Goal: Task Accomplishment & Management: Manage account settings

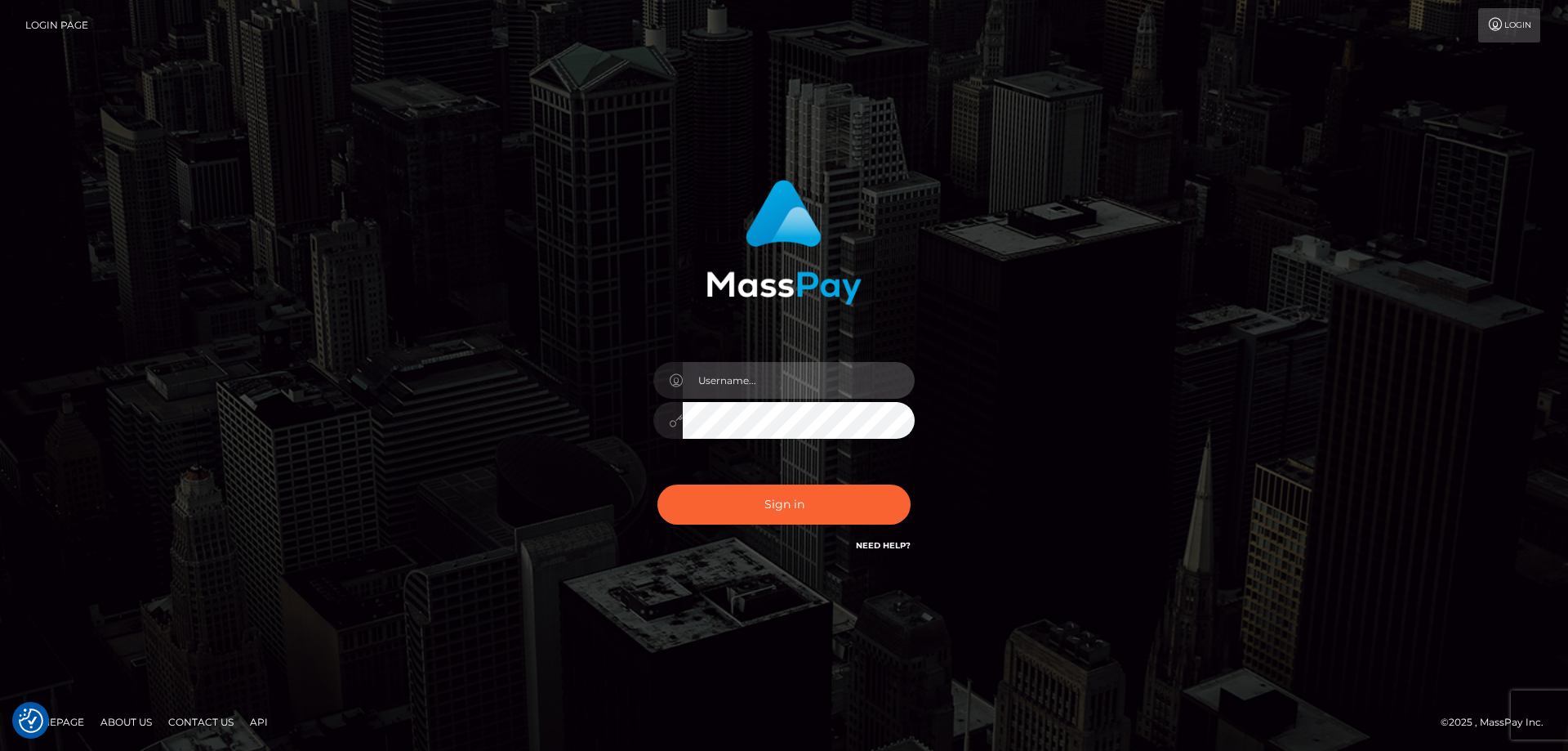
type input "Dan.Cirnat"
click at [324, 385] on div "Dan.Cirnat Sign in" at bounding box center [784, 376] width 931 height 416
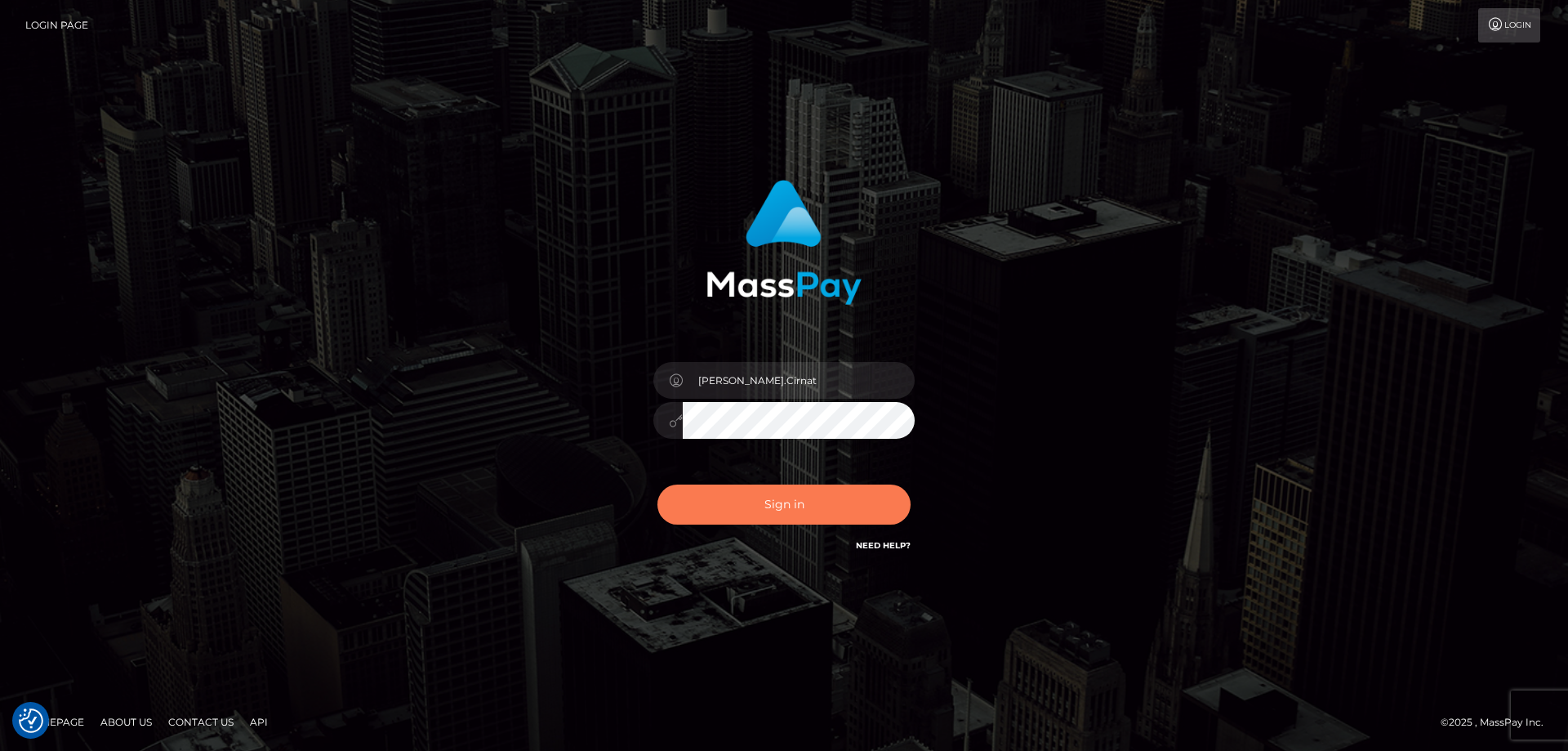
click at [777, 501] on button "Sign in" at bounding box center [784, 504] width 253 height 40
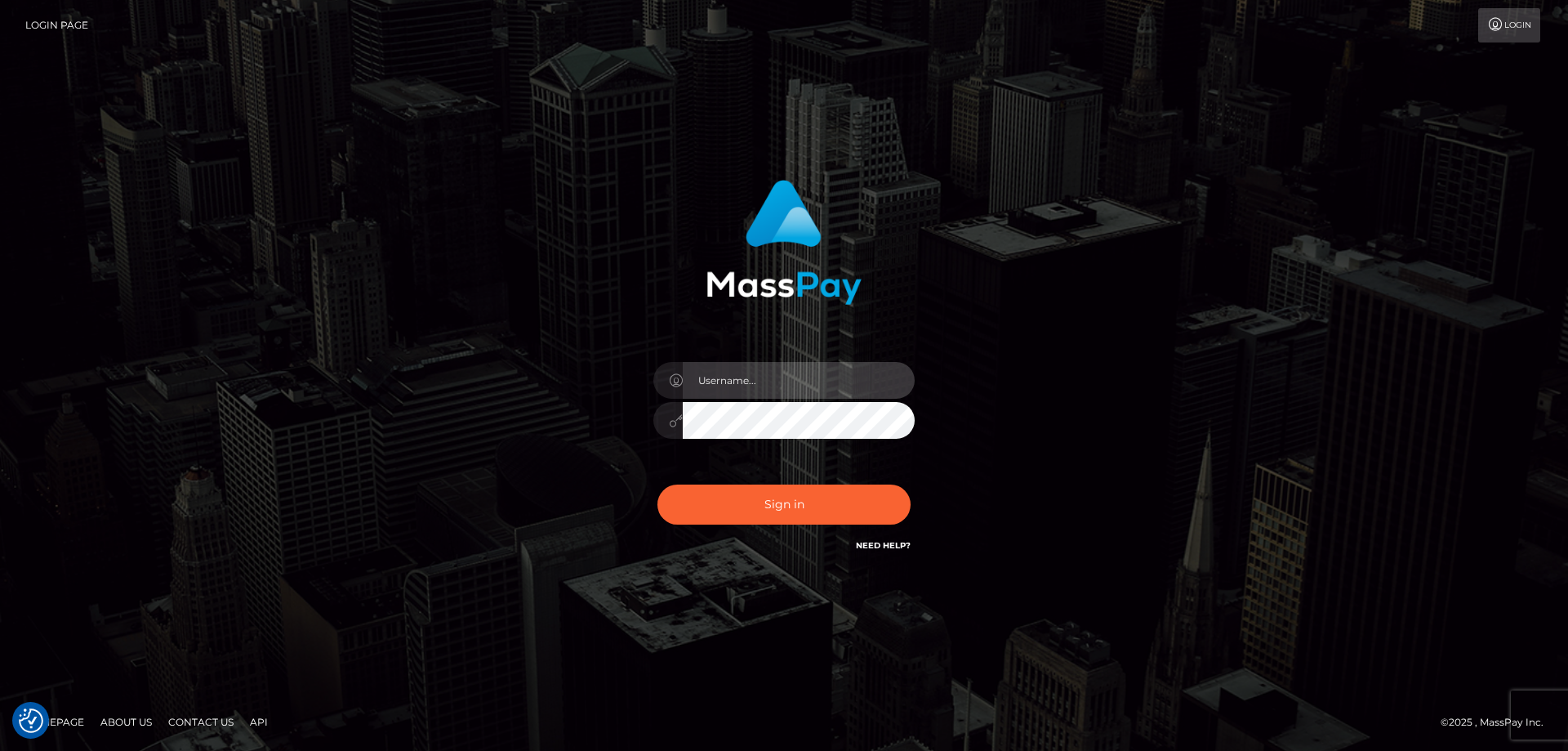
type input "[PERSON_NAME].Cirnat"
click at [906, 478] on div at bounding box center [764, 532] width 335 height 186
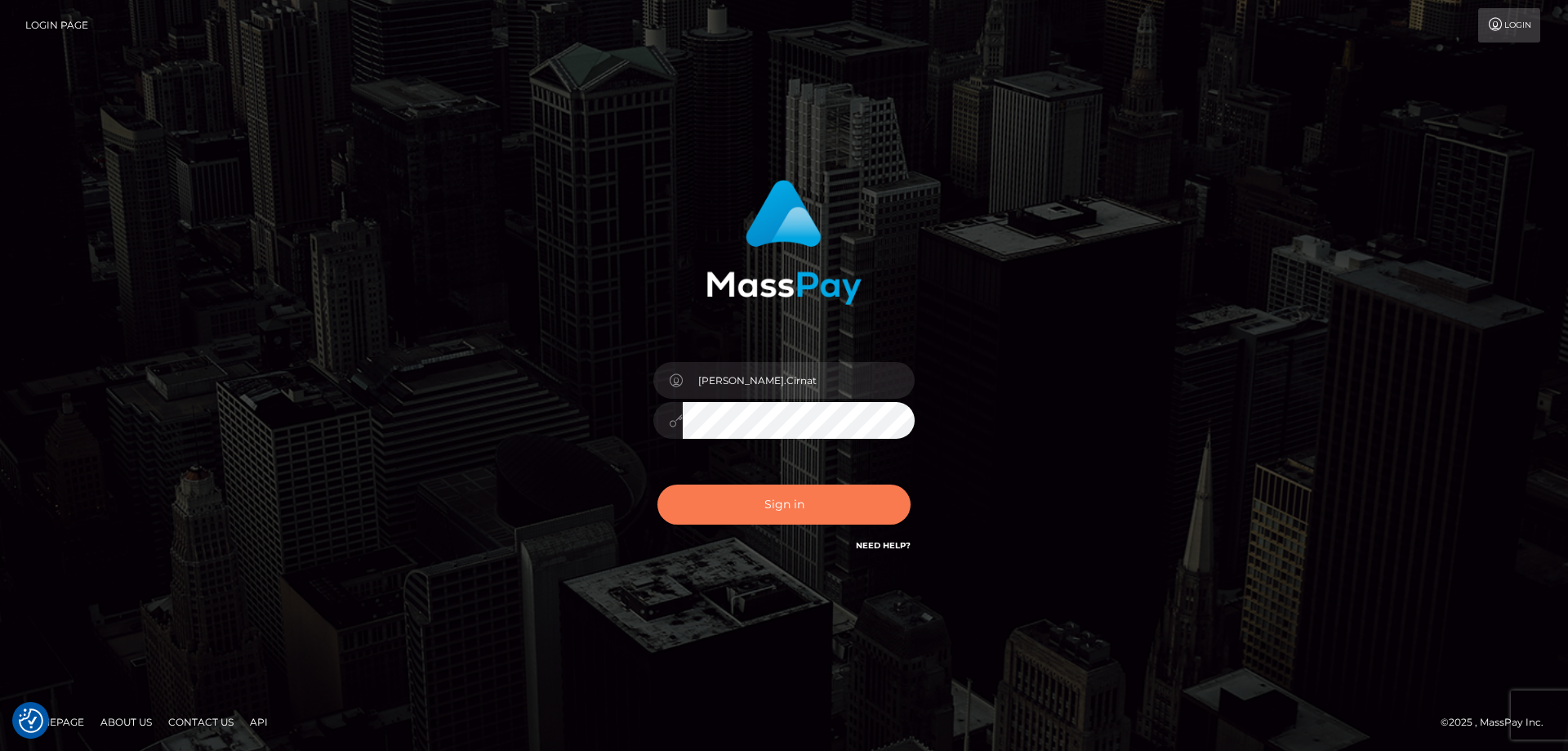
click at [747, 510] on button "Sign in" at bounding box center [784, 504] width 253 height 40
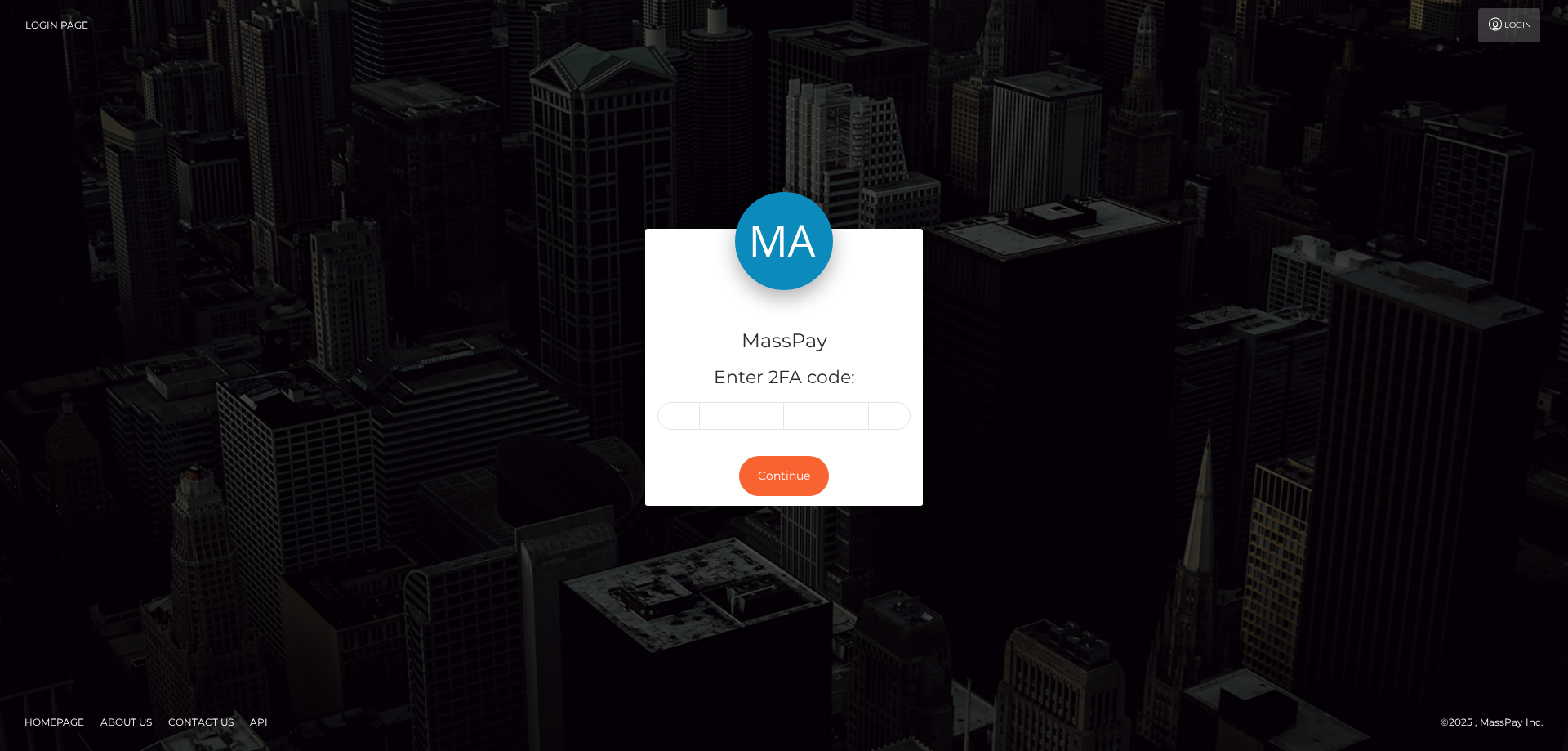
drag, startPoint x: 670, startPoint y: 411, endPoint x: 701, endPoint y: 417, distance: 31.6
click at [671, 410] on input "text" at bounding box center [678, 416] width 42 height 28
type input "1"
type input "2"
type input "6"
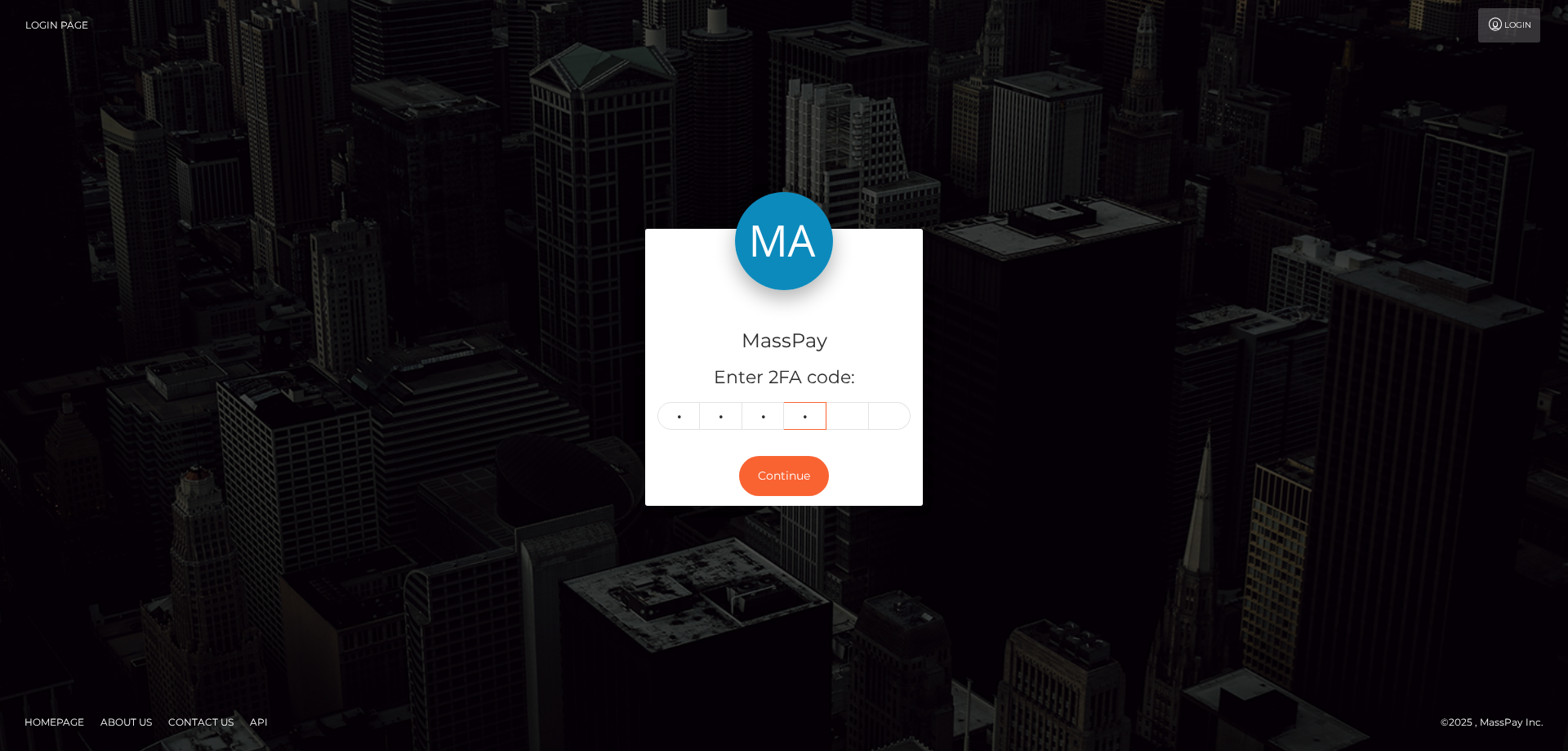
type input "7"
type input "8"
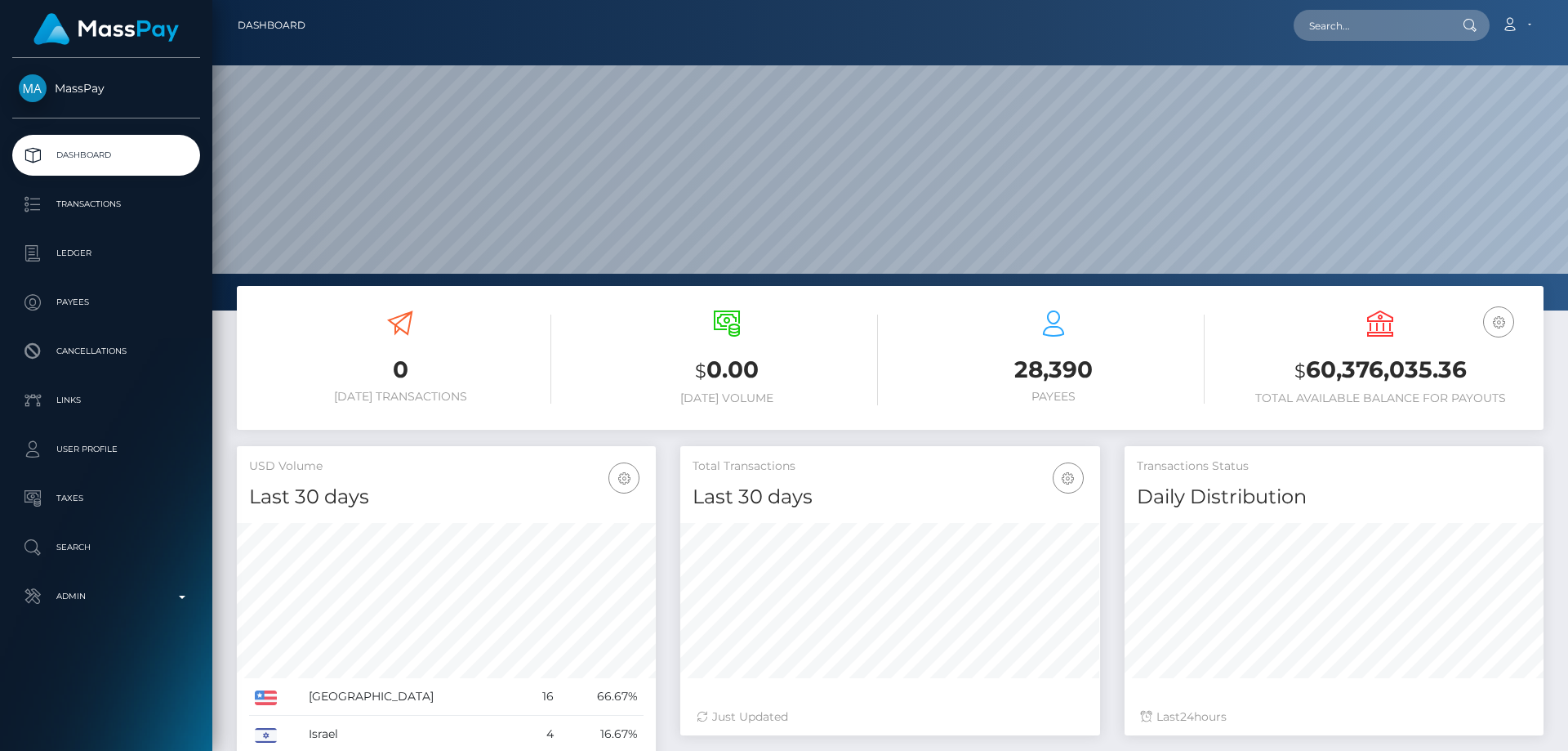
scroll to position [290, 419]
click at [291, 319] on div "0 Today Transactions" at bounding box center [400, 357] width 302 height 93
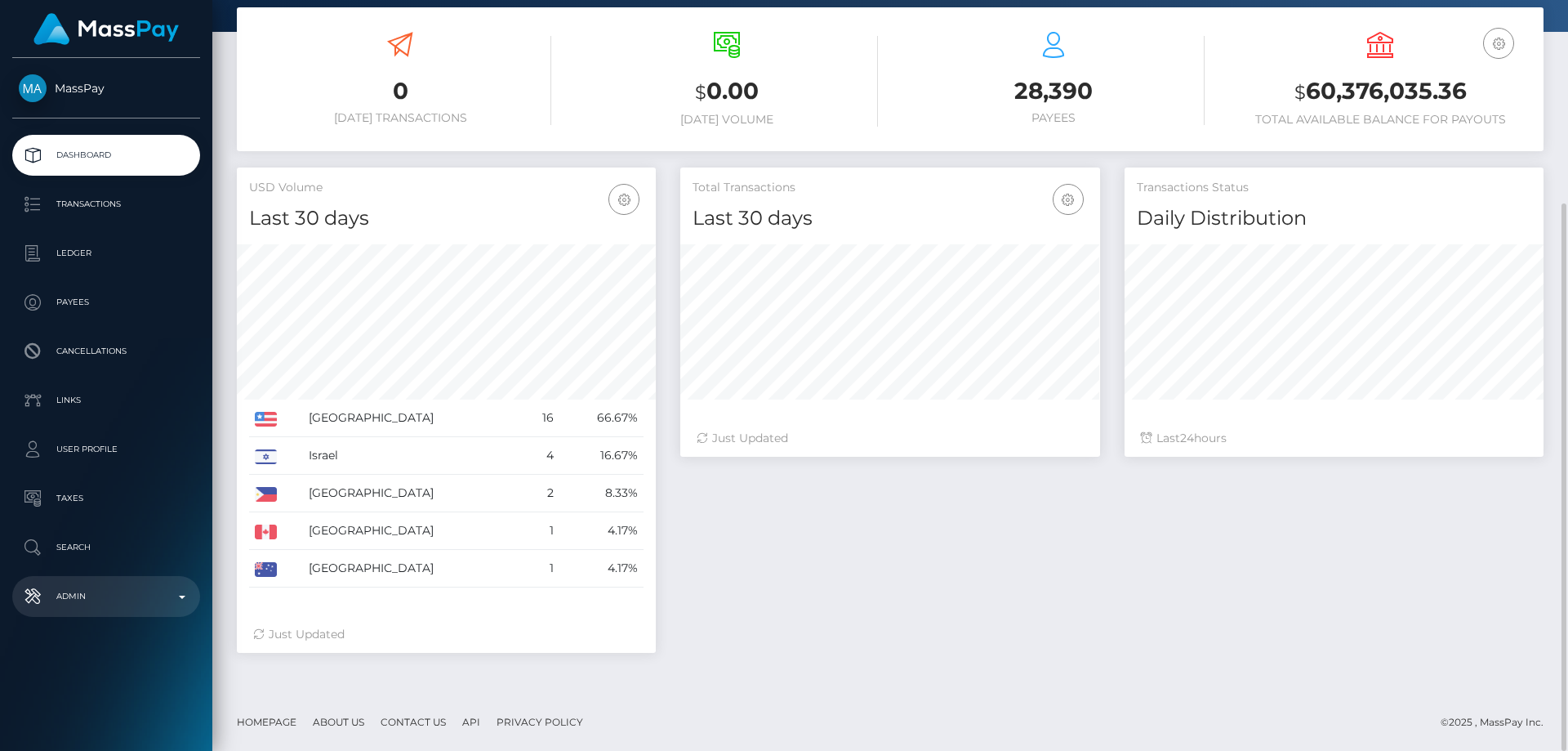
click at [74, 599] on p "Admin" at bounding box center [106, 596] width 175 height 24
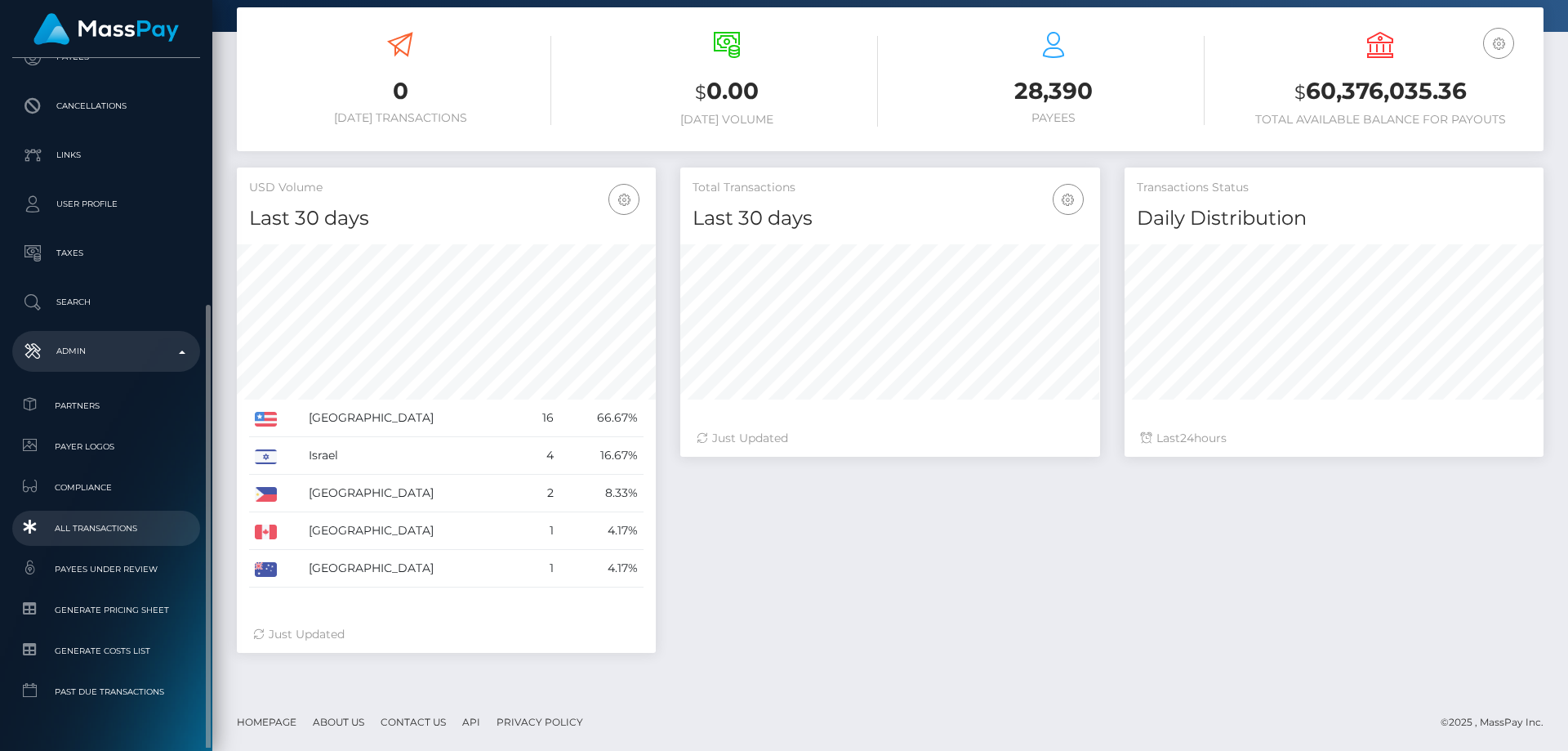
scroll to position [288, 0]
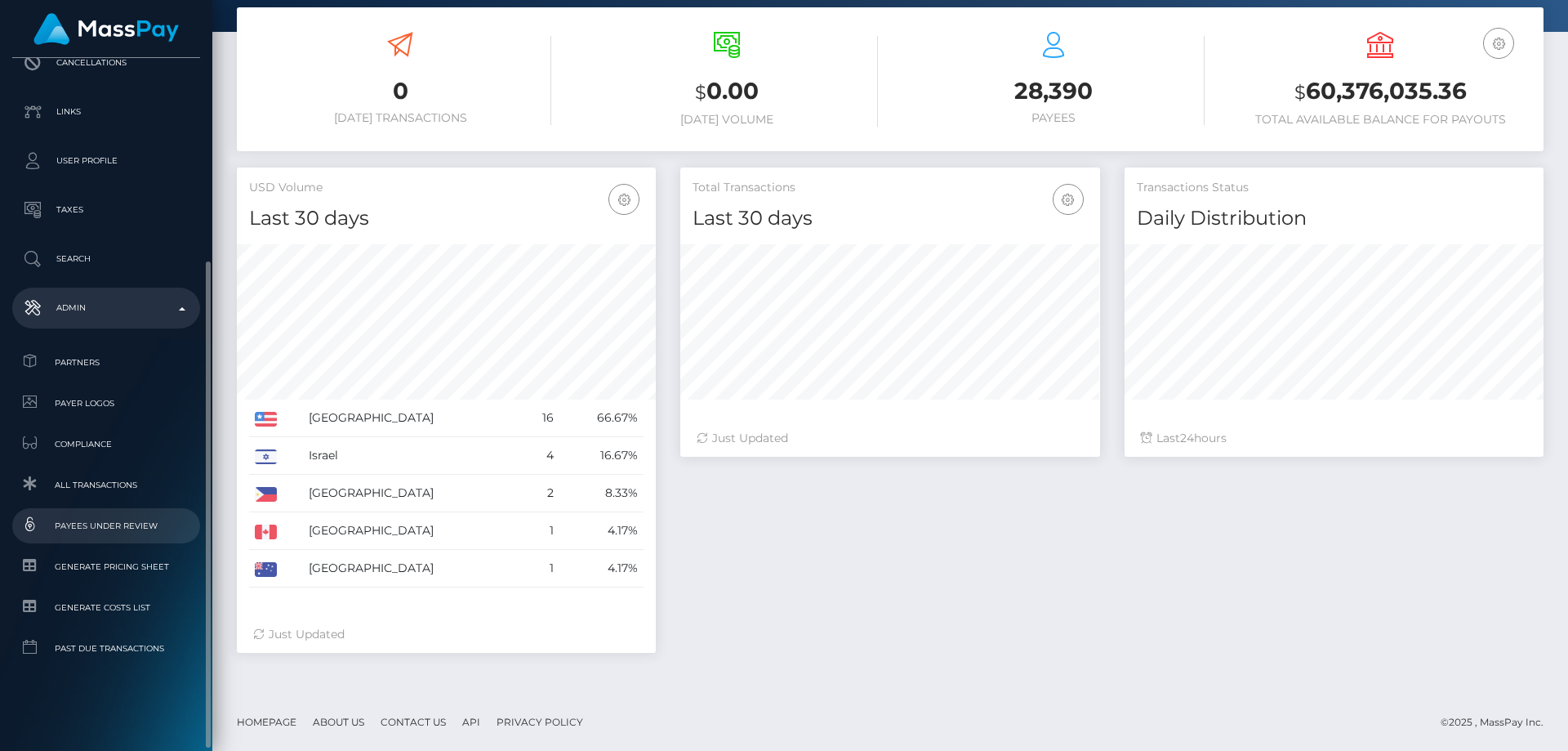
click at [116, 521] on span "Payees under Review" at bounding box center [106, 525] width 175 height 19
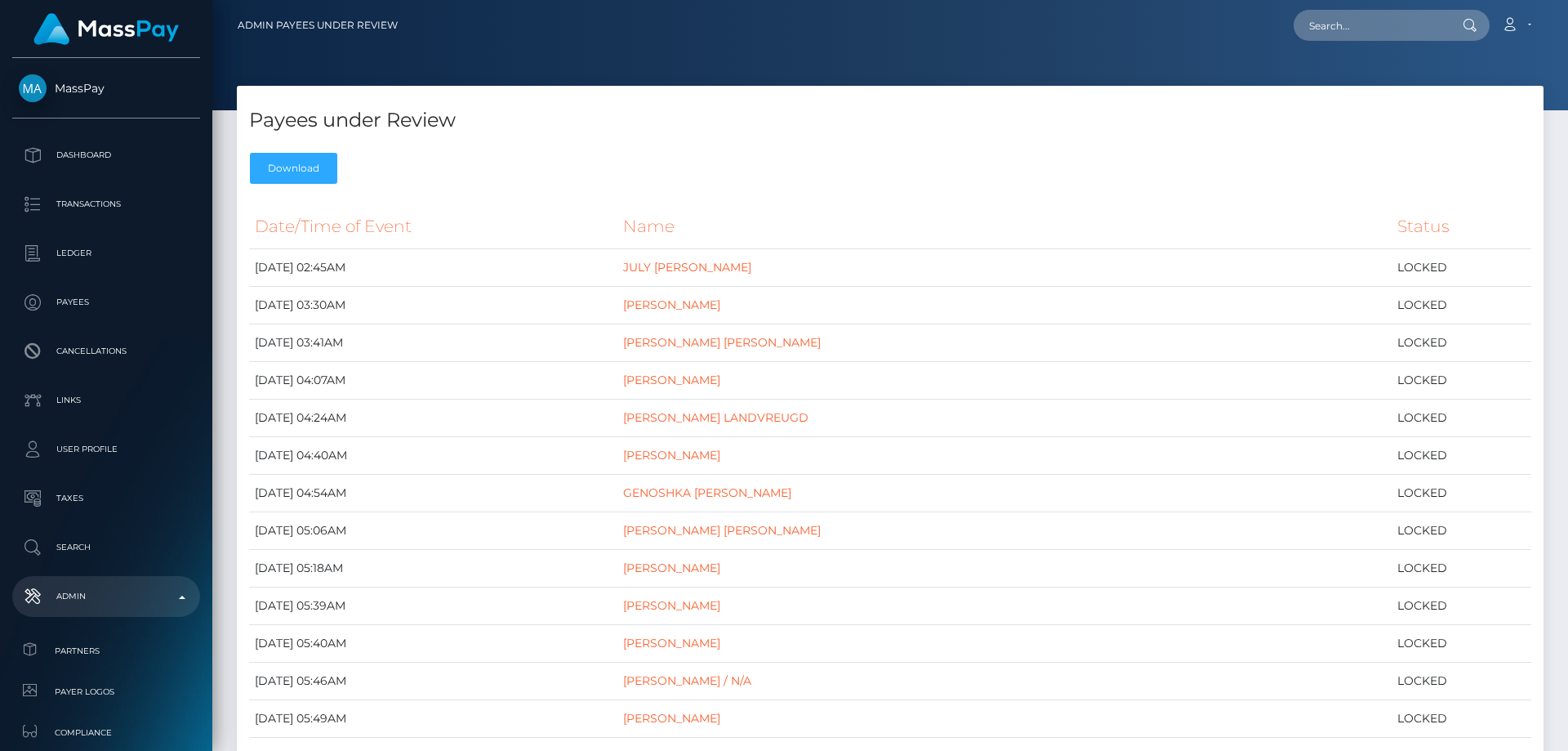
click at [475, 146] on div "Payees under Review Download" at bounding box center [890, 139] width 1307 height 106
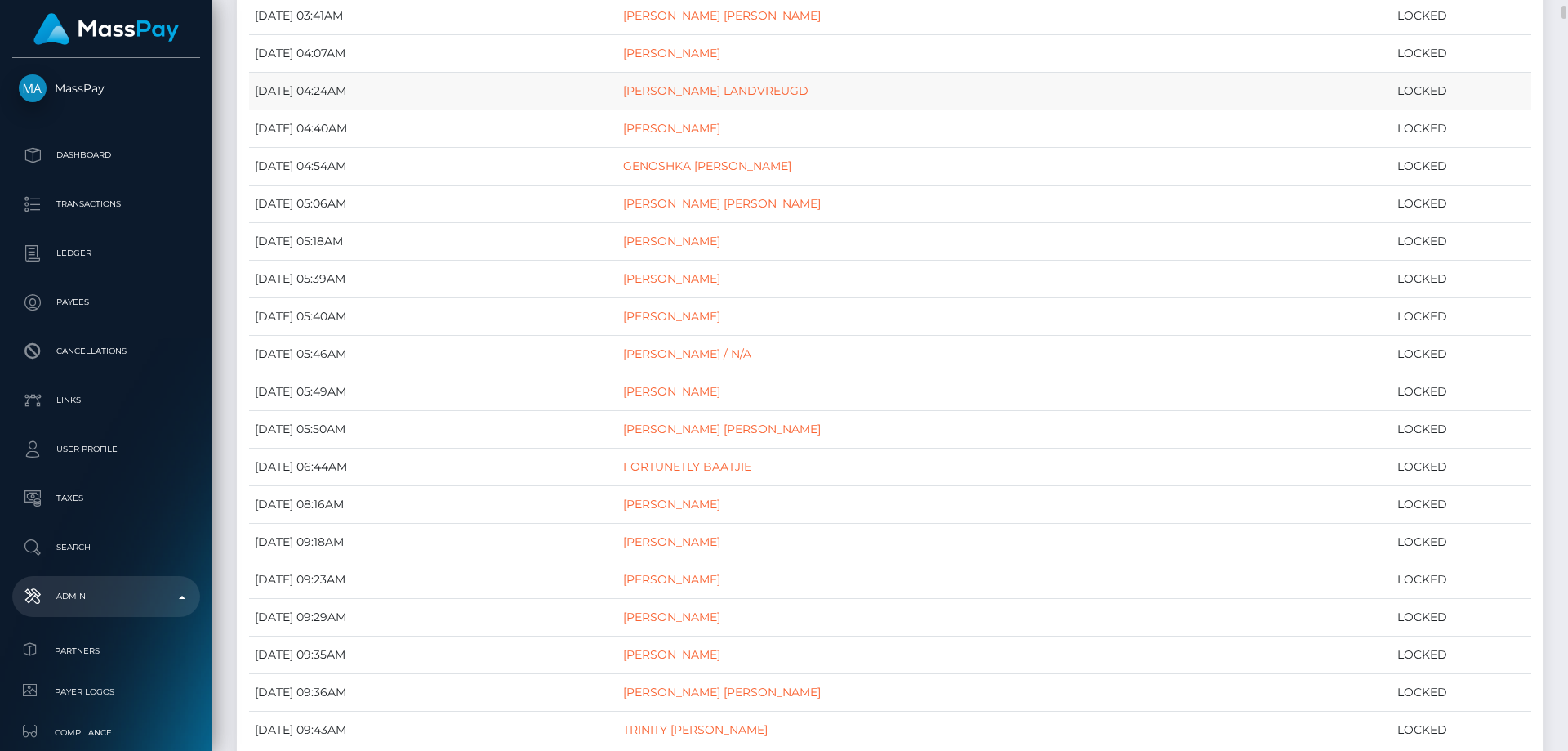
scroll to position [408, 0]
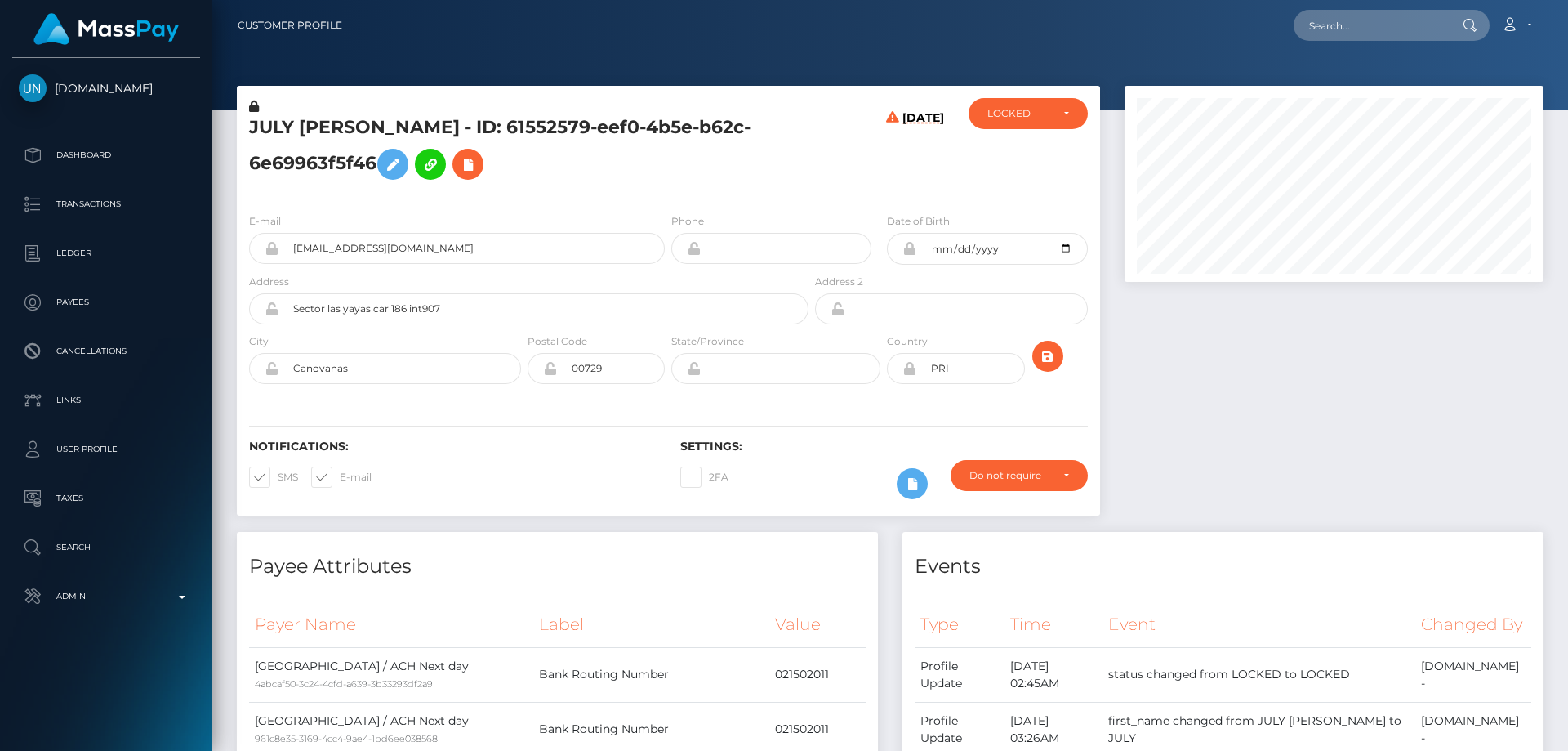
scroll to position [196, 419]
drag, startPoint x: 490, startPoint y: 132, endPoint x: 239, endPoint y: 131, distance: 251.0
click at [239, 131] on div "JULY [PERSON_NAME] - ID: 61552579-eef0-4b5e-b62c-6e69963f5f46" at bounding box center [524, 149] width 575 height 102
copy h5 "JULY DENNIS AYALA FUENTES"
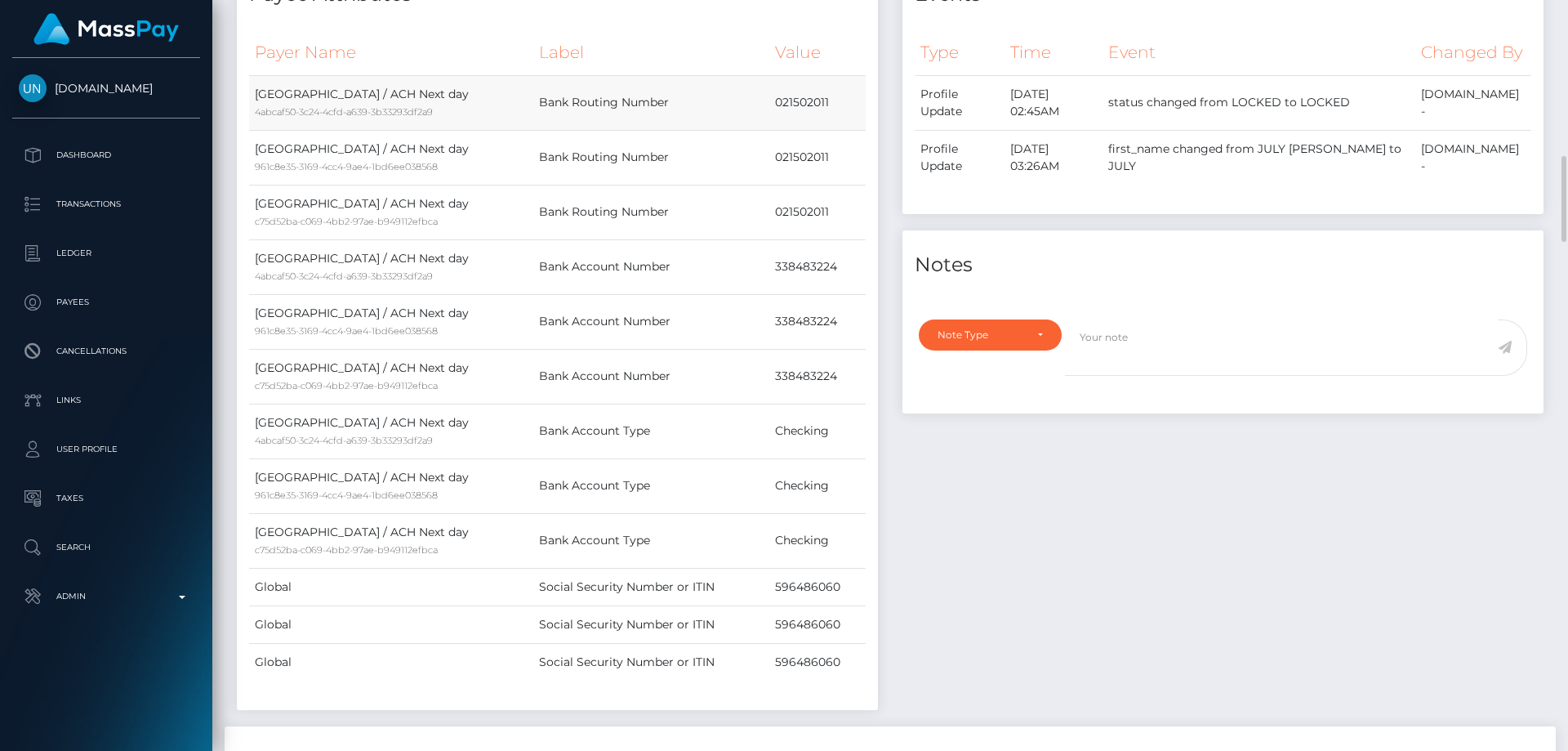
scroll to position [817, 0]
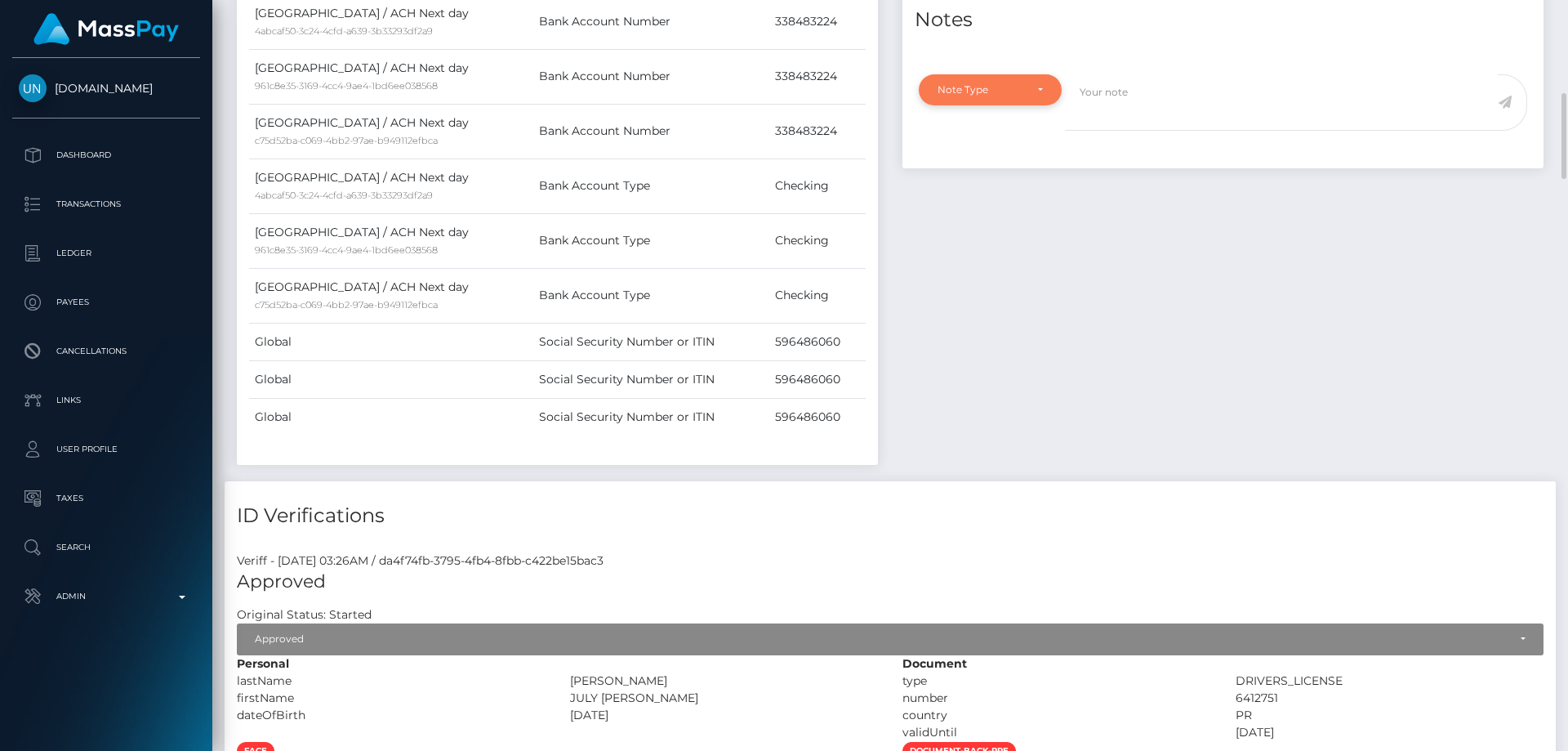
click at [963, 96] on div "Note Type" at bounding box center [981, 90] width 86 height 13
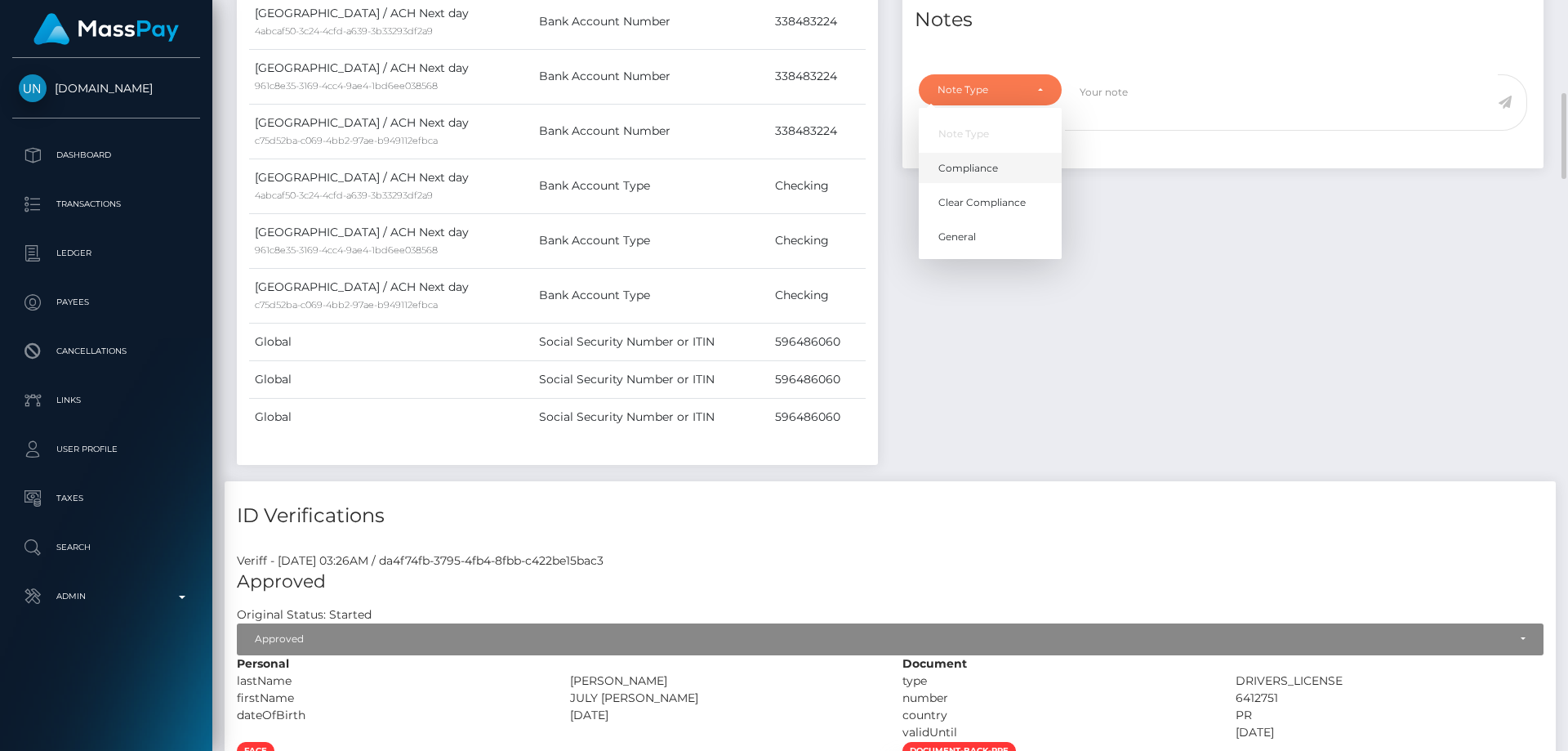
scroll to position [196, 419]
click at [1021, 210] on span "Clear Compliance" at bounding box center [982, 203] width 87 height 15
select select "CLEAR_COMPLIANCE"
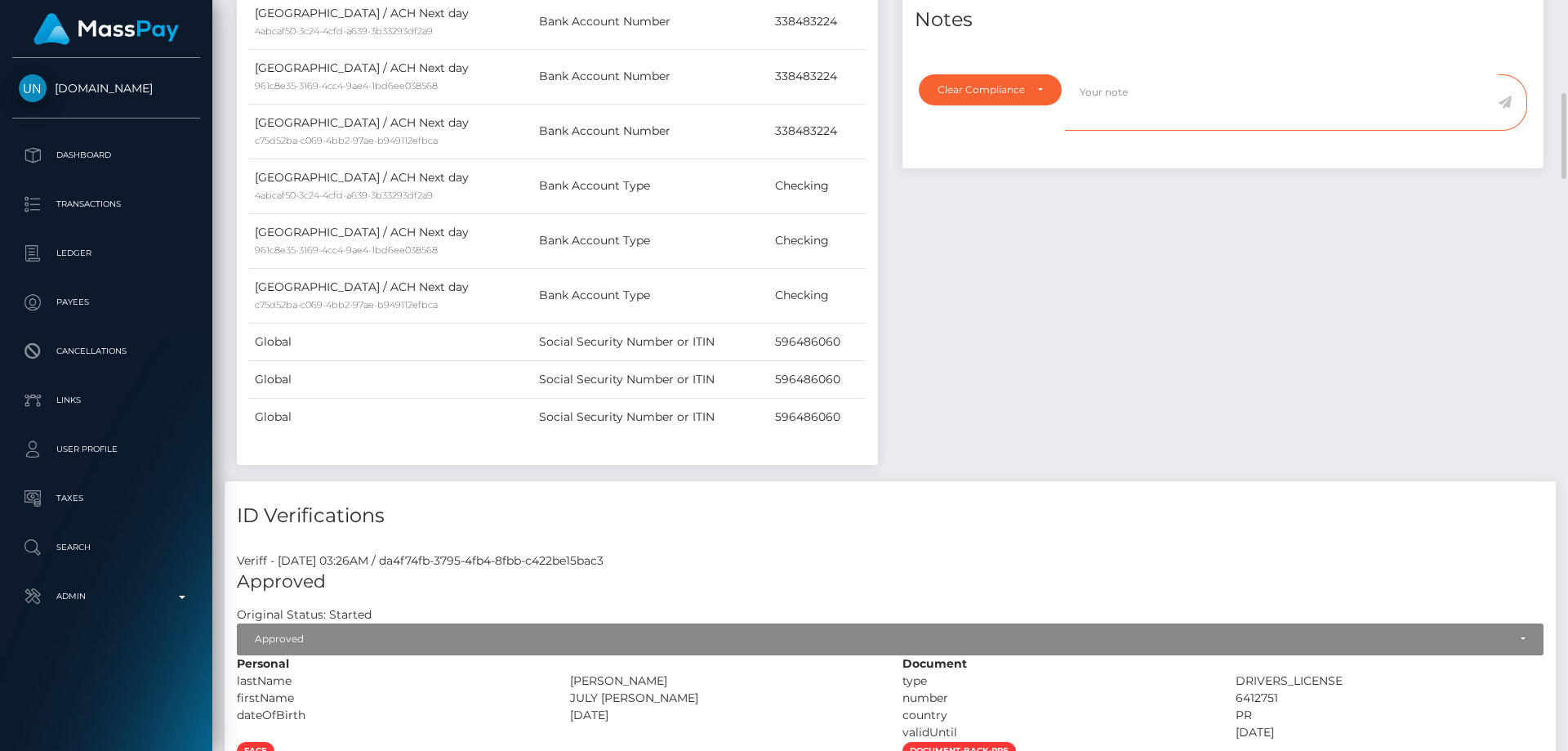
paste textarea "Transaction made according with the area of residence. NBCOU flag cleared."
type textarea "Transaction made according with the area of residence. NBCOU flag cleared."
click at [1194, 297] on div "Events Type Time Event Changed By" at bounding box center [1223, 97] width 666 height 766
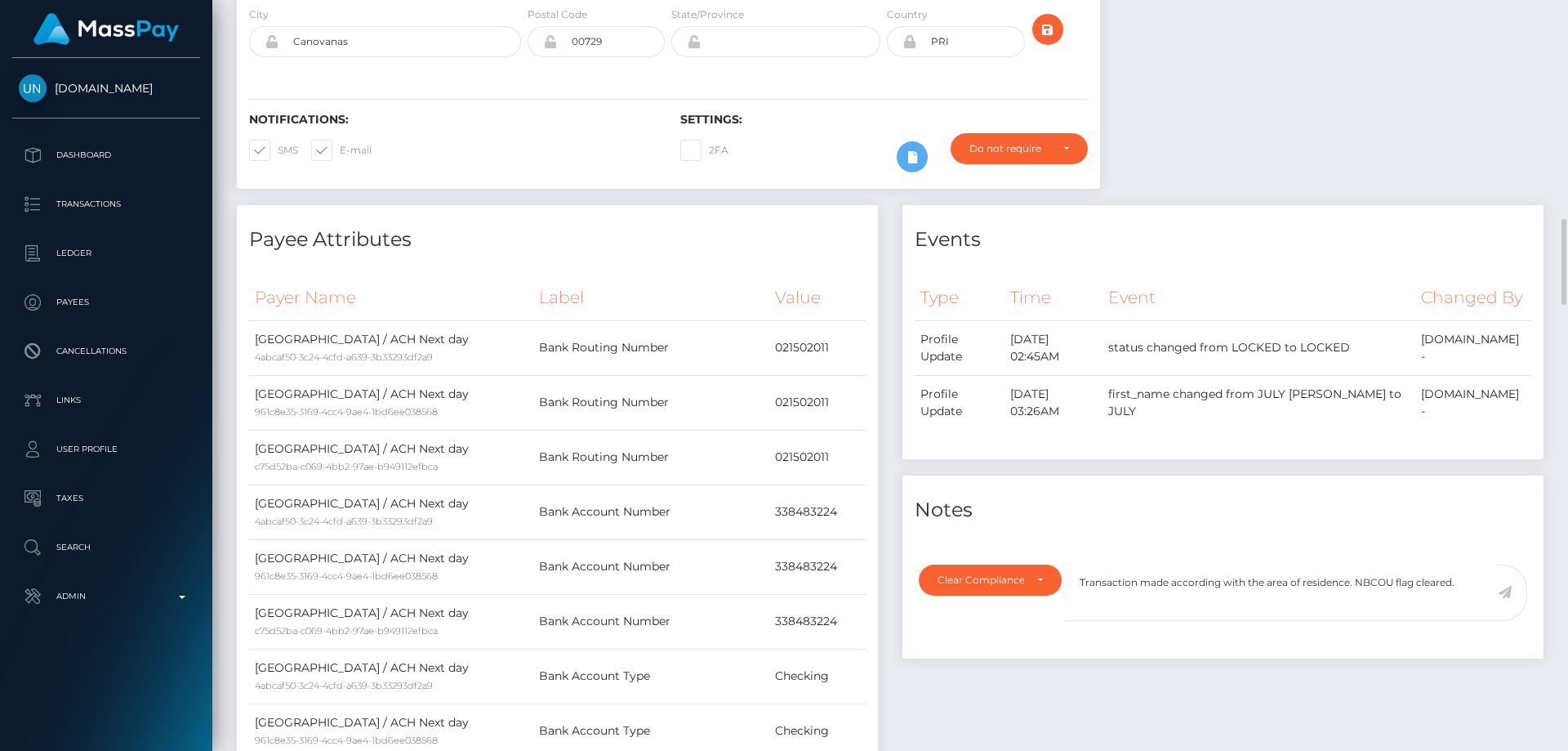
scroll to position [491, 0]
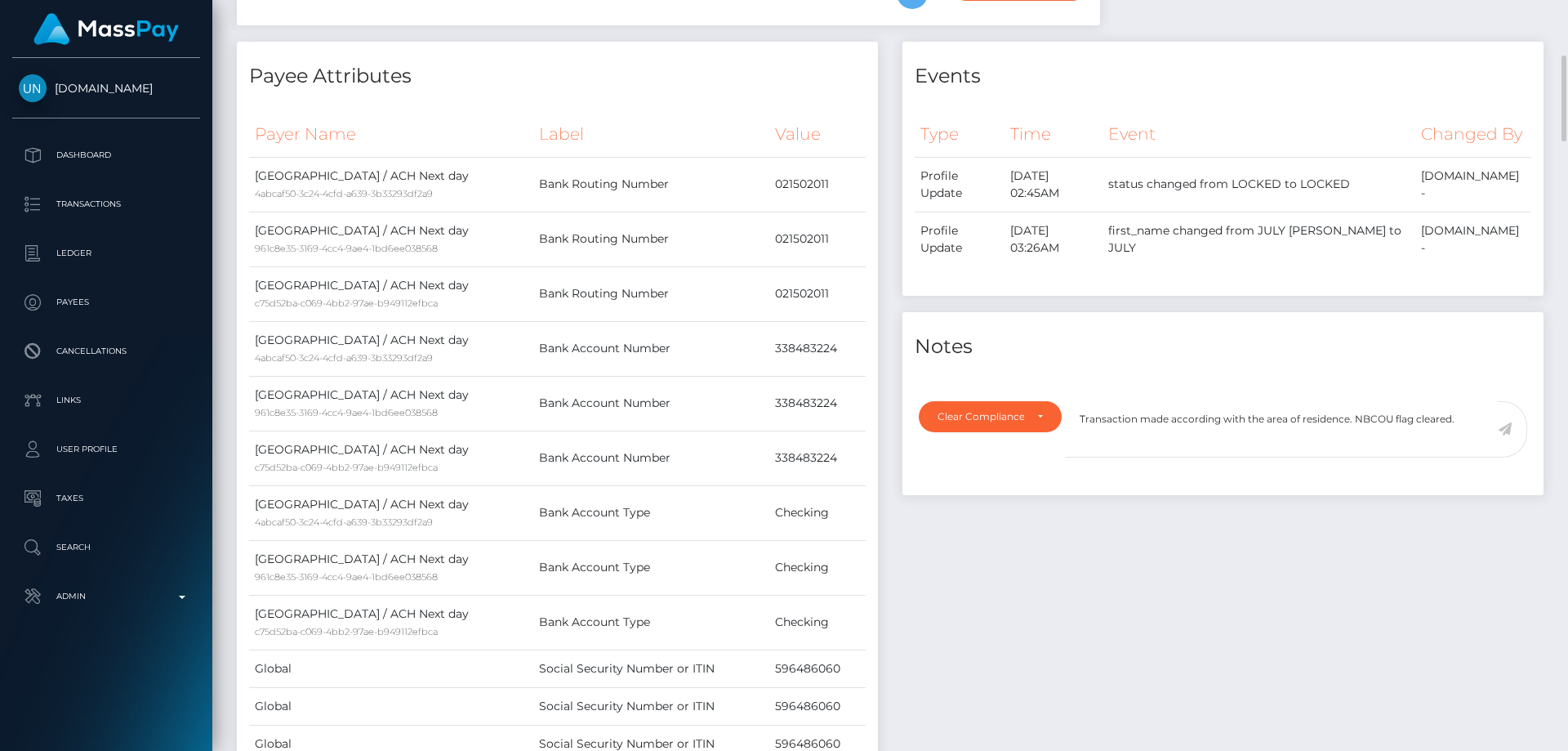
click at [1506, 435] on icon at bounding box center [1504, 429] width 14 height 13
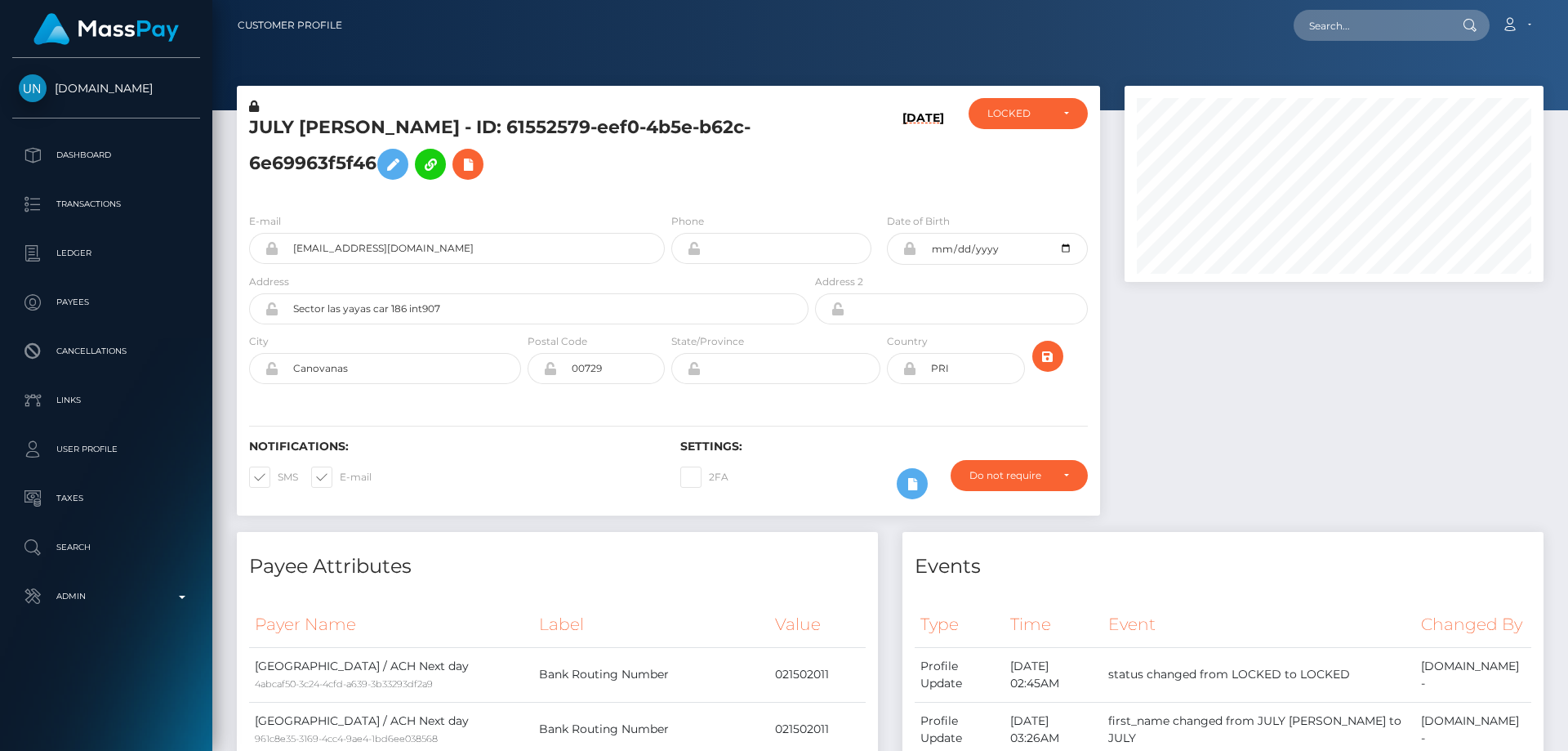
scroll to position [816821, 816346]
click at [1041, 121] on div "LOCKED" at bounding box center [1028, 113] width 119 height 31
click at [1039, 156] on link "ACTIVE" at bounding box center [1028, 157] width 119 height 30
select select "ACTIVE"
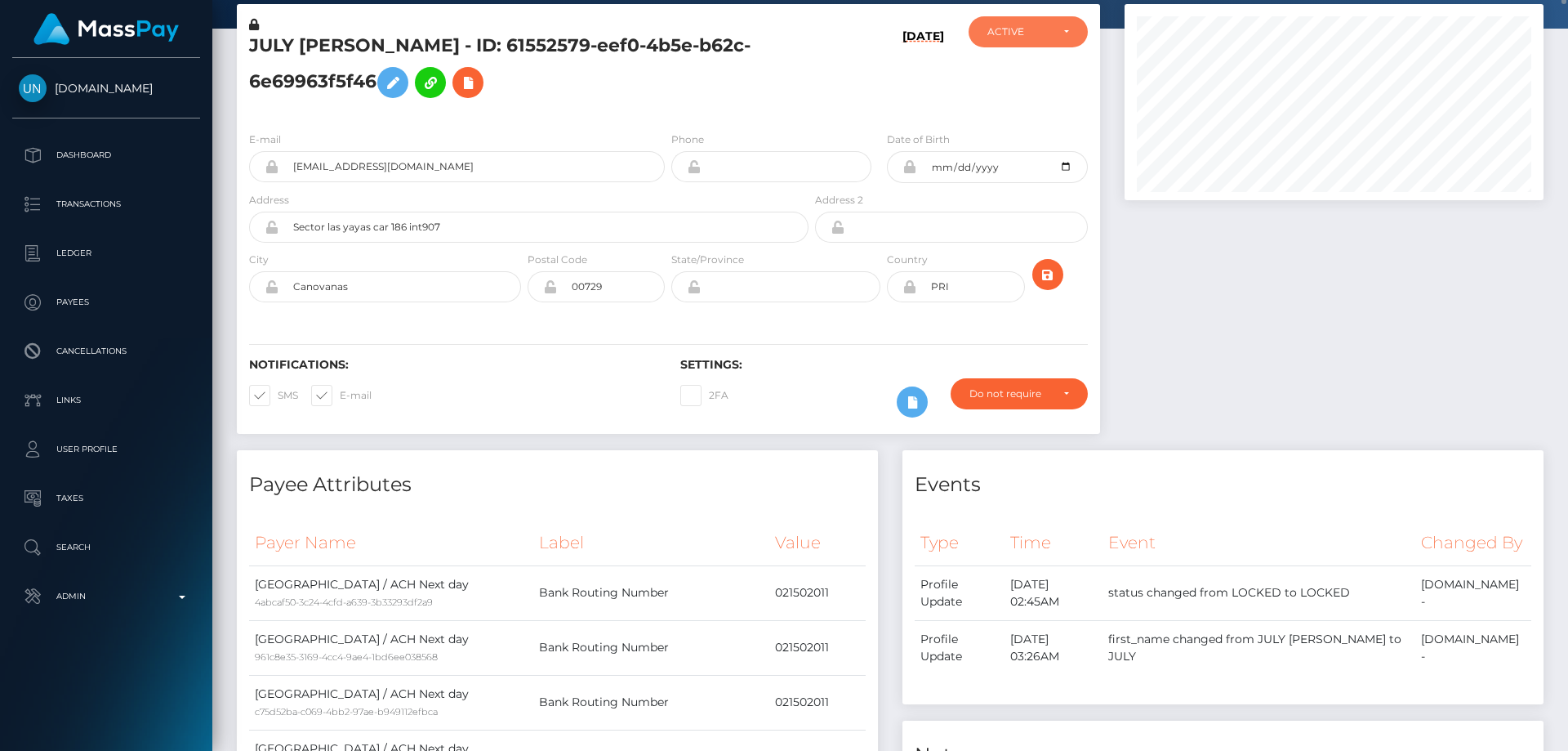
scroll to position [0, 0]
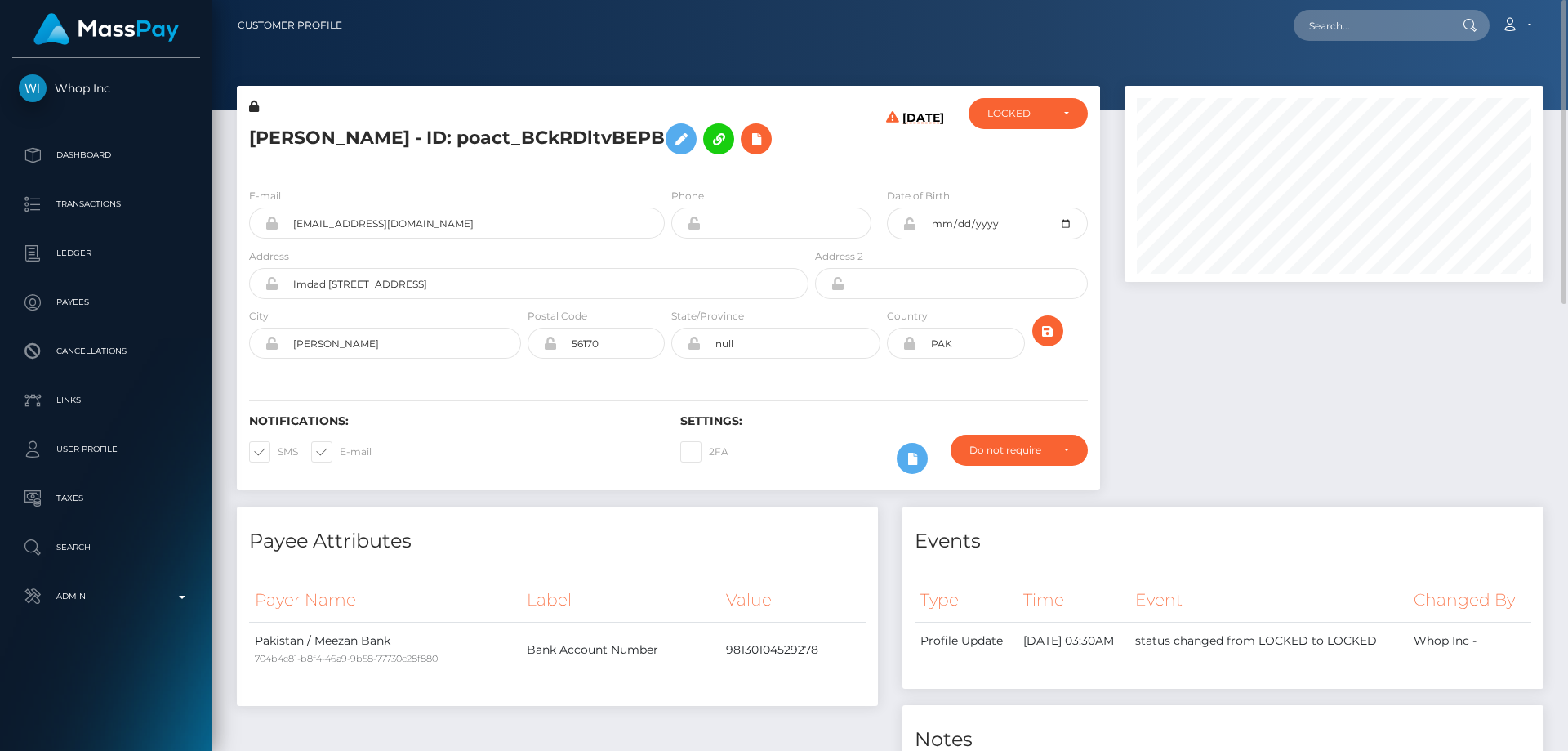
click at [350, 144] on h5 "[PERSON_NAME] - ID: poact_BCkRDltvBEPB" at bounding box center [524, 139] width 550 height 48
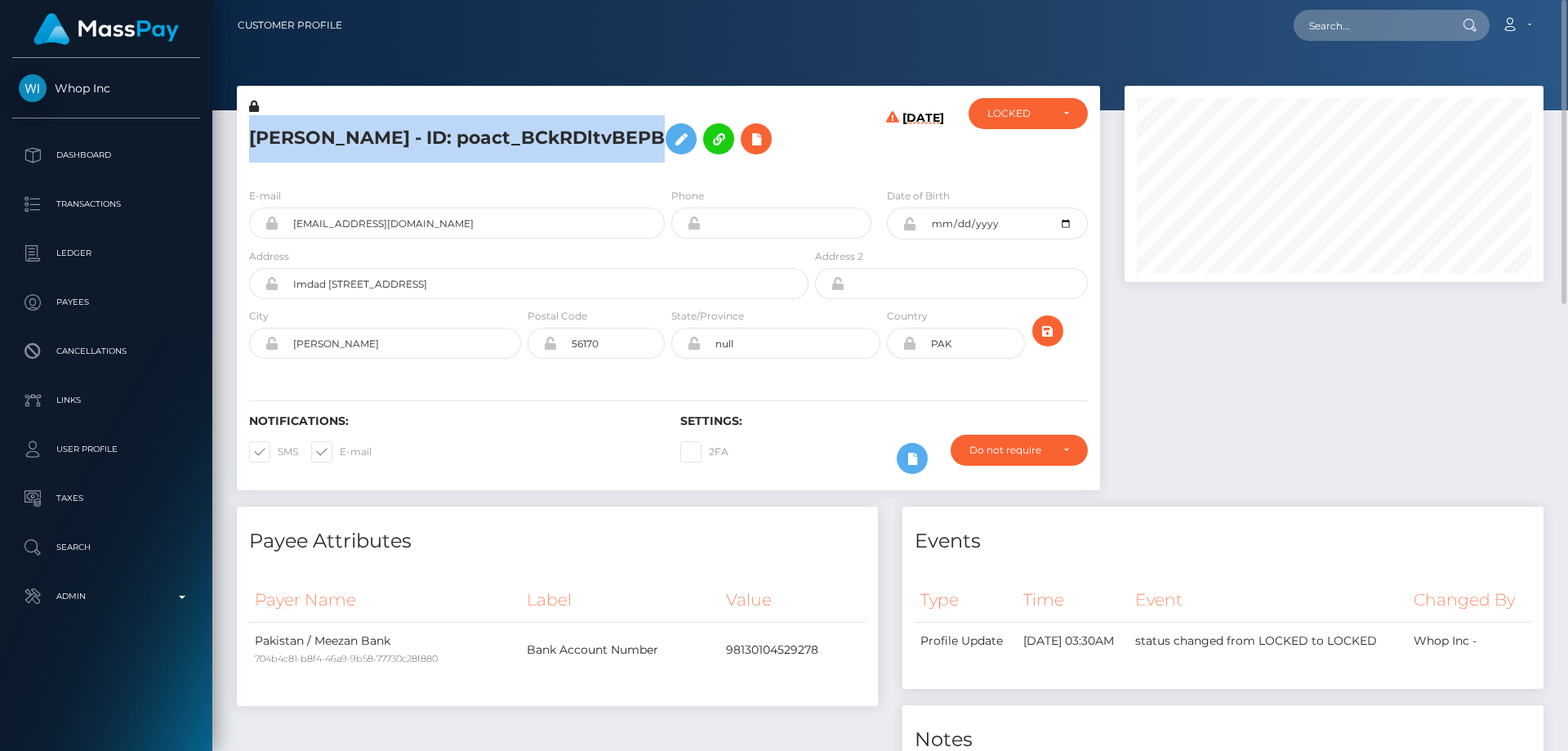
click at [350, 142] on h5 "[PERSON_NAME] - ID: poact_BCkRDltvBEPB" at bounding box center [524, 139] width 550 height 48
copy h5 "[PERSON_NAME] - ID: poact_BCkRDltvBEPB"
drag, startPoint x: 1042, startPoint y: 106, endPoint x: 1041, endPoint y: 123, distance: 17.0
click at [1041, 105] on div "LOCKED" at bounding box center [1028, 113] width 119 height 31
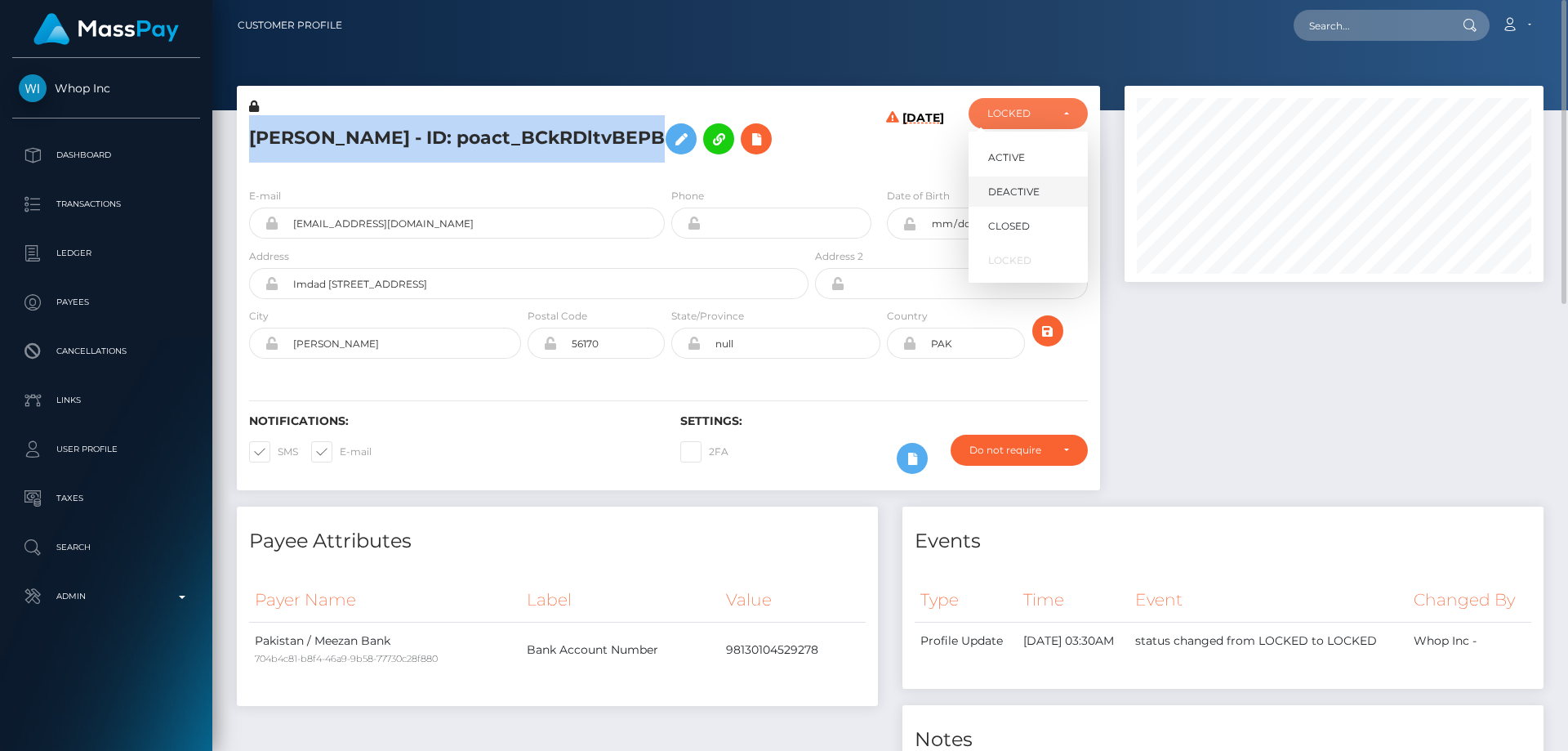
click at [1049, 195] on link "DEACTIVE" at bounding box center [1028, 191] width 119 height 30
select select "DEACTIVE"
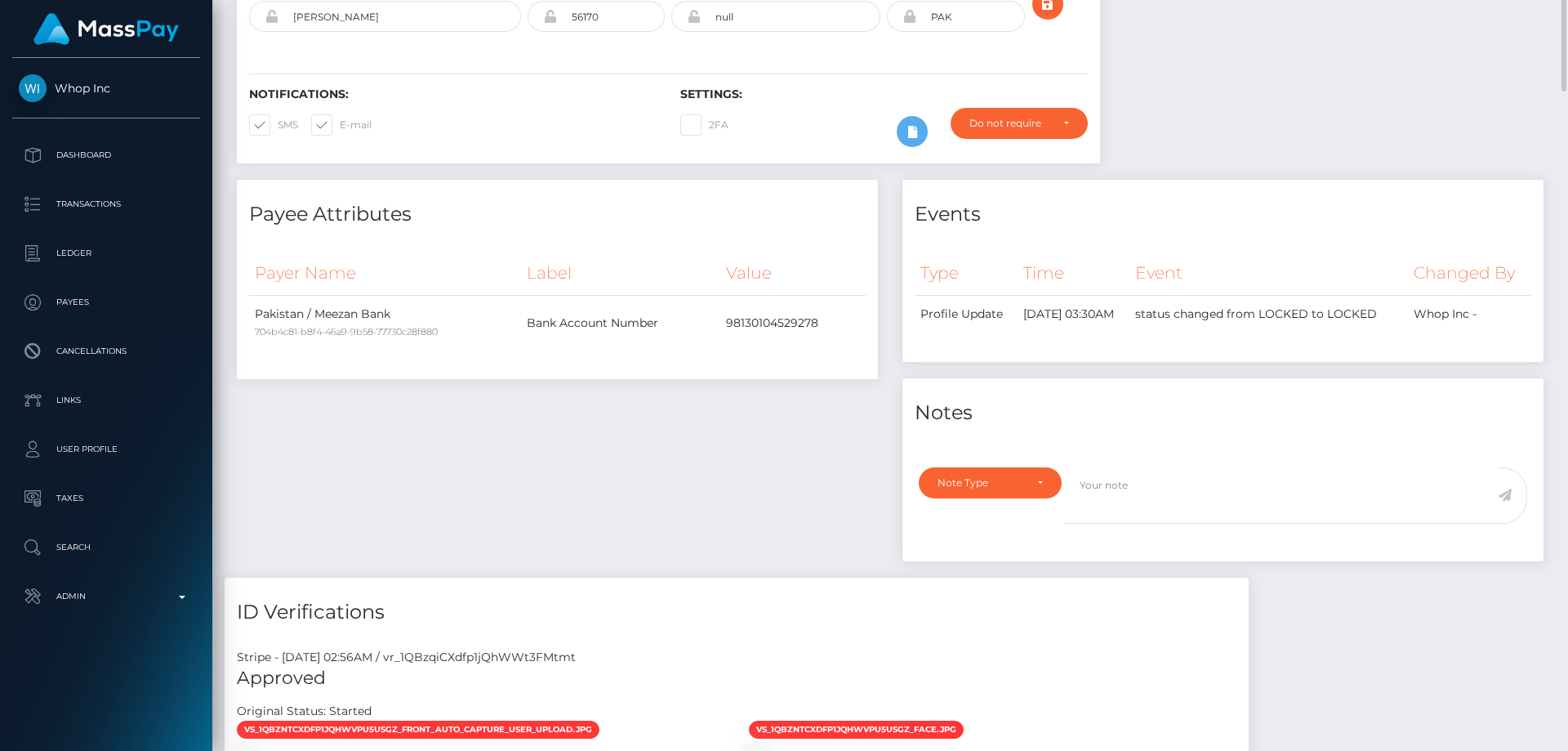
scroll to position [0, 0]
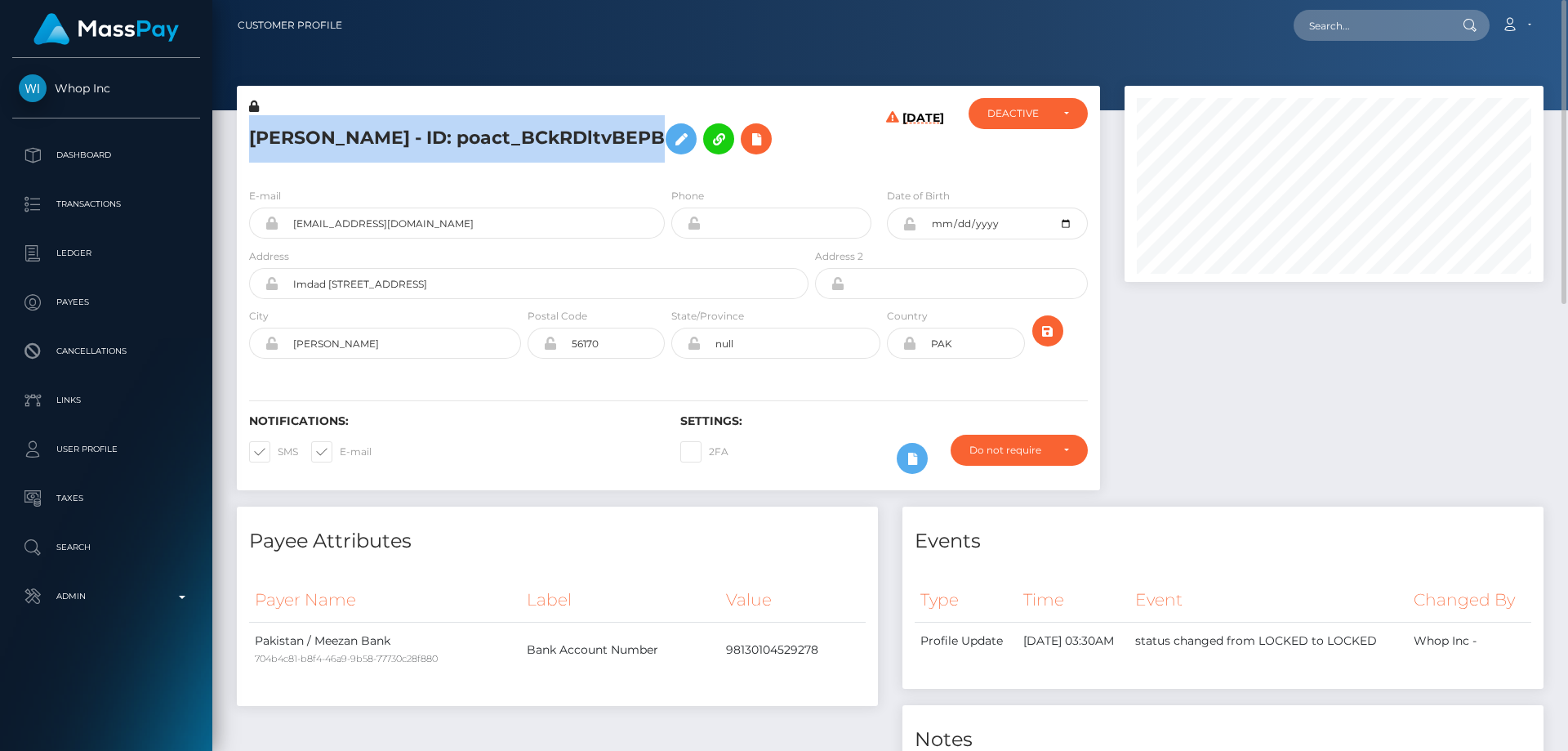
copy h5 "Muhammad Zaman - ID: poact_BCkRDltvBEPB"
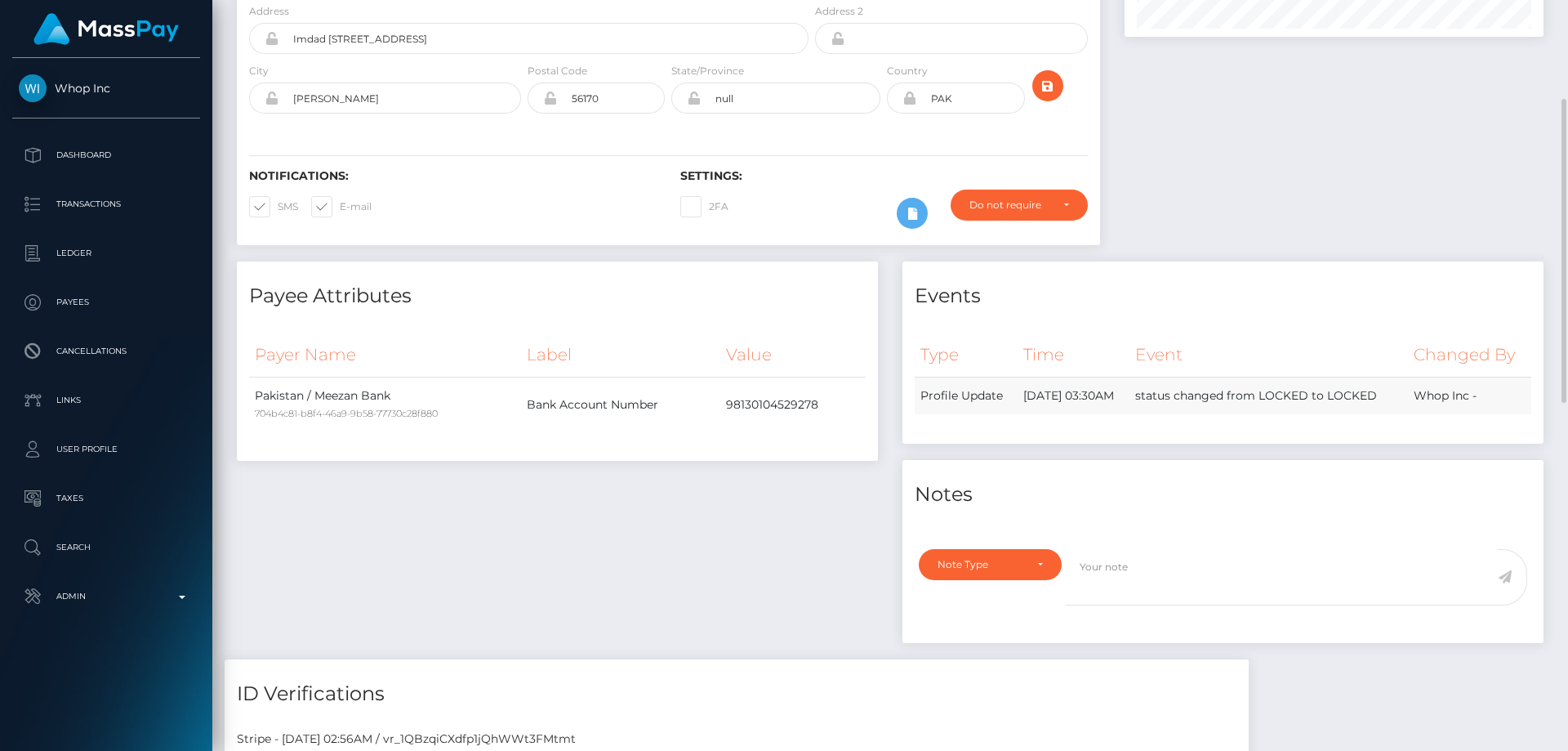
scroll to position [327, 0]
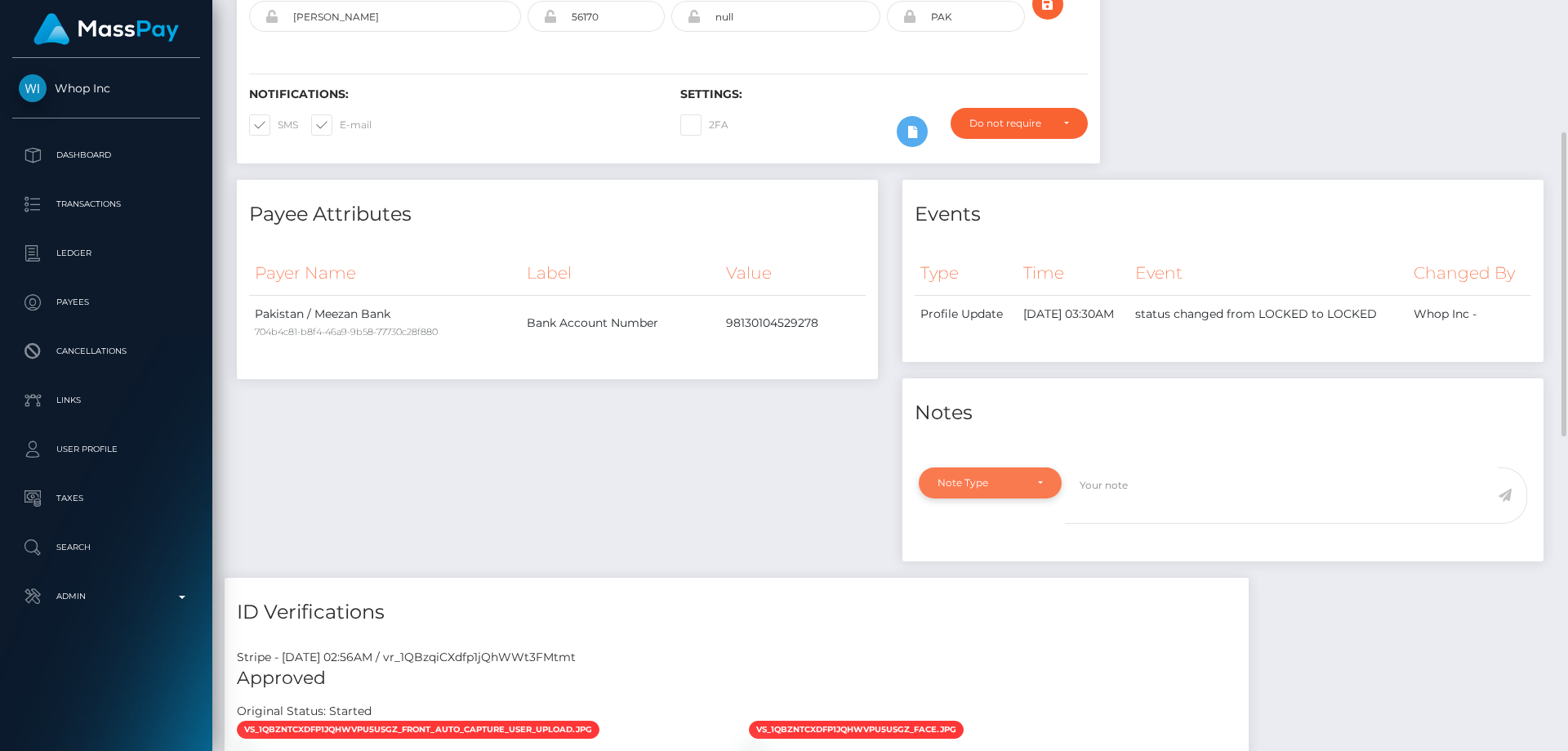
click at [1004, 498] on div "Note Type" at bounding box center [990, 482] width 143 height 31
click at [1008, 390] on link "Compliance" at bounding box center [990, 376] width 143 height 30
select select "COMPLIANCE"
click at [1115, 523] on textarea at bounding box center [1282, 495] width 432 height 56
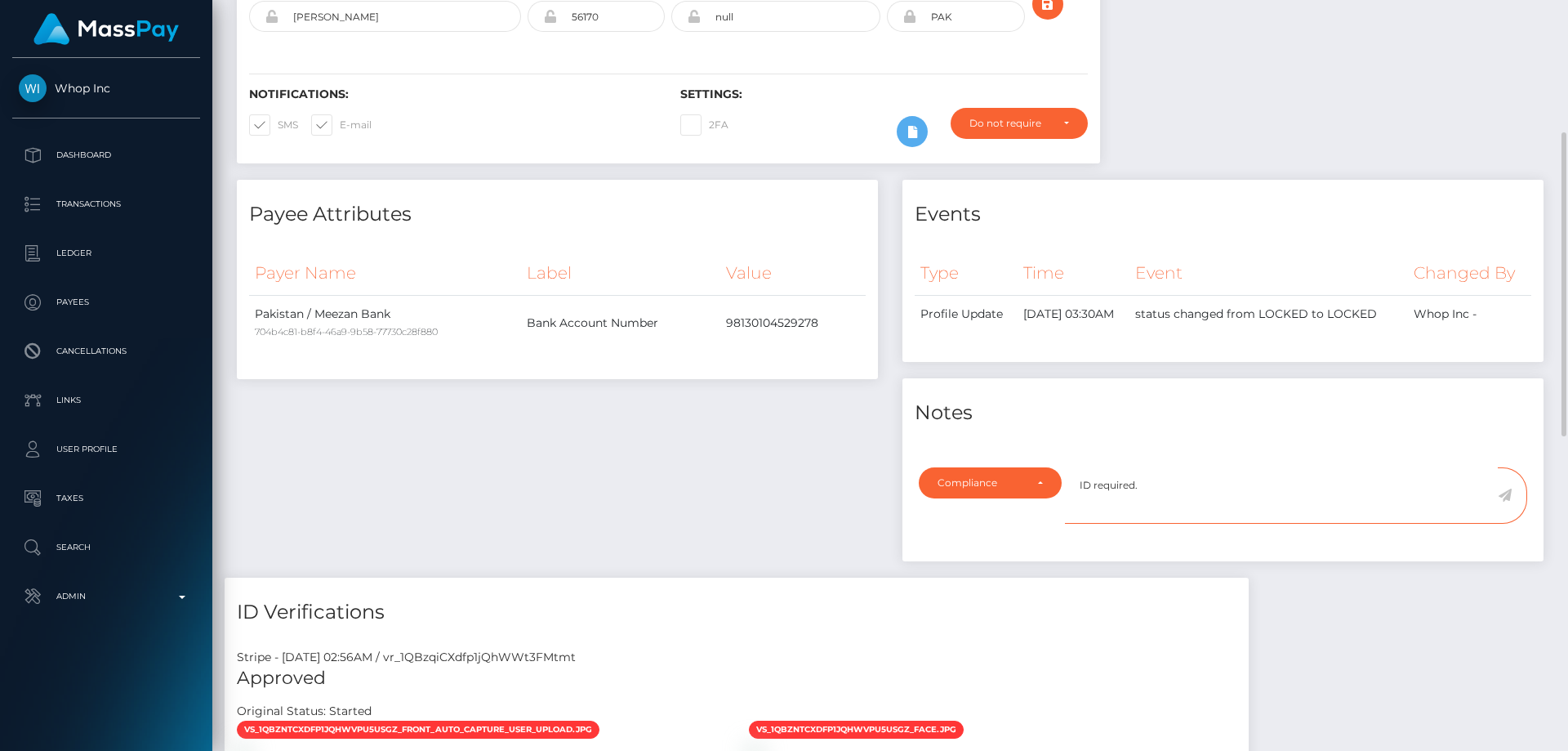
type textarea "ID required."
click at [1502, 502] on icon at bounding box center [1504, 495] width 14 height 13
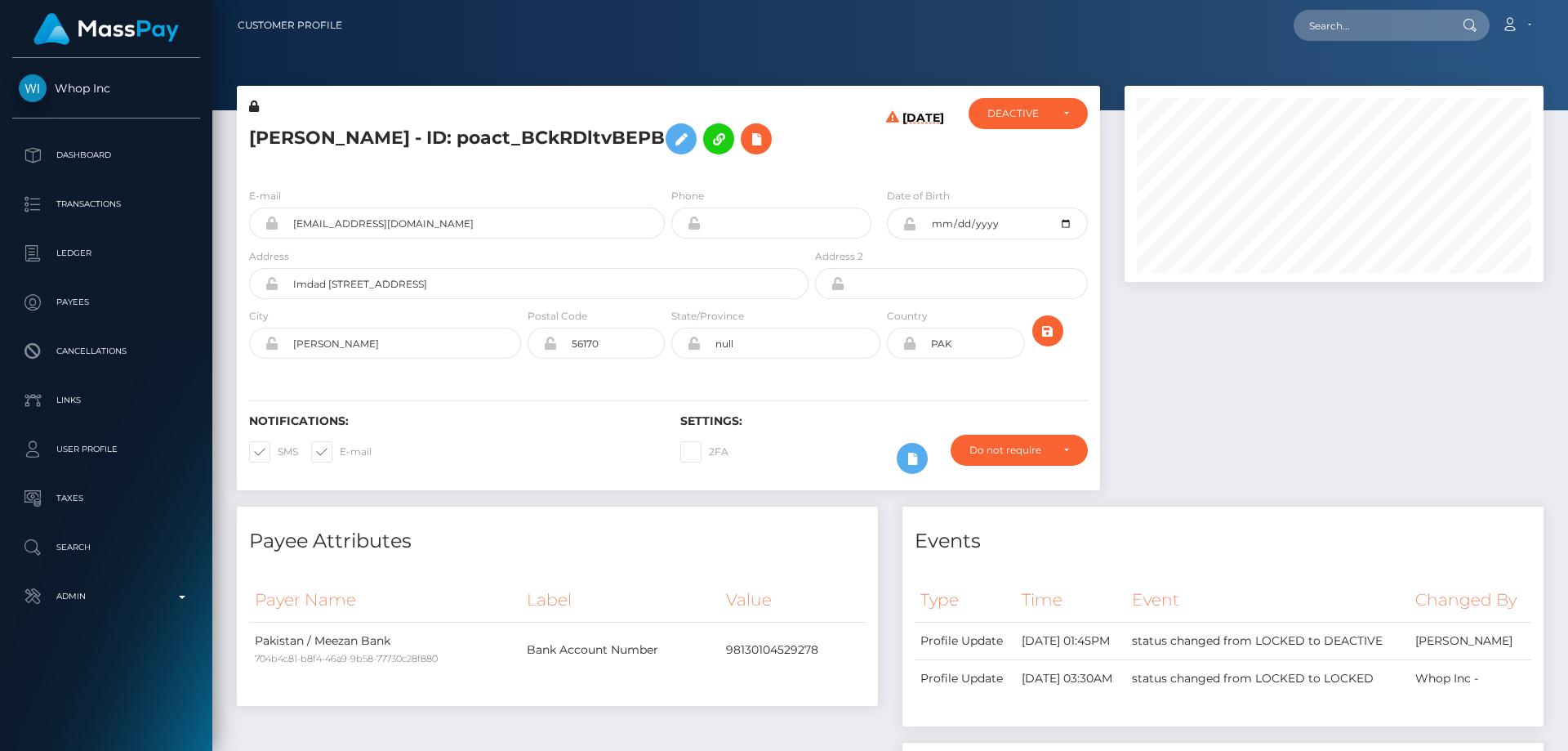
scroll to position [196, 419]
click at [356, 129] on h5 "Muhammad Zaman - ID: poact_BCkRDltvBEPB" at bounding box center [524, 139] width 550 height 48
copy h5 "Muhammad Zaman - ID: poact_BCkRDltvBEPB"
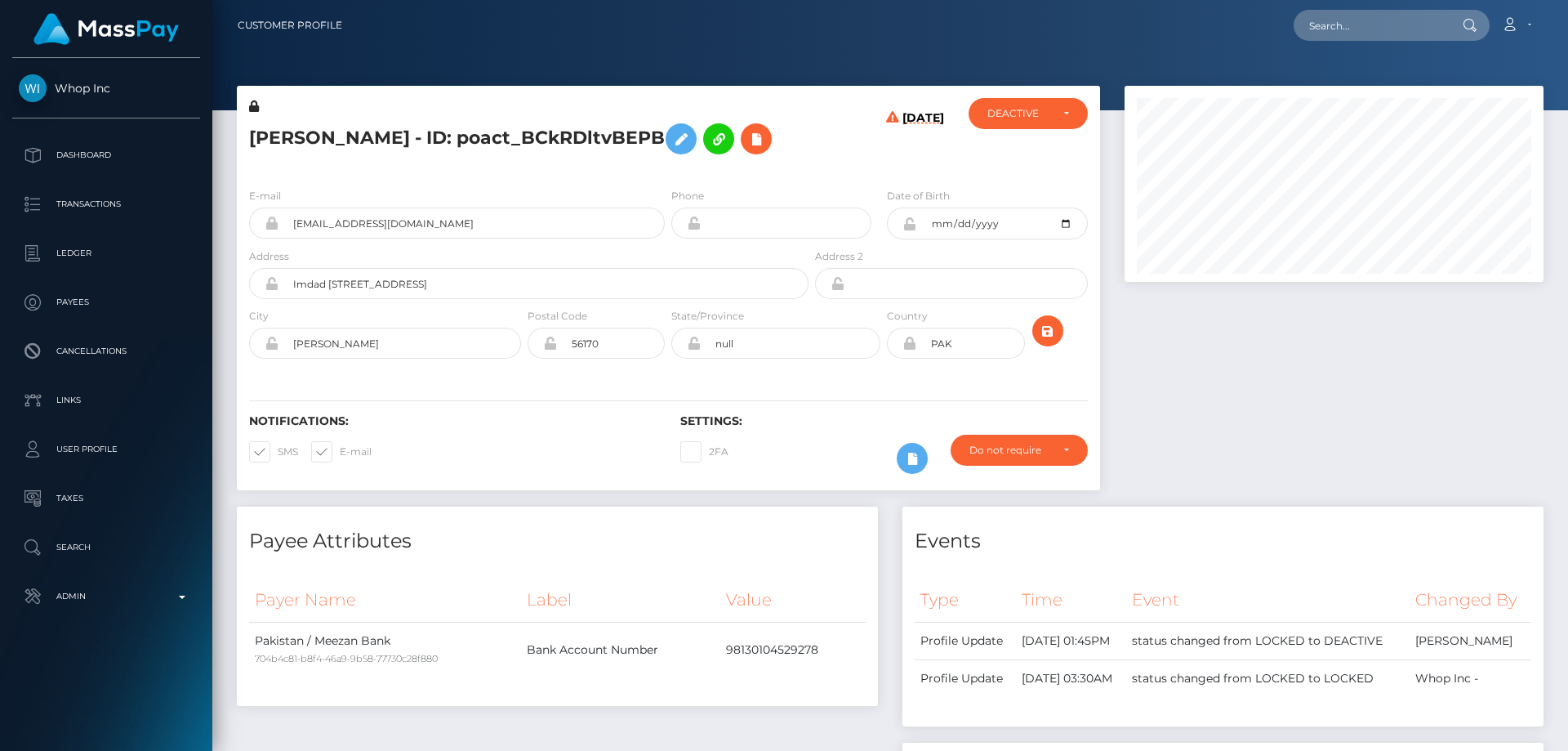
drag, startPoint x: 669, startPoint y: 610, endPoint x: 651, endPoint y: 631, distance: 27.7
click at [669, 609] on div "Payee Attributes Payer Name Label Value Pakistan / Meezan Bank 704b4c81-b8f4-46…" at bounding box center [557, 606] width 641 height 199
click at [497, 175] on div "Muhammad Zaman - ID: poact_BCkRDltvBEPB" at bounding box center [524, 137] width 575 height 77
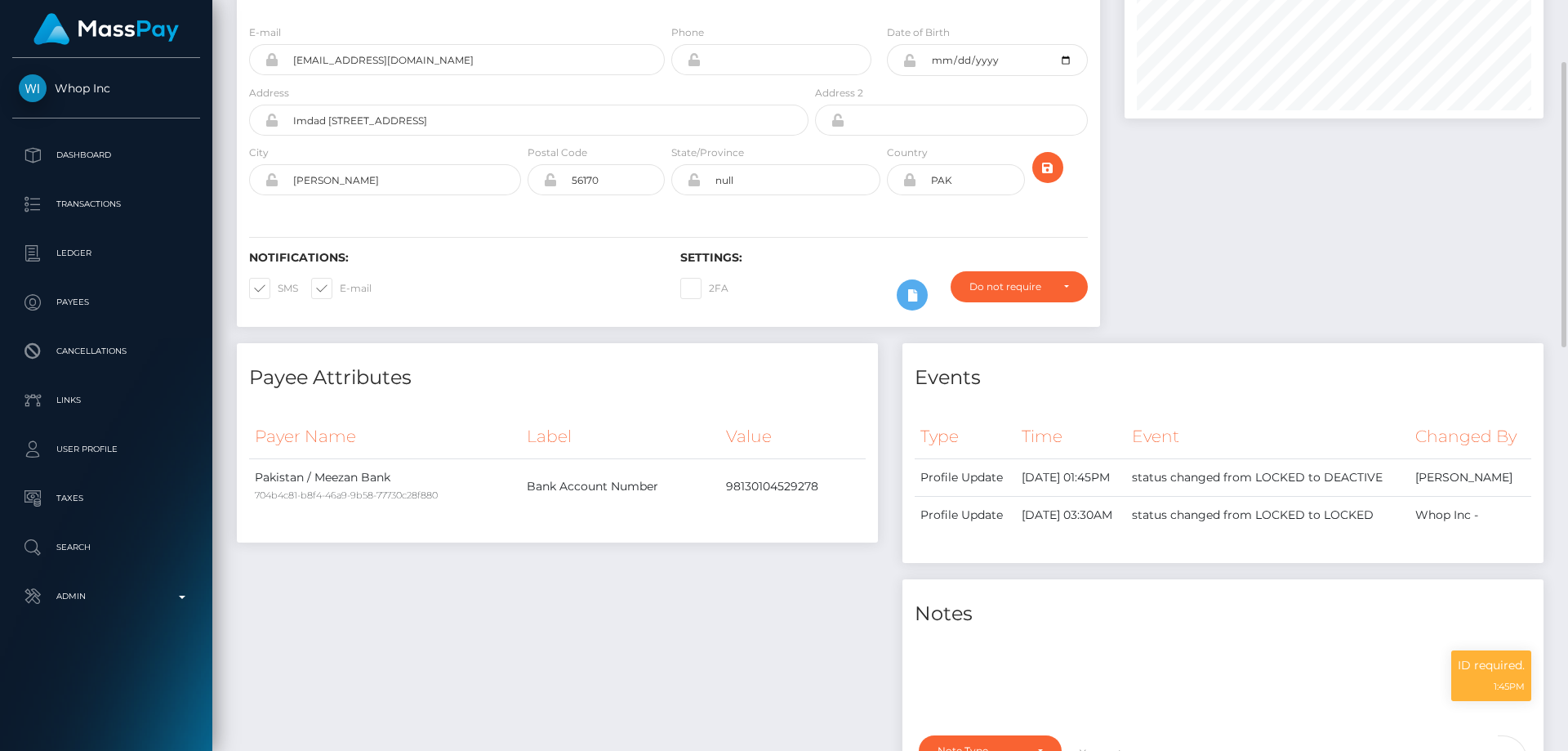
click at [486, 641] on div "Payee Attributes Payer Name Label Value Pakistan / Meezan Bank 704b4c81-b8f4-46…" at bounding box center [557, 594] width 666 height 503
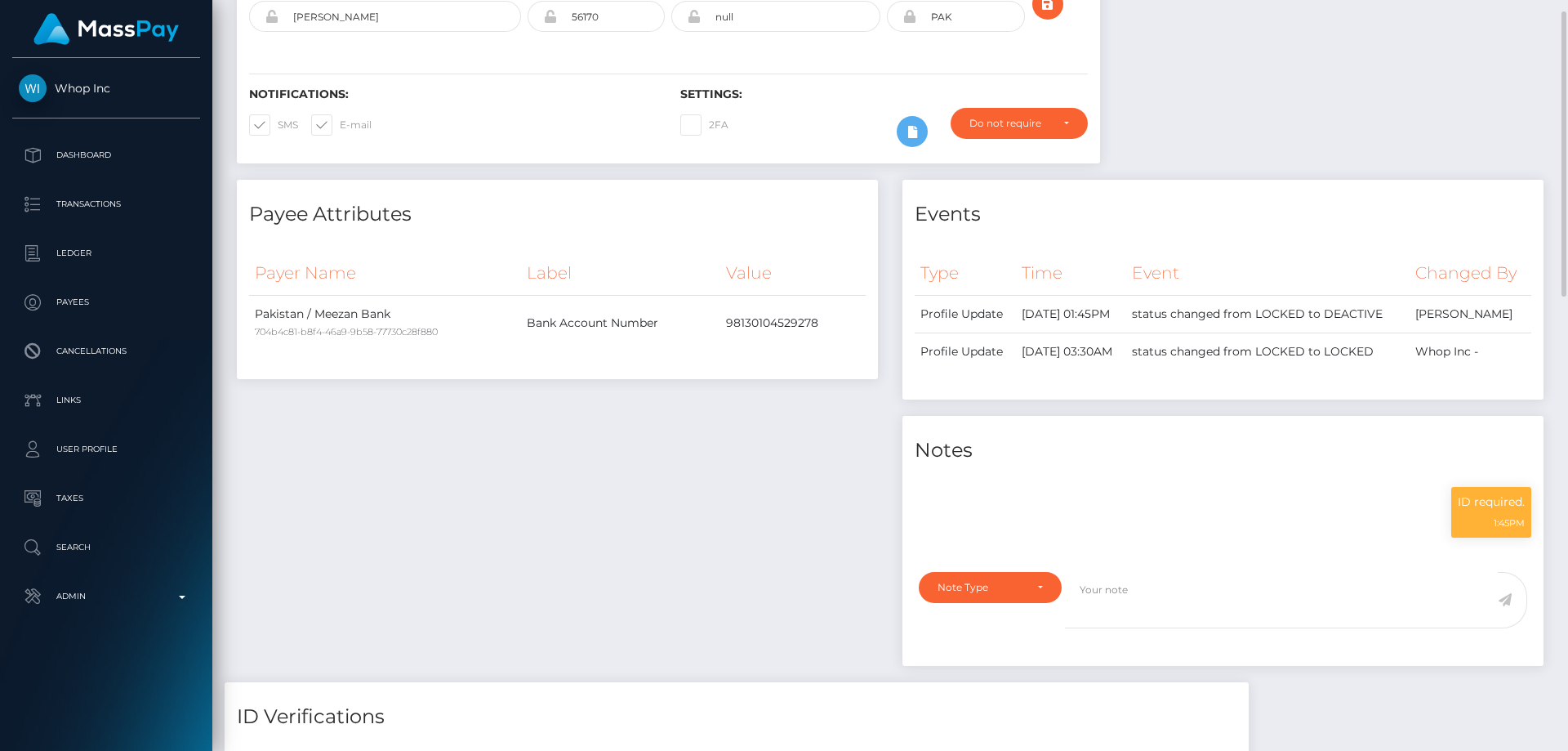
scroll to position [0, 0]
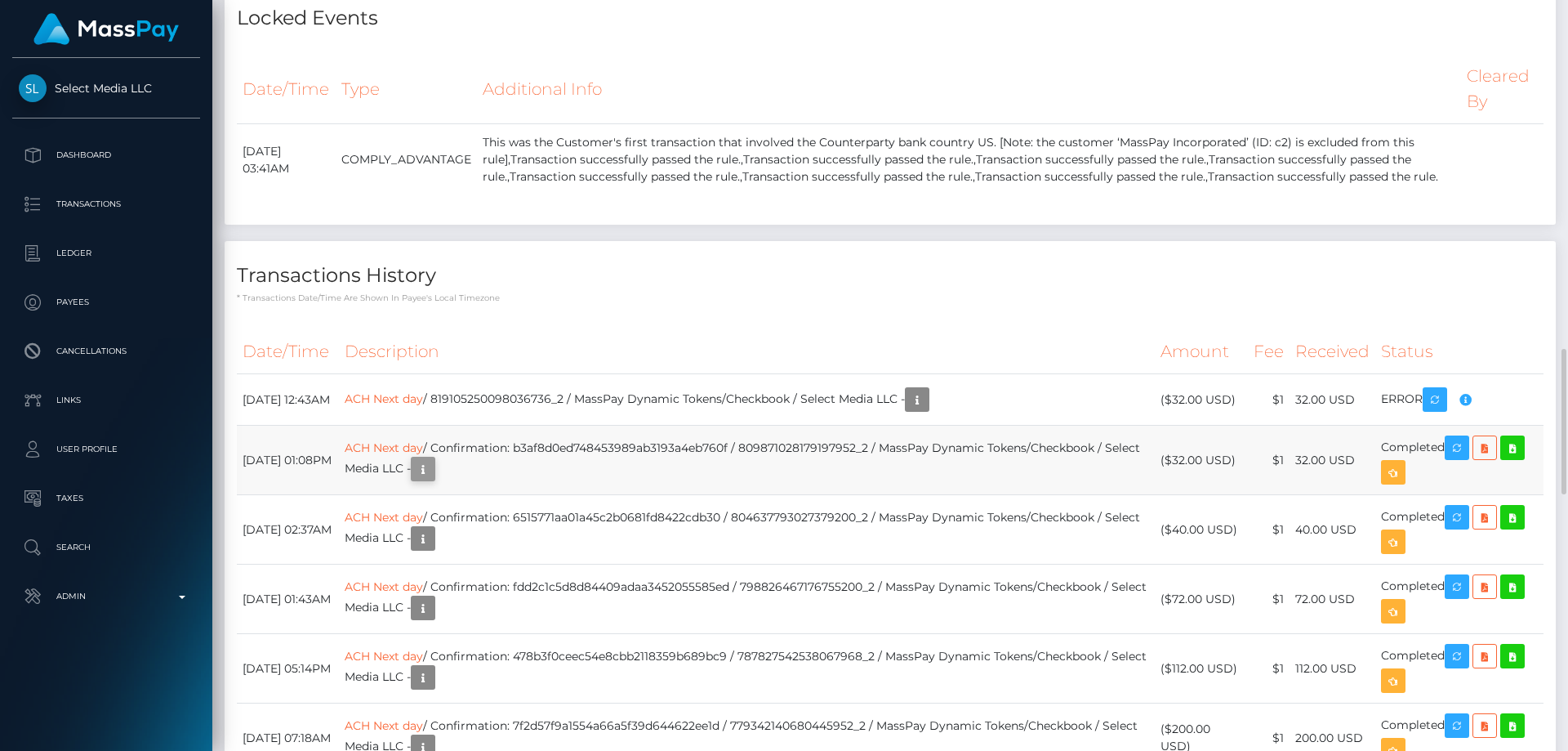
scroll to position [196, 419]
click at [432, 459] on icon "button" at bounding box center [422, 469] width 20 height 21
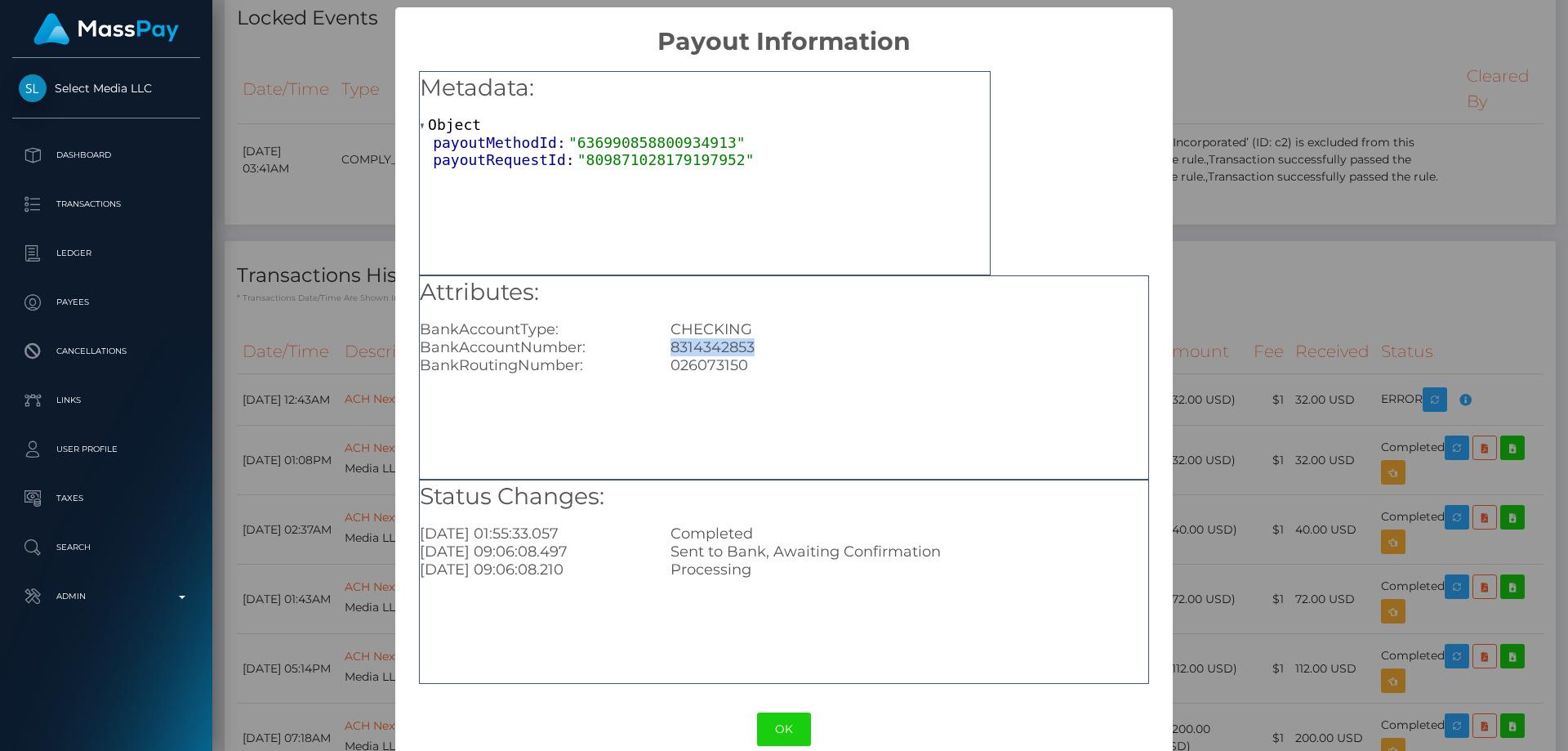
drag, startPoint x: 755, startPoint y: 347, endPoint x: 643, endPoint y: 348, distance: 112.0
click at [643, 348] on div "BankAccountNumber: 8314342853" at bounding box center [784, 346] width 753 height 18
copy div "8314342853"
click at [1370, 209] on div "× Payout Information Metadata: Object payoutMethodId: "636990858800934913" payo…" at bounding box center [784, 376] width 1568 height 751
click at [1312, 259] on div "× Payout Information Metadata: Object payoutMethodId: "636990858800934913" payo…" at bounding box center [784, 376] width 1568 height 751
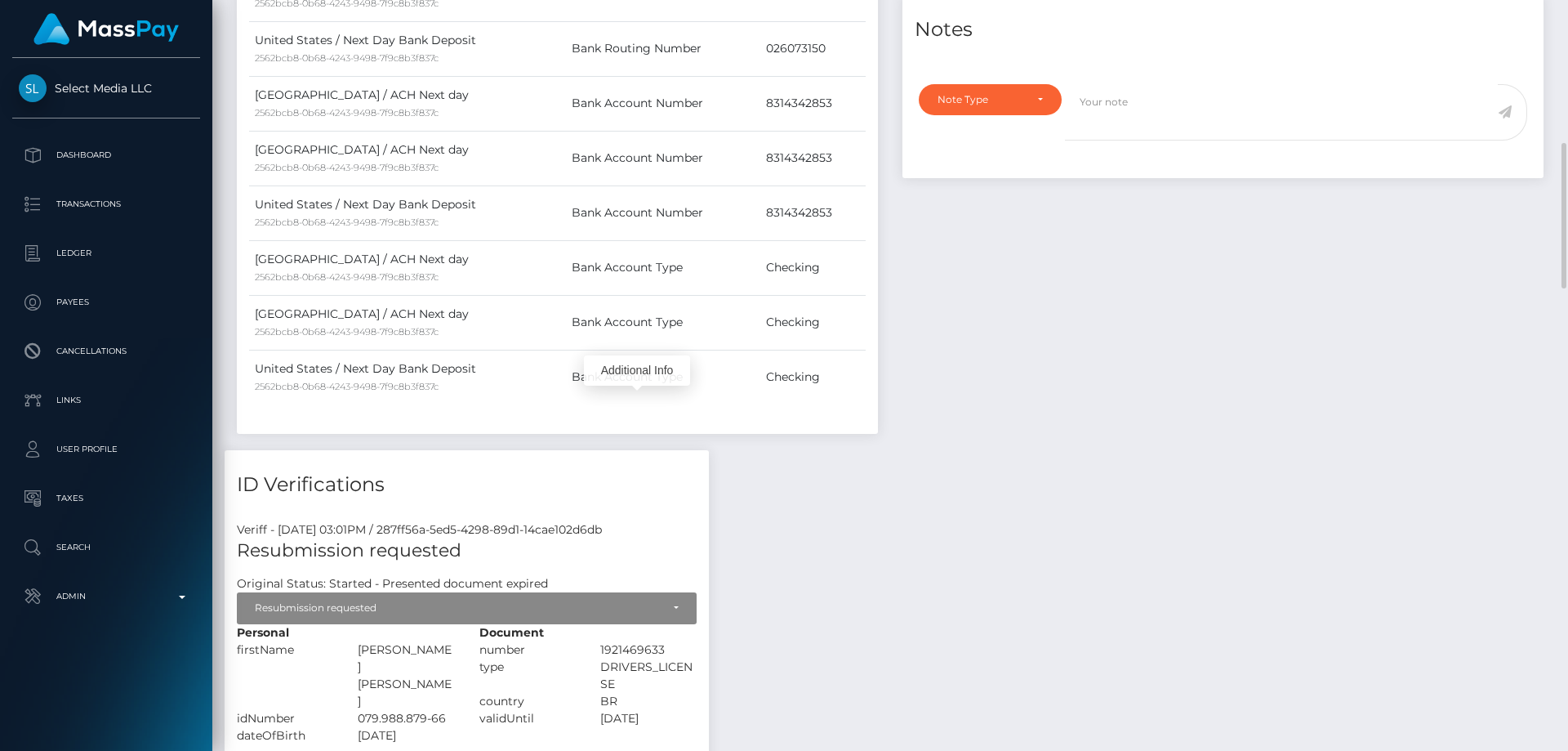
scroll to position [491, 0]
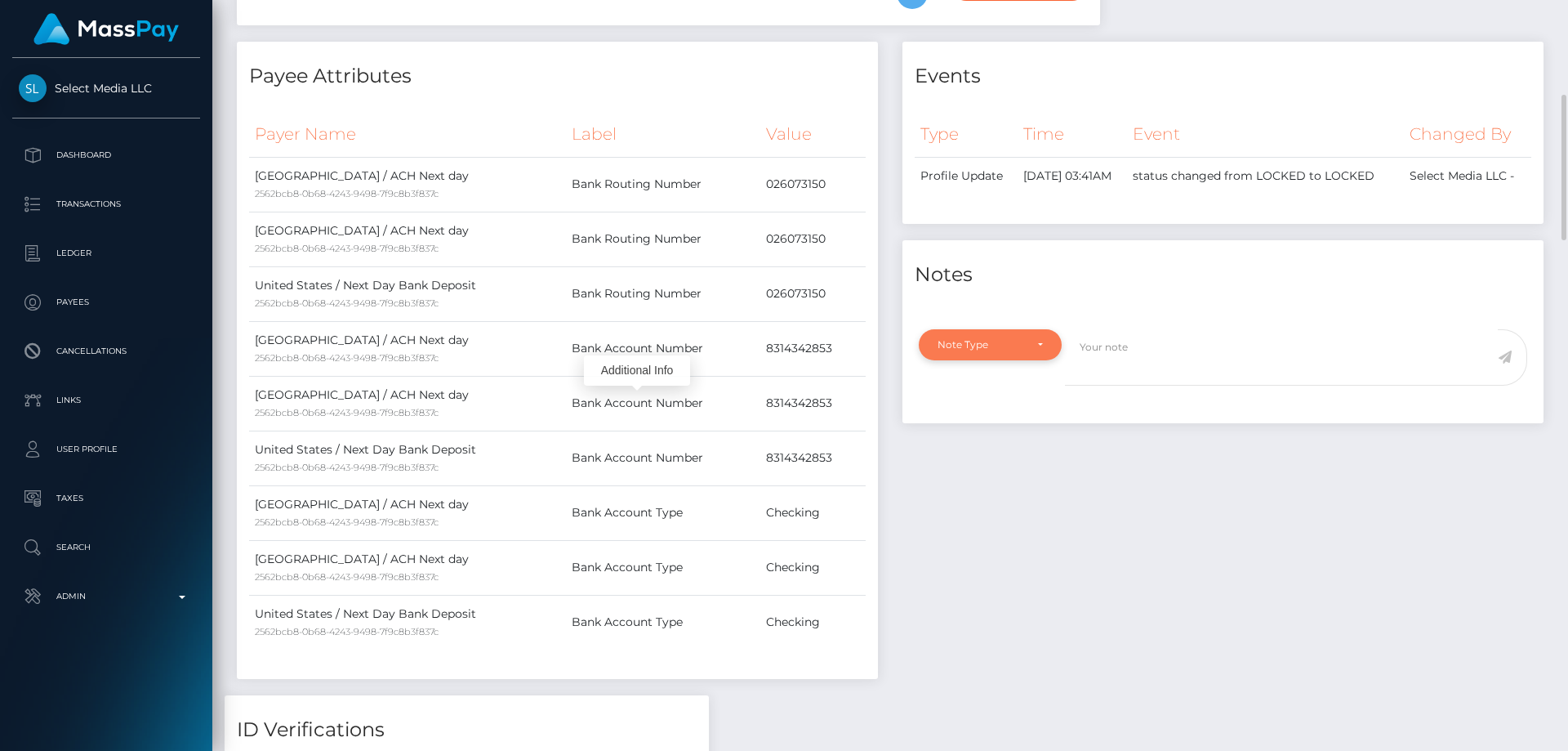
click at [1004, 351] on div "Note Type" at bounding box center [981, 345] width 86 height 13
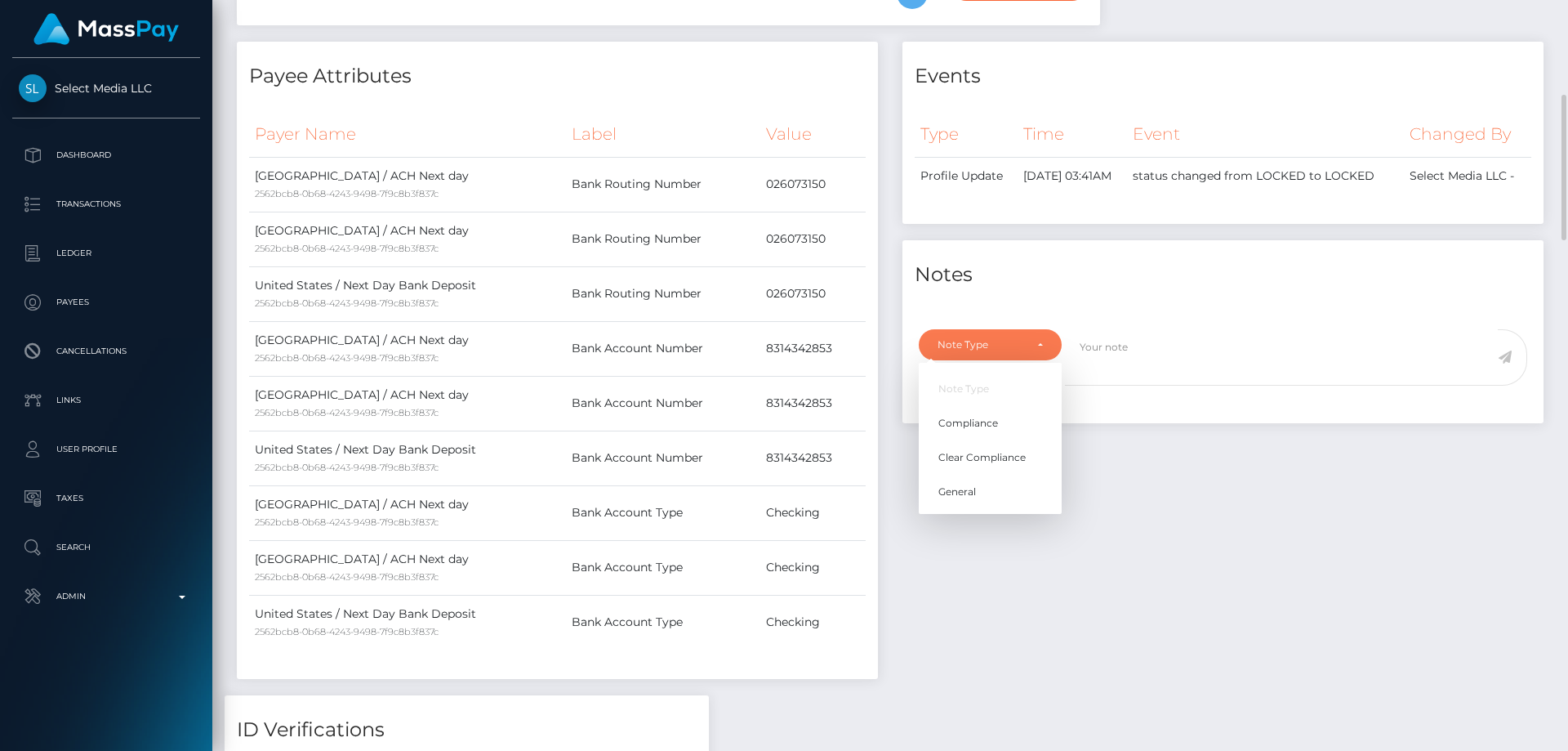
scroll to position [196, 419]
click at [979, 431] on span "Compliance" at bounding box center [969, 423] width 60 height 15
select select "COMPLIANCE"
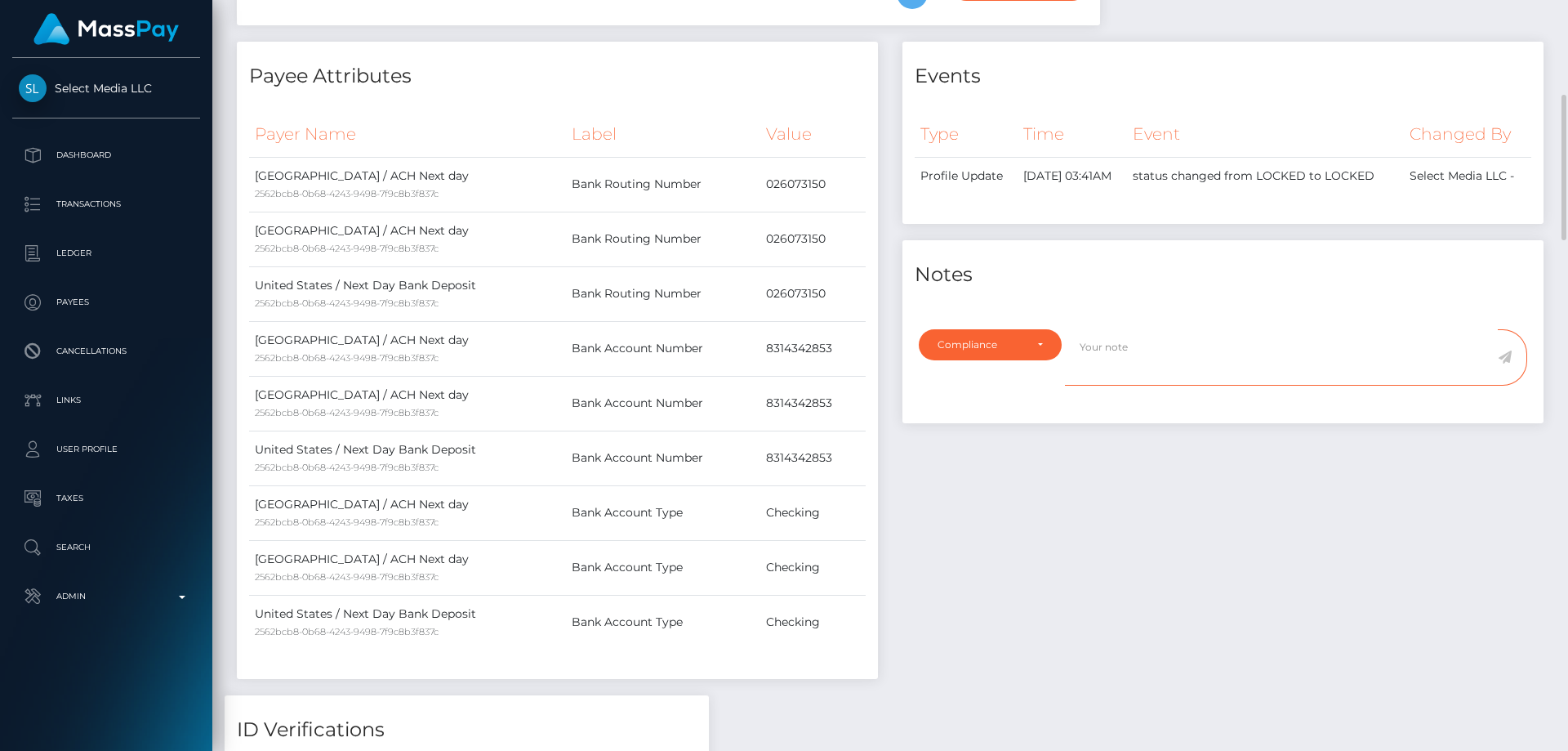
click at [1150, 370] on textarea at bounding box center [1282, 358] width 432 height 56
paste textarea "8314342853"
click at [1263, 369] on textarea "Bank statement for the account: 8314342853" at bounding box center [1282, 358] width 432 height 56
click at [1329, 367] on textarea "Bank statement for the account: 8314342853" at bounding box center [1282, 358] width 432 height 56
type textarea "Bank statement for the account: 8314342853 required"
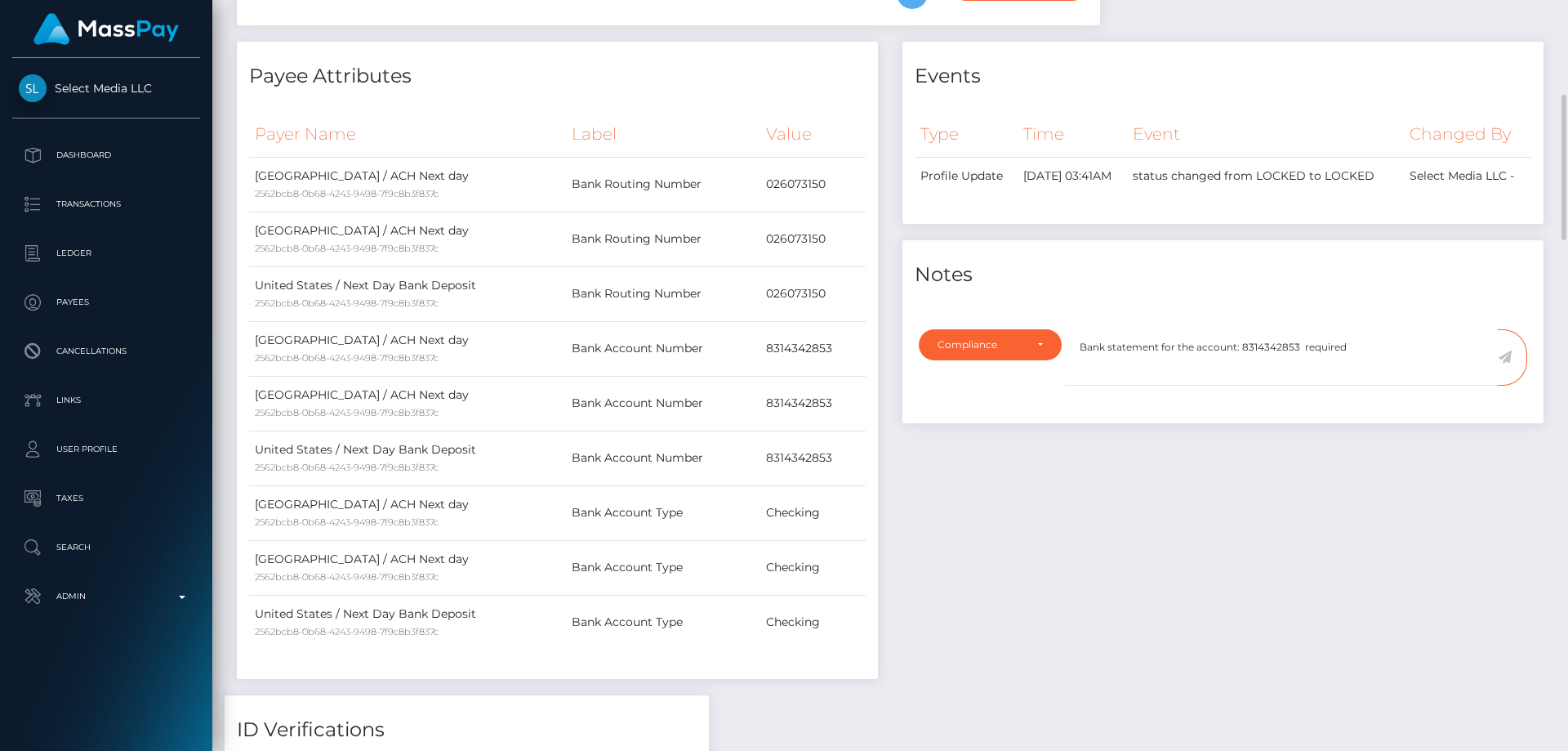
click at [1509, 363] on icon at bounding box center [1504, 357] width 14 height 13
click at [1367, 479] on div "Events Type Time Event Changed By" at bounding box center [1223, 368] width 666 height 654
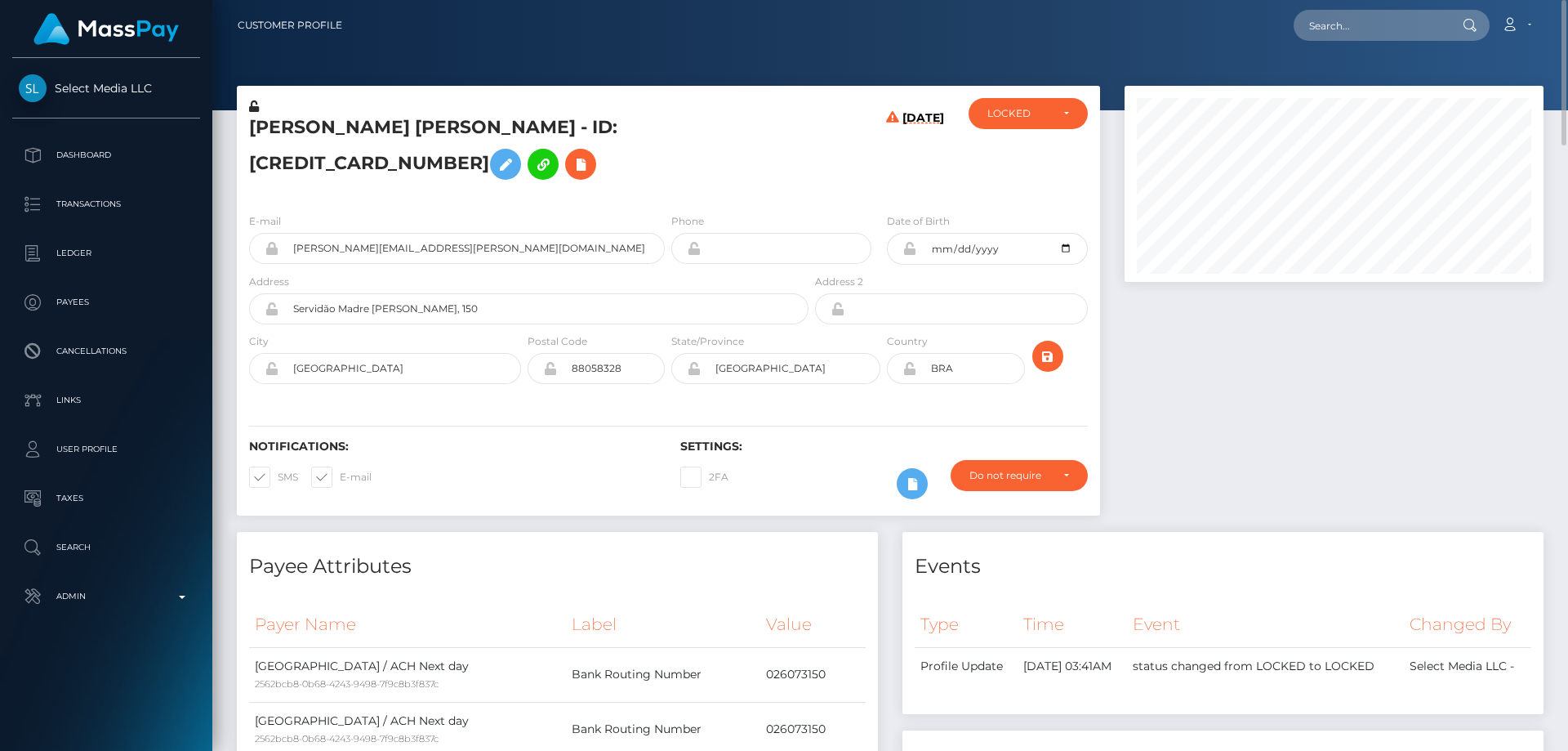
click at [486, 137] on h5 "[PERSON_NAME] [PERSON_NAME] - ID: [CREDIT_CARD_NUMBER]" at bounding box center [524, 152] width 550 height 73
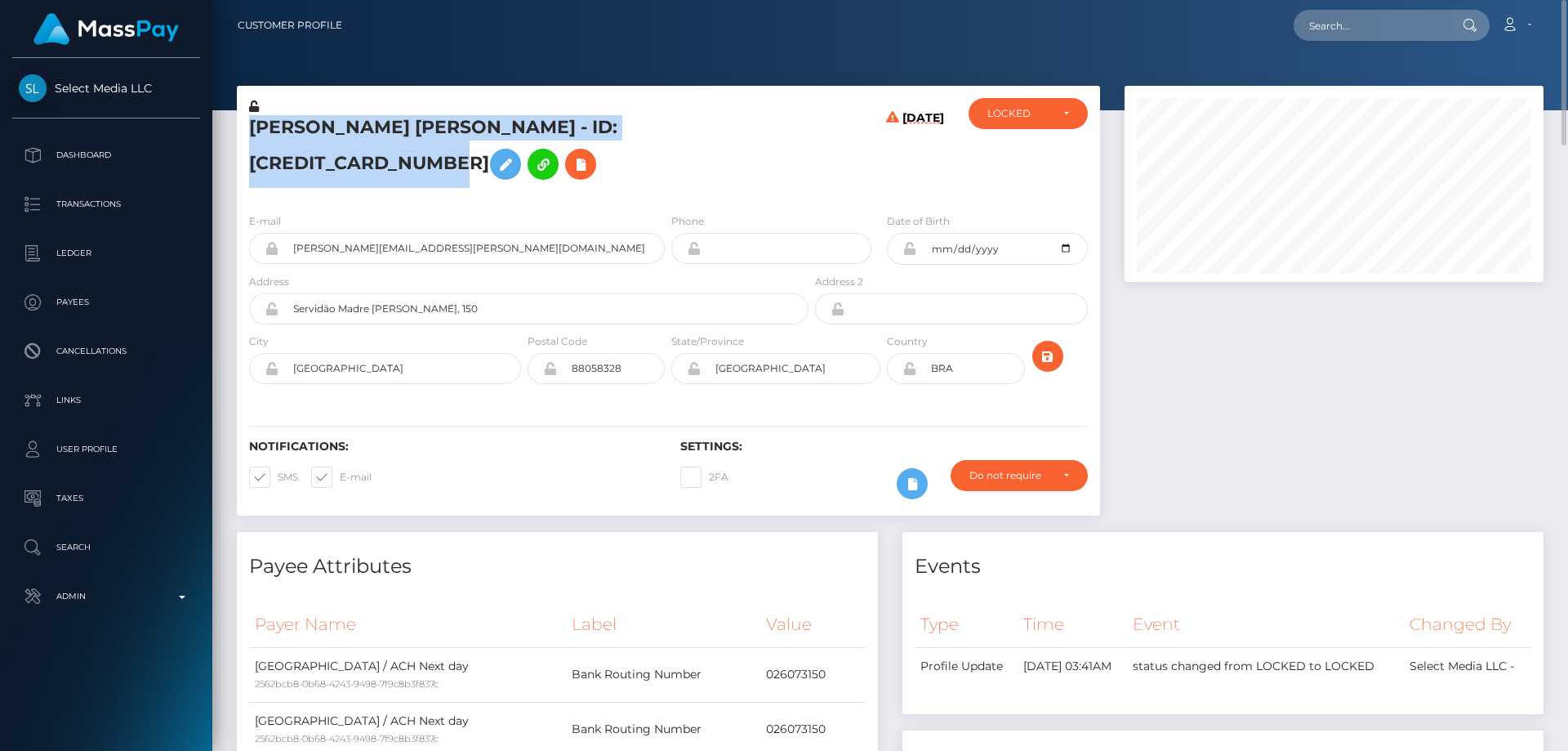
click at [486, 137] on h5 "[PERSON_NAME] [PERSON_NAME] - ID: [CREDIT_CARD_NUMBER]" at bounding box center [524, 152] width 550 height 73
copy h5 "[PERSON_NAME] [PERSON_NAME] - ID: [CREDIT_CARD_NUMBER]"
click at [1009, 113] on div "LOCKED" at bounding box center [1018, 113] width 63 height 13
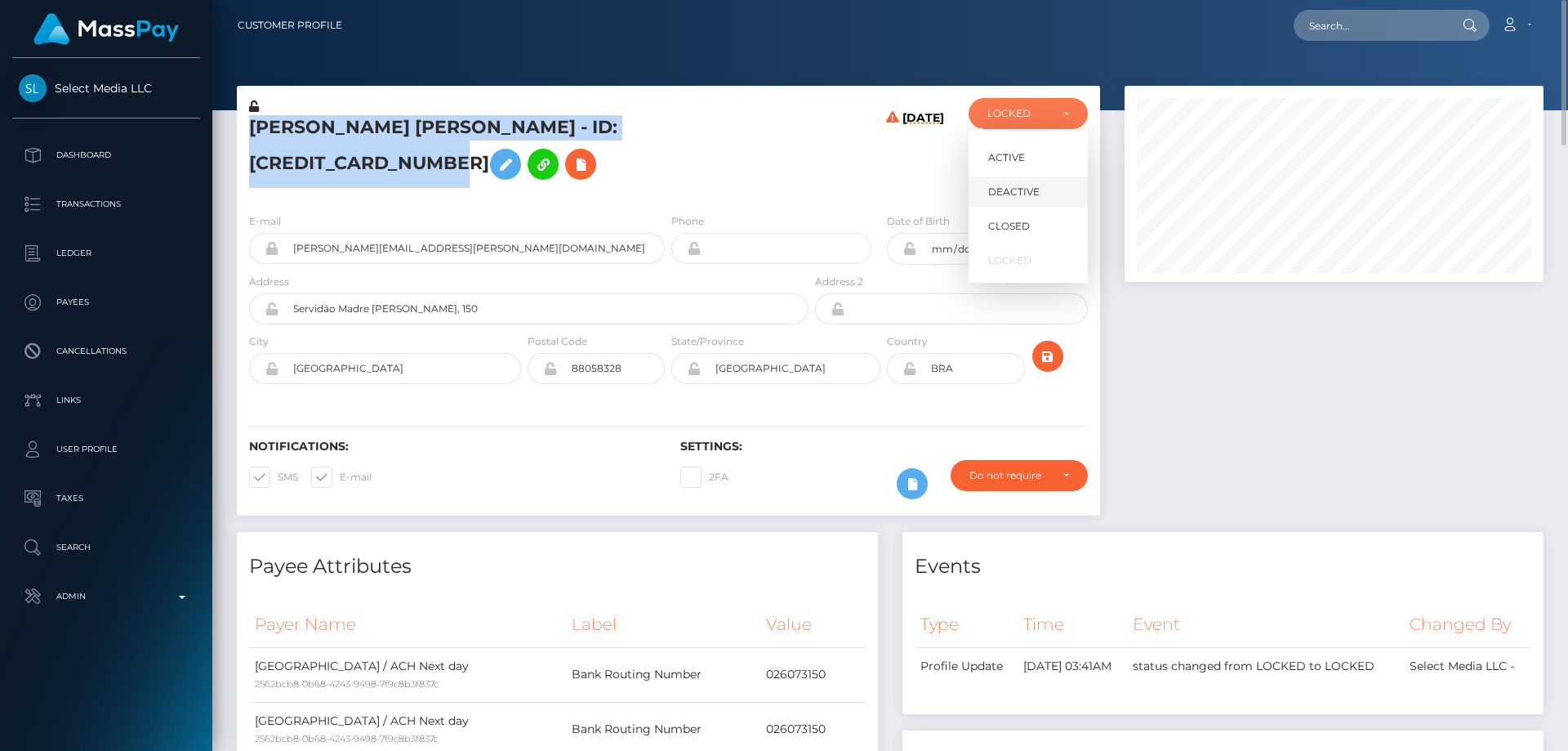
click at [1015, 188] on span "DEACTIVE" at bounding box center [1014, 192] width 51 height 15
select select "DEACTIVE"
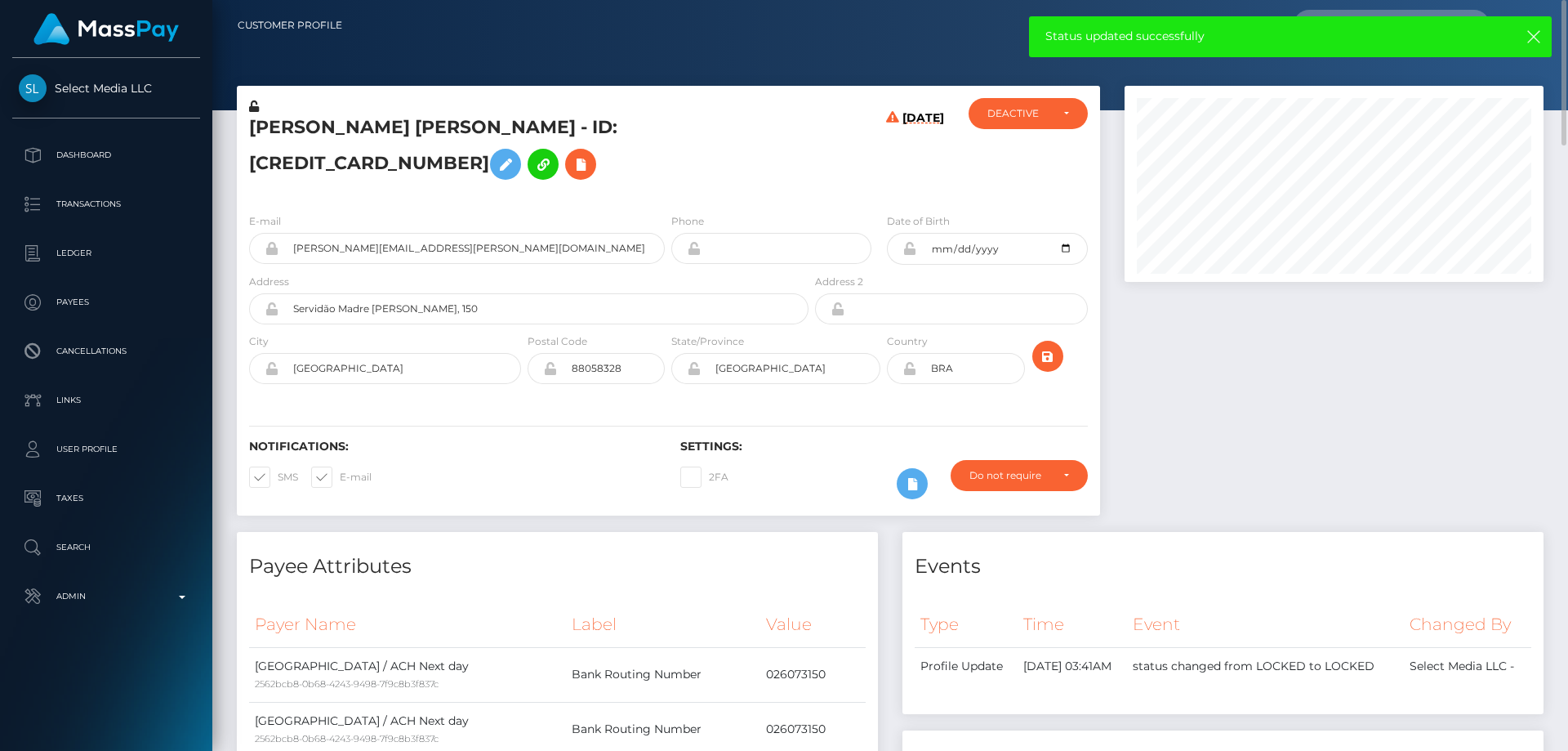
click at [1427, 442] on div at bounding box center [1334, 309] width 444 height 446
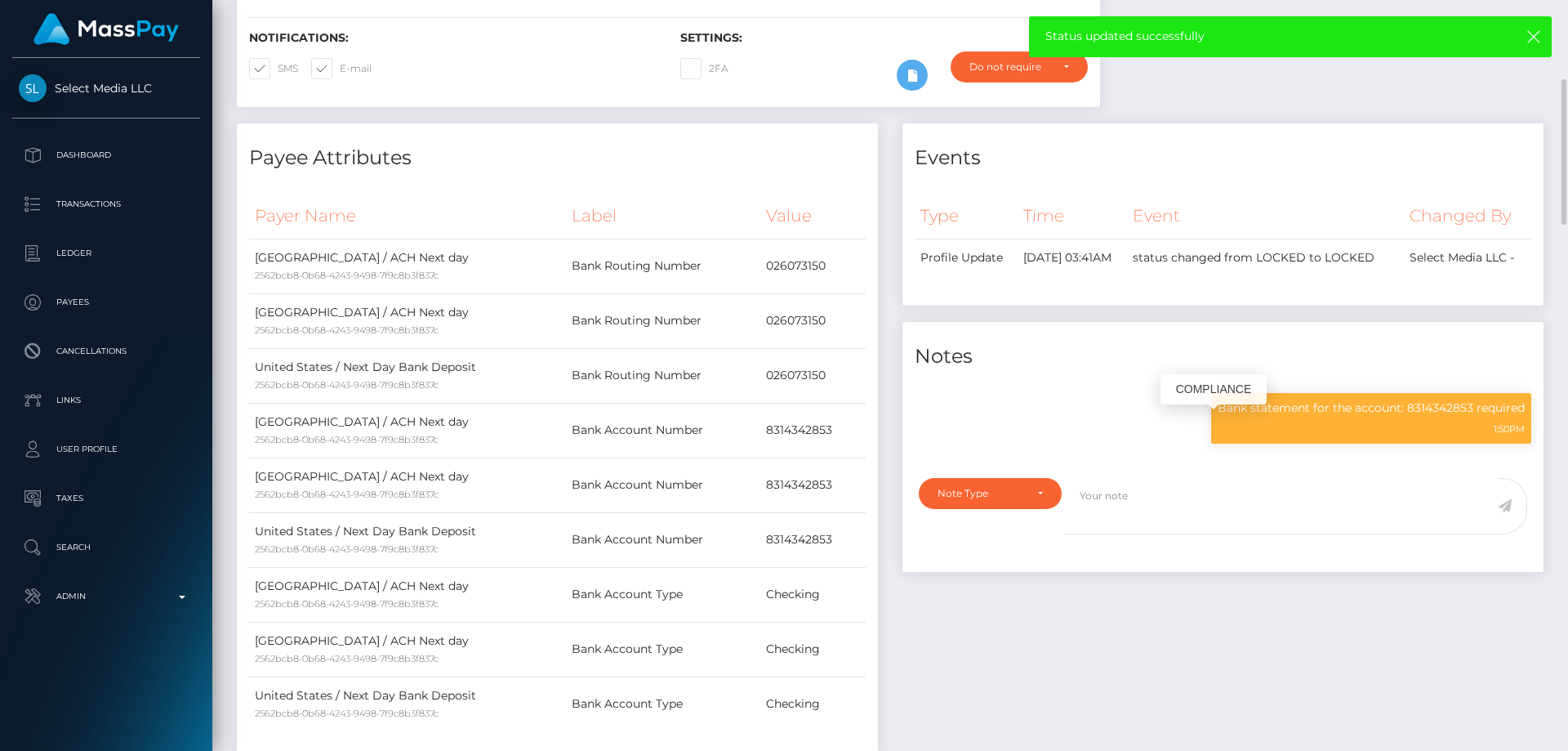
click at [1271, 417] on p "Bank statement for the account: 8314342853 required" at bounding box center [1371, 408] width 307 height 17
copy div "Bank statement for the account: 8314342853 required"
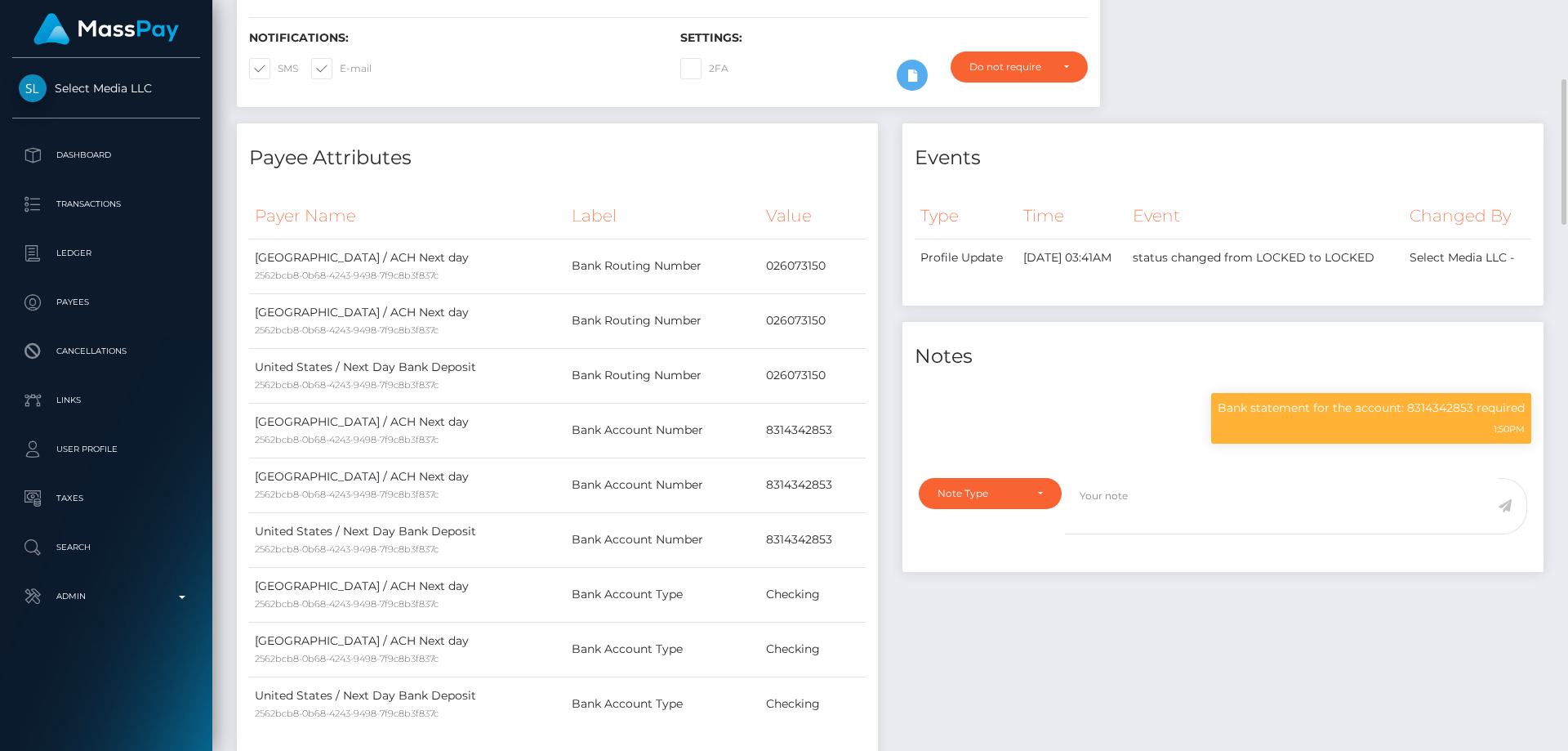
click at [1039, 676] on div "Events Type Time Event Changed By" at bounding box center [1223, 450] width 666 height 654
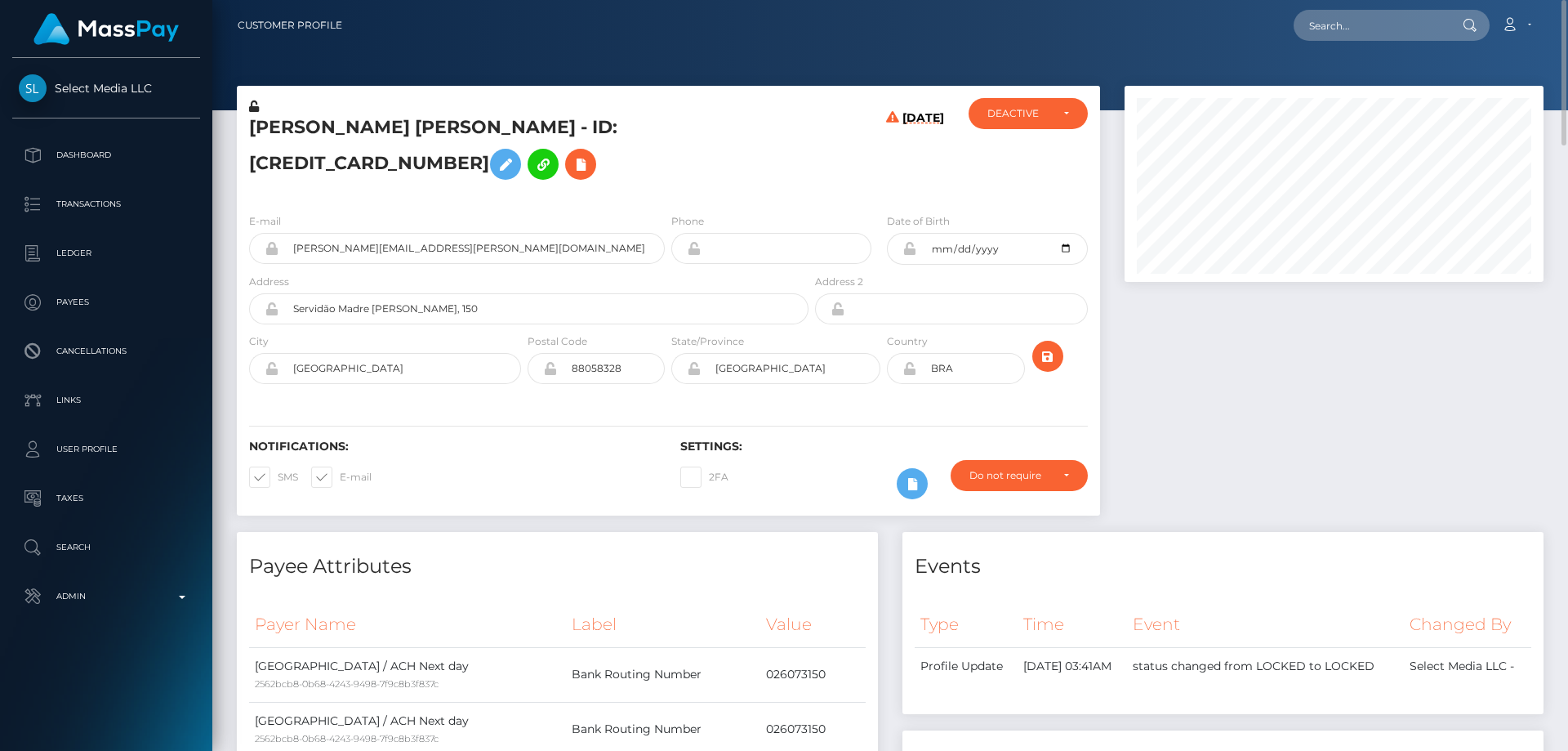
click at [1271, 426] on div at bounding box center [1334, 309] width 444 height 446
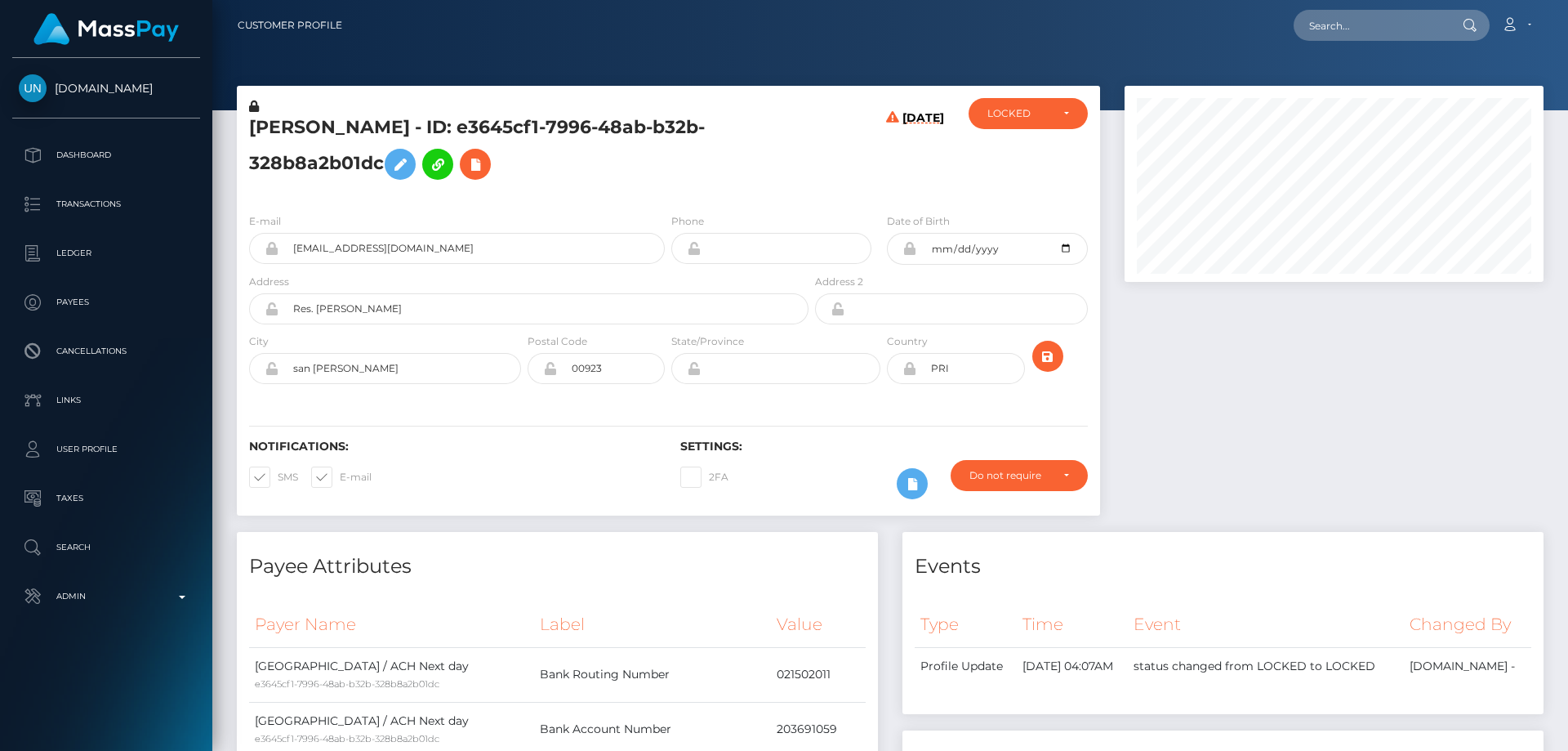
scroll to position [196, 419]
drag, startPoint x: 516, startPoint y: 122, endPoint x: 239, endPoint y: 115, distance: 277.1
click at [234, 115] on div "YUNEIDIS ROBLES VAZQUEZ - ID: e3645cf1-7996-48ab-b32b-328b8a2b01dc 09/01/25 CLO…" at bounding box center [668, 309] width 887 height 446
copy div "YUNEIDIS ROBLES VAZQUEZ"
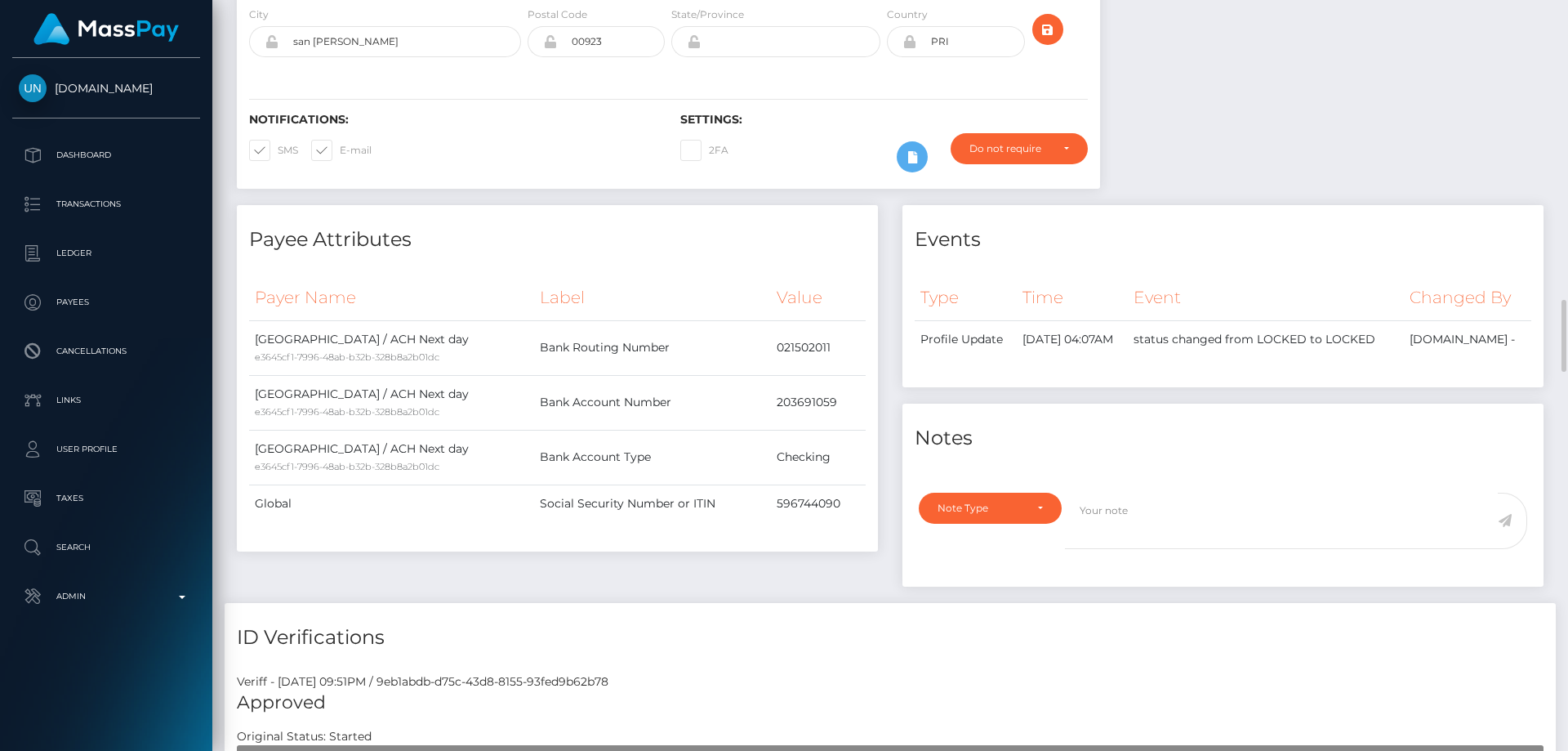
scroll to position [572, 0]
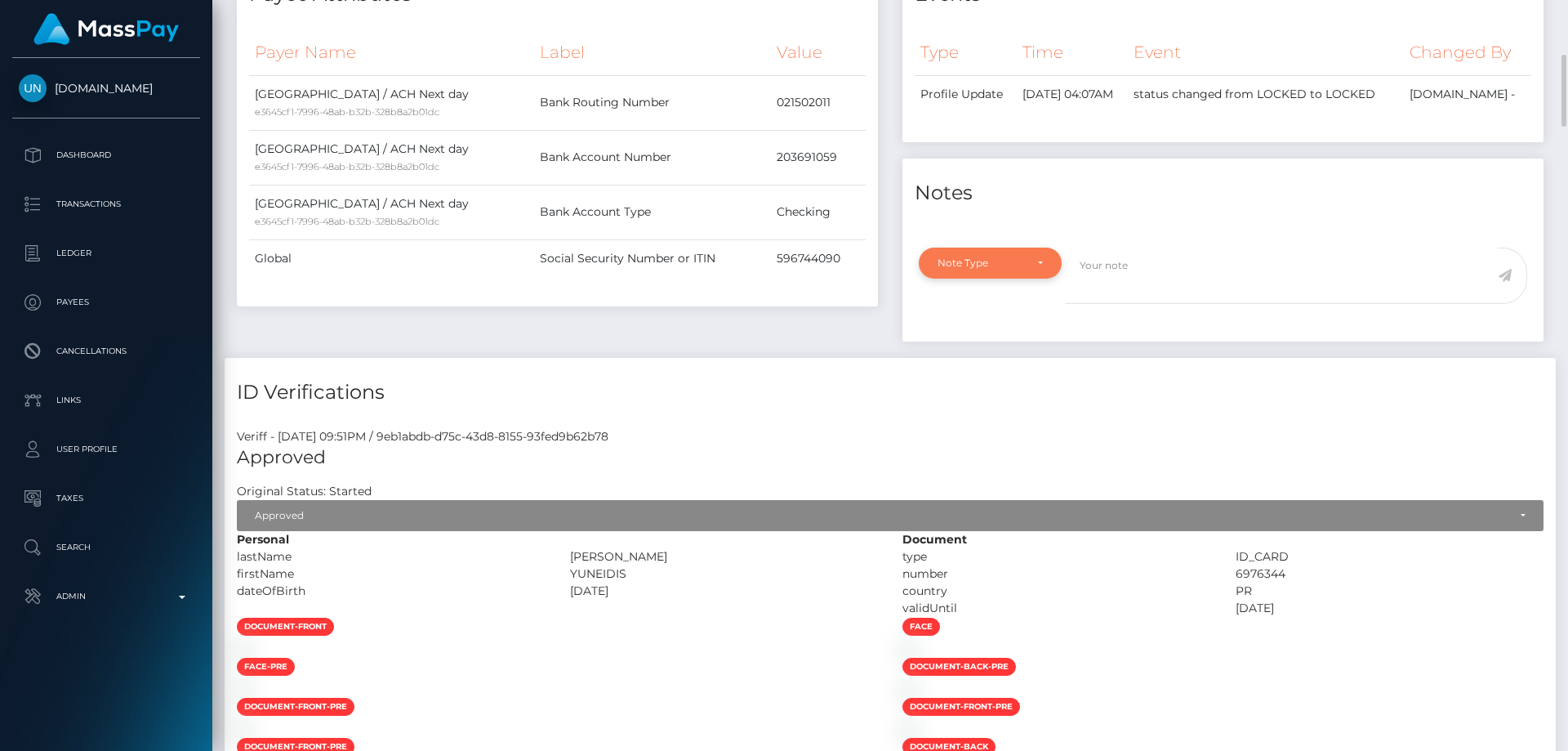
click at [974, 270] on div "Note Type" at bounding box center [981, 263] width 86 height 13
click at [987, 383] on span "Clear Compliance" at bounding box center [982, 376] width 87 height 15
select select "CLEAR_COMPLIANCE"
paste textarea "Transaction made according with the area of residence. NBCOU flag cleared."
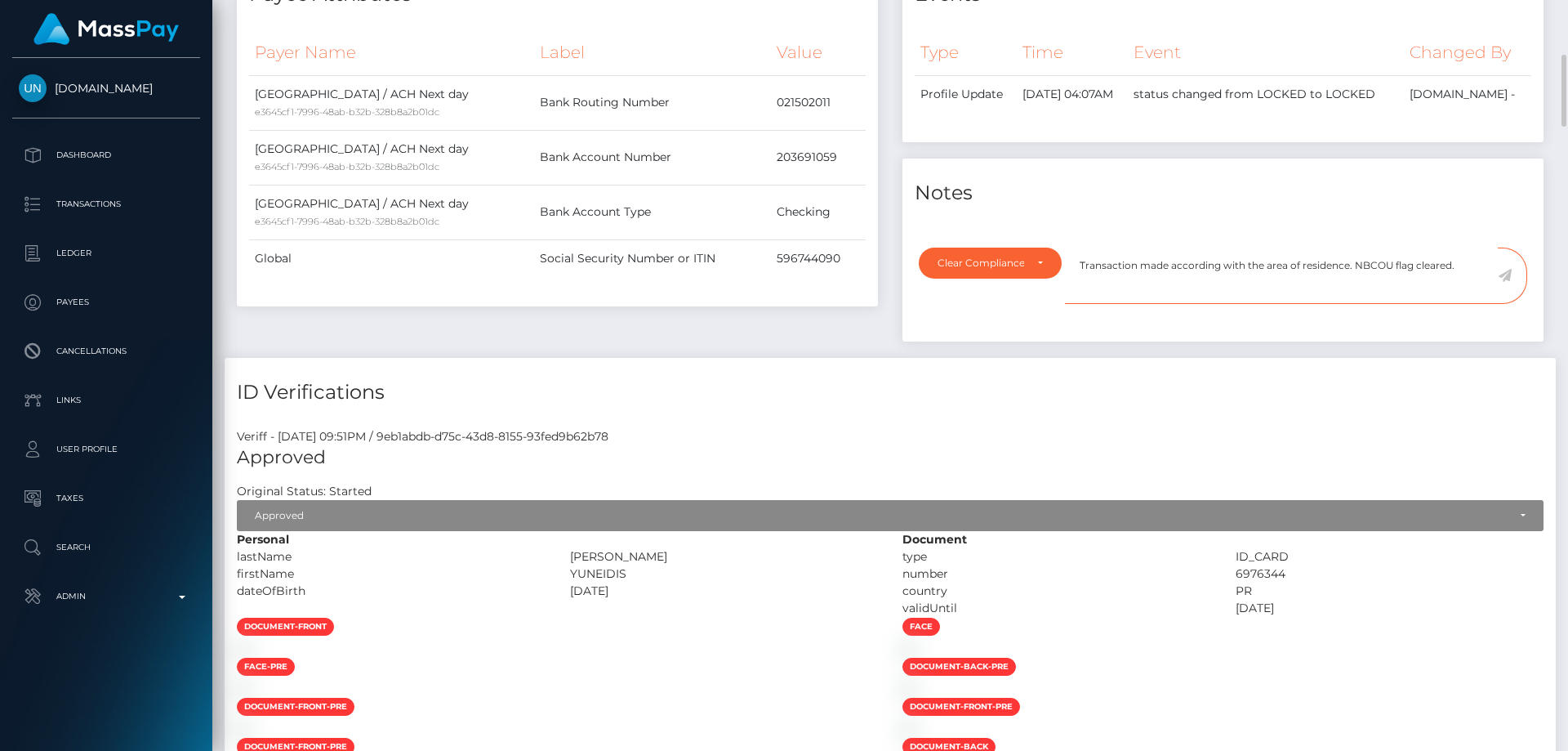
scroll to position [245, 0]
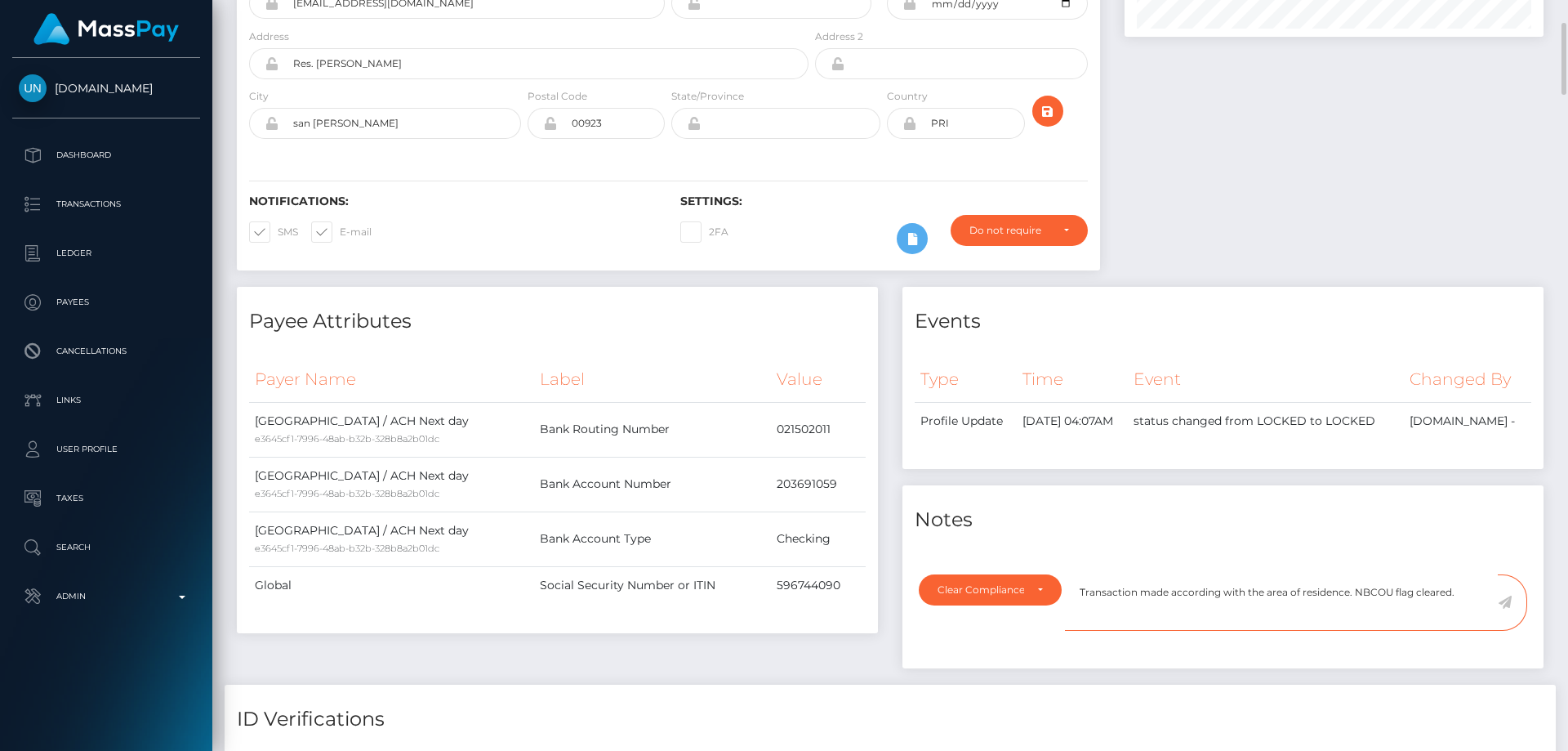
type textarea "Transaction made according with the area of residence. NBCOU flag cleared."
click at [1503, 609] on icon at bounding box center [1504, 602] width 14 height 13
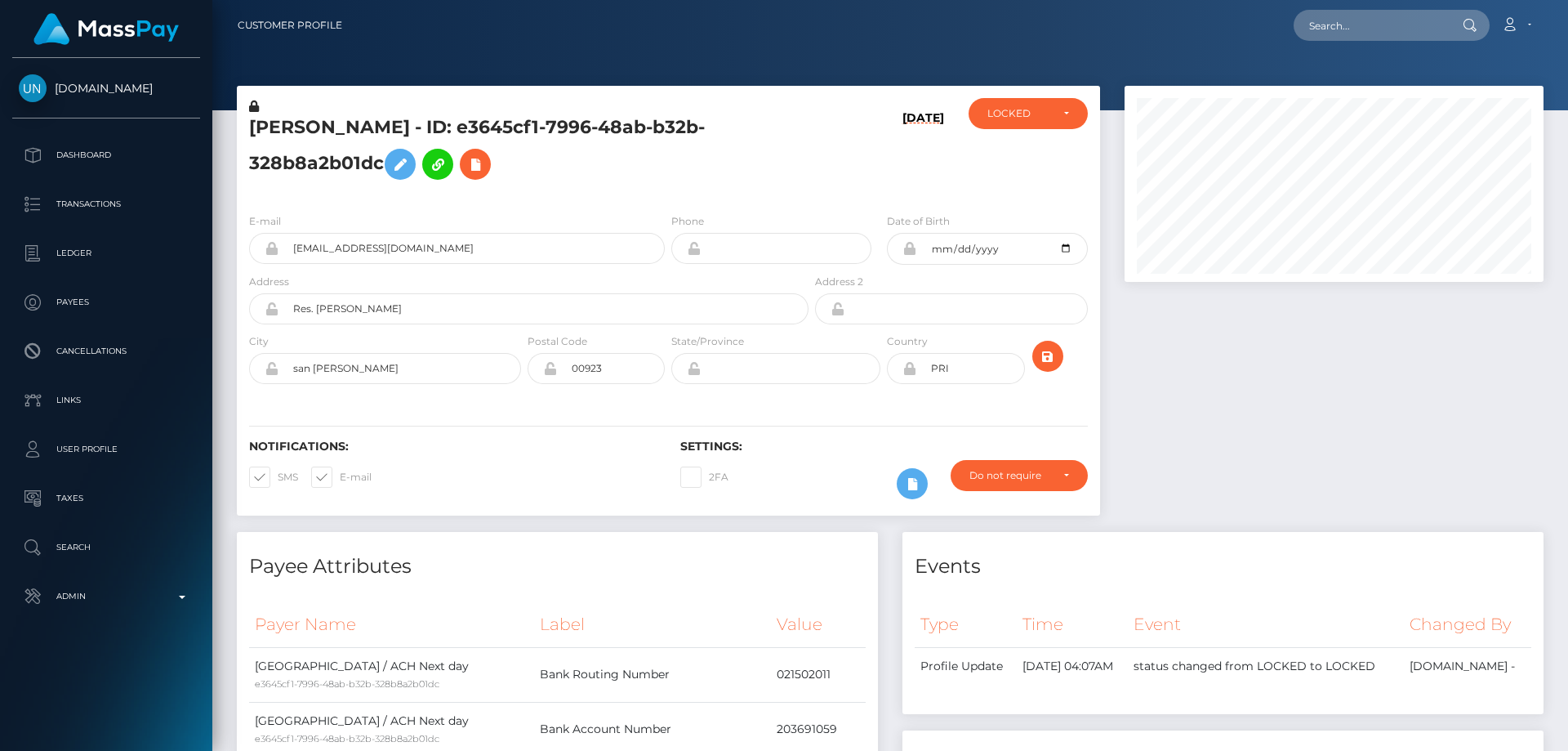
scroll to position [196, 419]
click at [1024, 120] on div "LOCKED" at bounding box center [1018, 113] width 63 height 13
click at [1030, 159] on link "ACTIVE" at bounding box center [1028, 157] width 119 height 30
select select "ACTIVE"
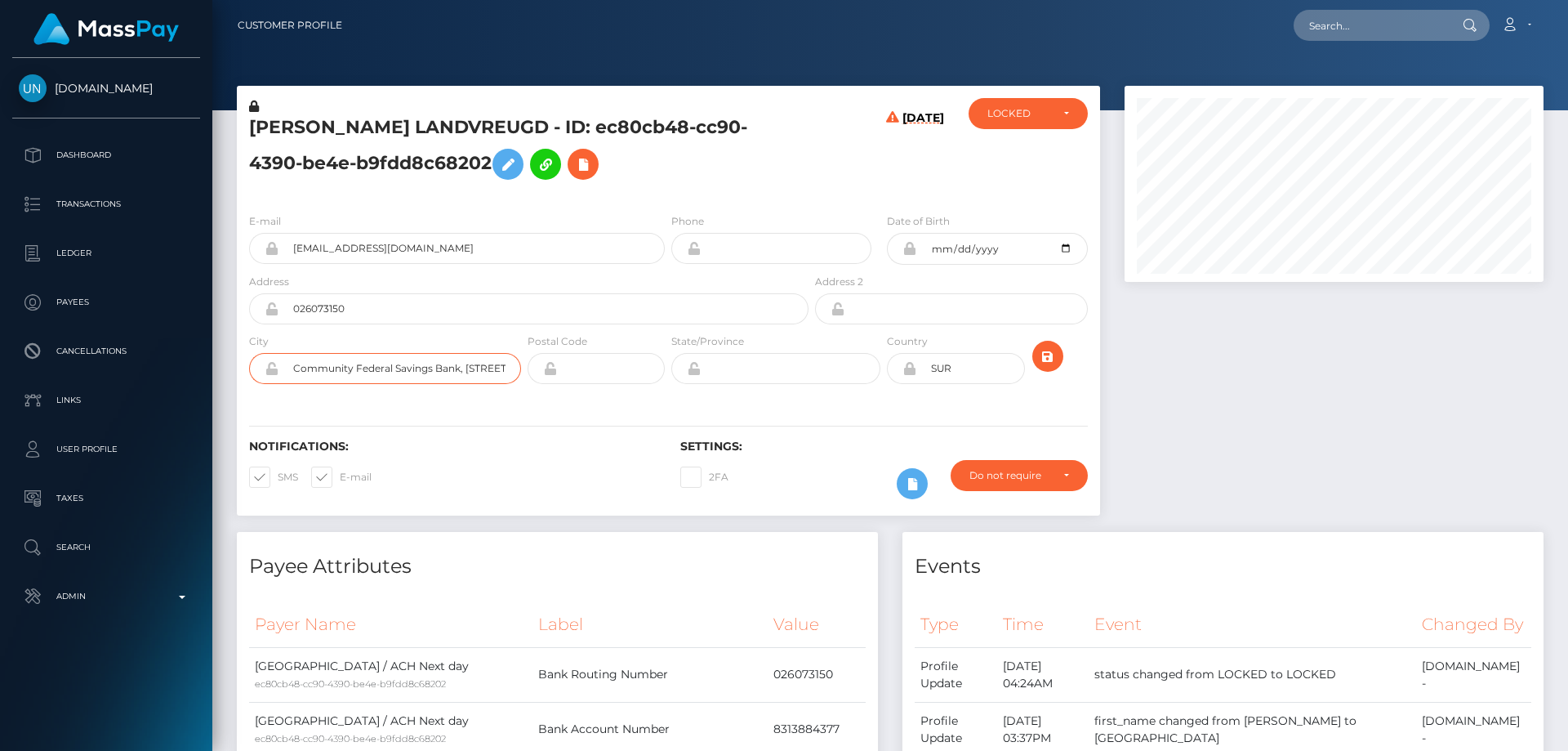
scroll to position [0, 227]
drag, startPoint x: 443, startPoint y: 364, endPoint x: 629, endPoint y: 358, distance: 186.1
click at [629, 358] on div "City Community Federal Savings Bank, 89-16 Jamaica Ave, Woodhaven, NY, 11421, U…" at bounding box center [668, 362] width 863 height 60
click at [937, 416] on div "Notifications: SMS E-mail Settings: 2FA" at bounding box center [668, 458] width 863 height 115
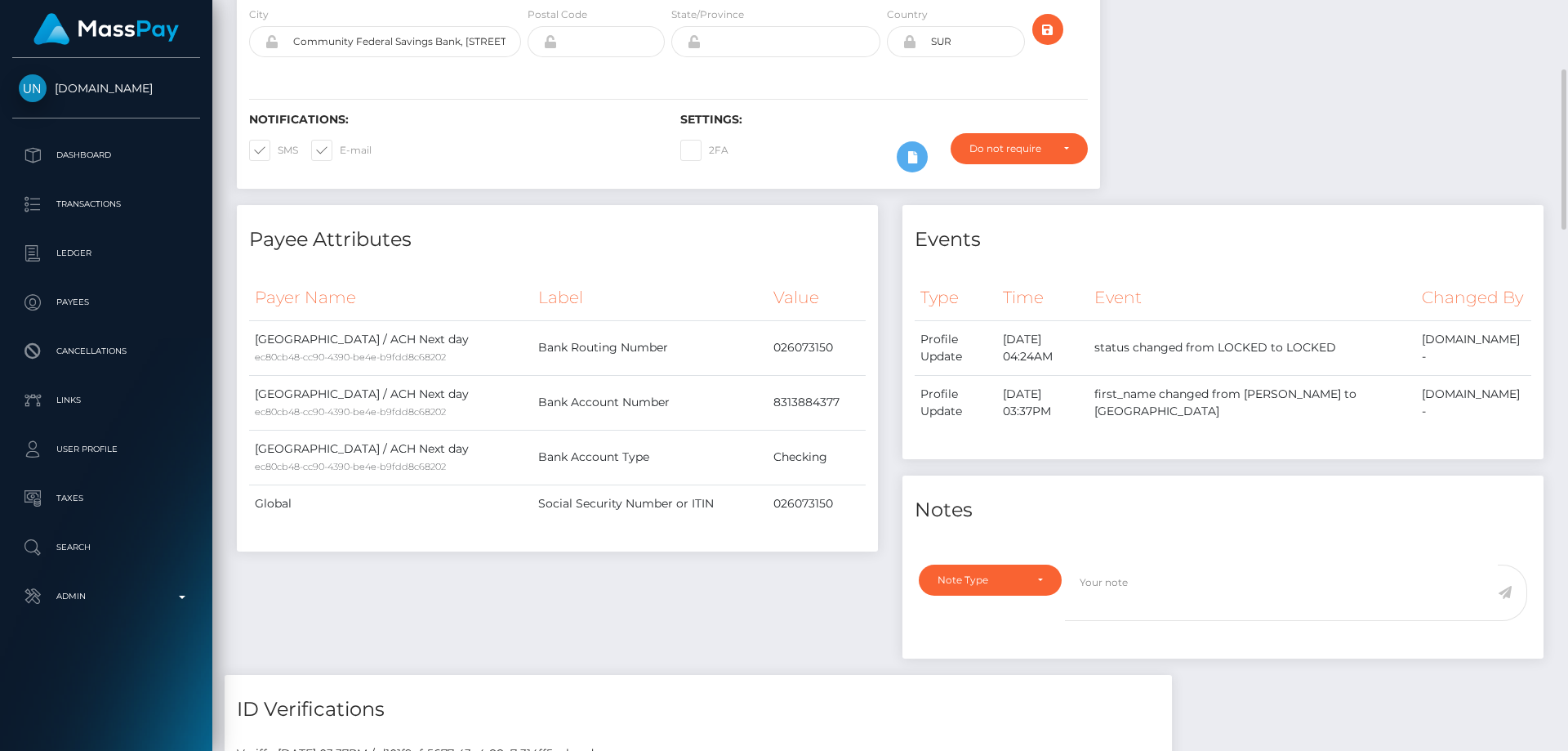
scroll to position [0, 0]
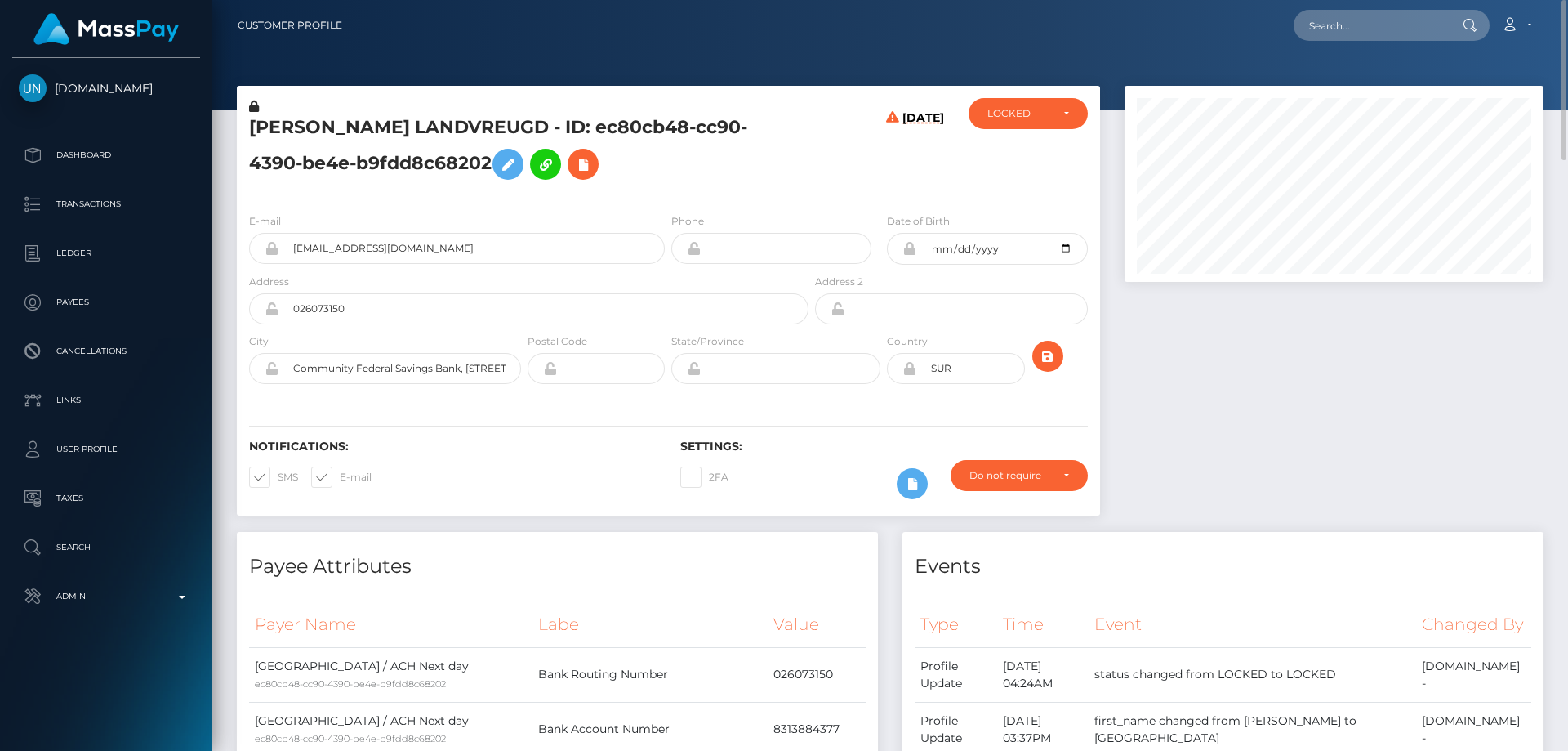
click at [910, 369] on icon at bounding box center [909, 369] width 14 height 13
drag, startPoint x: 976, startPoint y: 371, endPoint x: 901, endPoint y: 391, distance: 77.6
click at [903, 388] on div "Country SUR" at bounding box center [956, 362] width 144 height 60
type input "[GEOGRAPHIC_DATA]"
click at [1051, 356] on icon "submit" at bounding box center [1048, 357] width 20 height 21
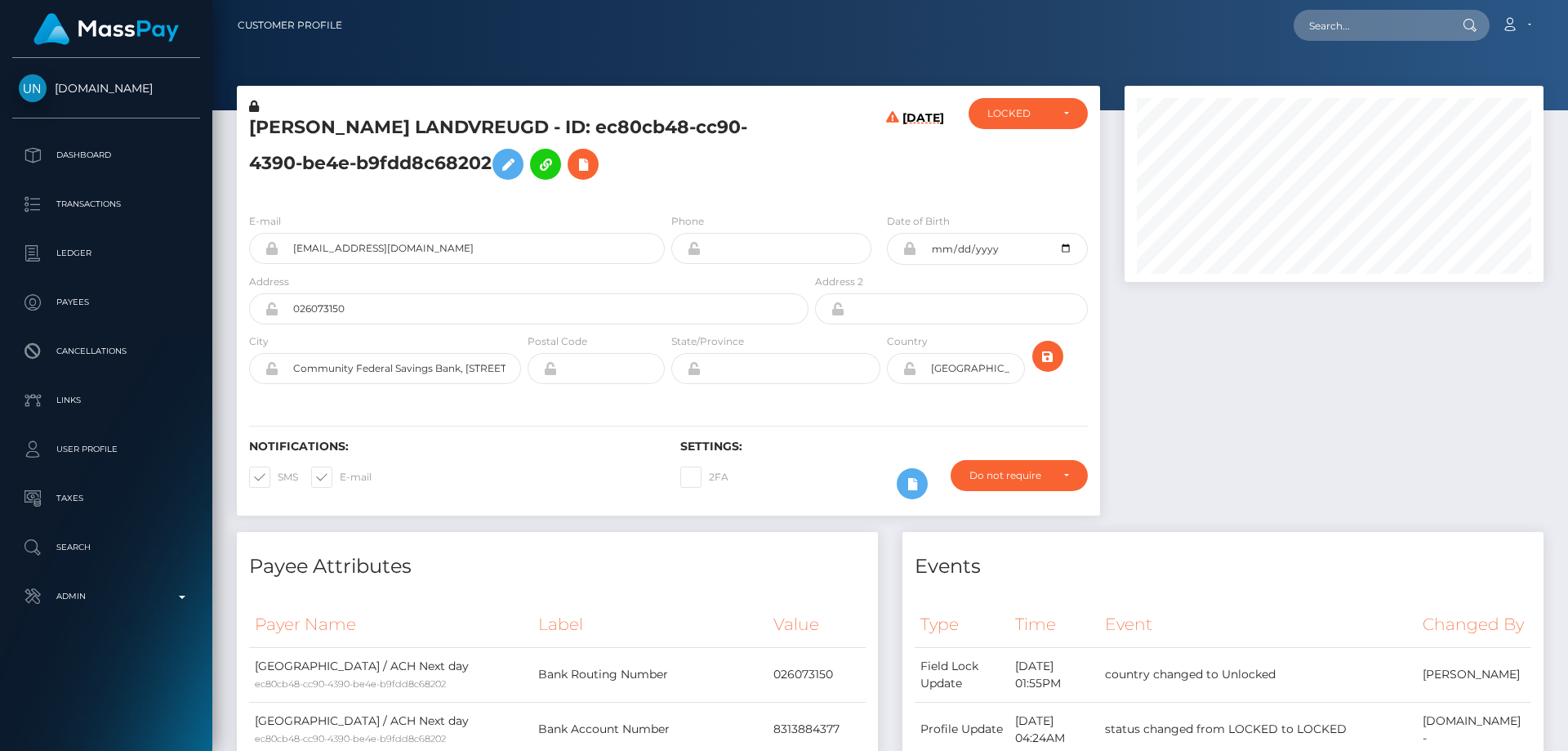
scroll to position [196, 419]
click at [378, 180] on h5 "[PERSON_NAME] LANDVREUGD - ID: ec80cb48-cc90-4390-be4e-b9fdd8c68202" at bounding box center [524, 152] width 550 height 73
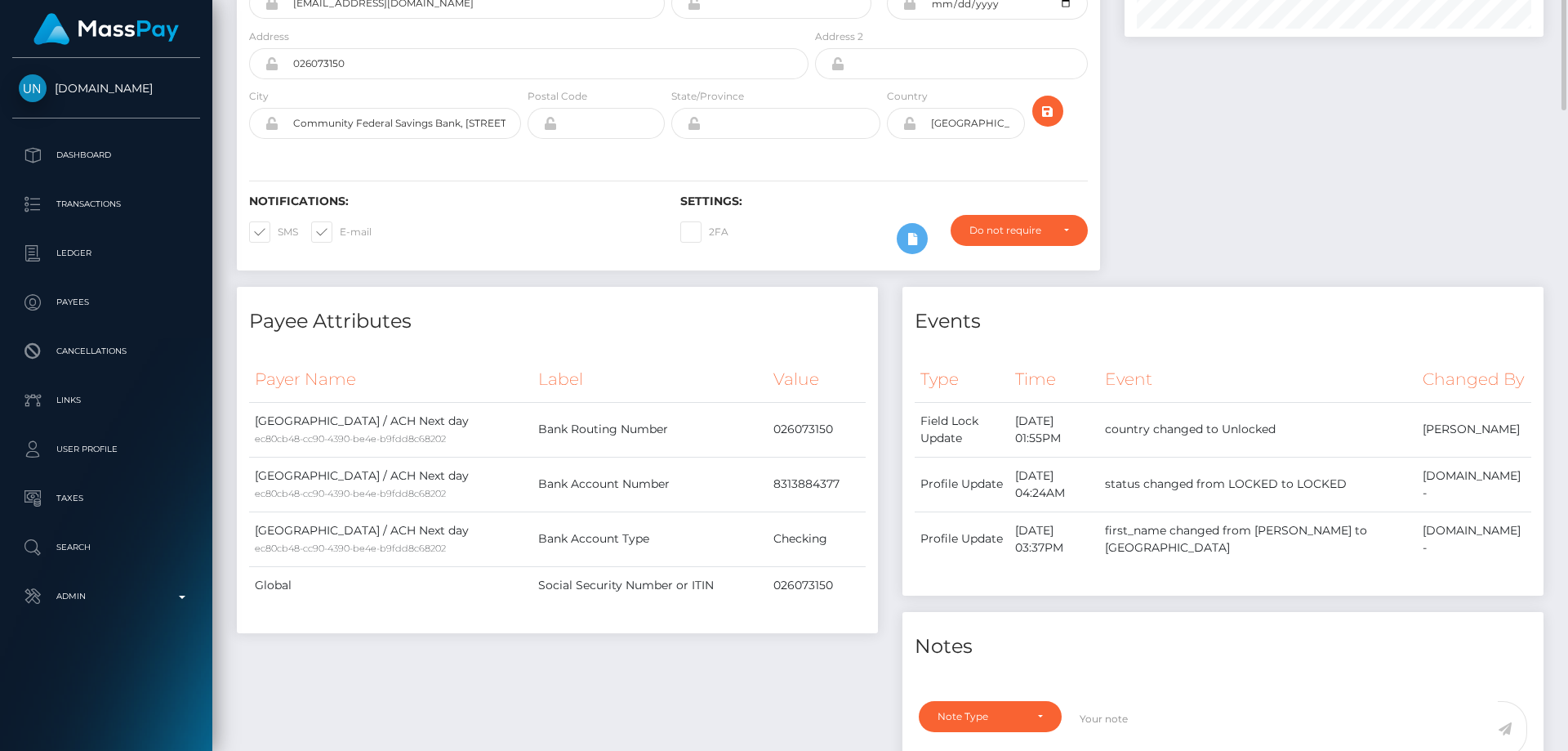
scroll to position [0, 0]
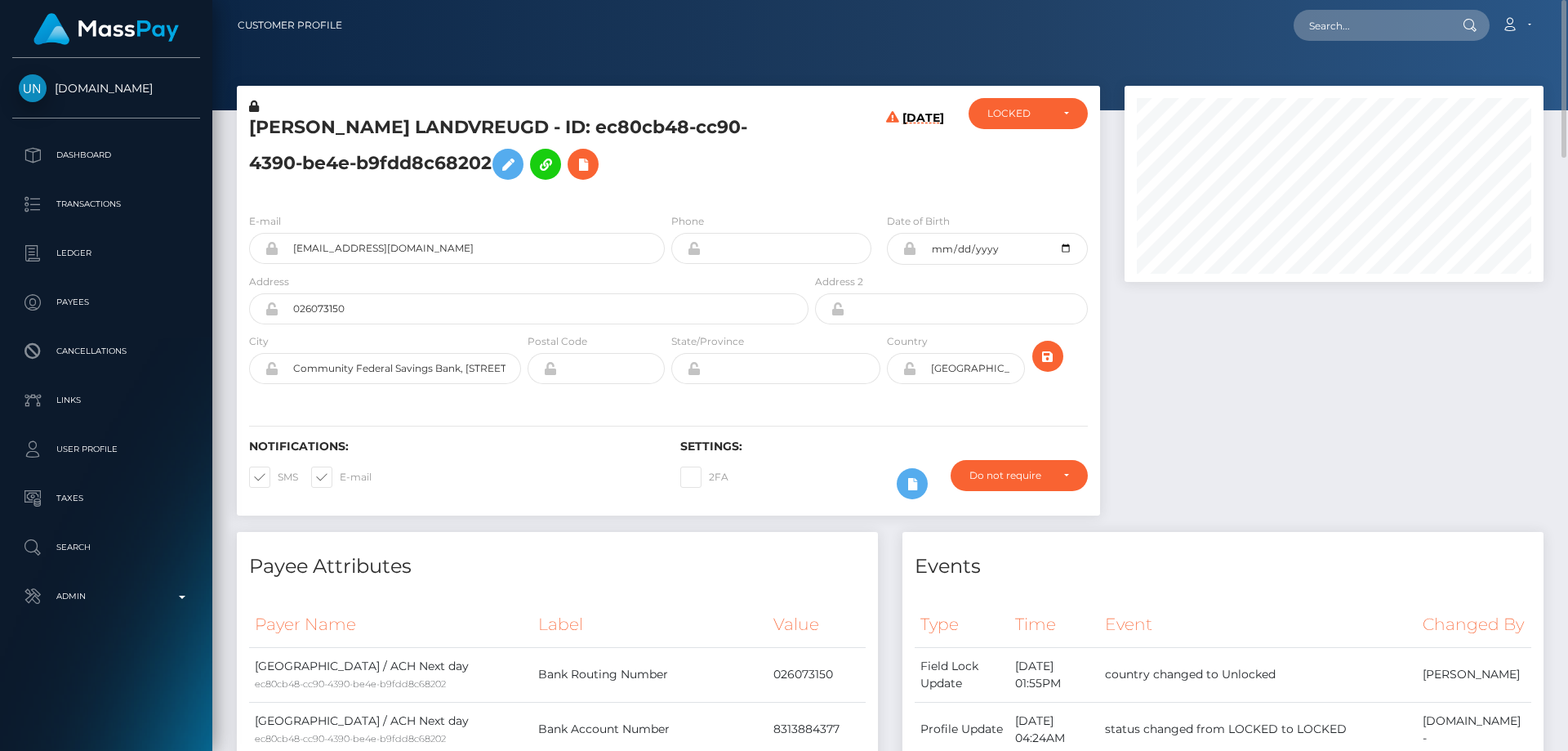
click at [908, 366] on icon at bounding box center [909, 369] width 14 height 13
drag, startPoint x: 465, startPoint y: 368, endPoint x: 229, endPoint y: 384, distance: 236.5
click at [227, 377] on div "[PERSON_NAME] LANDVREUGD - ID: ec80cb48-cc90-4390-be4e-b9fdd8c68202 [DATE] CLOS…" at bounding box center [668, 309] width 887 height 446
click at [394, 407] on div "Notifications: SMS E-mail Settings: 2FA" at bounding box center [668, 458] width 863 height 115
drag, startPoint x: 457, startPoint y: 368, endPoint x: 292, endPoint y: 374, distance: 165.1
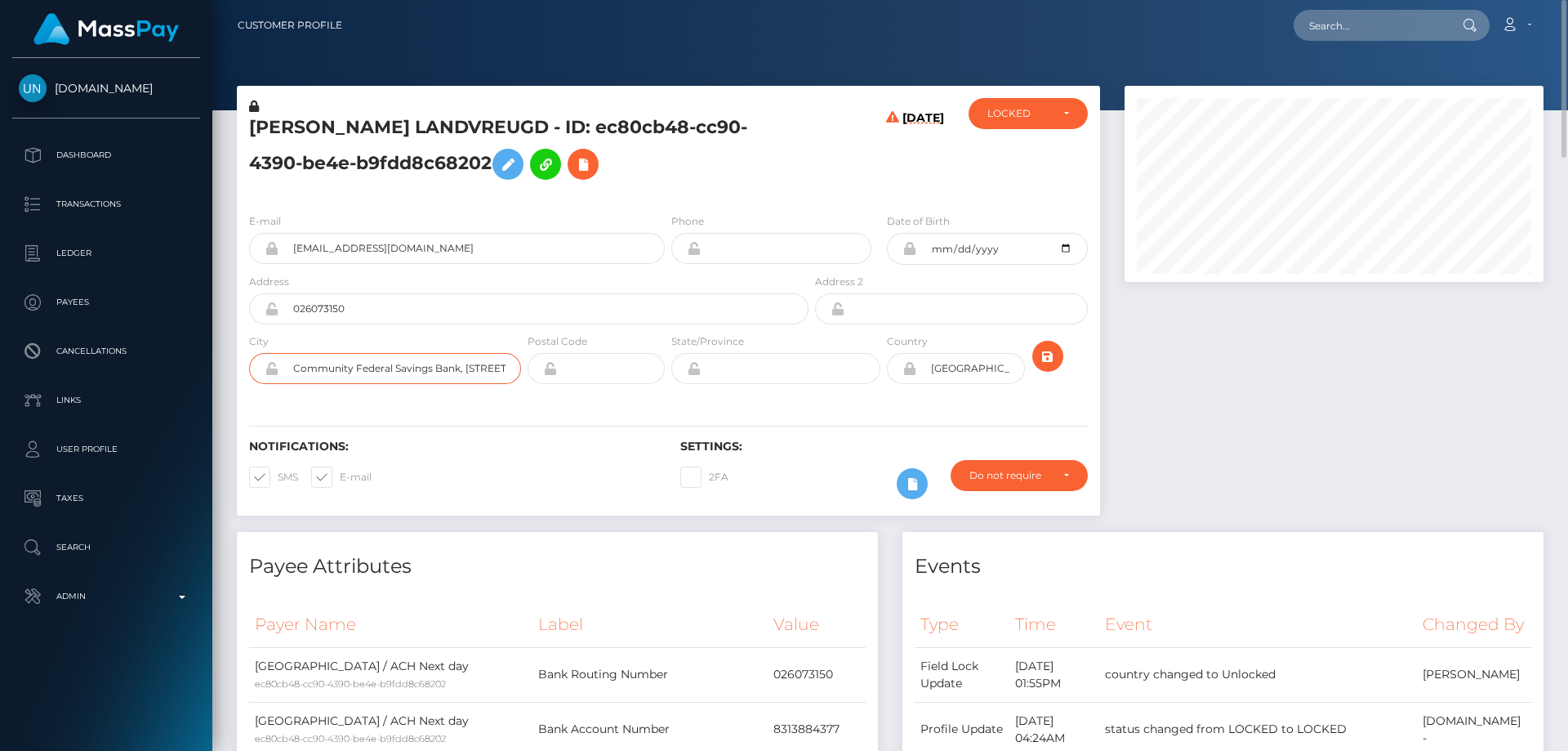
click at [292, 374] on input "Community Federal Savings Bank, 89-16 Jamaica Ave, Woodhaven, NY, 11421, United…" at bounding box center [400, 368] width 242 height 31
drag, startPoint x: 290, startPoint y: 362, endPoint x: 356, endPoint y: 361, distance: 66.0
click at [356, 361] on input "89-16 Jamaica Ave, Woodhaven, NY, 11421, United States" at bounding box center [400, 368] width 242 height 31
type input "89-16 Jamaica Ave, Woodhaven, NY, 11421, United States"
click at [548, 443] on h6 "Notifications:" at bounding box center [452, 446] width 407 height 14
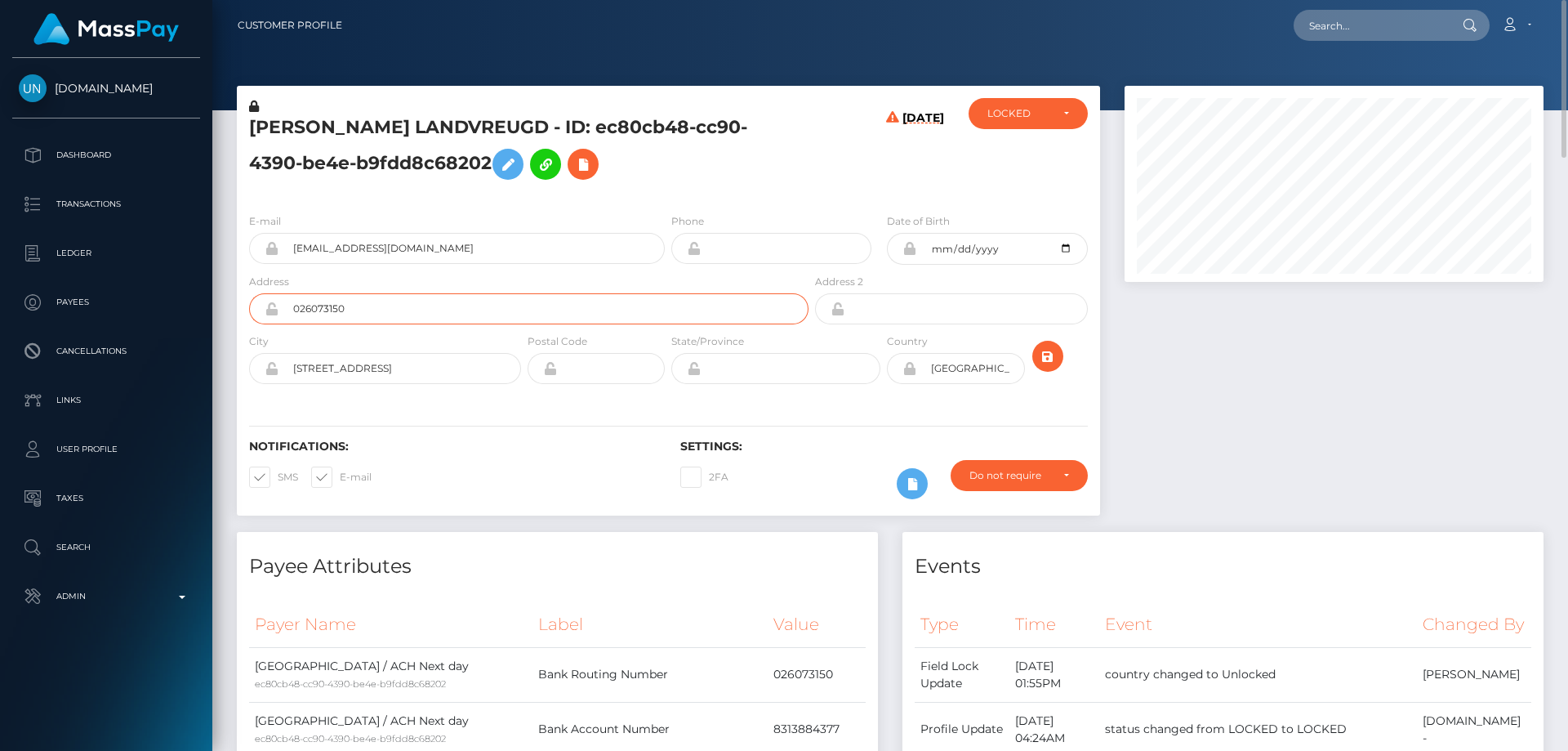
drag, startPoint x: 353, startPoint y: 311, endPoint x: 279, endPoint y: 300, distance: 74.8
click at [279, 300] on input "026073150" at bounding box center [544, 308] width 530 height 31
paste input "026073150"
type input "026073150"
drag, startPoint x: 388, startPoint y: 365, endPoint x: 277, endPoint y: 366, distance: 111.0
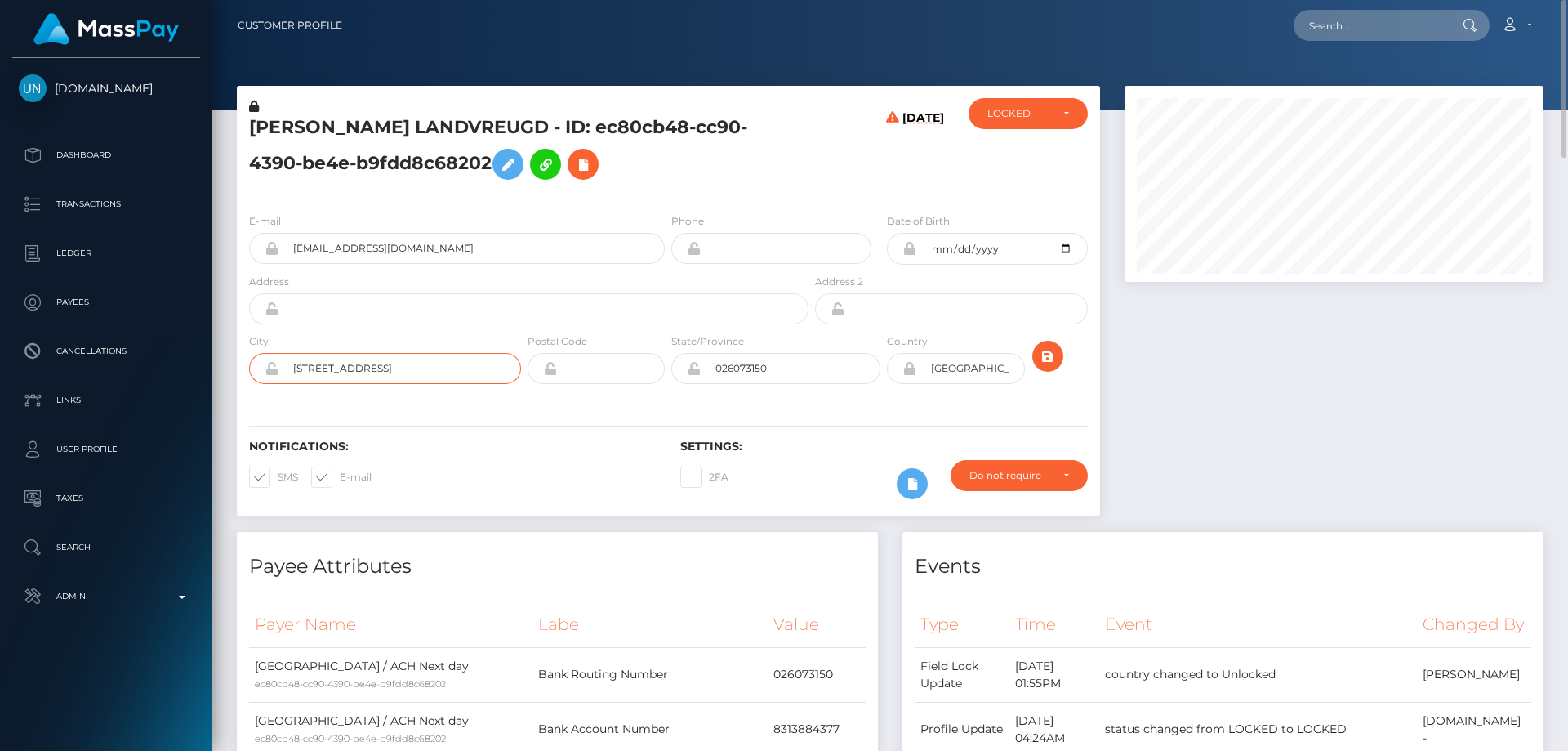
click at [277, 366] on div "89-16 Jamaica Ave, Woodhaven, NY, 11421, United States" at bounding box center [385, 368] width 272 height 31
type input "Woodhaven, NY, 11421, United States"
paste input "89-16 Jamaica Ave,"
type input "89-16 Jamaica Ave,"
drag, startPoint x: 772, startPoint y: 368, endPoint x: 653, endPoint y: 391, distance: 121.2
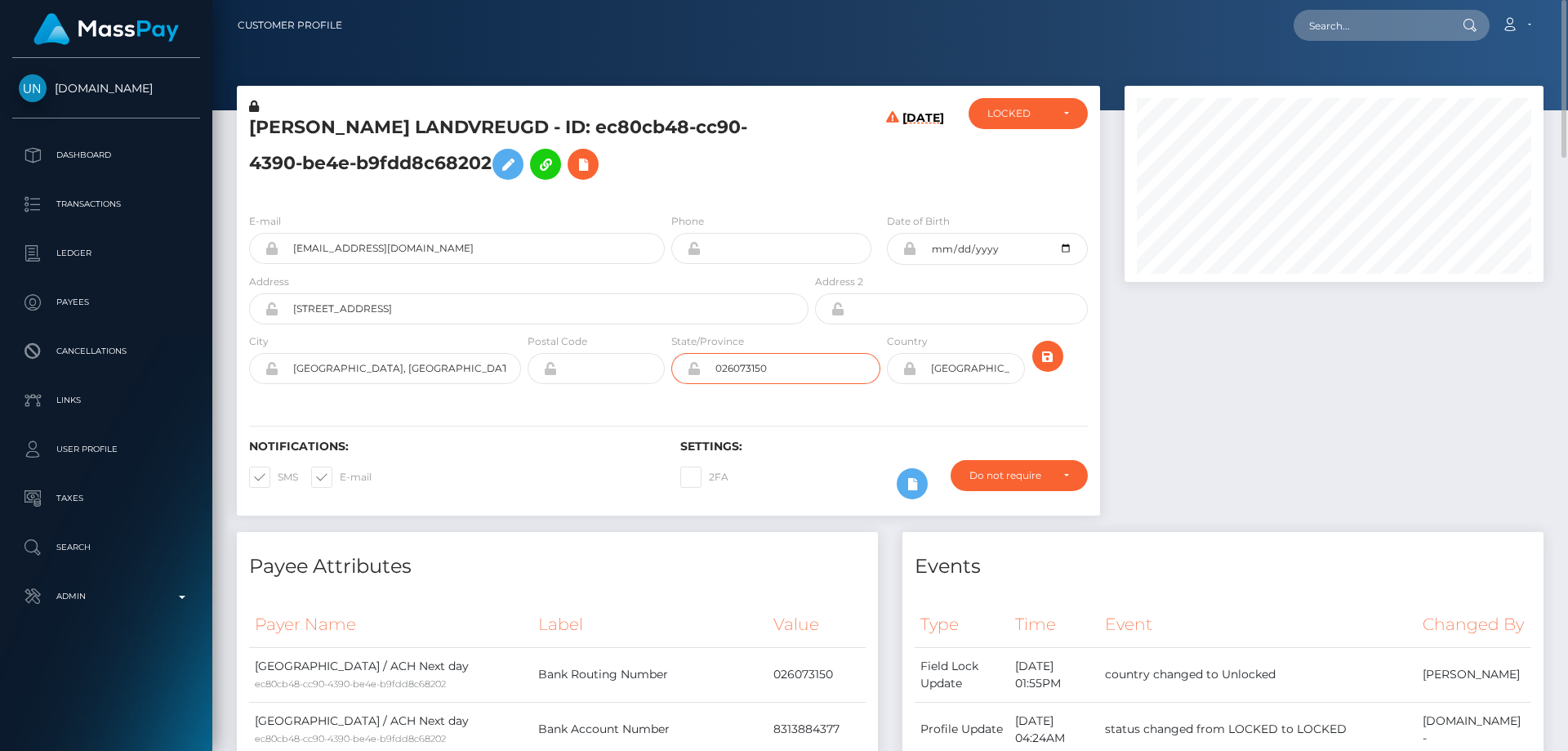
click at [653, 391] on div "City Woodhaven, NY, 11421, United States Postal Code" at bounding box center [668, 362] width 863 height 60
drag, startPoint x: 371, startPoint y: 364, endPoint x: 359, endPoint y: 368, distance: 12.6
click at [359, 368] on input "Woodhaven, NY, 11421, United States" at bounding box center [400, 368] width 242 height 31
type input "Woodhaven, , 11421, United States"
paste input "NY"
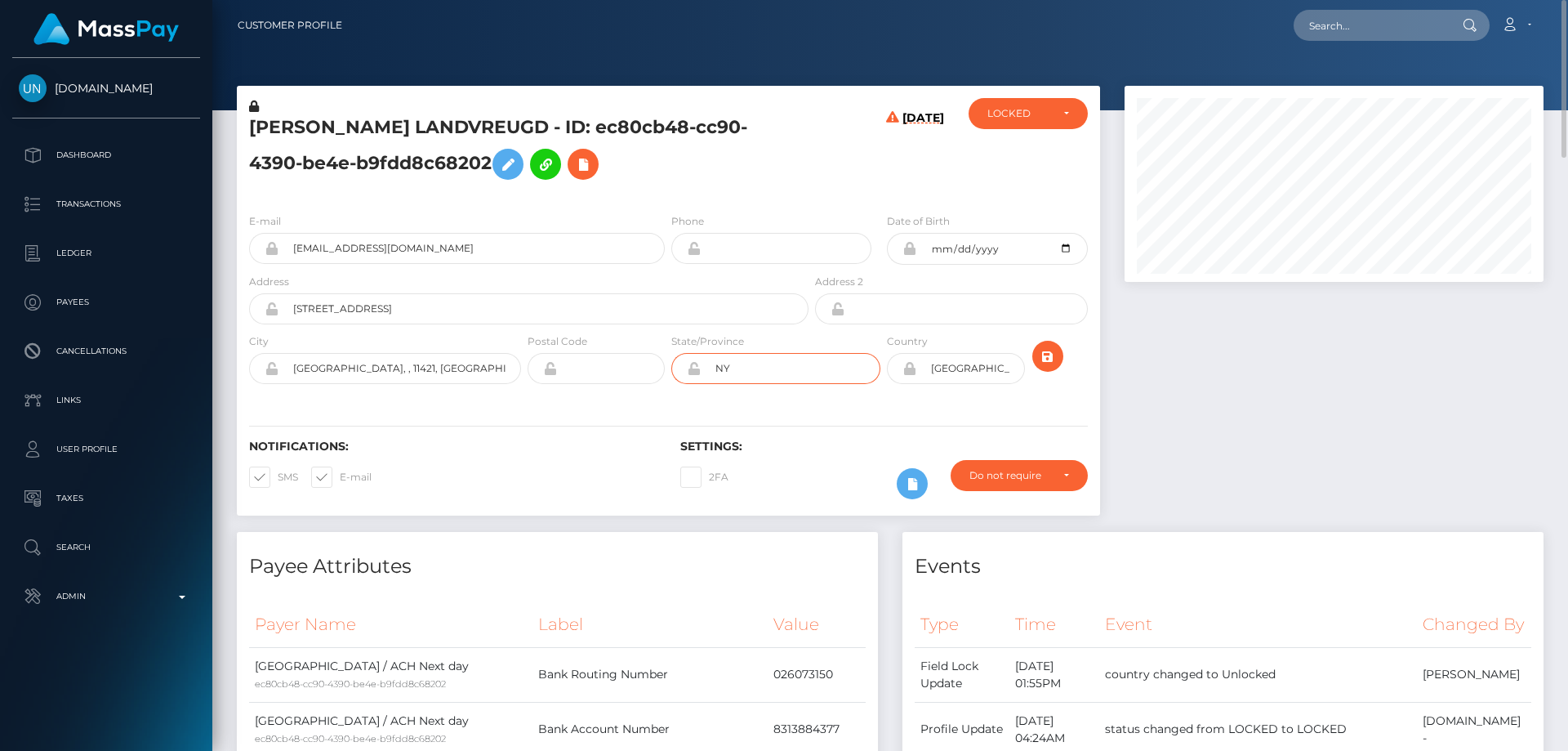
type input "NY"
drag, startPoint x: 366, startPoint y: 369, endPoint x: 387, endPoint y: 368, distance: 21.0
click at [387, 368] on input "Woodhaven, , 11421, United States" at bounding box center [400, 368] width 242 height 31
type input "Woodhaven, , , United States"
paste input "11421"
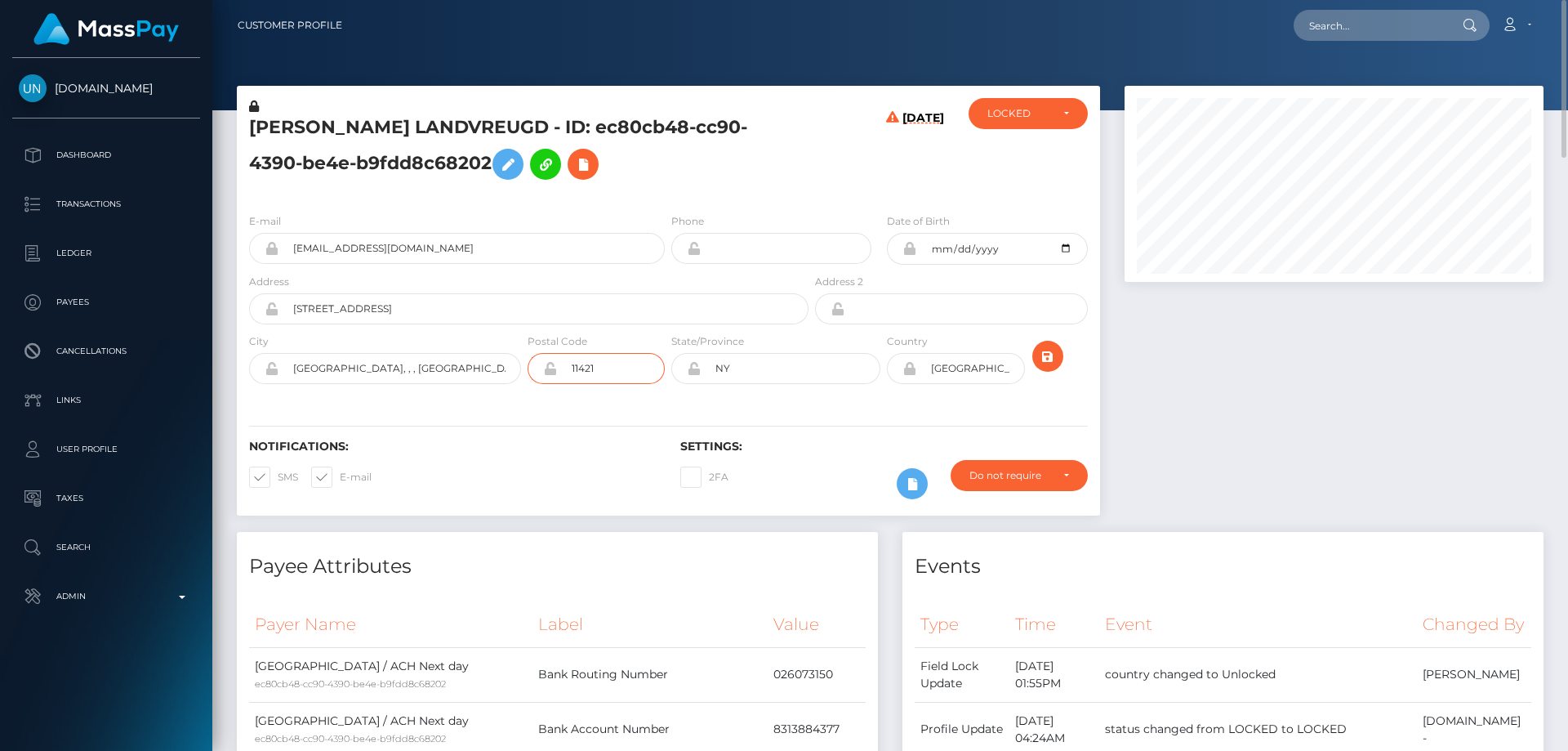
type input "11421"
drag, startPoint x: 446, startPoint y: 364, endPoint x: 356, endPoint y: 373, distance: 90.4
click at [356, 373] on input "Woodhaven, , , United States" at bounding box center [400, 368] width 242 height 31
type input "Woodhaven"
click at [1053, 355] on icon "submit" at bounding box center [1048, 357] width 20 height 21
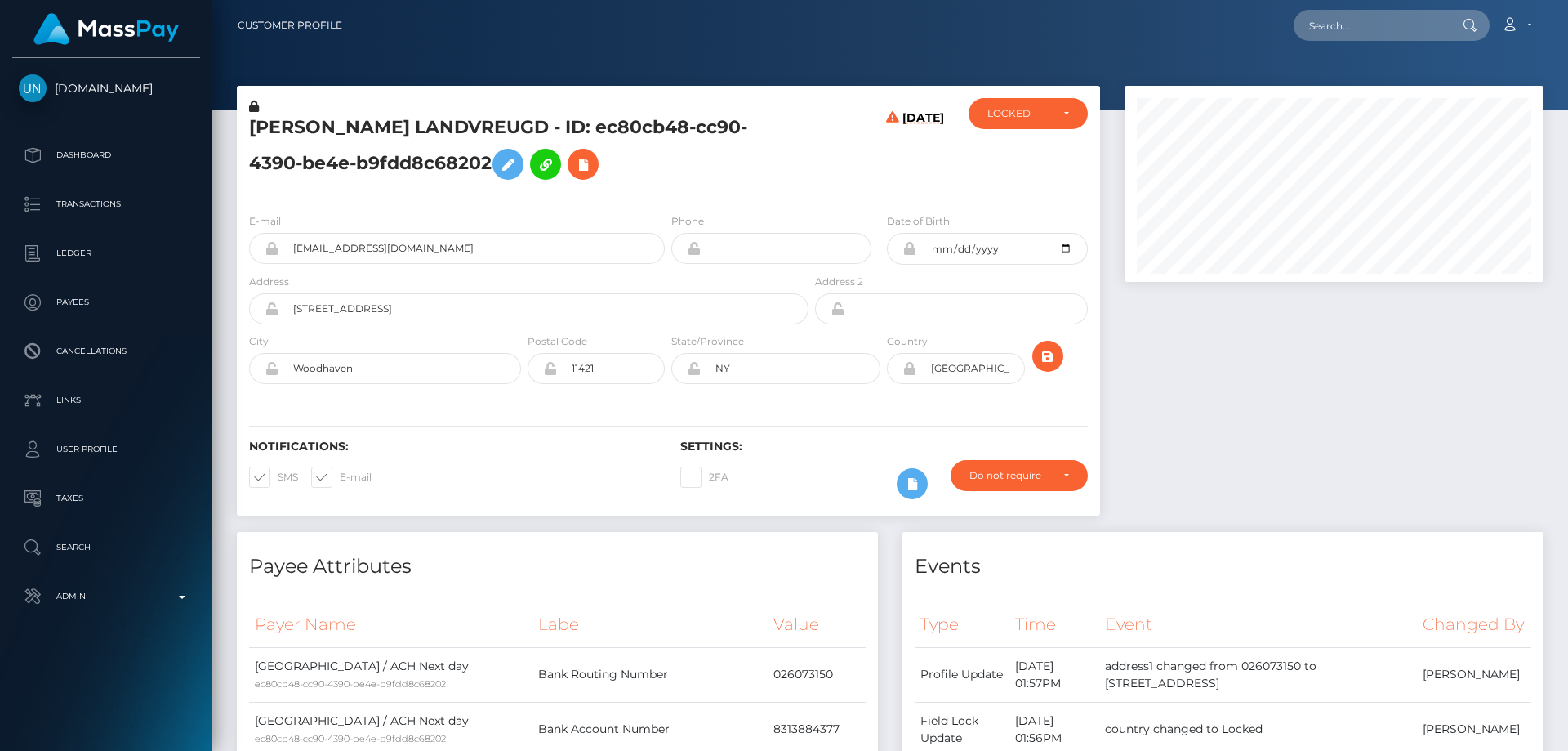
scroll to position [196, 419]
drag, startPoint x: 563, startPoint y: 126, endPoint x: 251, endPoint y: 120, distance: 312.1
click at [251, 120] on h5 "[PERSON_NAME] LANDVREUGD - ID: ec80cb48-cc90-4390-be4e-b9fdd8c68202" at bounding box center [524, 152] width 550 height 73
copy h5 "[PERSON_NAME] LANDVREUGD"
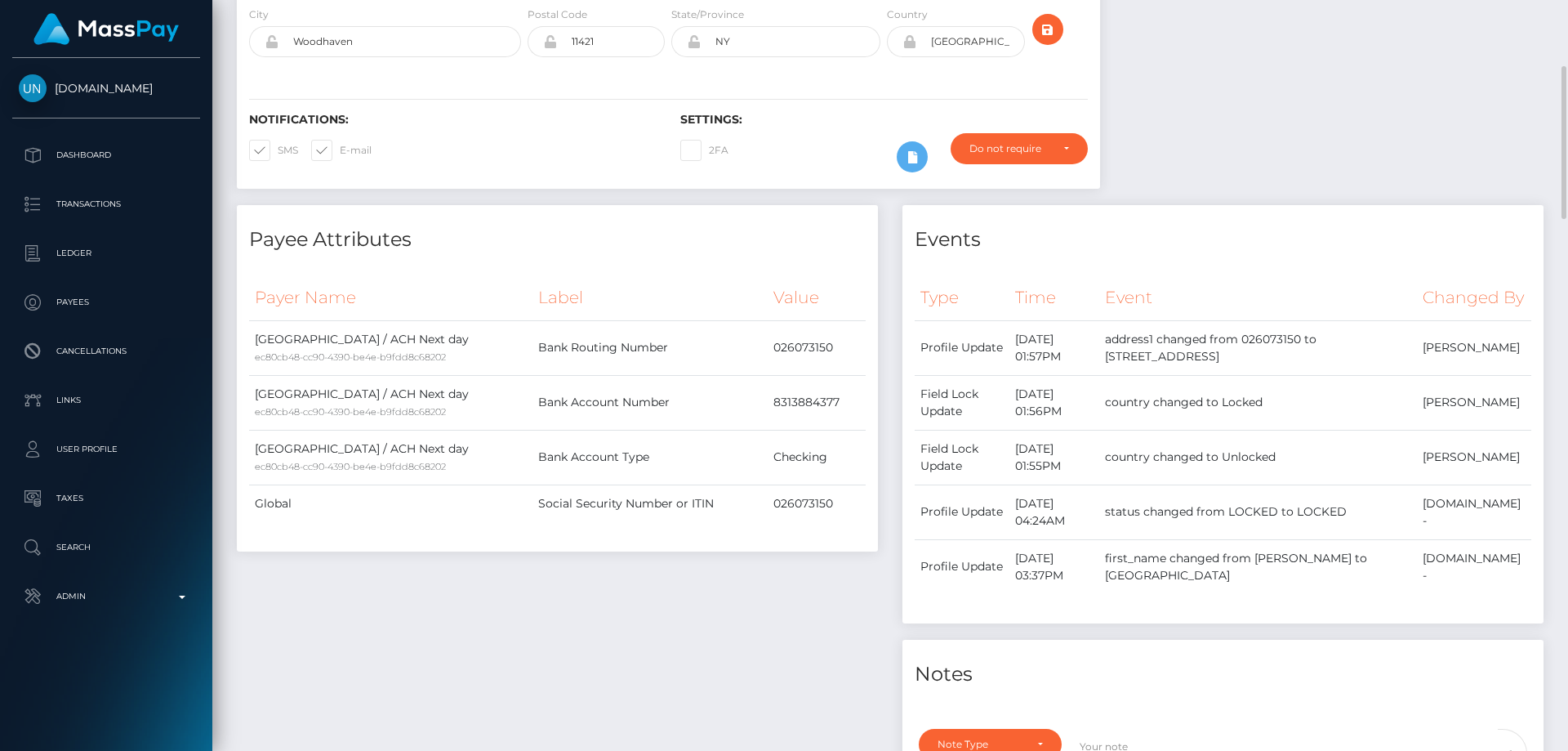
scroll to position [572, 0]
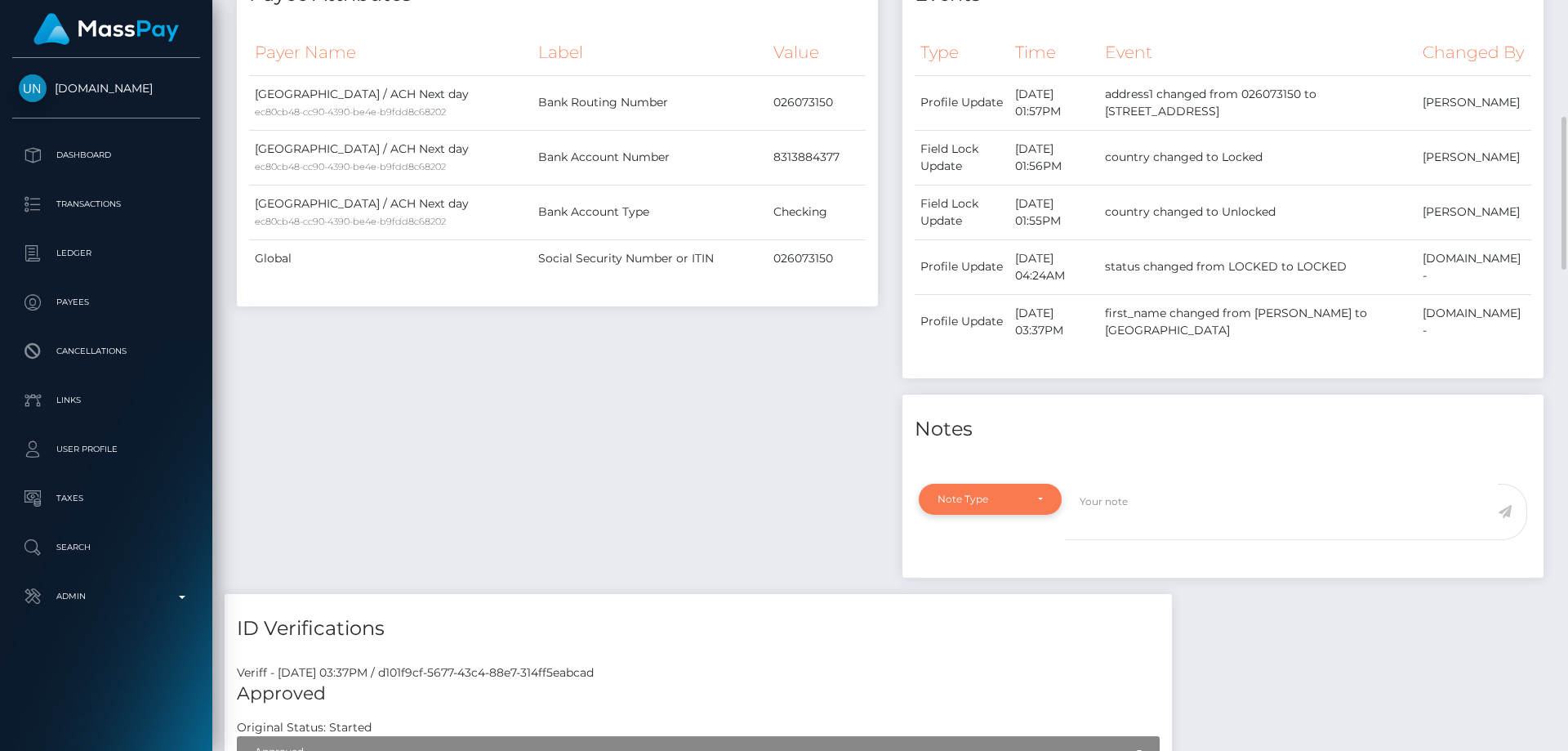
click at [989, 515] on div "Note Type" at bounding box center [990, 499] width 143 height 31
click at [992, 619] on span "Clear Compliance" at bounding box center [982, 612] width 87 height 15
select select "CLEAR_COMPLIANCE"
paste textarea "Country code was changed as per address."
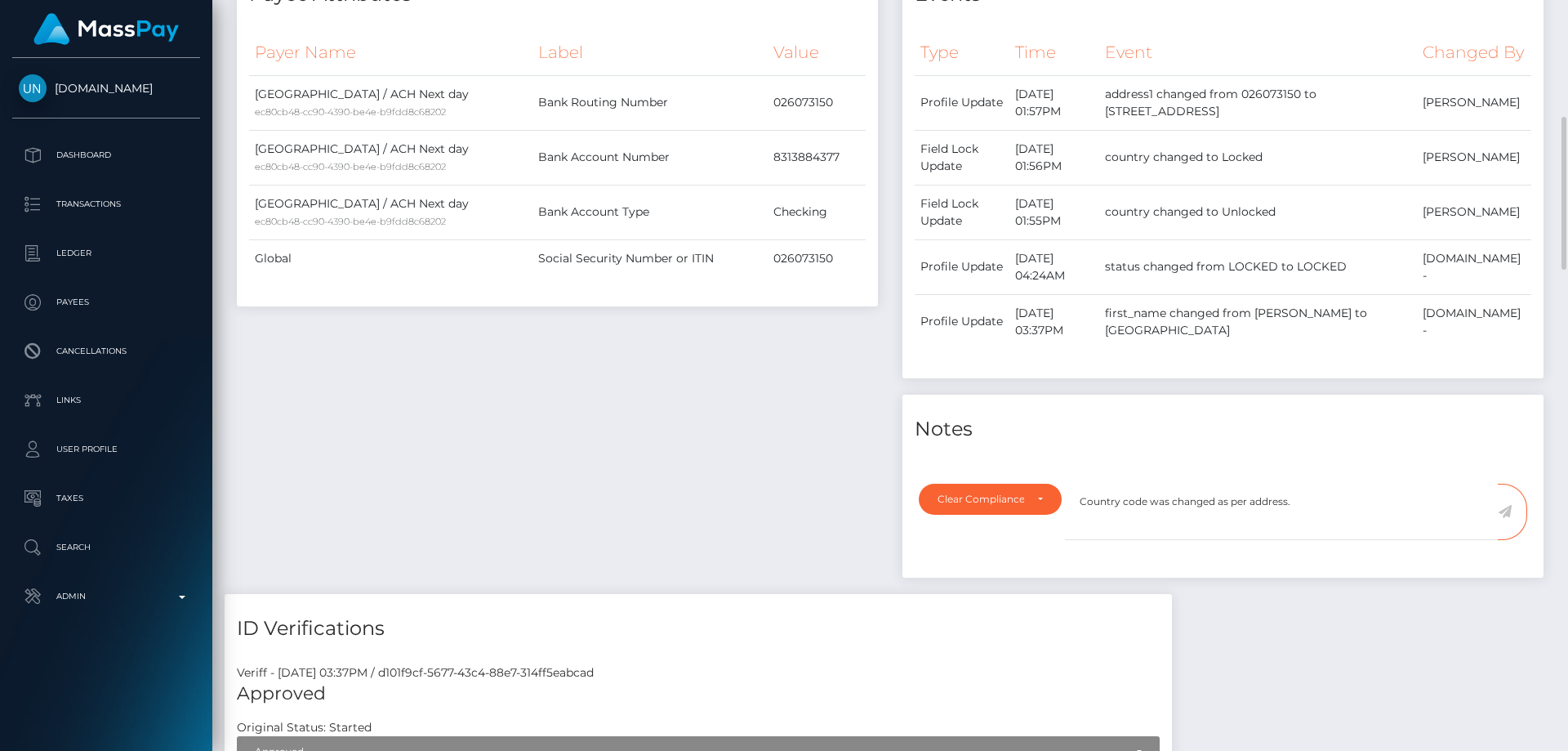
click at [826, 448] on div "Payee Attributes Payer Name Label Value United States / ACH Next day ec80cb48-c…" at bounding box center [557, 276] width 666 height 634
click at [1345, 523] on textarea "Country code was changed as per address." at bounding box center [1282, 512] width 432 height 56
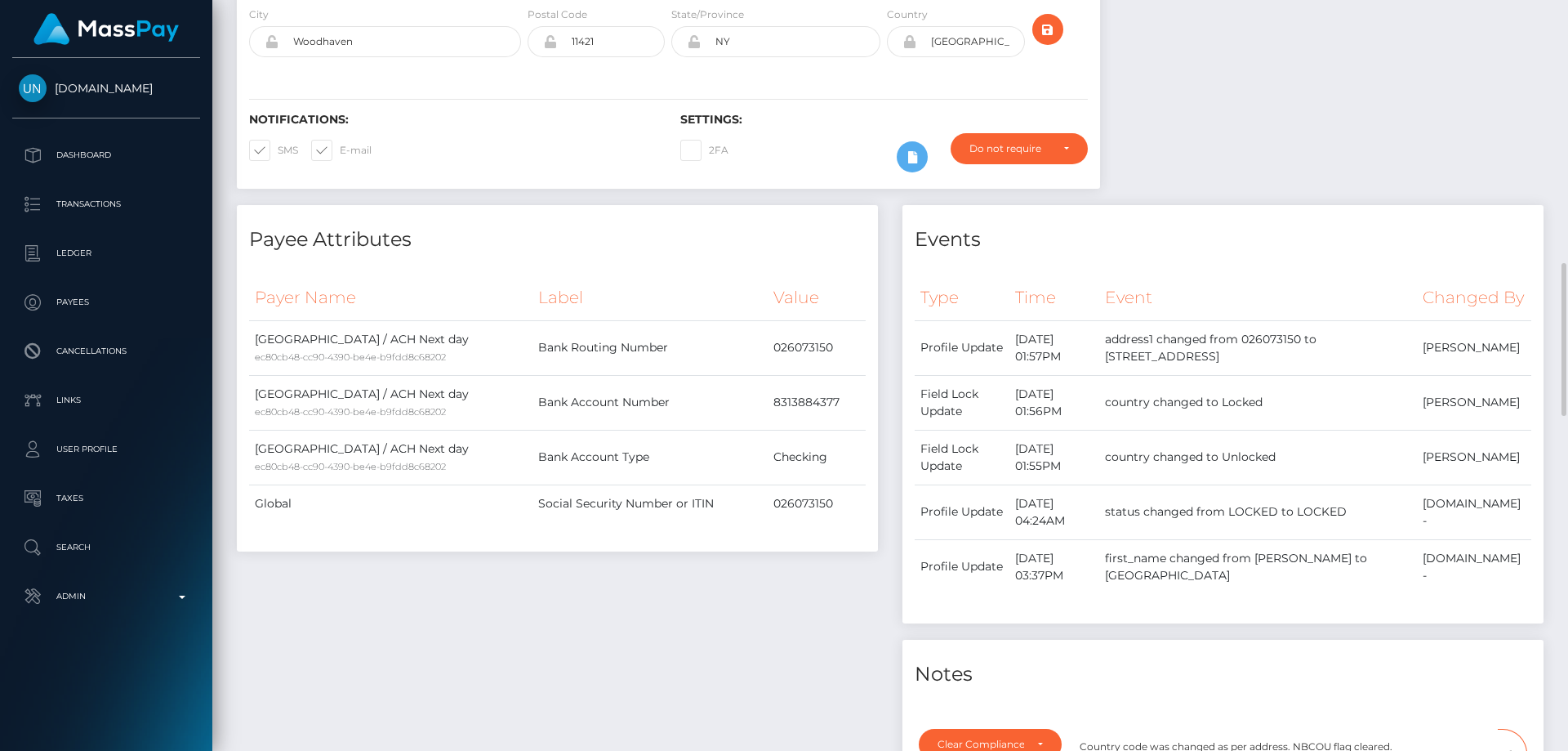
scroll to position [491, 0]
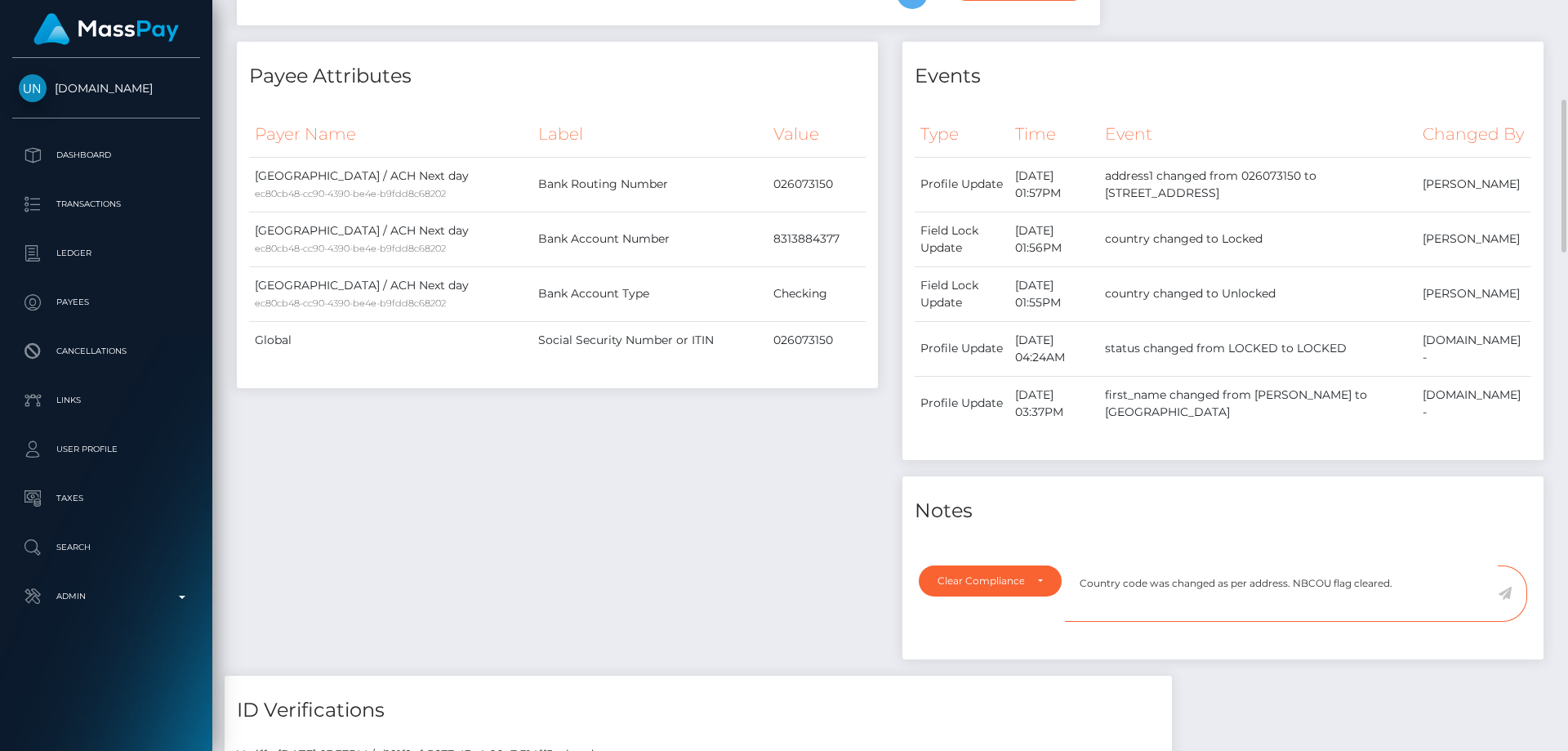
type textarea "Country code was changed as per address. NBCOU flag cleared."
click at [1504, 599] on icon at bounding box center [1504, 593] width 14 height 13
click at [843, 516] on div "Payee Attributes Payer Name Label Value United States / ACH Next day ec80cb48-c…" at bounding box center [557, 358] width 666 height 634
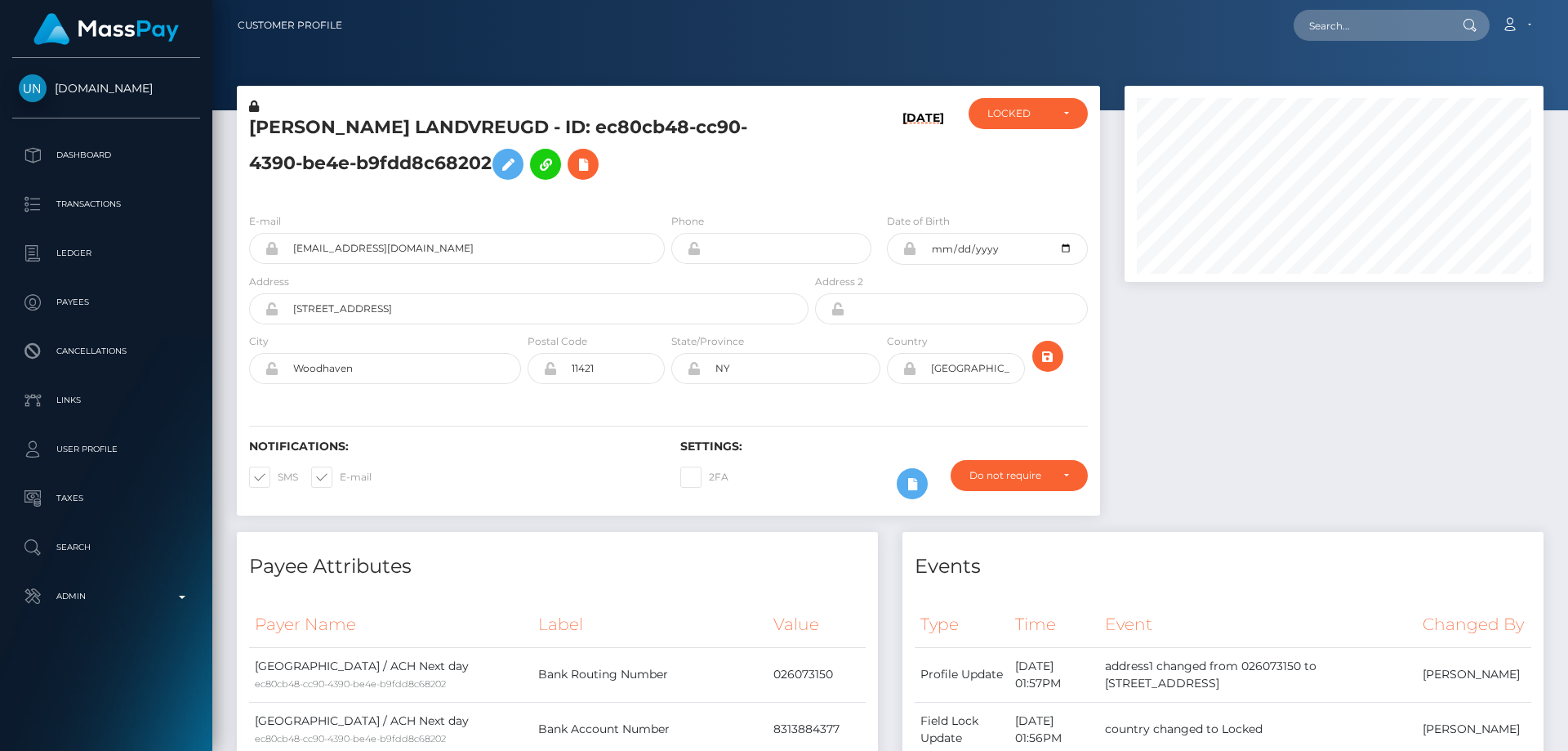
scroll to position [196, 419]
click at [1033, 120] on div "LOCKED" at bounding box center [1018, 113] width 63 height 13
click at [1031, 157] on link "ACTIVE" at bounding box center [1028, 157] width 119 height 30
select select "ACTIVE"
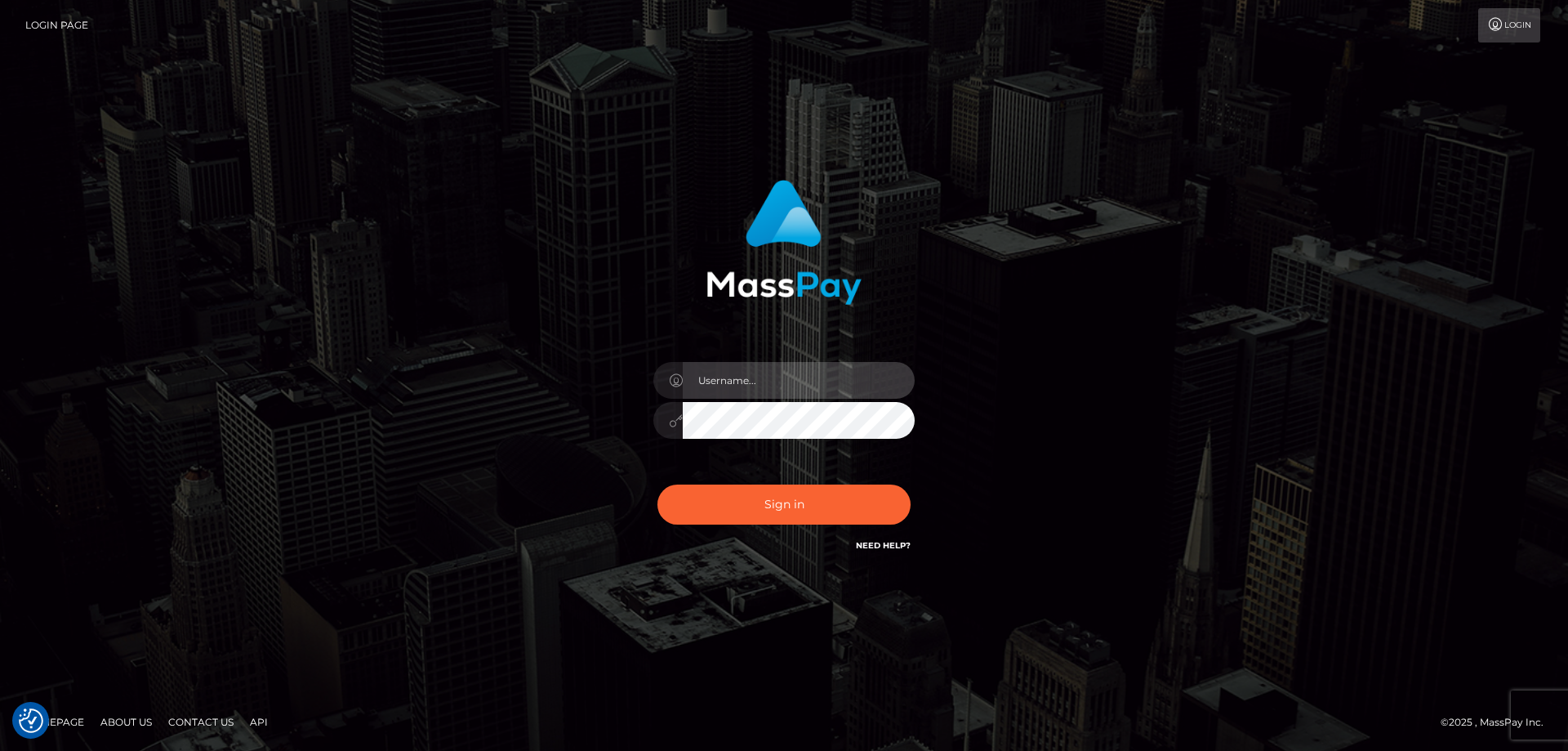
type input "[PERSON_NAME].Cirnat"
click at [910, 484] on div at bounding box center [764, 532] width 335 height 186
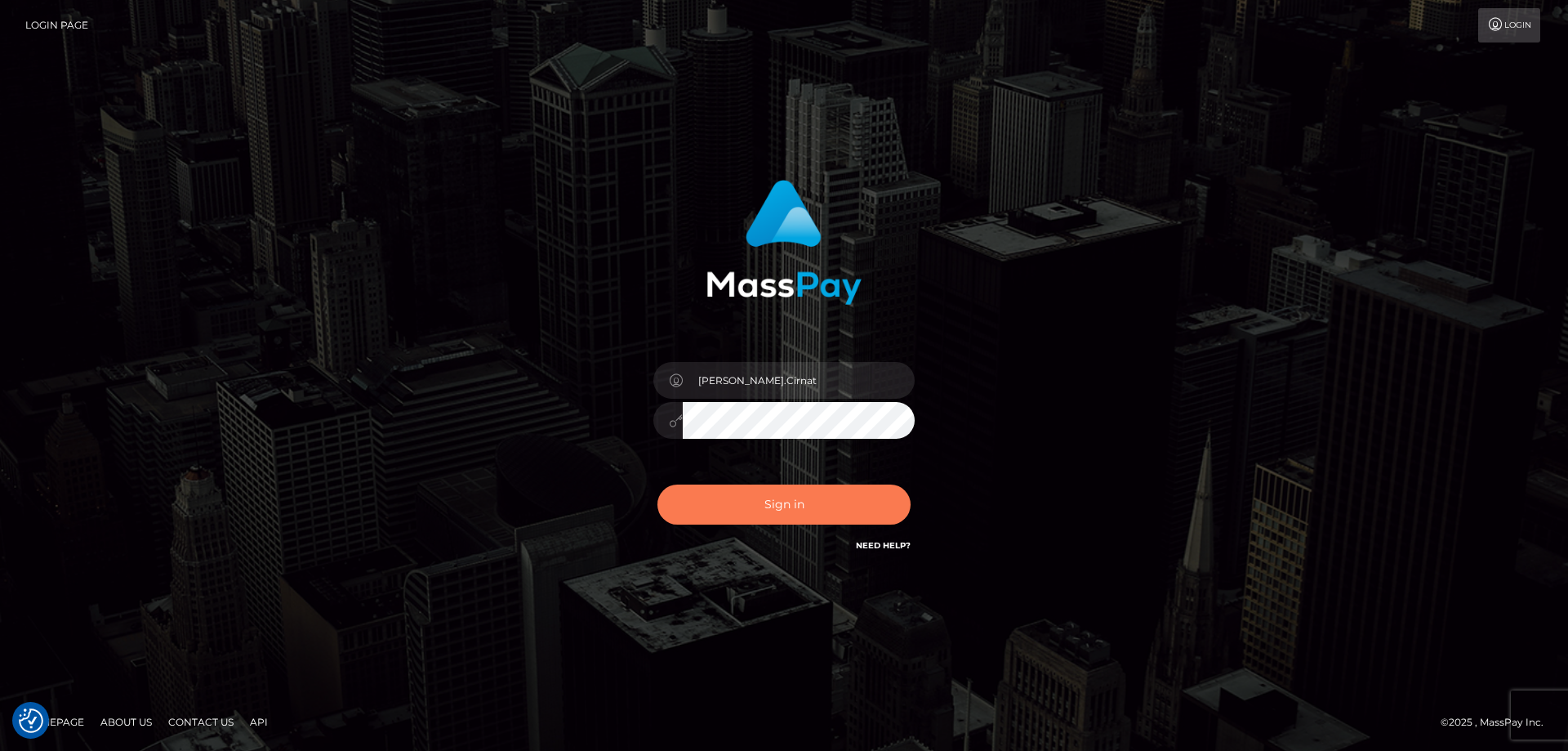
click at [798, 515] on button "Sign in" at bounding box center [784, 504] width 253 height 40
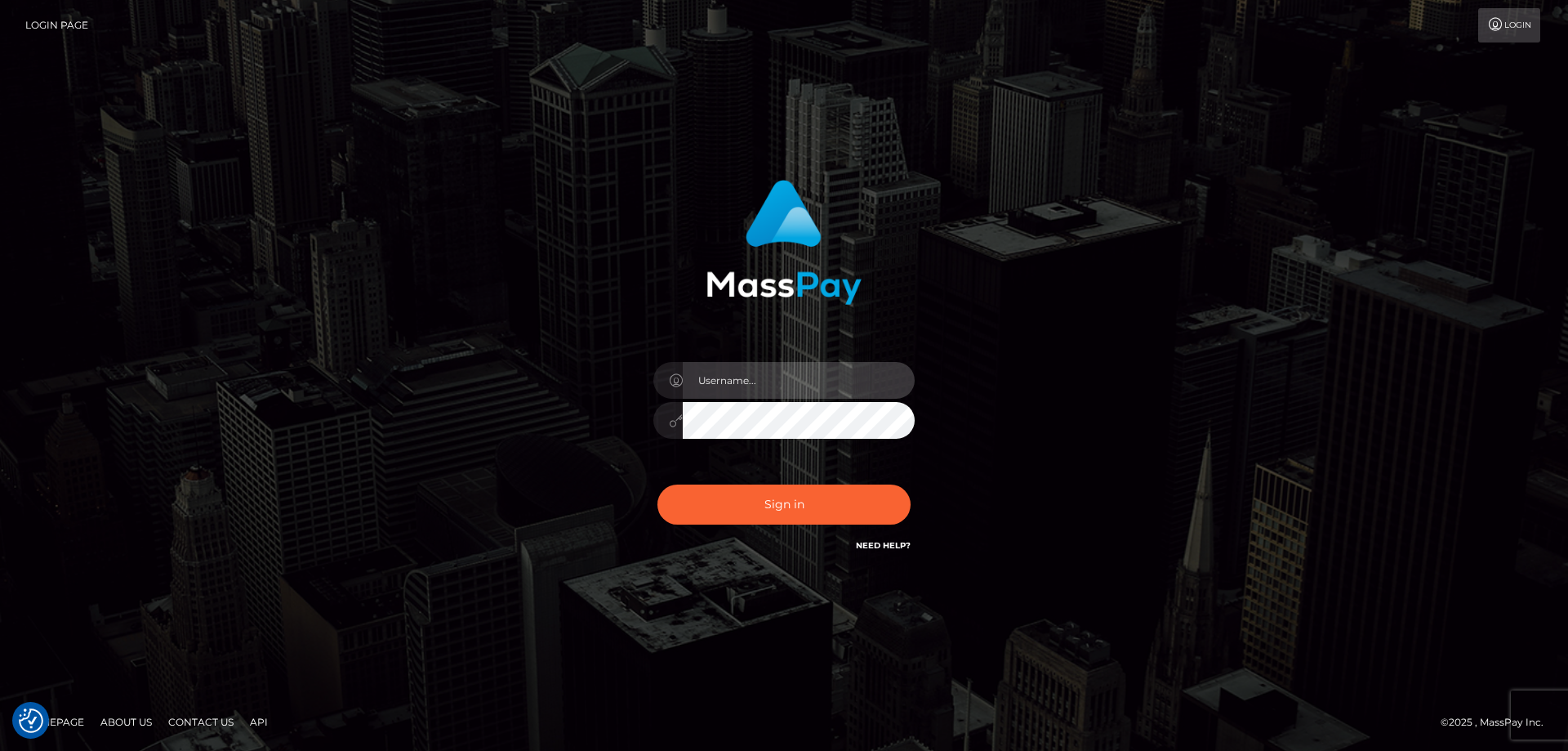
type input "[PERSON_NAME].Cirnat"
click at [911, 476] on div at bounding box center [764, 532] width 335 height 186
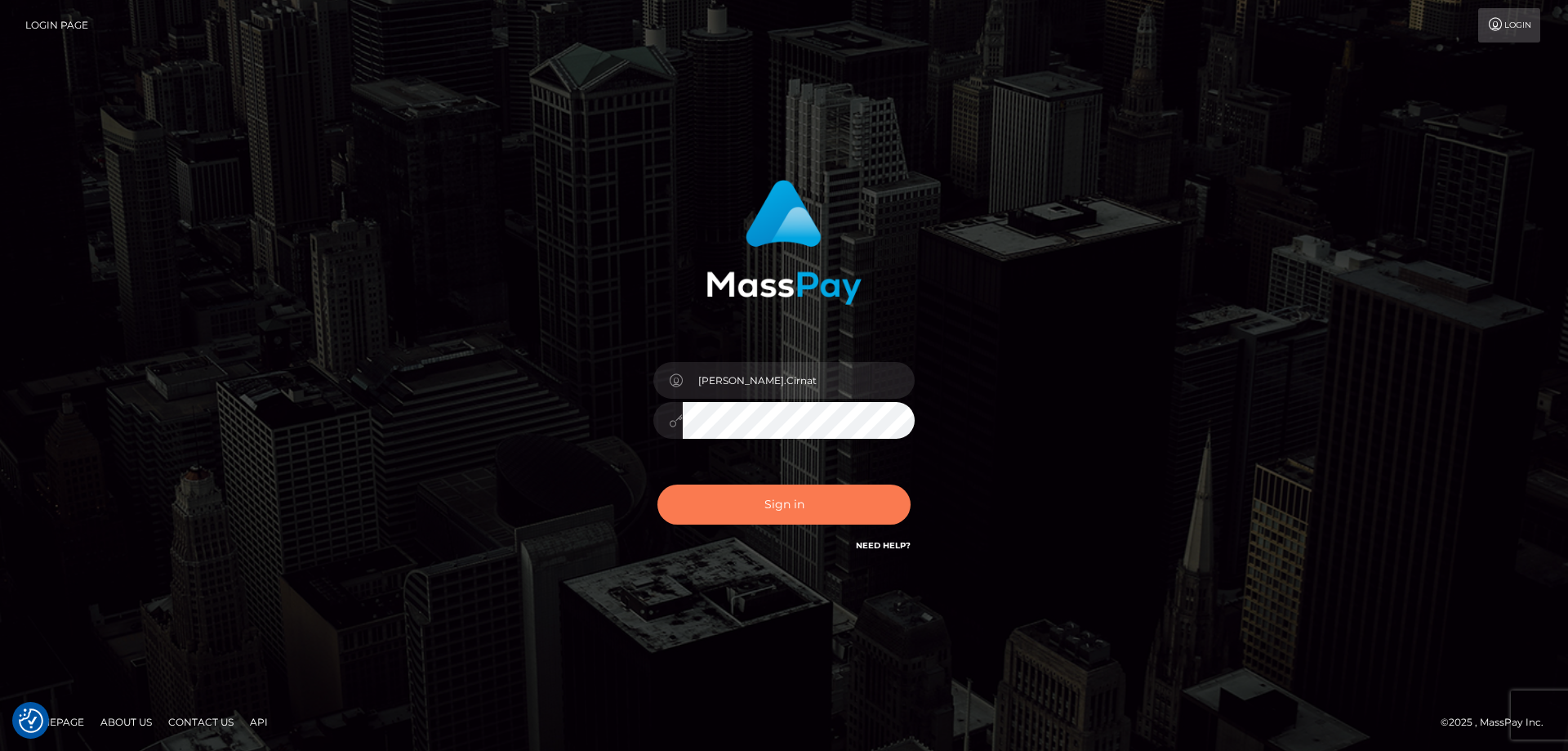
click at [698, 502] on button "Sign in" at bounding box center [784, 504] width 253 height 40
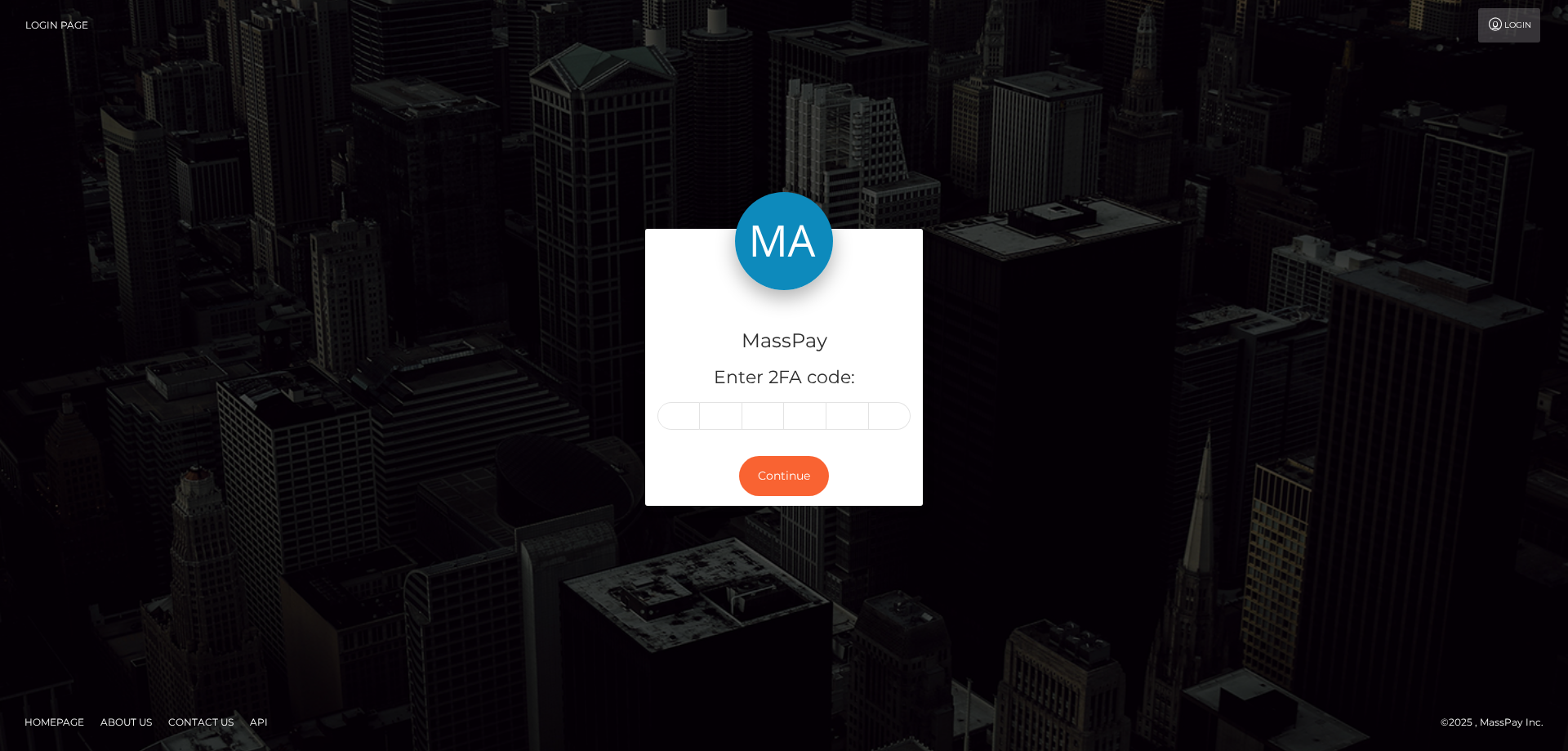
click at [682, 413] on input "text" at bounding box center [678, 416] width 42 height 28
type input "3"
type input "2"
type input "7"
type input "8"
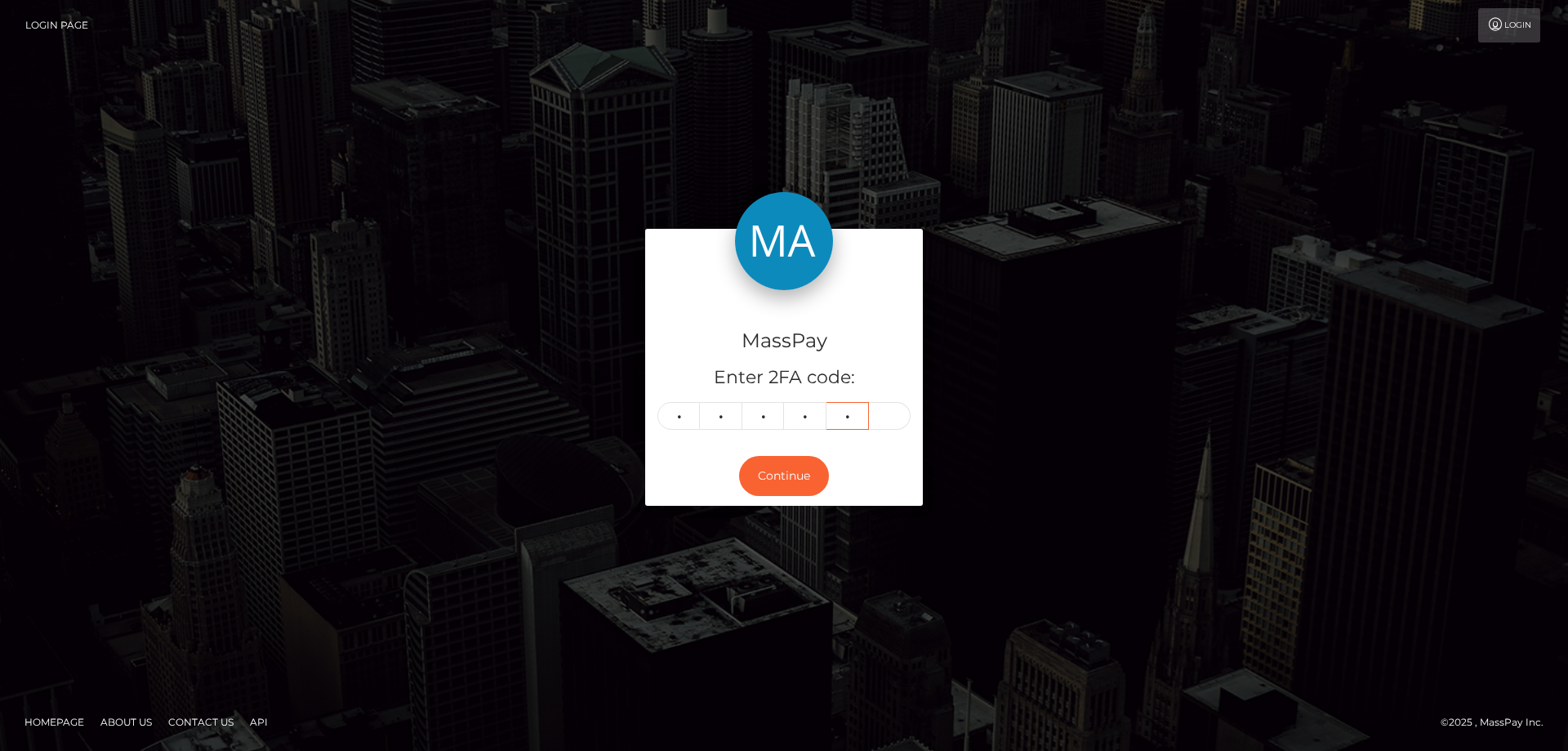
type input "1"
type input "0"
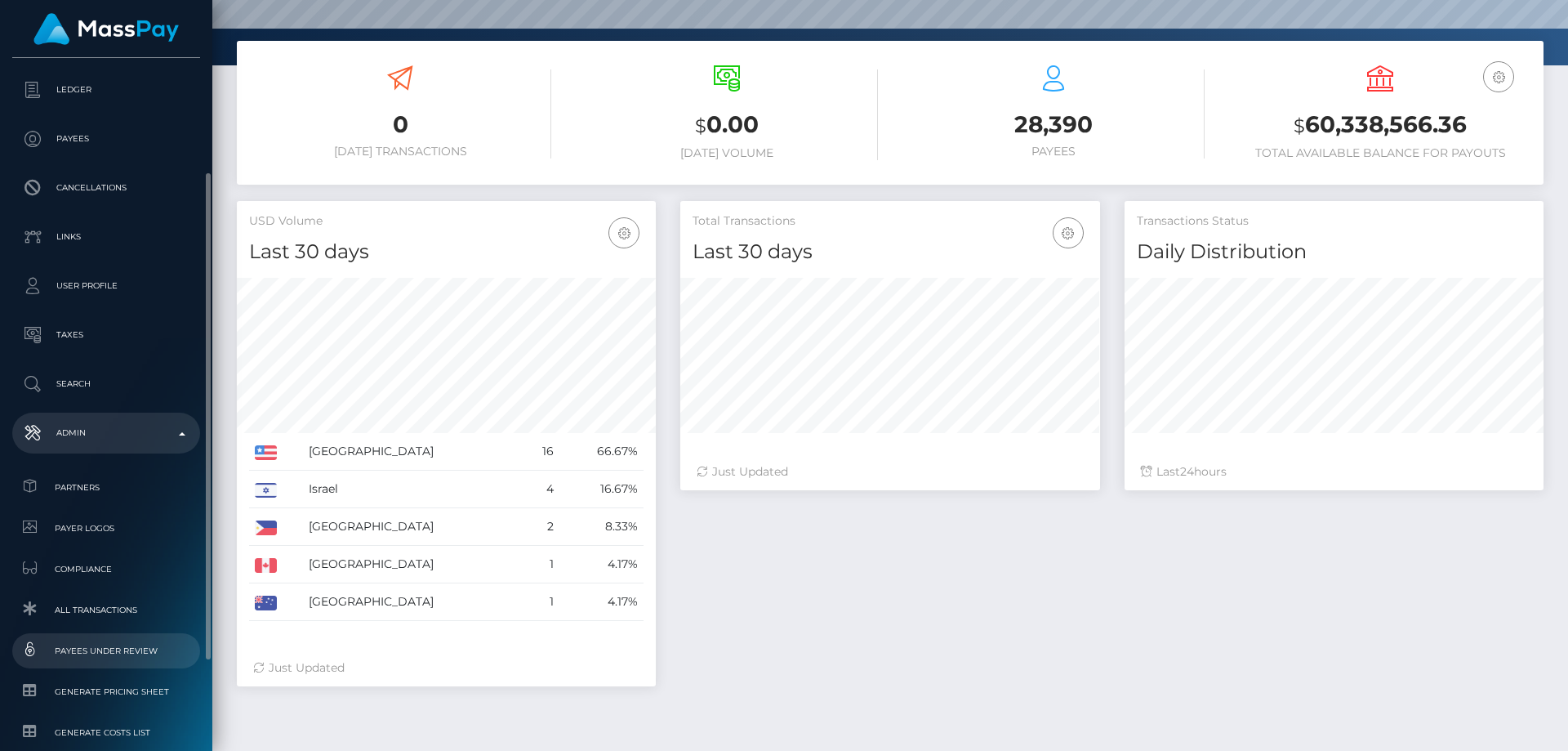
click at [130, 647] on span "Payees under Review" at bounding box center [106, 651] width 175 height 19
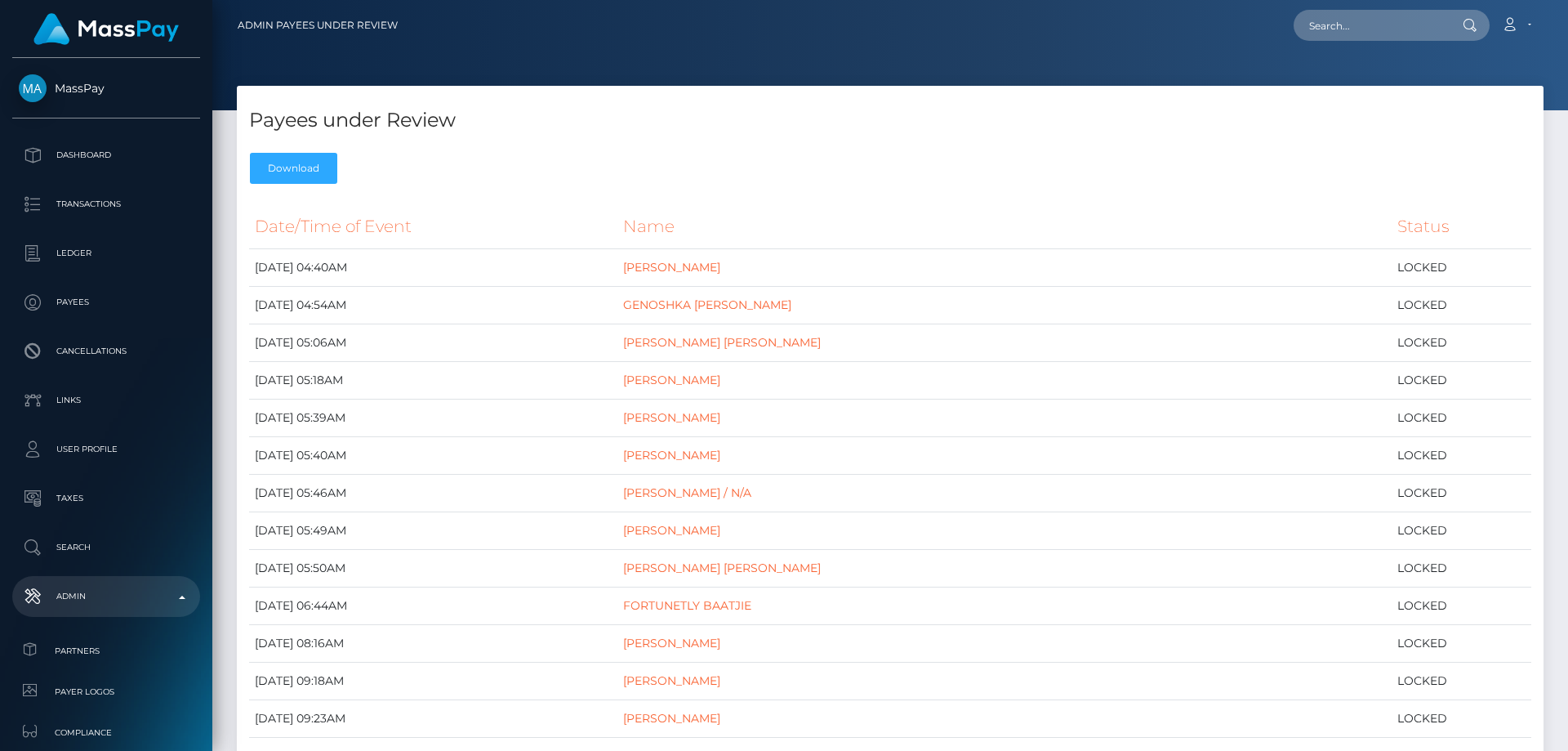
click at [531, 173] on div "Payees under Review Download" at bounding box center [890, 139] width 1307 height 106
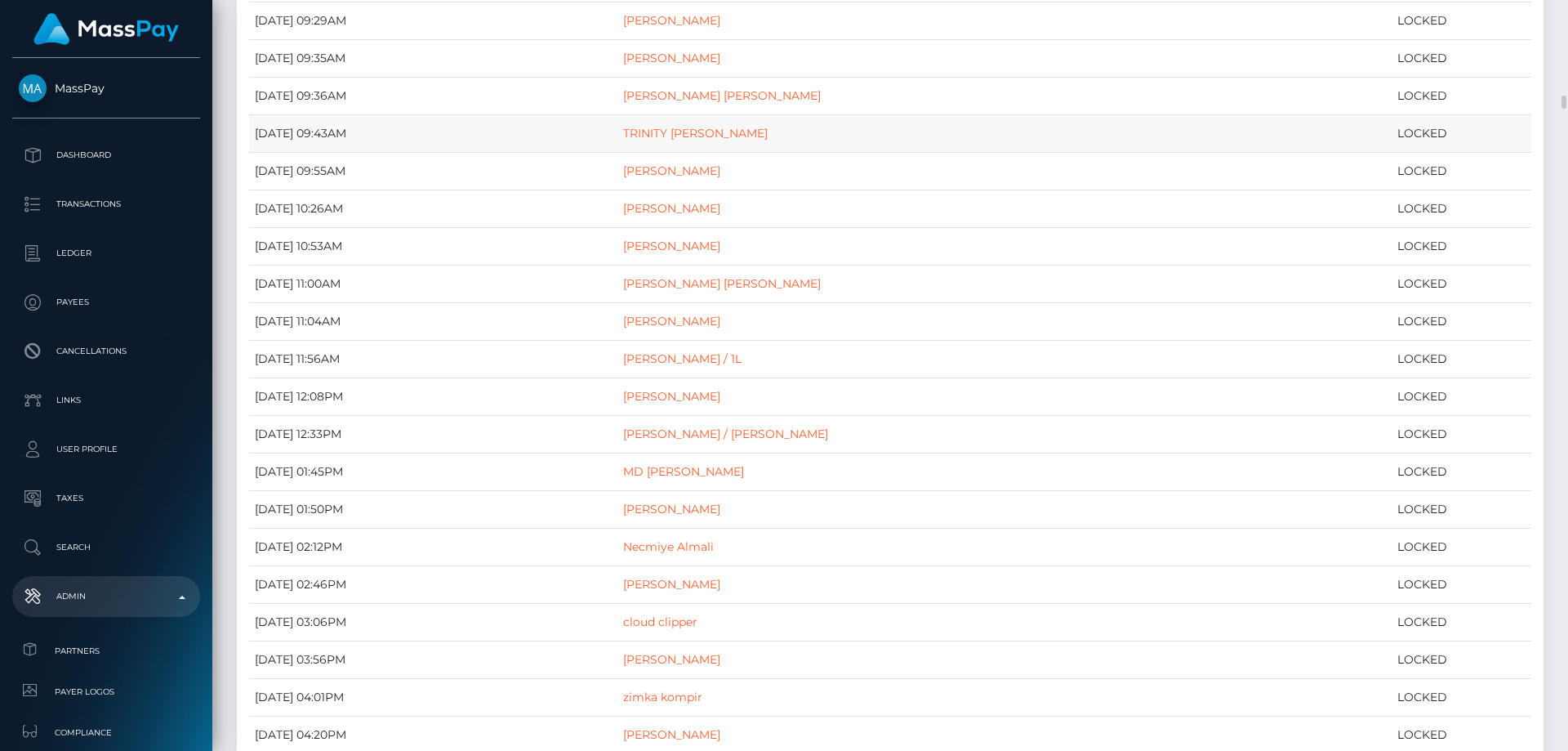
scroll to position [817, 0]
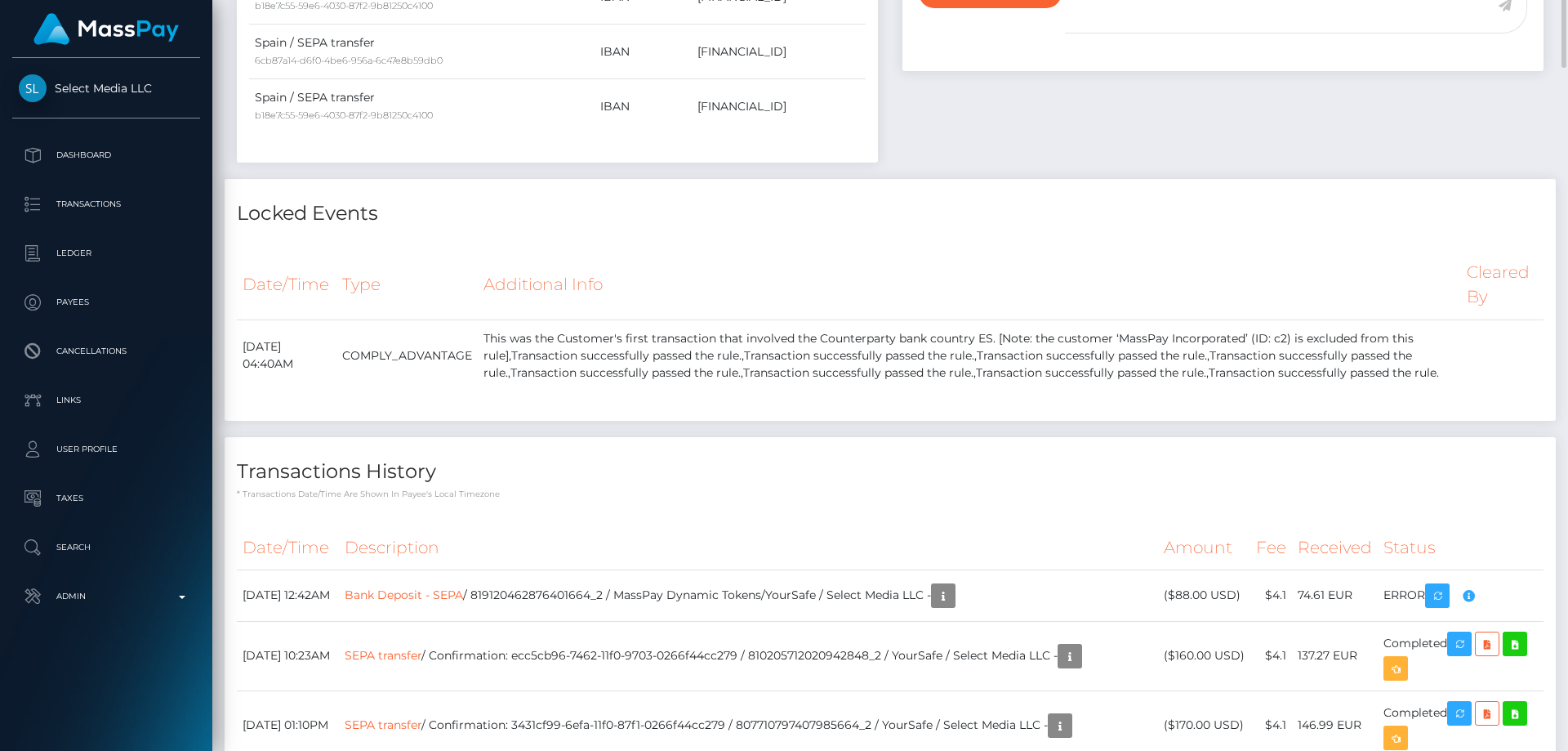
scroll to position [408, 0]
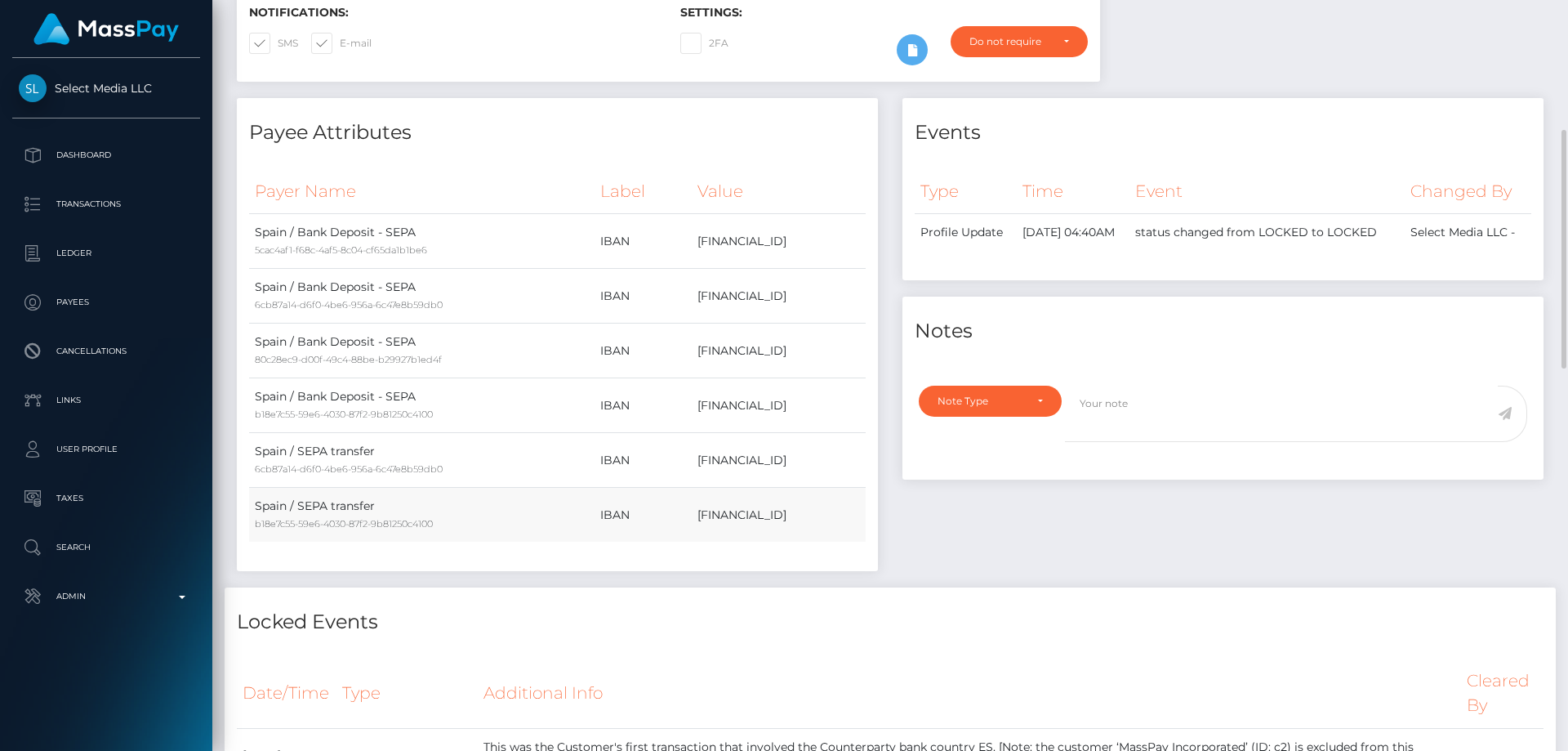
click at [710, 507] on td "ES1715830001149062608505" at bounding box center [779, 515] width 174 height 54
click at [711, 515] on td "ES1715830001149062608505" at bounding box center [779, 515] width 174 height 54
copy td "ES1715830001149062608505"
click at [999, 417] on div "Note Type" at bounding box center [990, 401] width 143 height 31
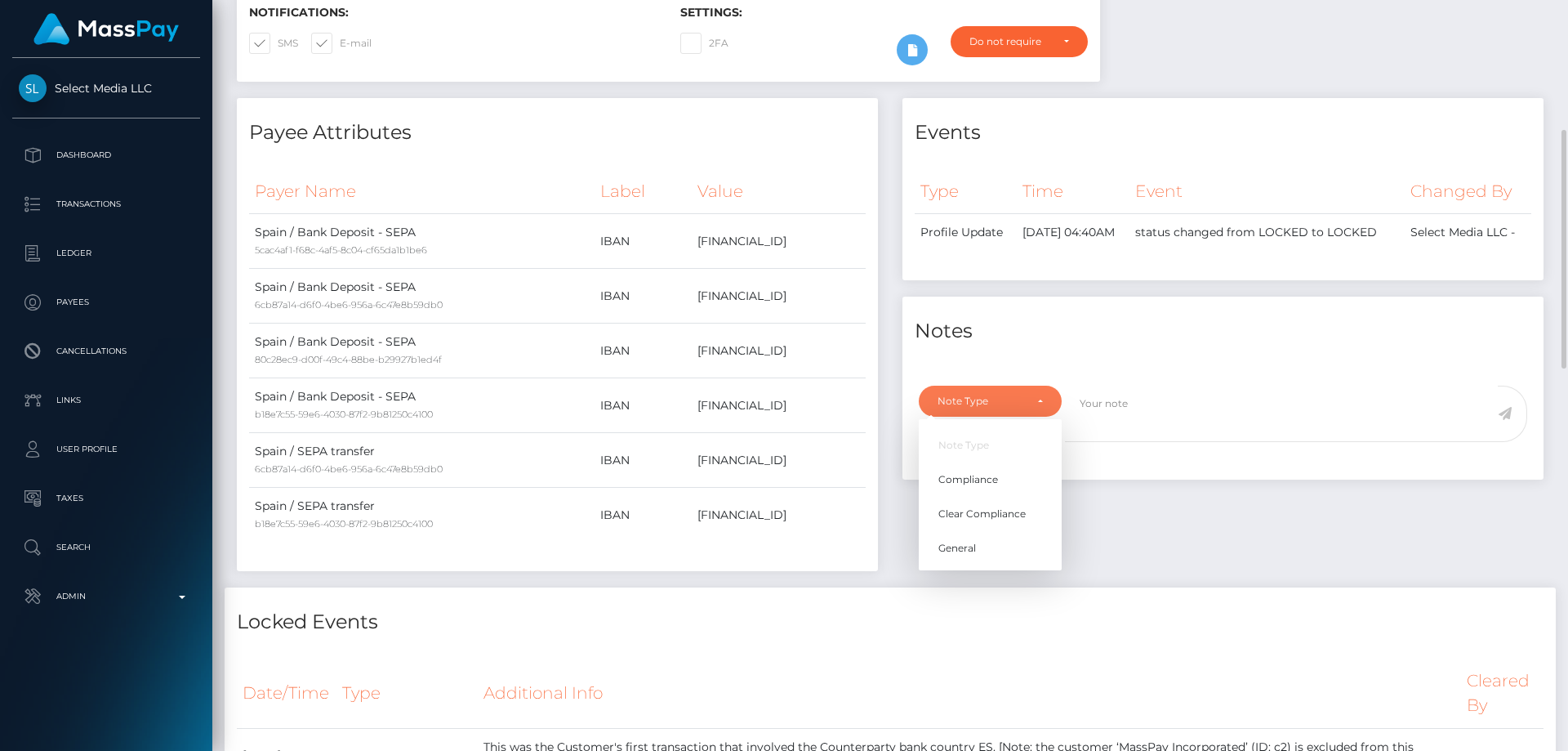
scroll to position [196, 419]
click at [984, 487] on span "Compliance" at bounding box center [969, 479] width 60 height 15
select select "COMPLIANCE"
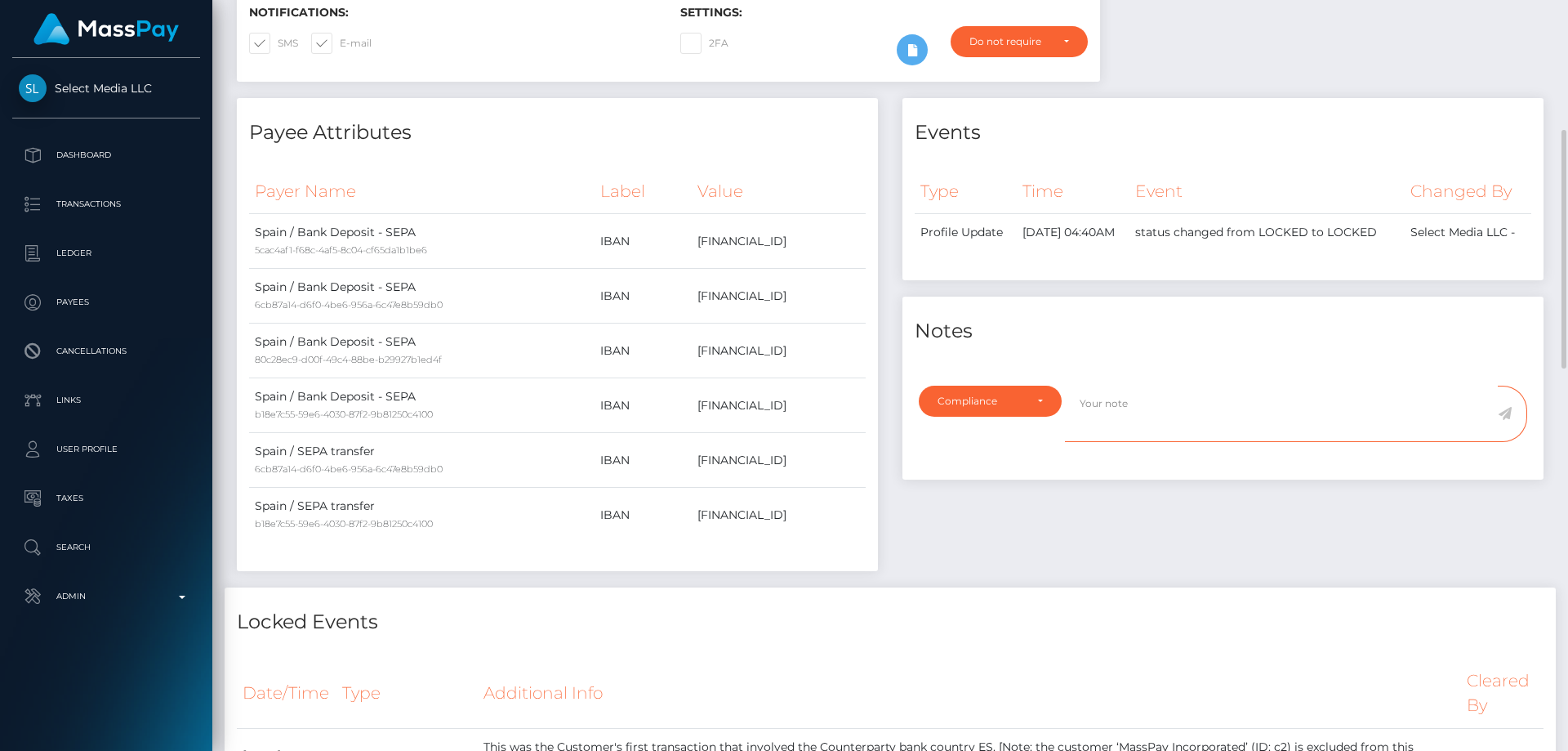
click at [1092, 426] on textarea at bounding box center [1282, 414] width 432 height 56
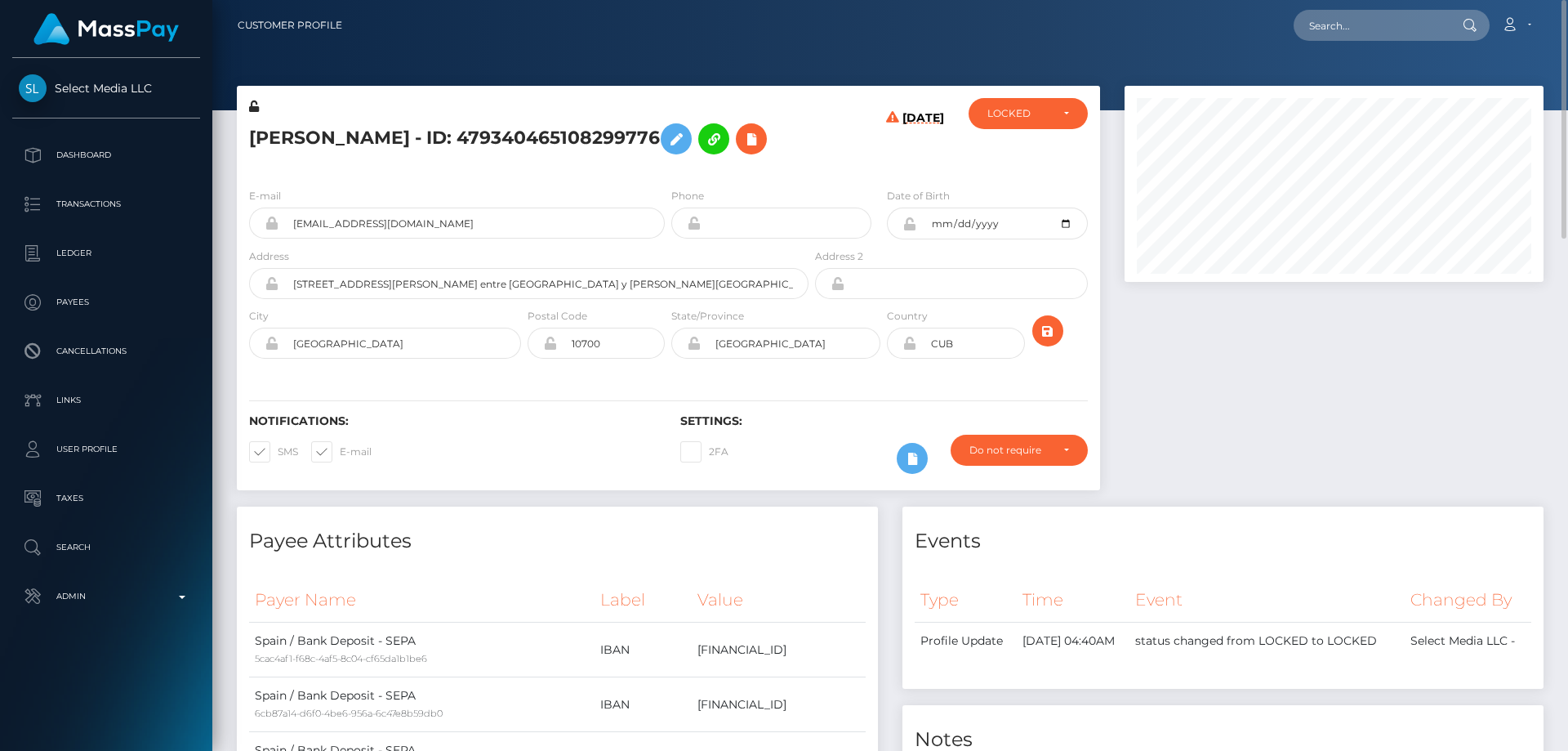
scroll to position [327, 0]
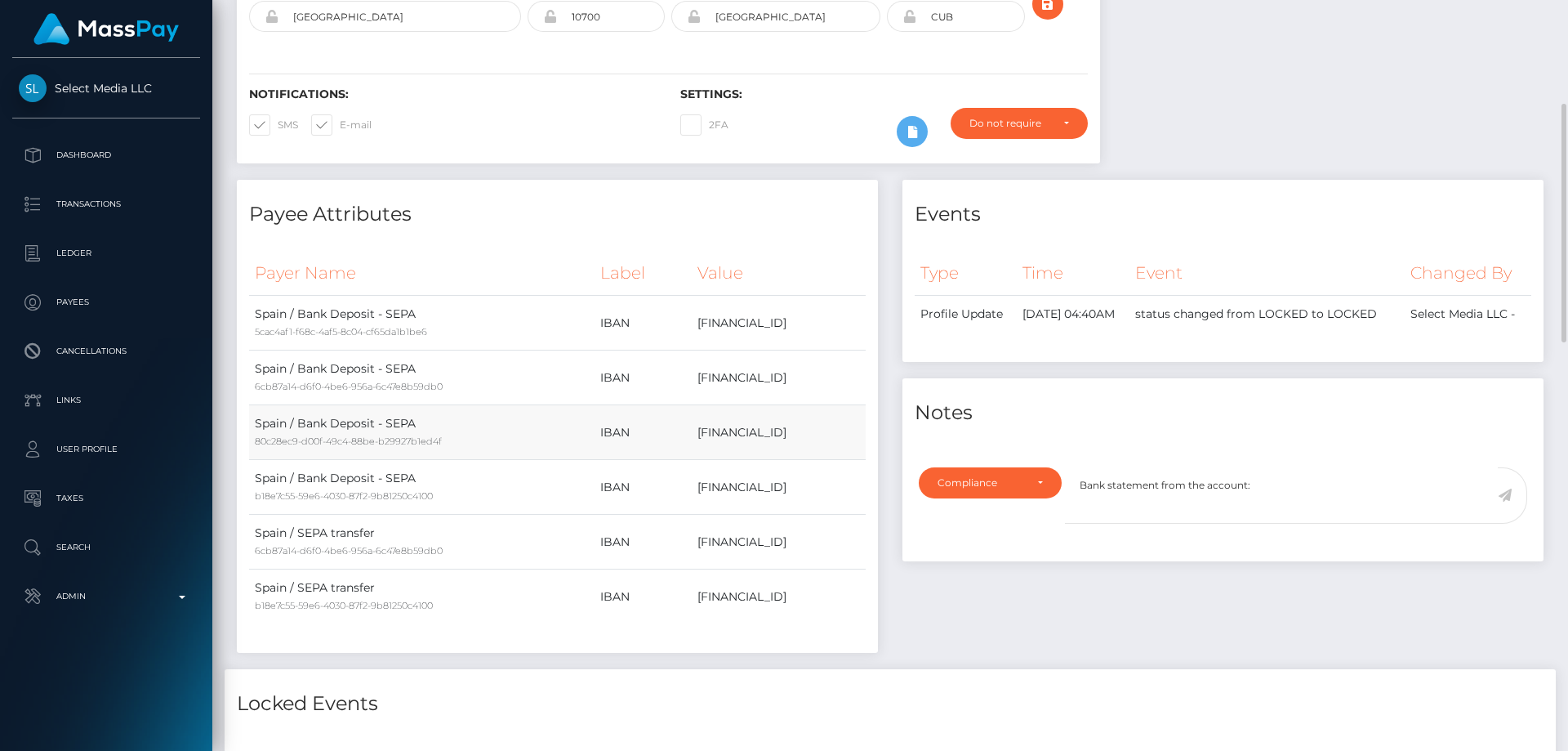
click at [692, 434] on td "ES5721002175720200671550" at bounding box center [779, 433] width 174 height 54
copy td "ES5721002175720200671550"
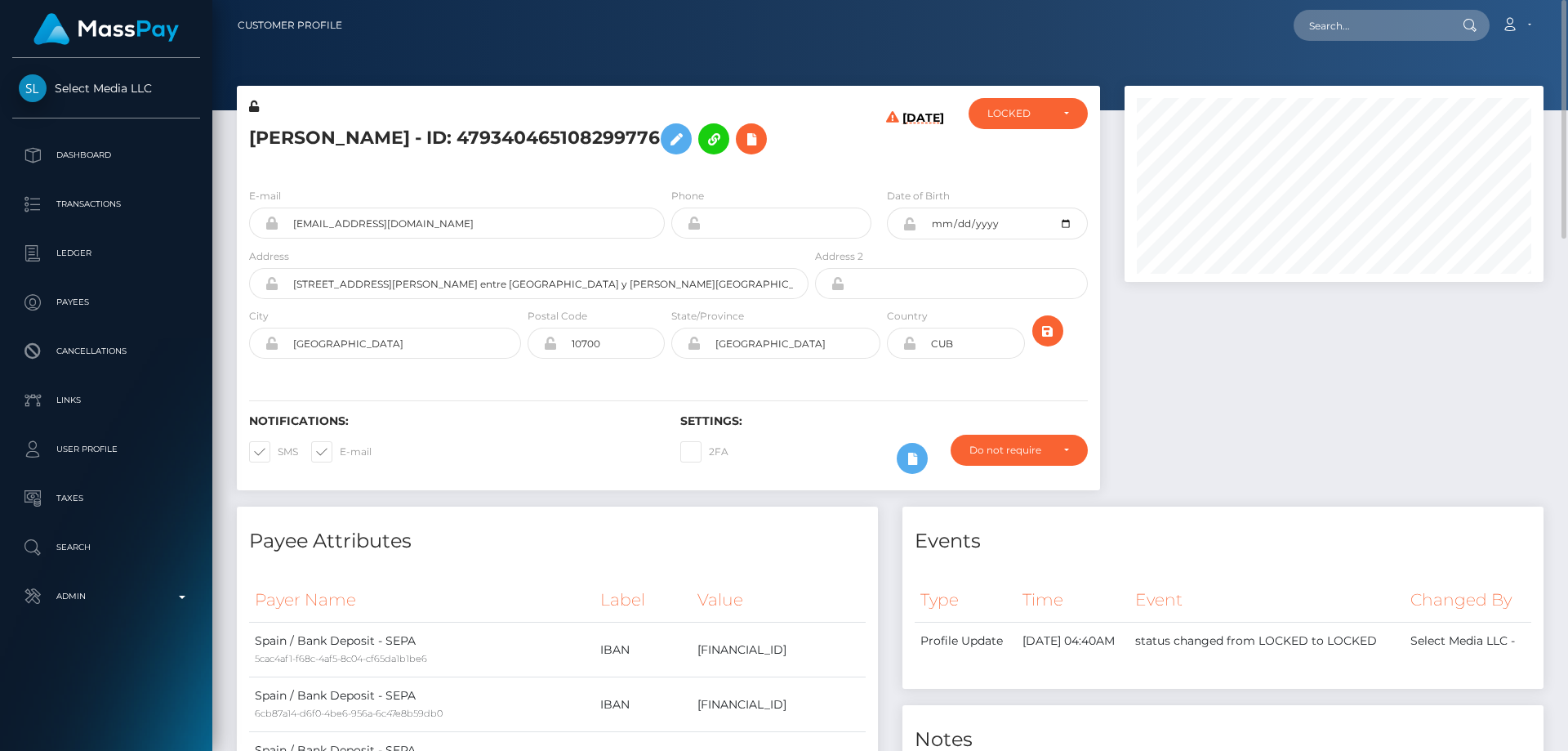
scroll to position [245, 0]
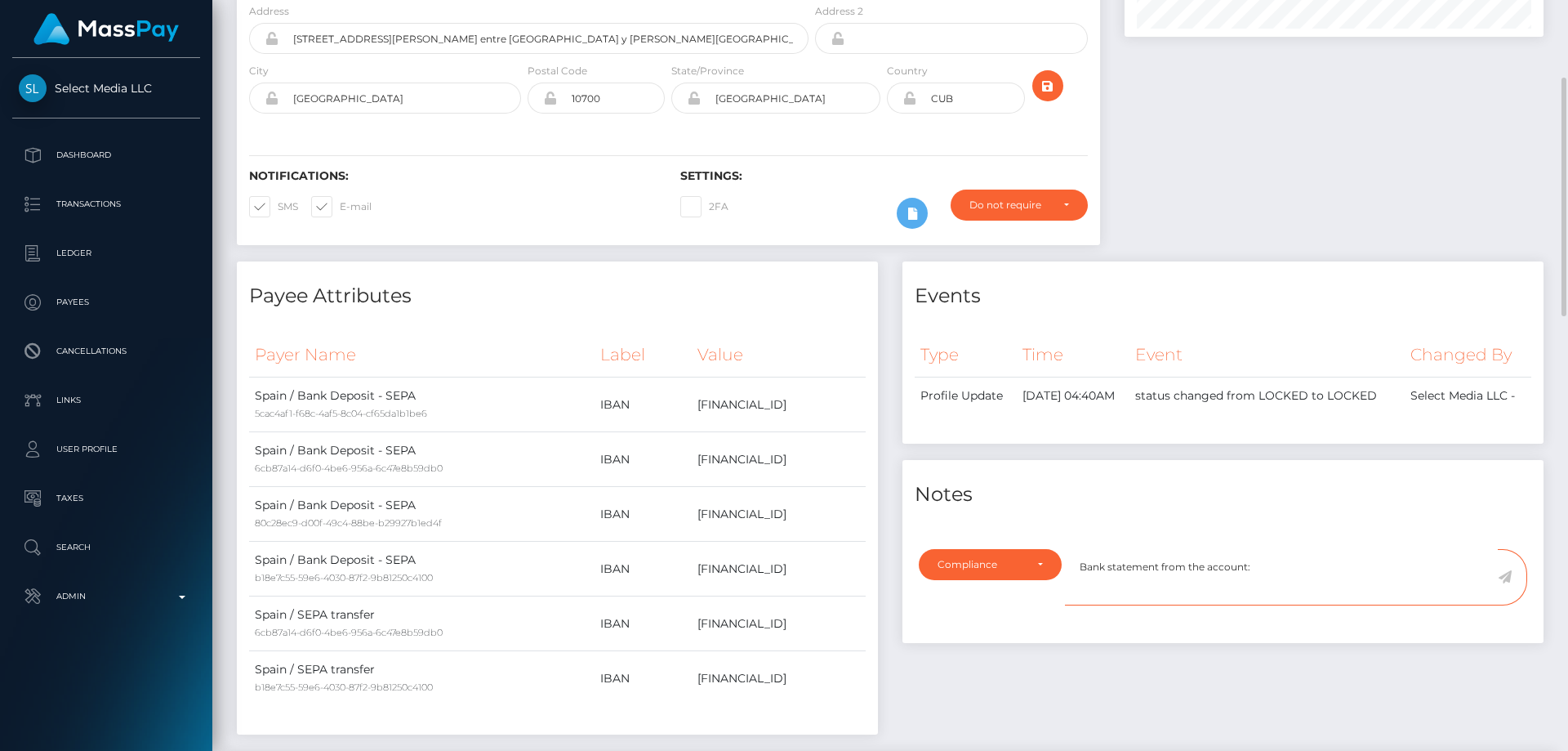
click at [1304, 583] on textarea "Bank statement from the account:" at bounding box center [1282, 577] width 432 height 56
paste textarea "ES5721002175720200671550"
type textarea "Bank statement from the account: ES5721002175720200671550 required."
click at [1503, 583] on icon at bounding box center [1504, 577] width 14 height 13
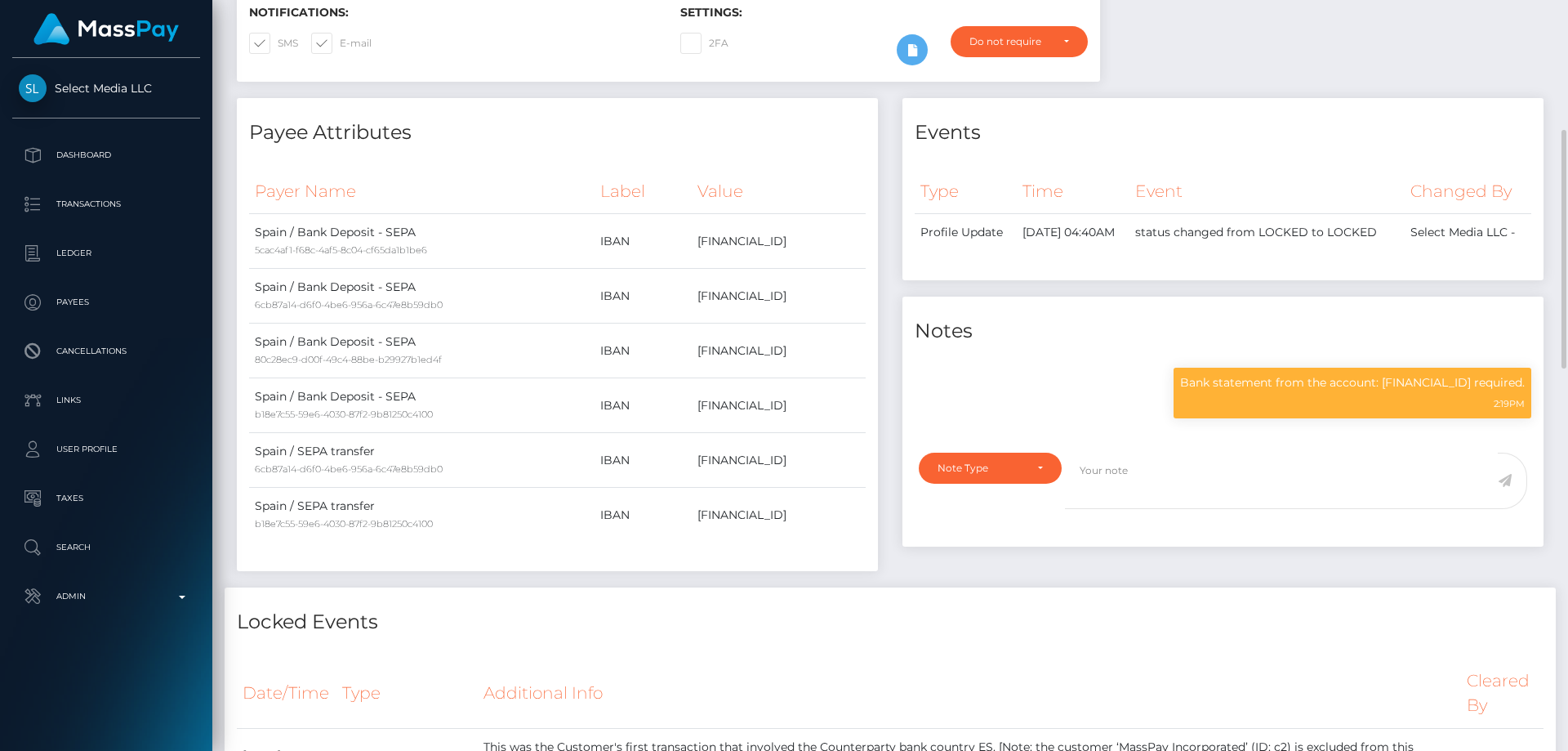
scroll to position [81, 0]
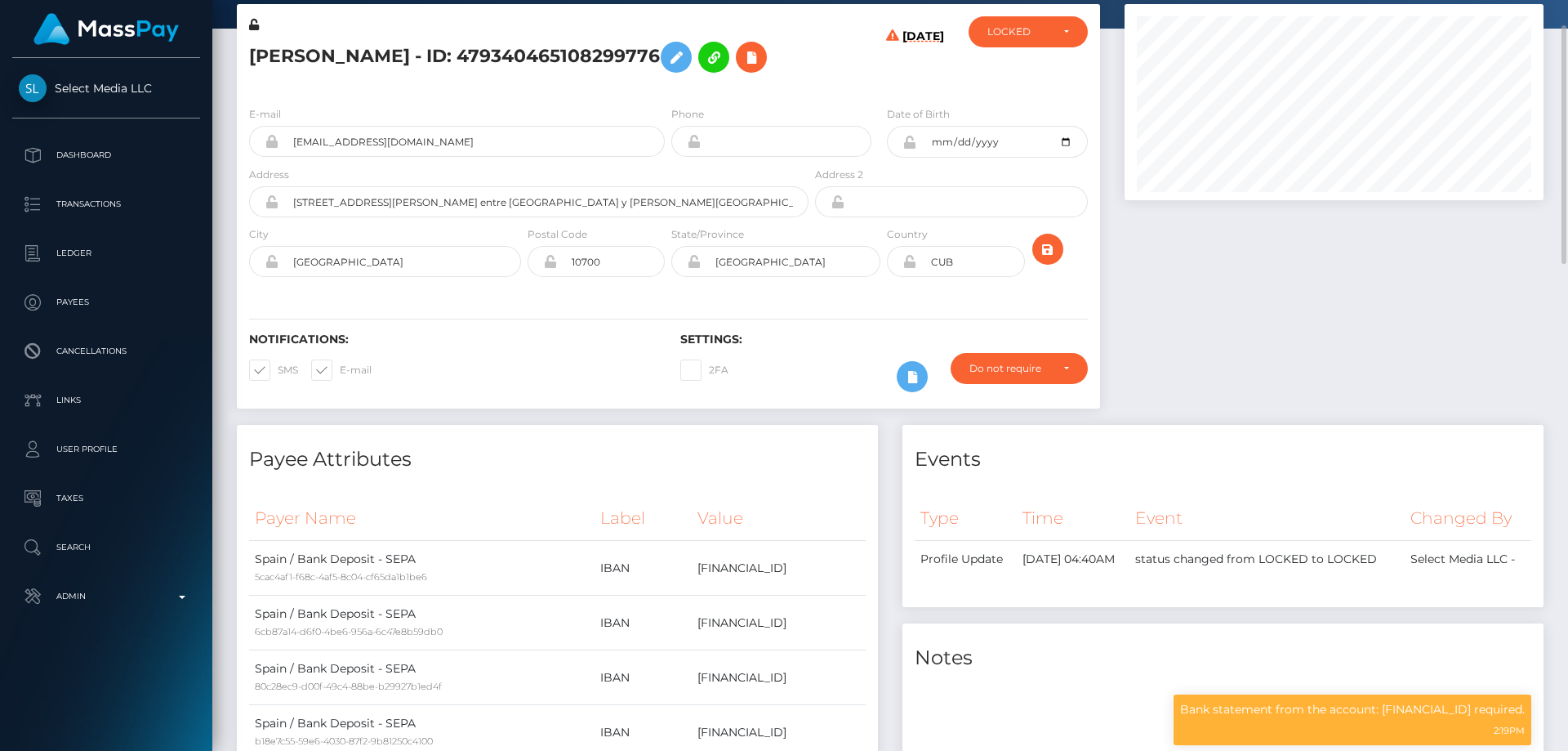
click at [457, 58] on h5 "Monica Cordero - ID: 479340465108299776" at bounding box center [524, 57] width 550 height 48
copy h5 "Monica Cordero - ID: 479340465108299776"
click at [1002, 35] on div "LOCKED" at bounding box center [1018, 32] width 63 height 13
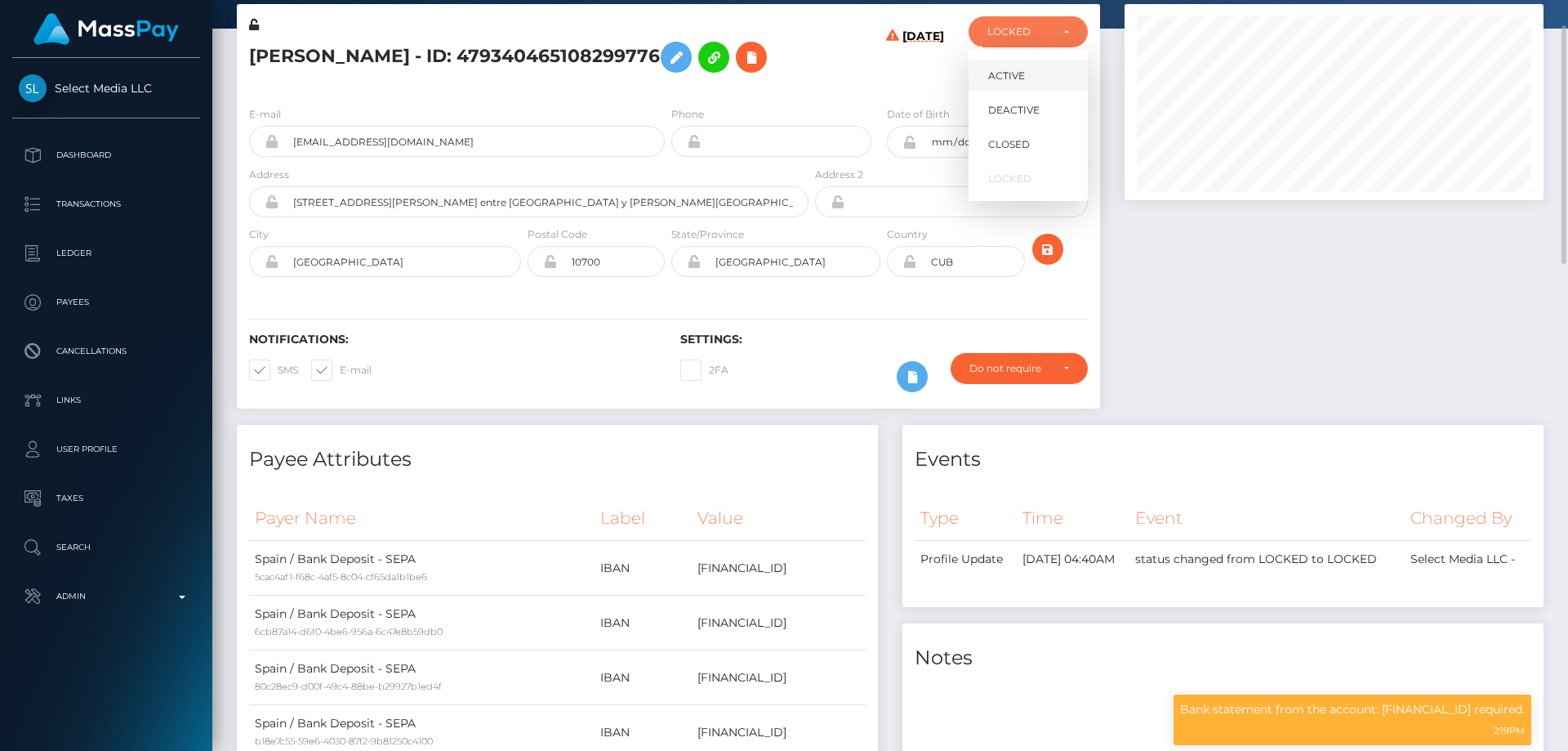
scroll to position [196, 419]
click at [1018, 99] on link "DEACTIVE" at bounding box center [1028, 110] width 119 height 30
select select "DEACTIVE"
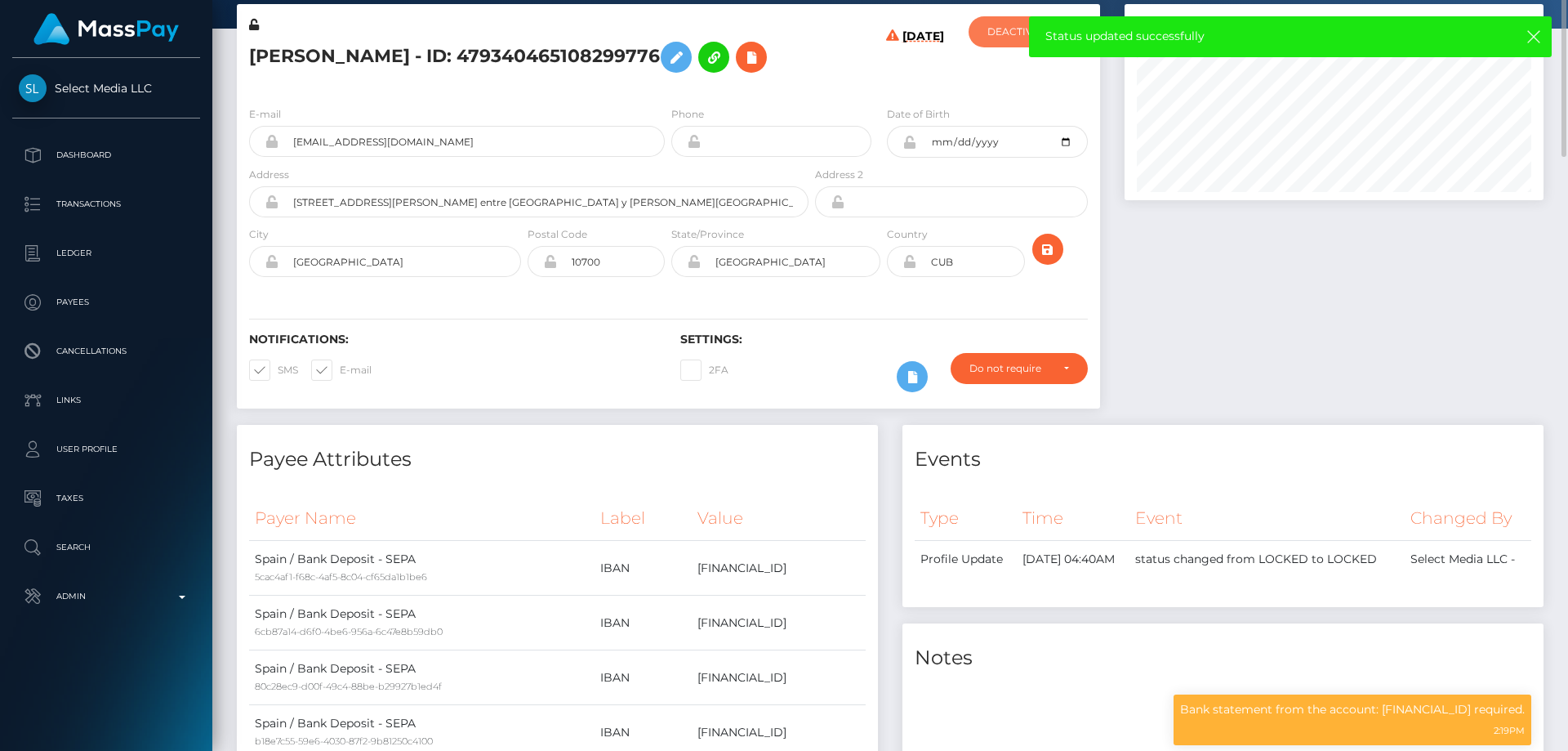
scroll to position [0, 0]
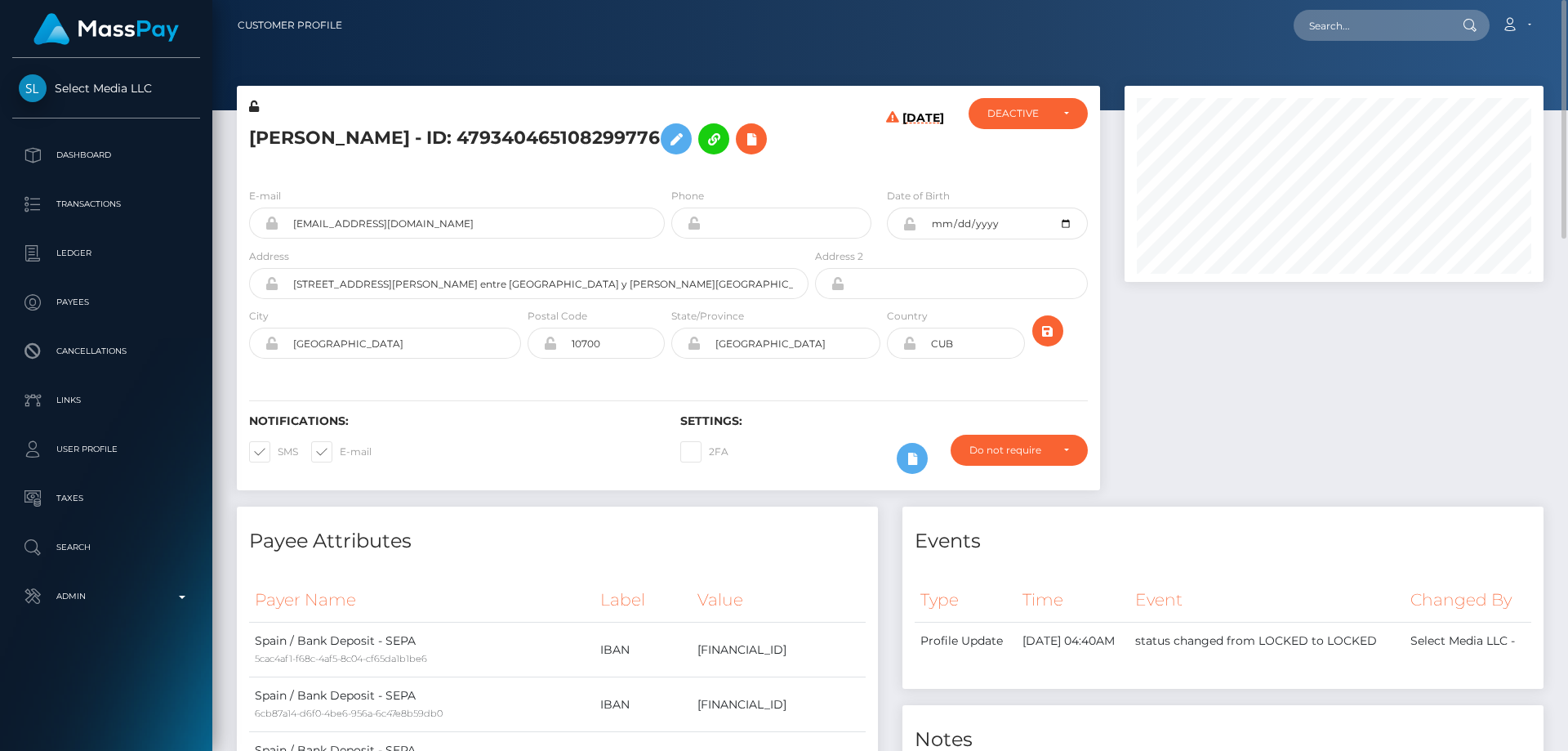
copy h5 "Monica Cordero - ID: 479340465108299776"
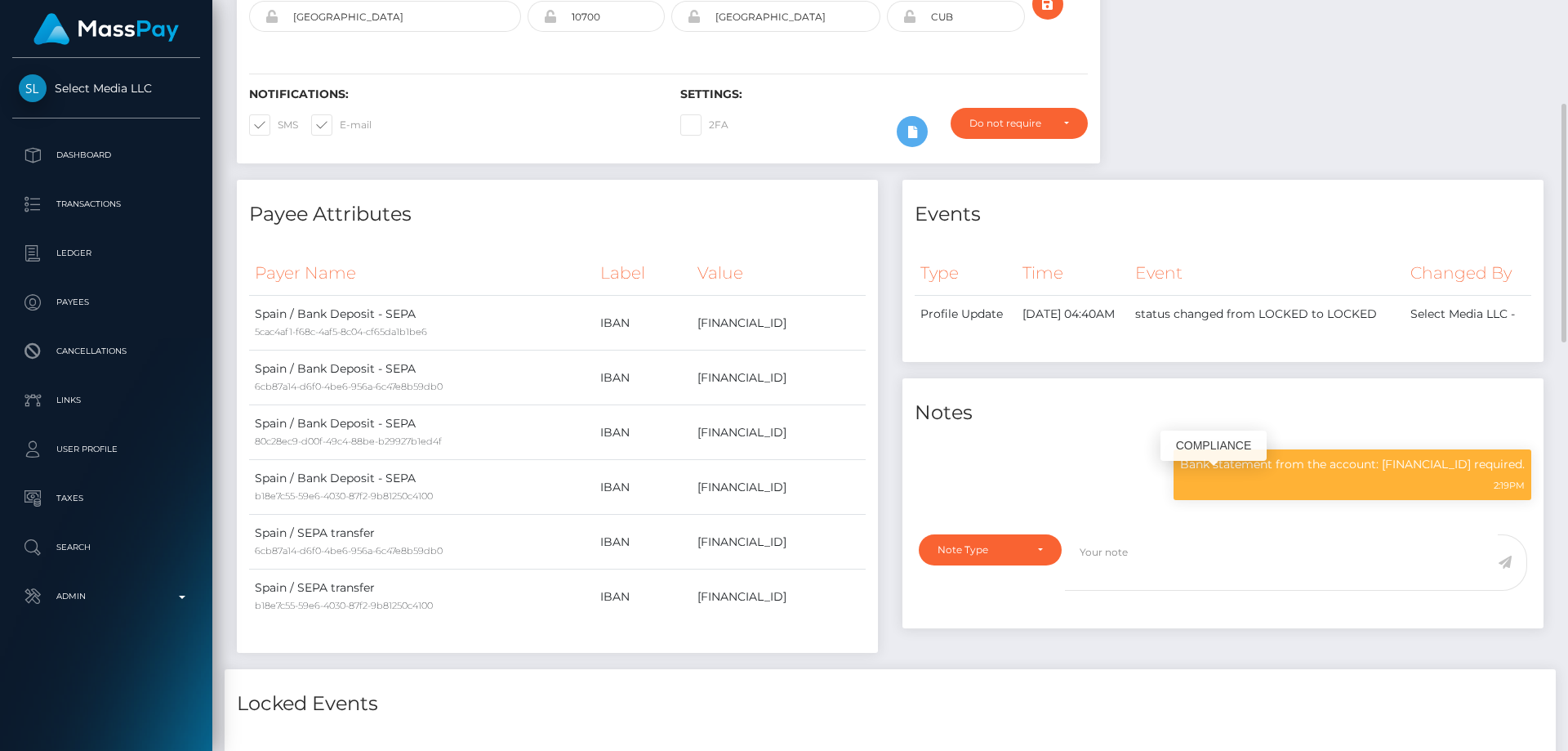
scroll to position [196, 419]
click at [1278, 473] on p "Bank statement from the account: ES5721002175720200671550 required." at bounding box center [1353, 464] width 344 height 17
click at [1277, 473] on p "Bank statement from the account: ES5721002175720200671550 required." at bounding box center [1353, 464] width 344 height 17
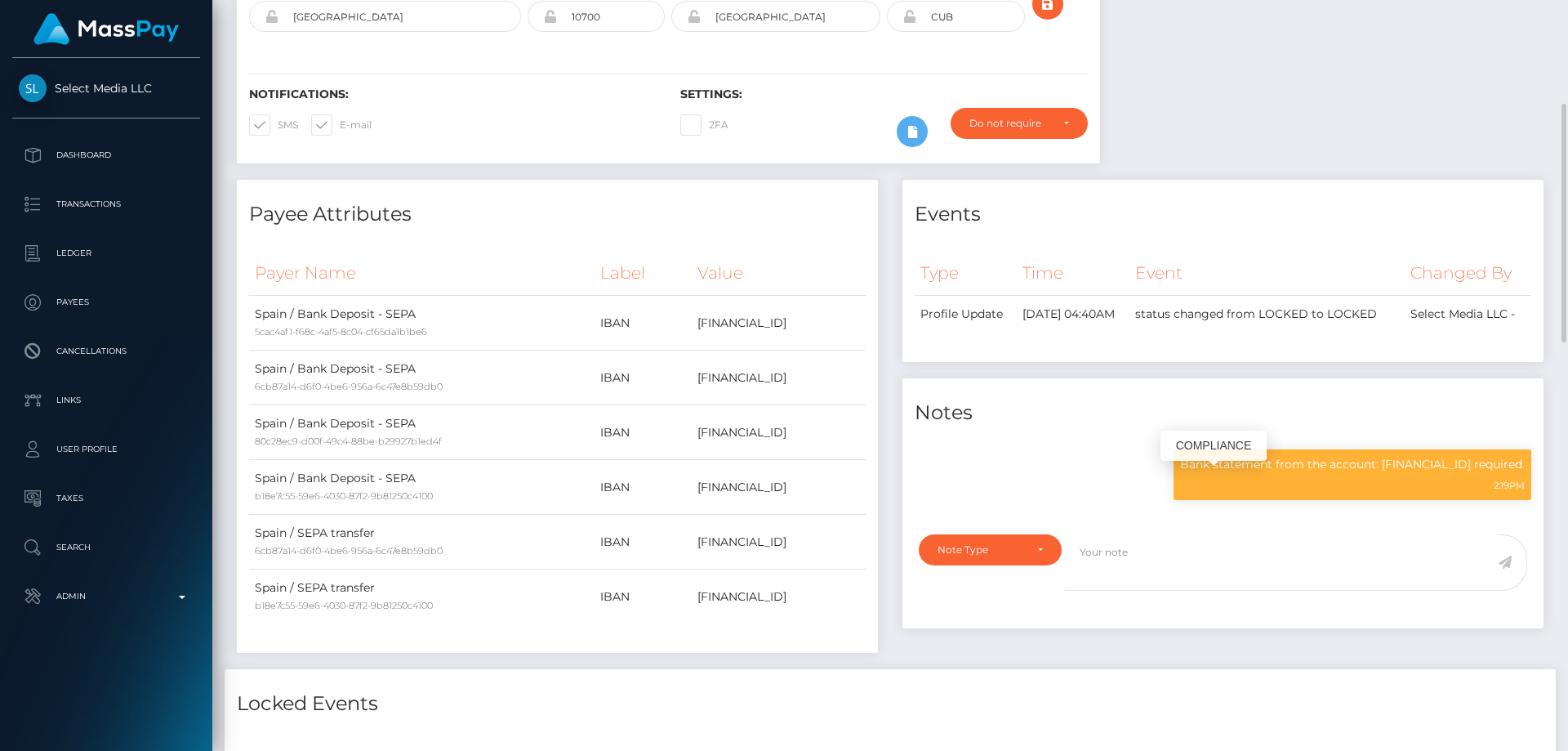
click at [1277, 473] on p "Bank statement from the account: ES5721002175720200671550 required." at bounding box center [1353, 464] width 344 height 17
click at [996, 657] on div "Events Type Time Event Changed By" at bounding box center [1223, 424] width 666 height 490
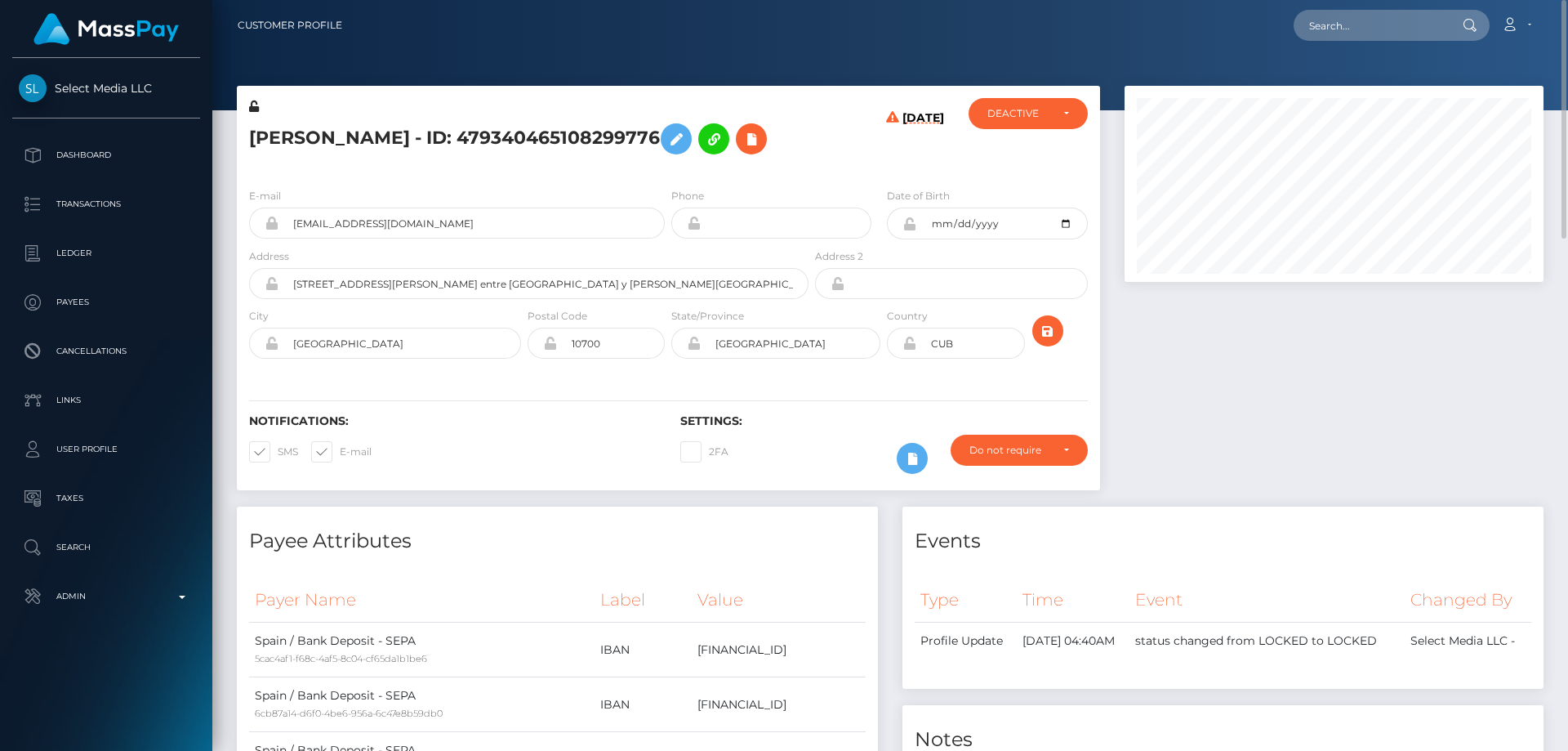
click at [374, 144] on h5 "Monica Cordero - ID: 479340465108299776" at bounding box center [524, 139] width 550 height 48
copy h5 "Monica Cordero - ID: 479340465108299776"
click at [1226, 508] on div "Events" at bounding box center [1223, 531] width 641 height 49
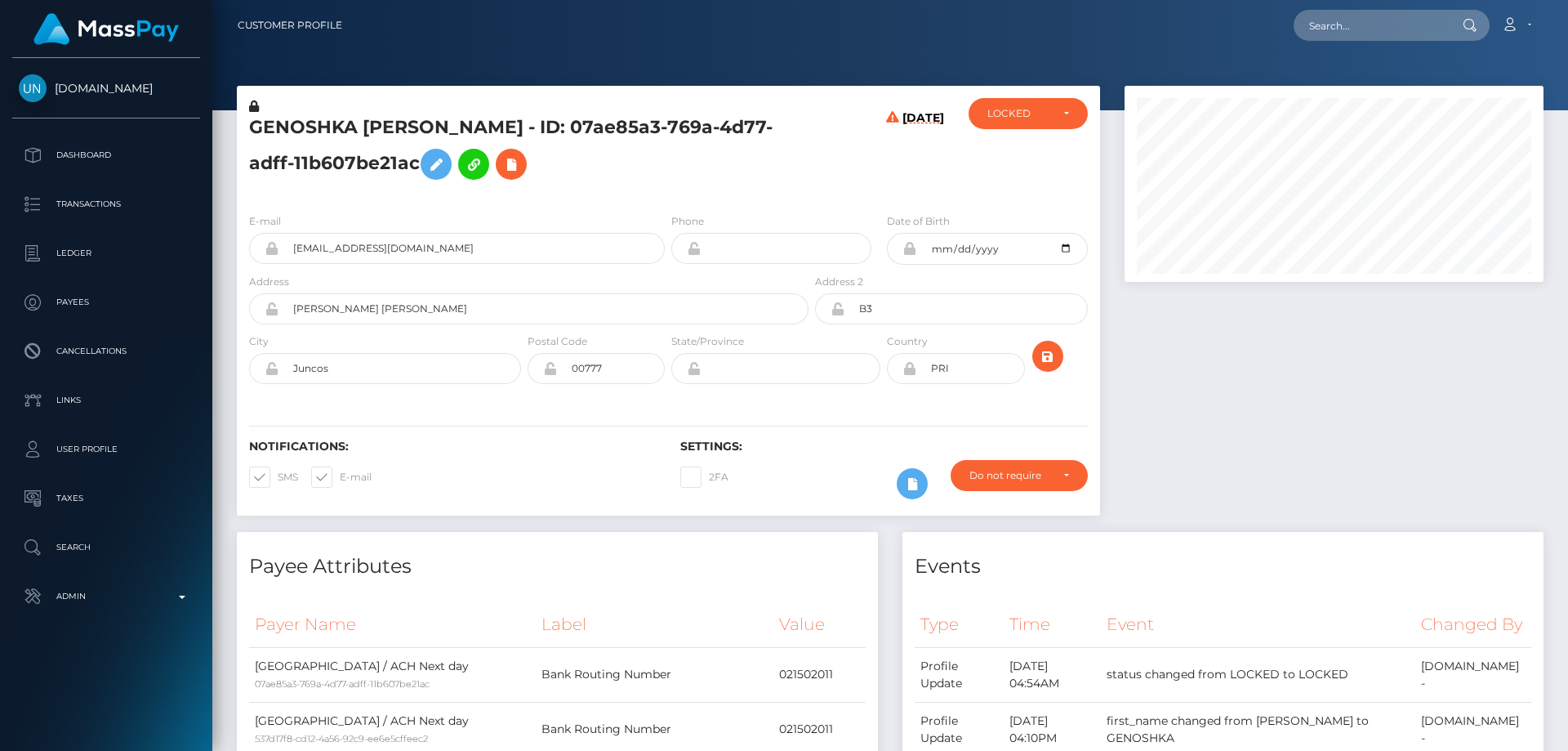
scroll to position [196, 419]
drag, startPoint x: 580, startPoint y: 122, endPoint x: 268, endPoint y: 113, distance: 312.1
click at [268, 113] on div "GENOSHKA [PERSON_NAME] - ID: 07ae85a3-769a-4d77-adff-11b607be21ac" at bounding box center [524, 149] width 575 height 102
copy div "GENOSHKA [PERSON_NAME]"
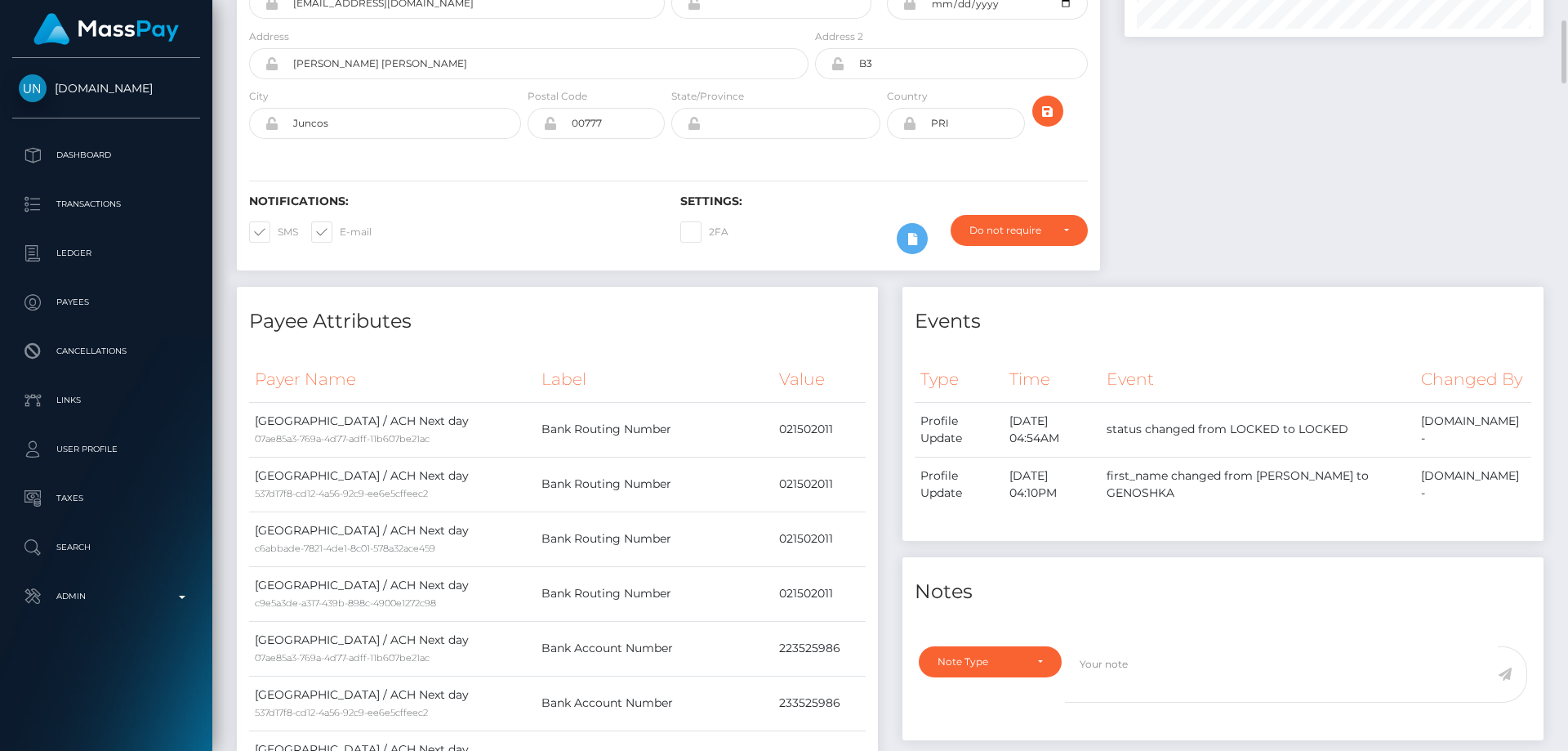
scroll to position [491, 0]
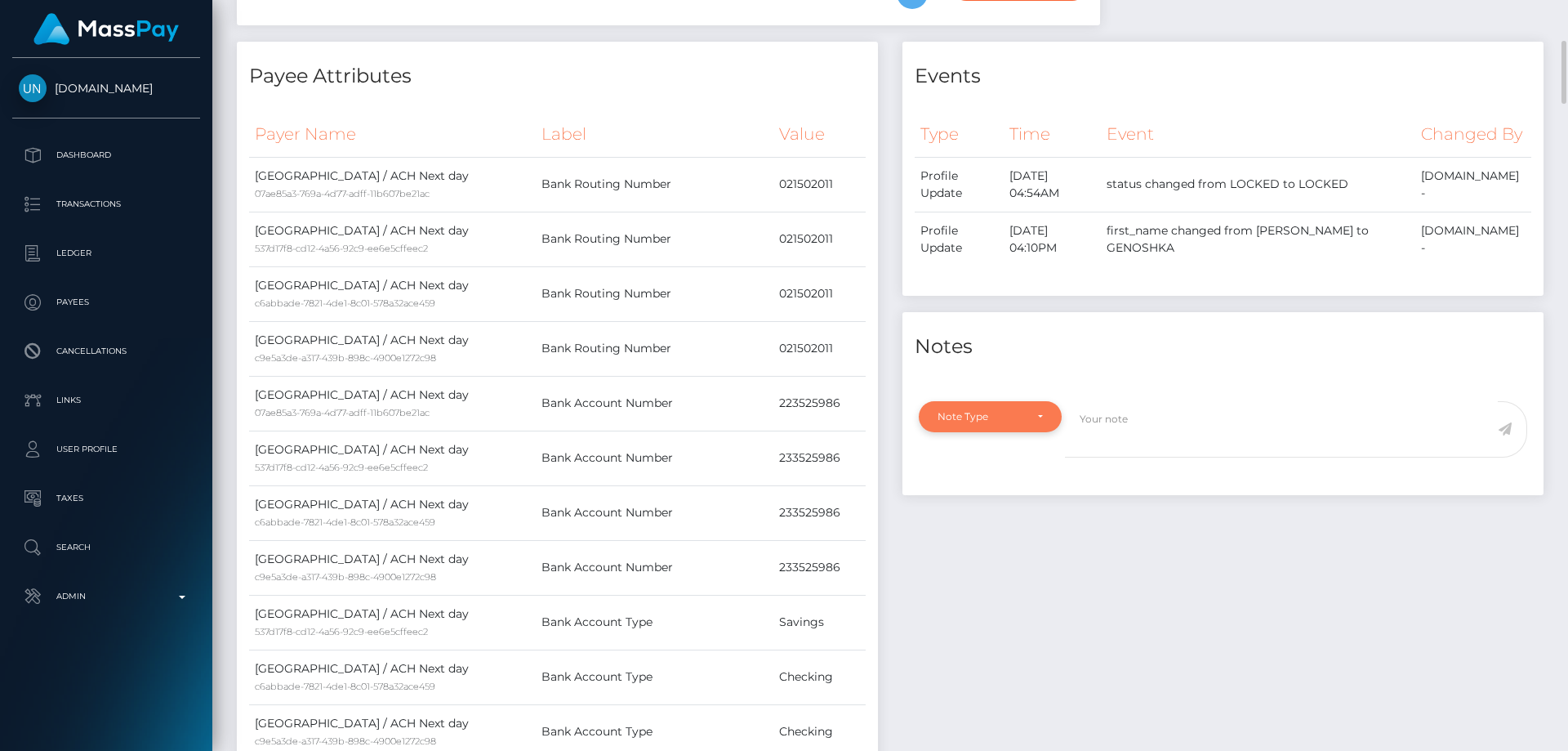
click at [1013, 423] on div "Note Type" at bounding box center [981, 417] width 86 height 13
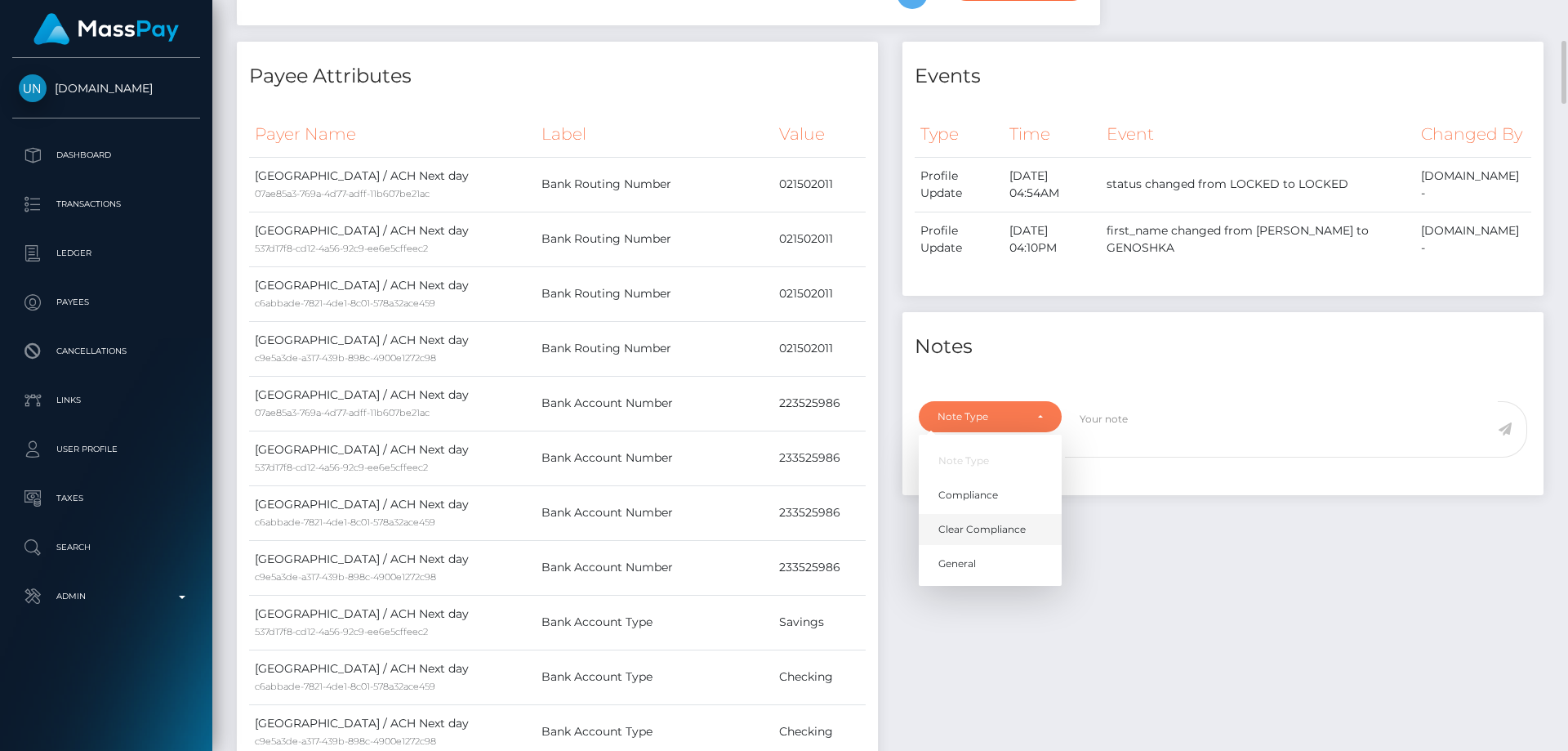
click at [1006, 537] on span "Clear Compliance" at bounding box center [982, 530] width 87 height 15
select select "CLEAR_COMPLIANCE"
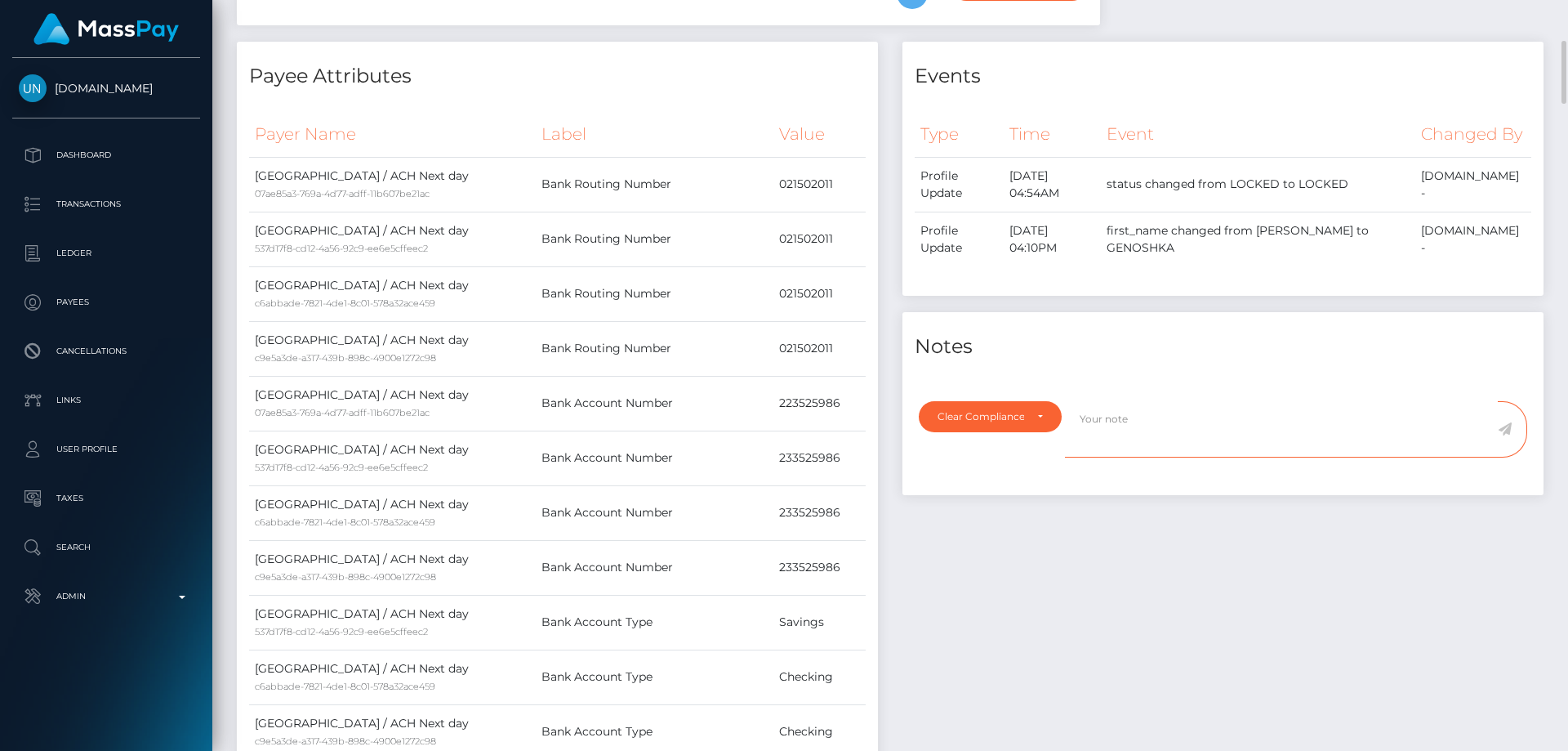
paste textarea "Transaction made according with the area of residence. NBCOU flag cleared."
type textarea "Transaction made according with the area of residence. NBCOU flag cleared."
click at [1190, 478] on div "Transaction made according with the area of residence. NBCOU flag cleared." at bounding box center [1302, 438] width 475 height 76
click at [1509, 435] on icon at bounding box center [1504, 429] width 14 height 13
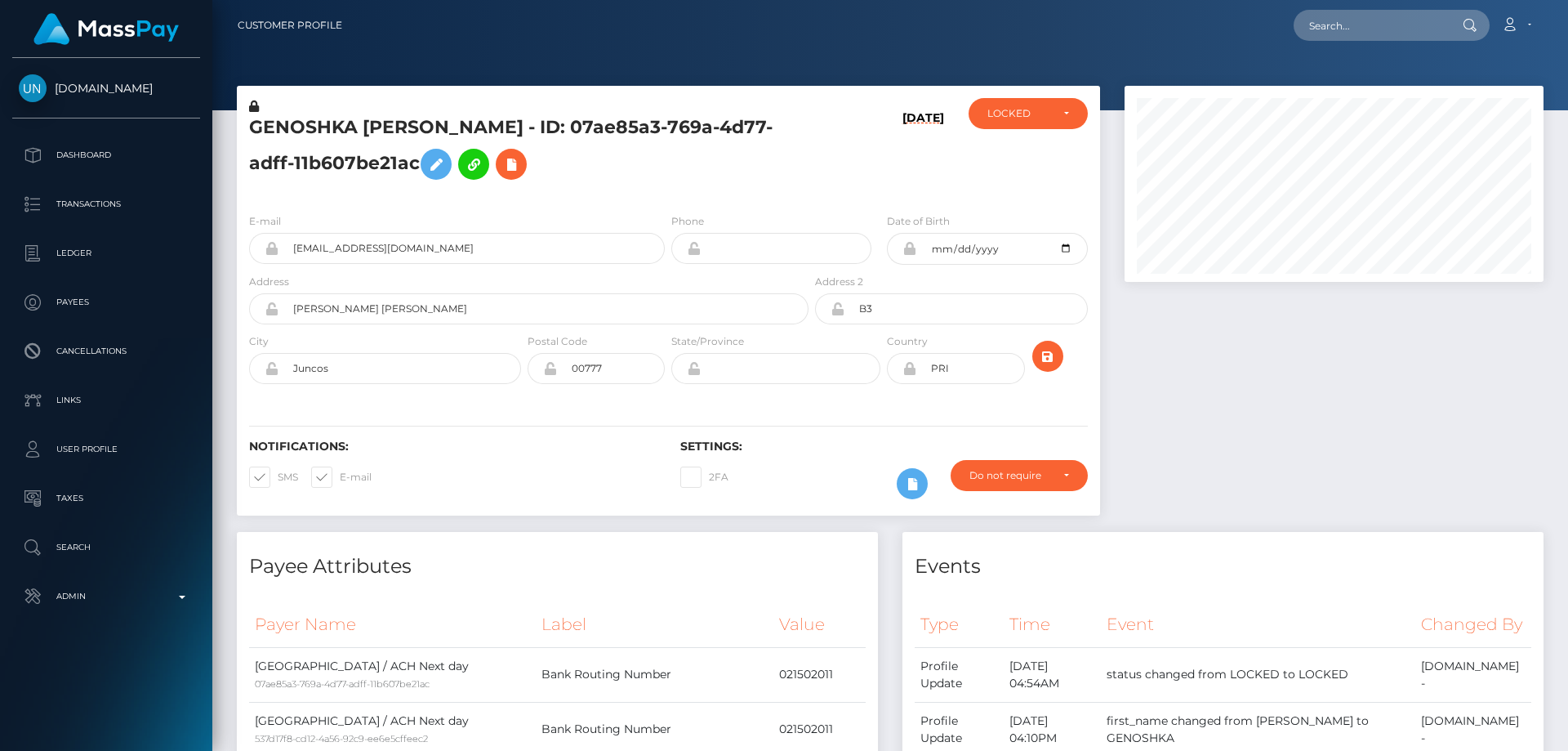
scroll to position [196, 419]
click at [425, 208] on div "E-mail [EMAIL_ADDRESS][DOMAIN_NAME] Phone" at bounding box center [668, 301] width 863 height 200
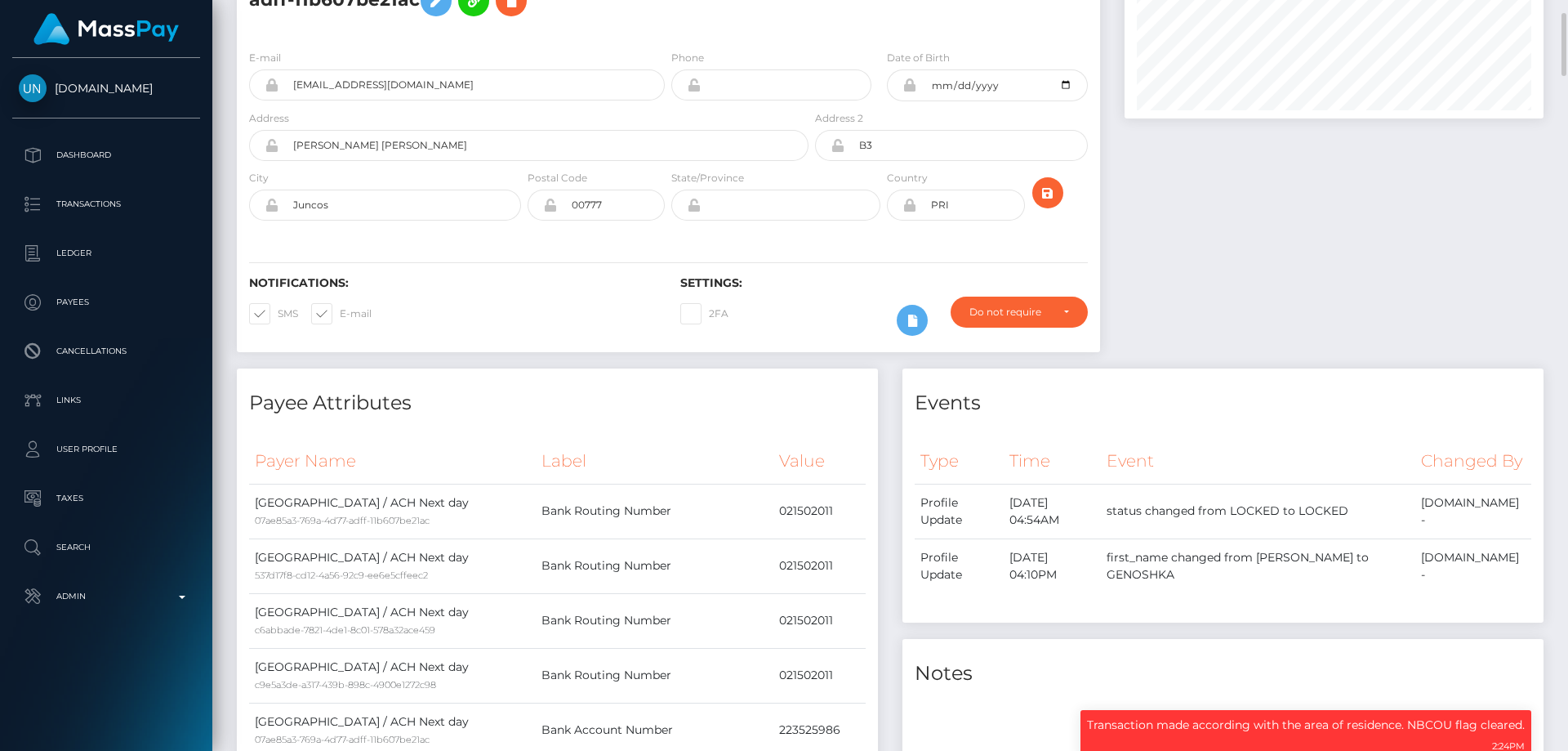
scroll to position [0, 0]
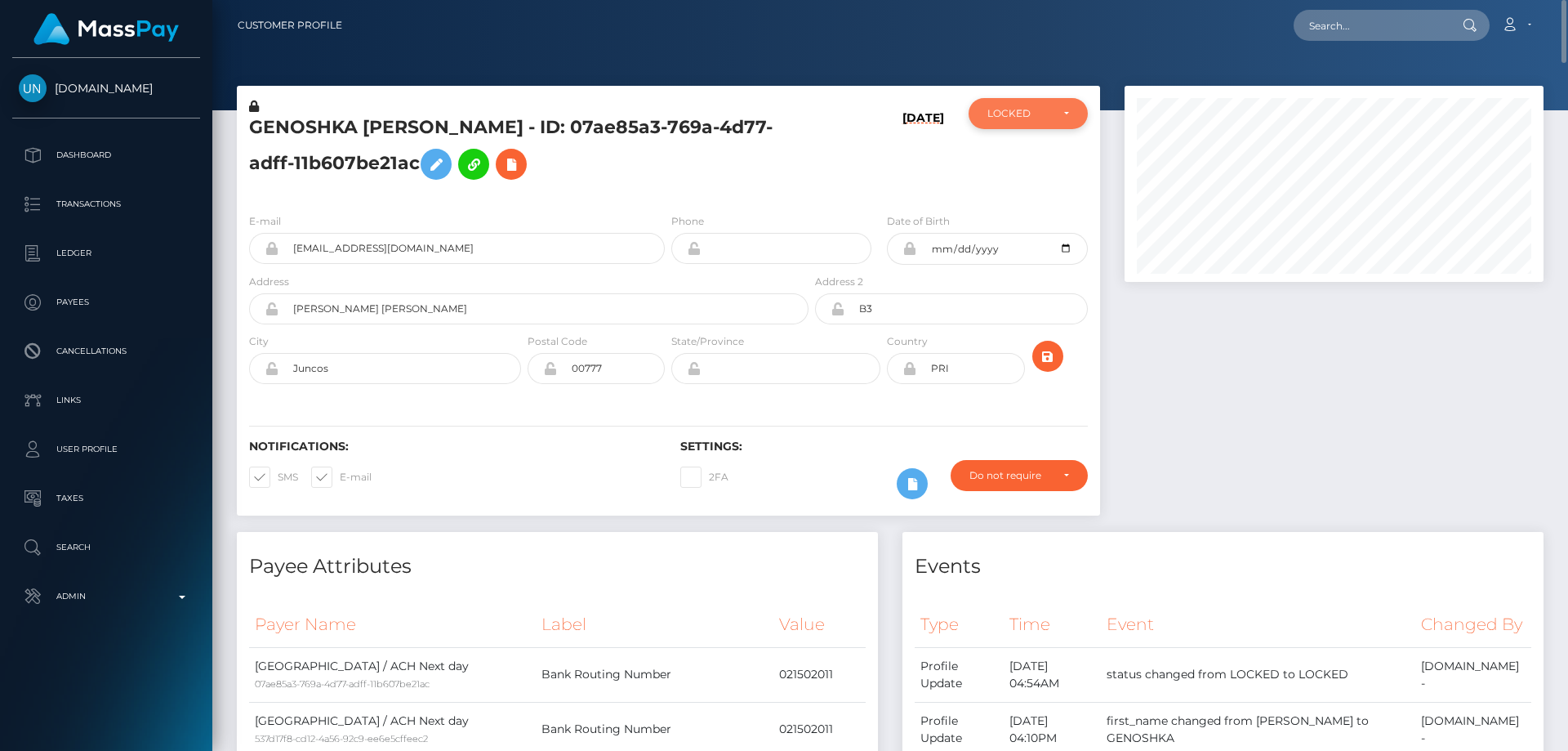
drag, startPoint x: 989, startPoint y: 107, endPoint x: 987, endPoint y: 119, distance: 12.2
click at [989, 106] on div "LOCKED" at bounding box center [1028, 113] width 119 height 31
click at [1008, 148] on link "ACTIVE" at bounding box center [1028, 157] width 119 height 30
select select "ACTIVE"
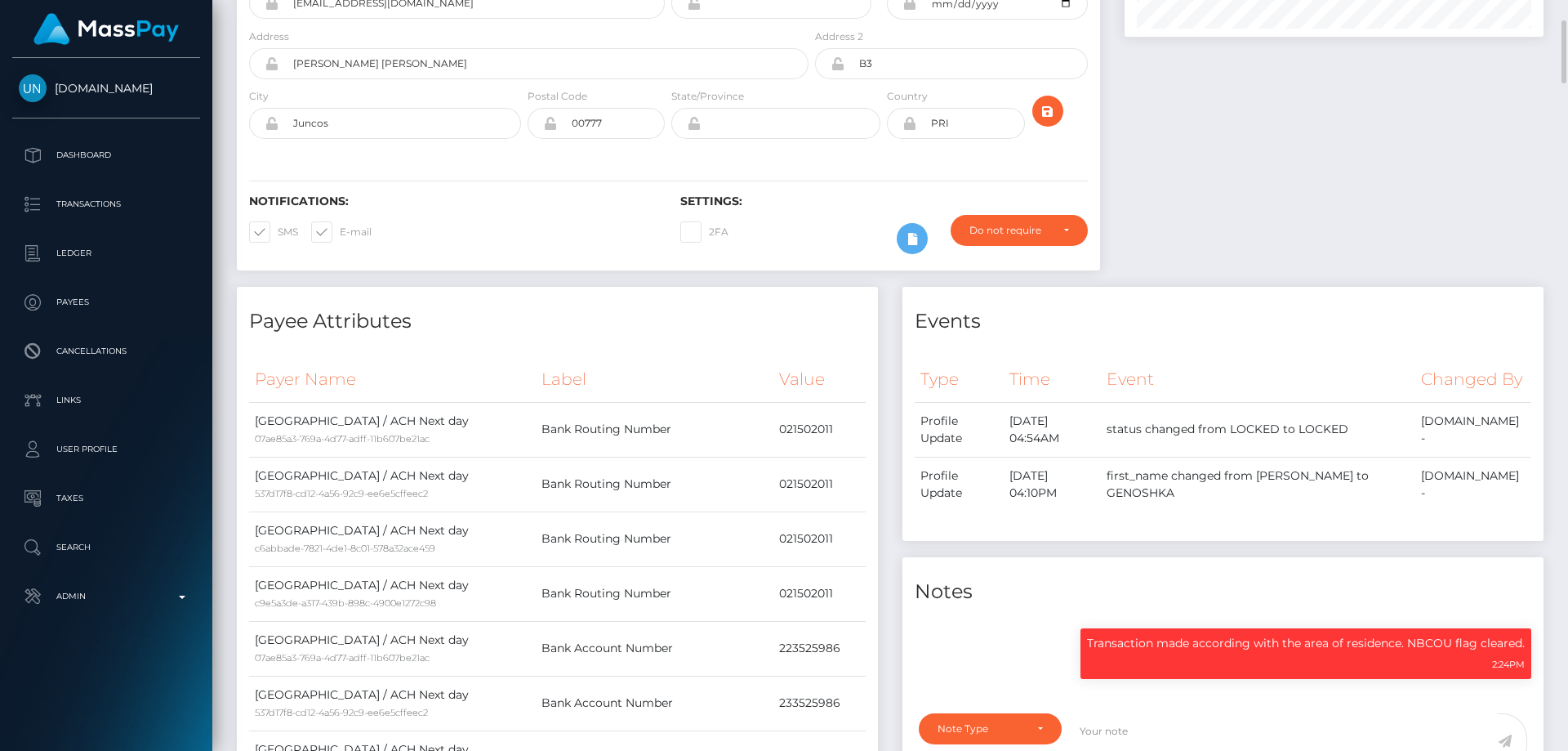
scroll to position [0, 0]
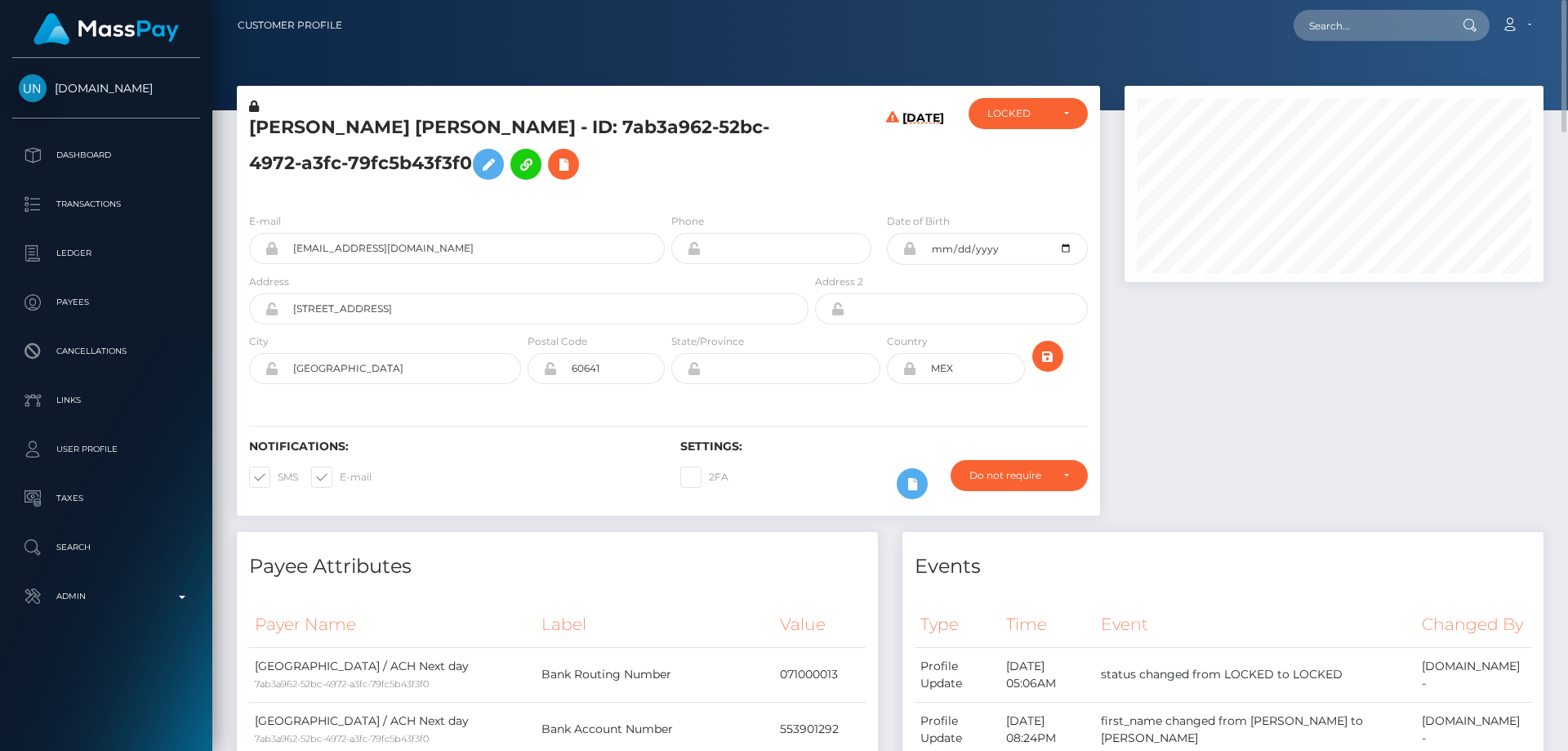
click at [911, 370] on icon at bounding box center [909, 369] width 14 height 13
drag, startPoint x: 955, startPoint y: 369, endPoint x: 898, endPoint y: 399, distance: 64.4
click at [908, 375] on div "MEX" at bounding box center [956, 368] width 138 height 31
type input "[GEOGRAPHIC_DATA]"
click at [1041, 351] on icon "submit" at bounding box center [1048, 357] width 20 height 21
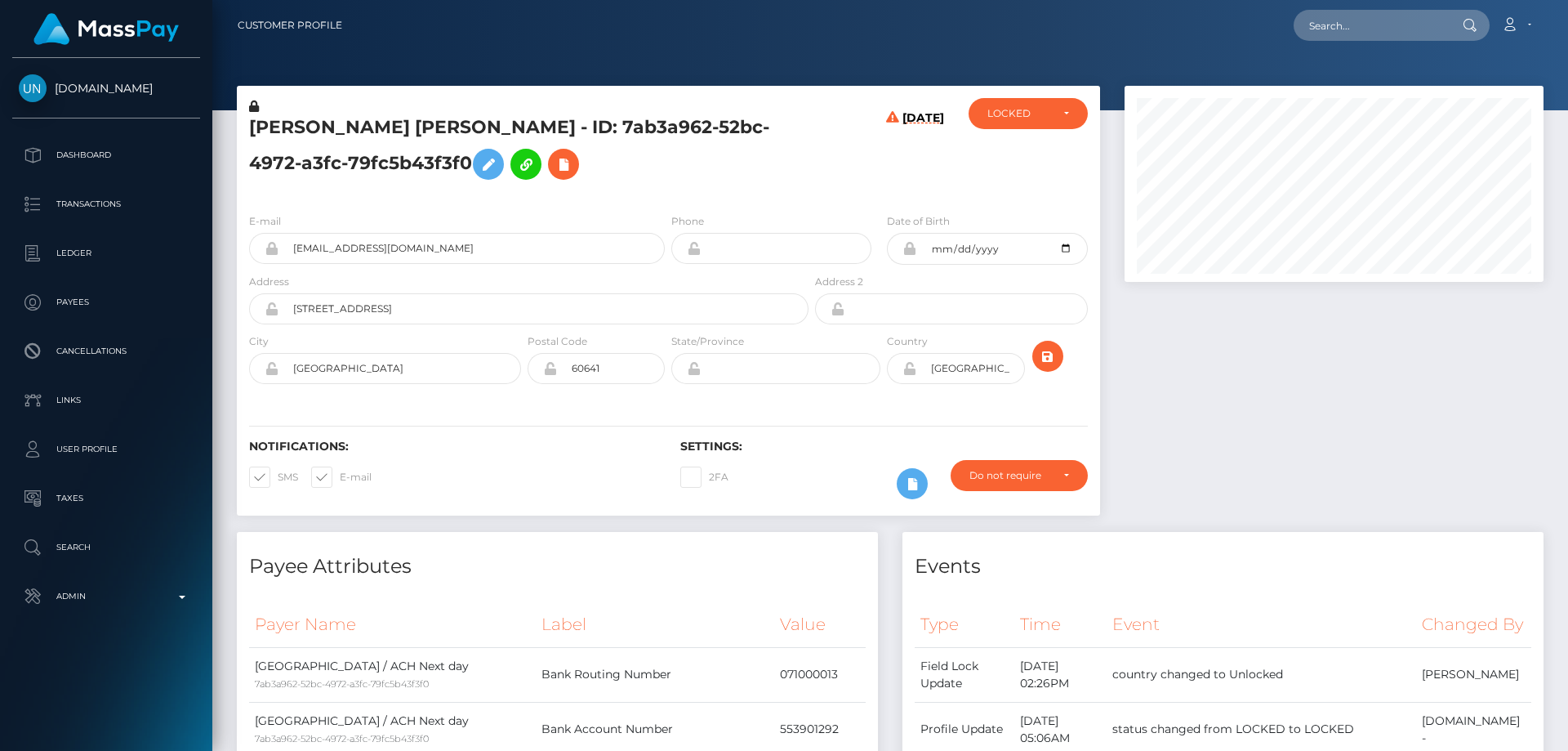
scroll to position [196, 419]
click at [911, 366] on icon at bounding box center [909, 369] width 14 height 13
drag, startPoint x: 539, startPoint y: 125, endPoint x: 236, endPoint y: 129, distance: 303.0
click at [236, 129] on div "BRENDA BELEN BARRON MUCIÑO - ID: 7ab3a962-52bc-4972-a3fc-79fc5b43f3f0 09/01/25 …" at bounding box center [668, 309] width 887 height 446
copy div "BRENDA BELEN BARRON MUCIÑO"
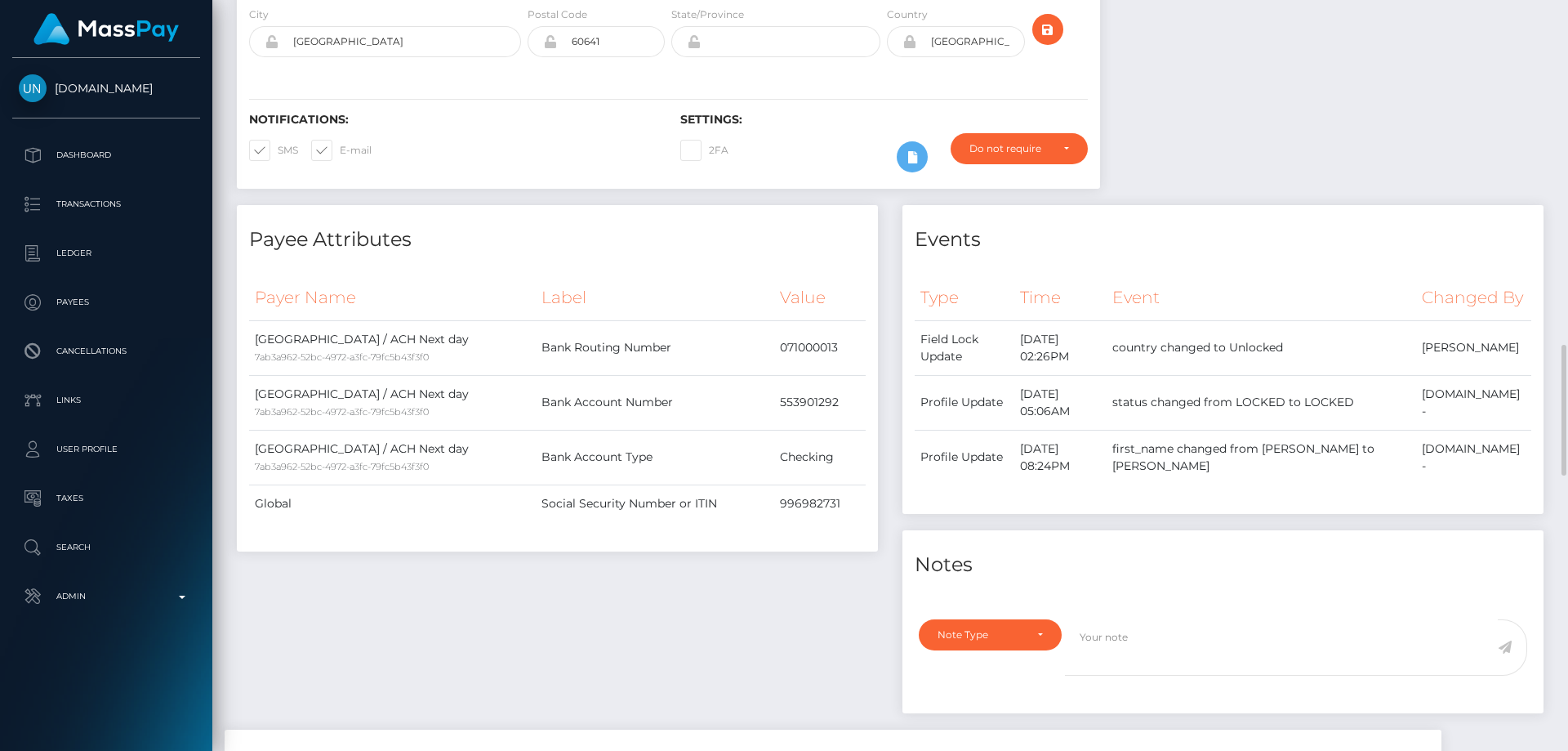
scroll to position [572, 0]
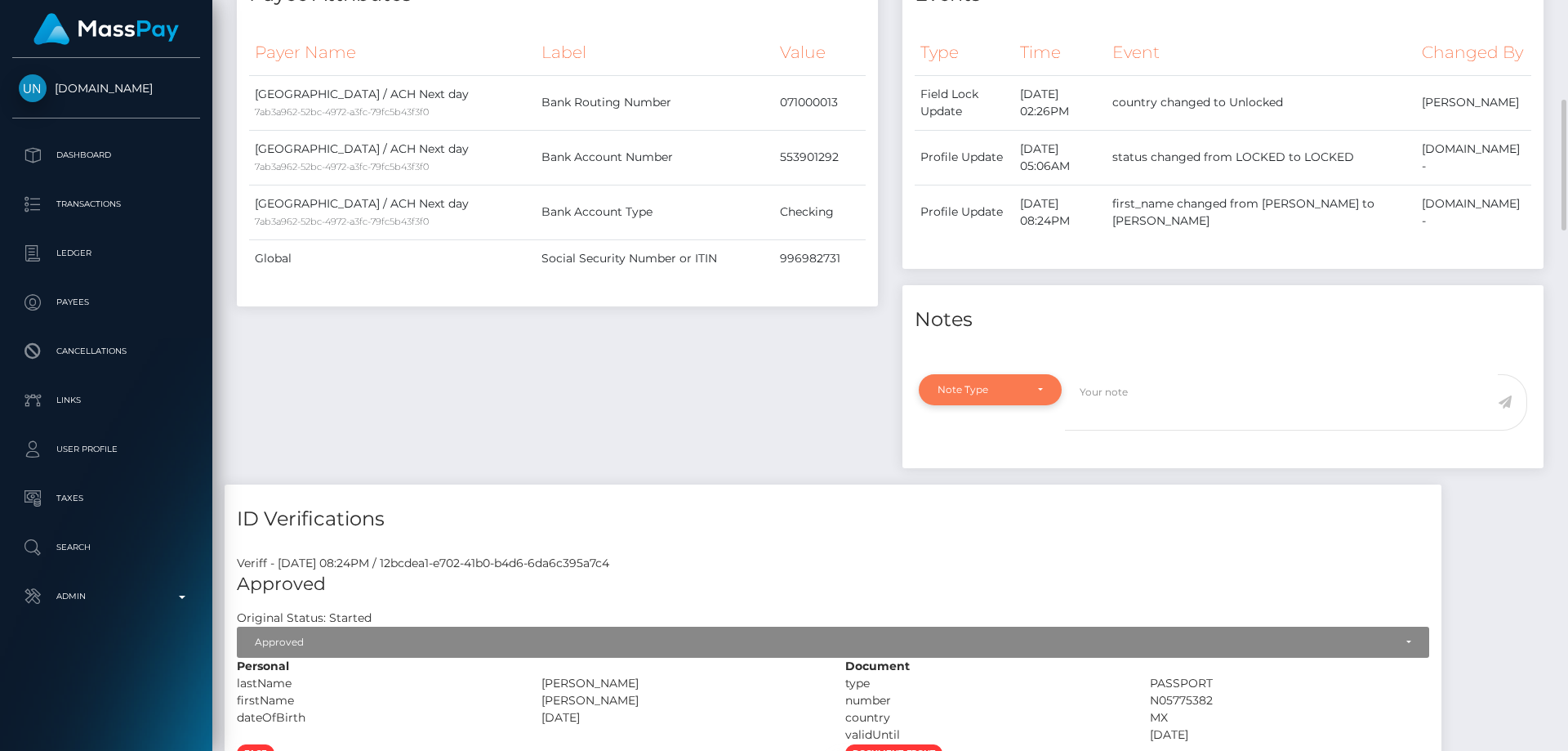
click at [989, 396] on div "Note Type" at bounding box center [981, 390] width 86 height 13
click at [990, 517] on link "Clear Compliance" at bounding box center [990, 502] width 143 height 30
select select "CLEAR_COMPLIANCE"
paste textarea "Country code was changed as per address."
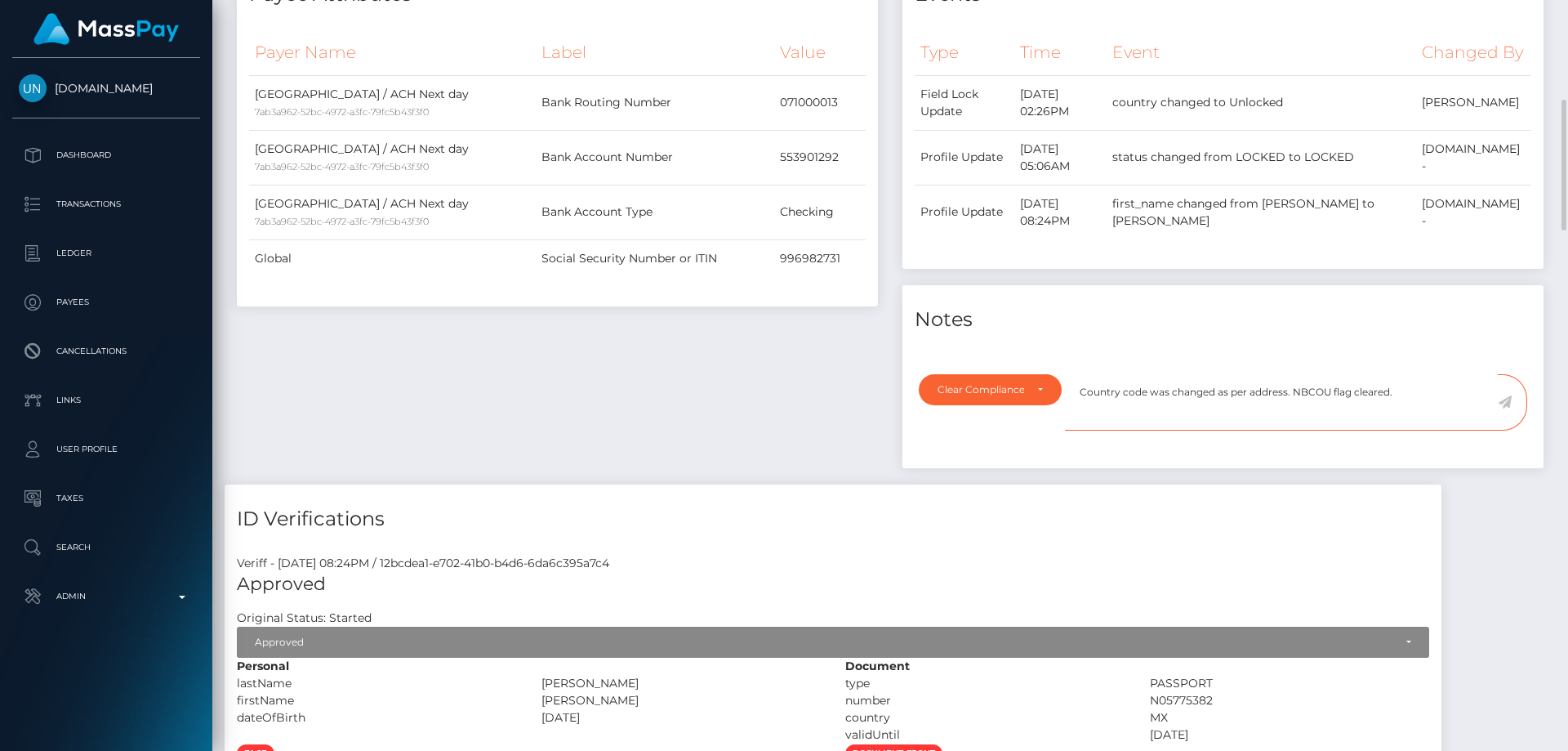
type textarea "Country code was changed as per address. NBCOU flag cleared."
click at [1502, 408] on icon at bounding box center [1504, 402] width 14 height 13
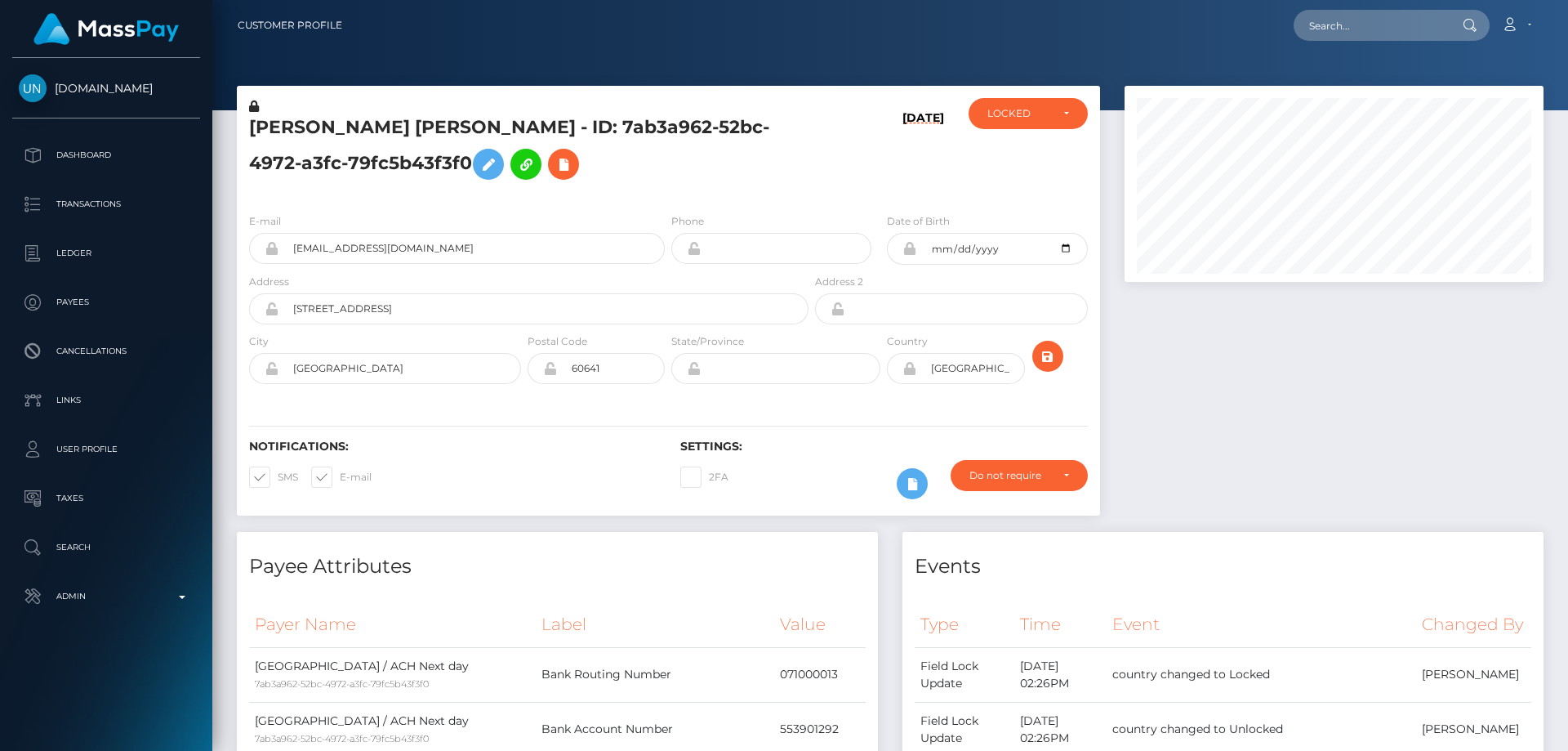
scroll to position [816821, 816346]
click at [1010, 127] on div "LOCKED" at bounding box center [1028, 113] width 119 height 31
click at [1003, 157] on span "ACTIVE" at bounding box center [1006, 158] width 37 height 15
select select "ACTIVE"
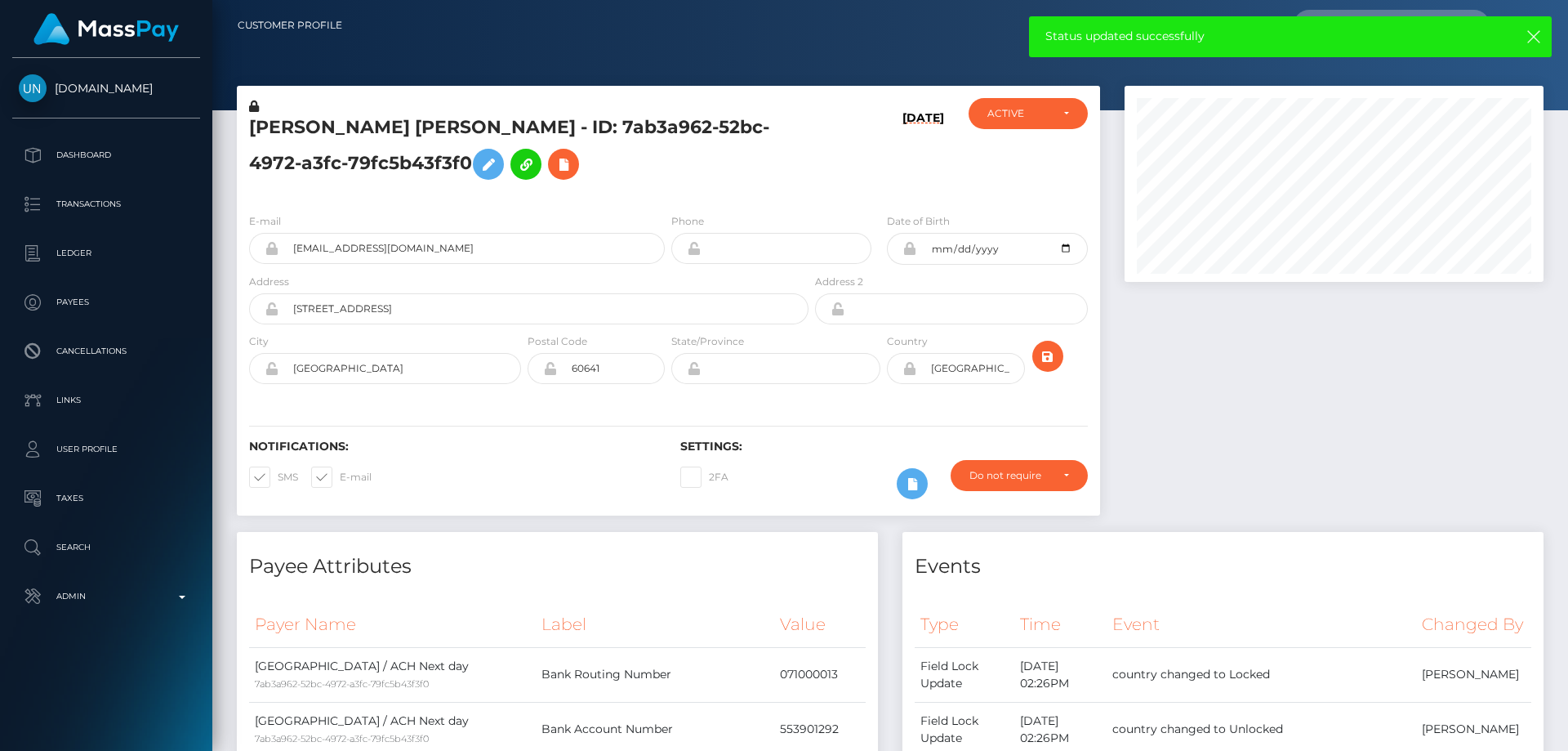
click at [1221, 469] on div at bounding box center [1334, 309] width 444 height 446
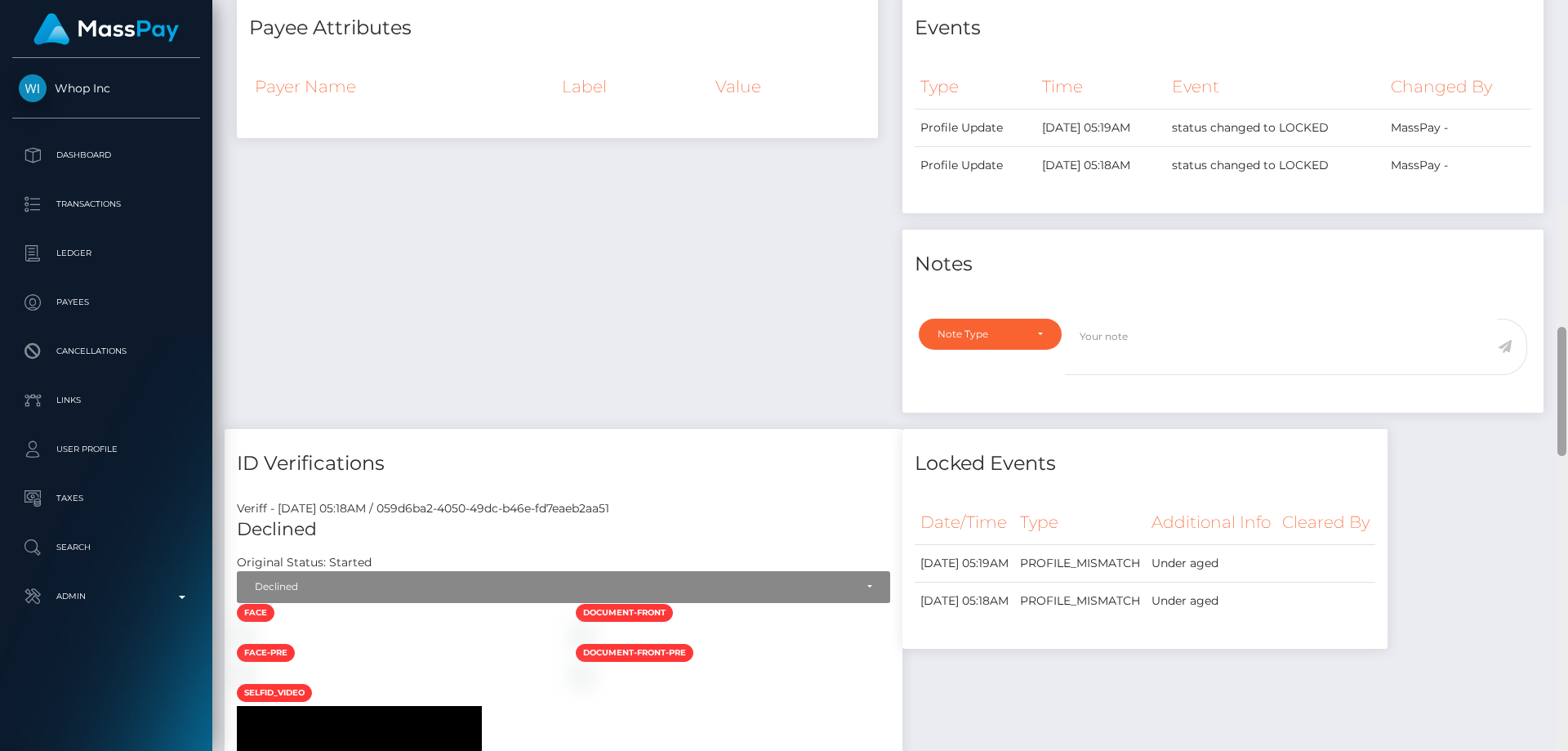
scroll to position [14, 0]
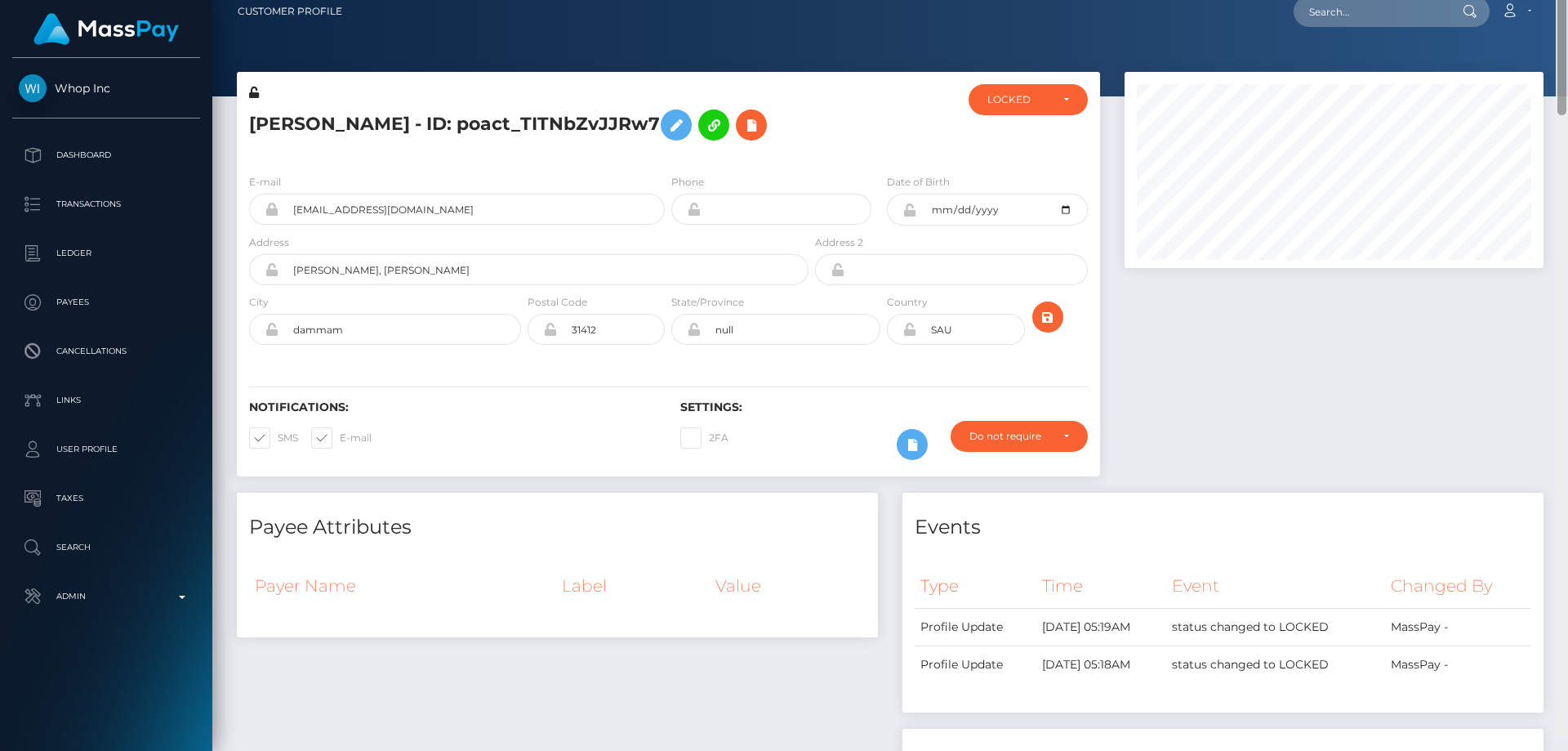
drag, startPoint x: 1561, startPoint y: 673, endPoint x: 1567, endPoint y: 43, distance: 630.0
click at [1567, 43] on div "Customer Profile Loading... Loading..." at bounding box center [890, 376] width 1356 height 751
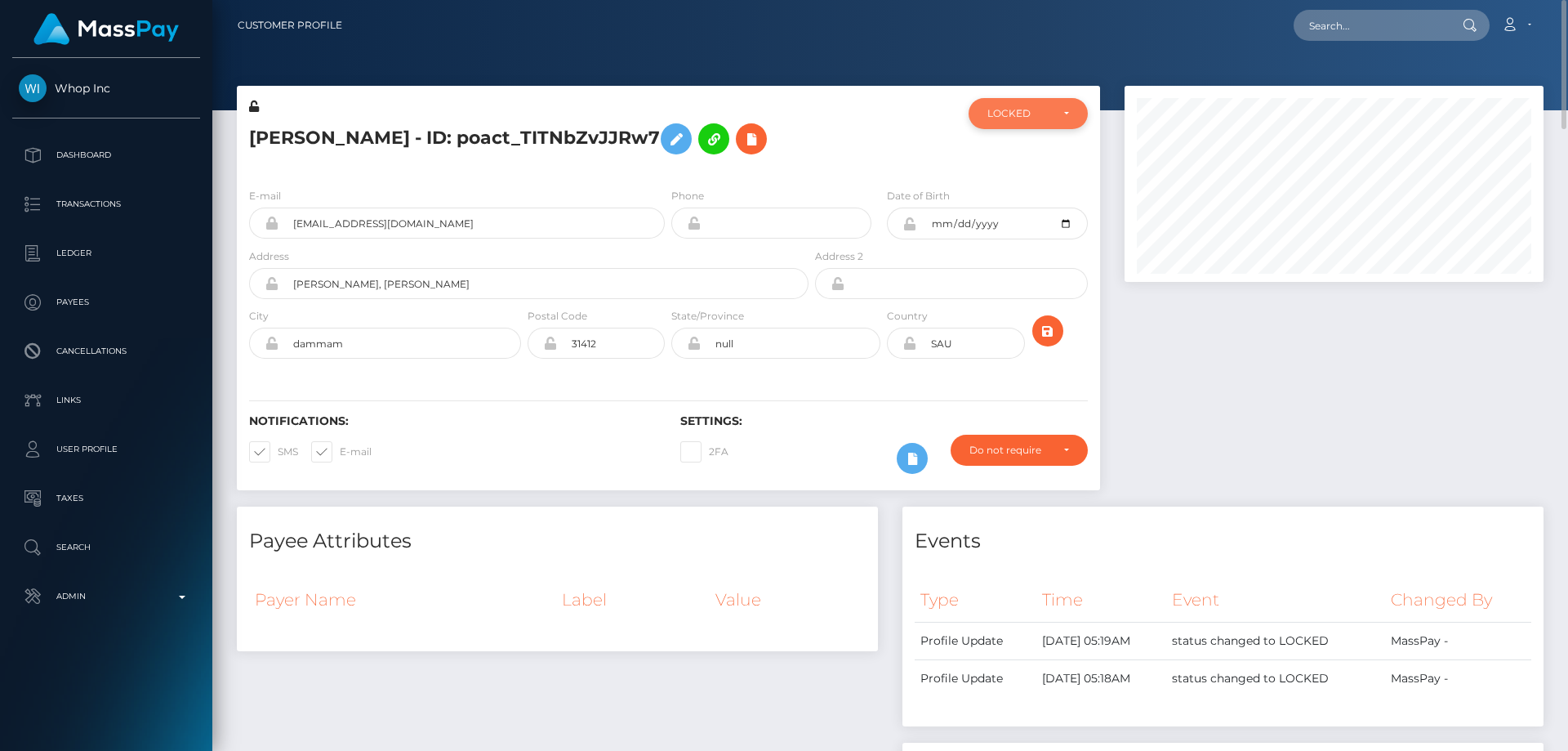
click at [1033, 119] on div "LOCKED" at bounding box center [1018, 113] width 63 height 13
click at [1029, 196] on span "DEACTIVE" at bounding box center [1014, 192] width 51 height 15
select select "DEACTIVE"
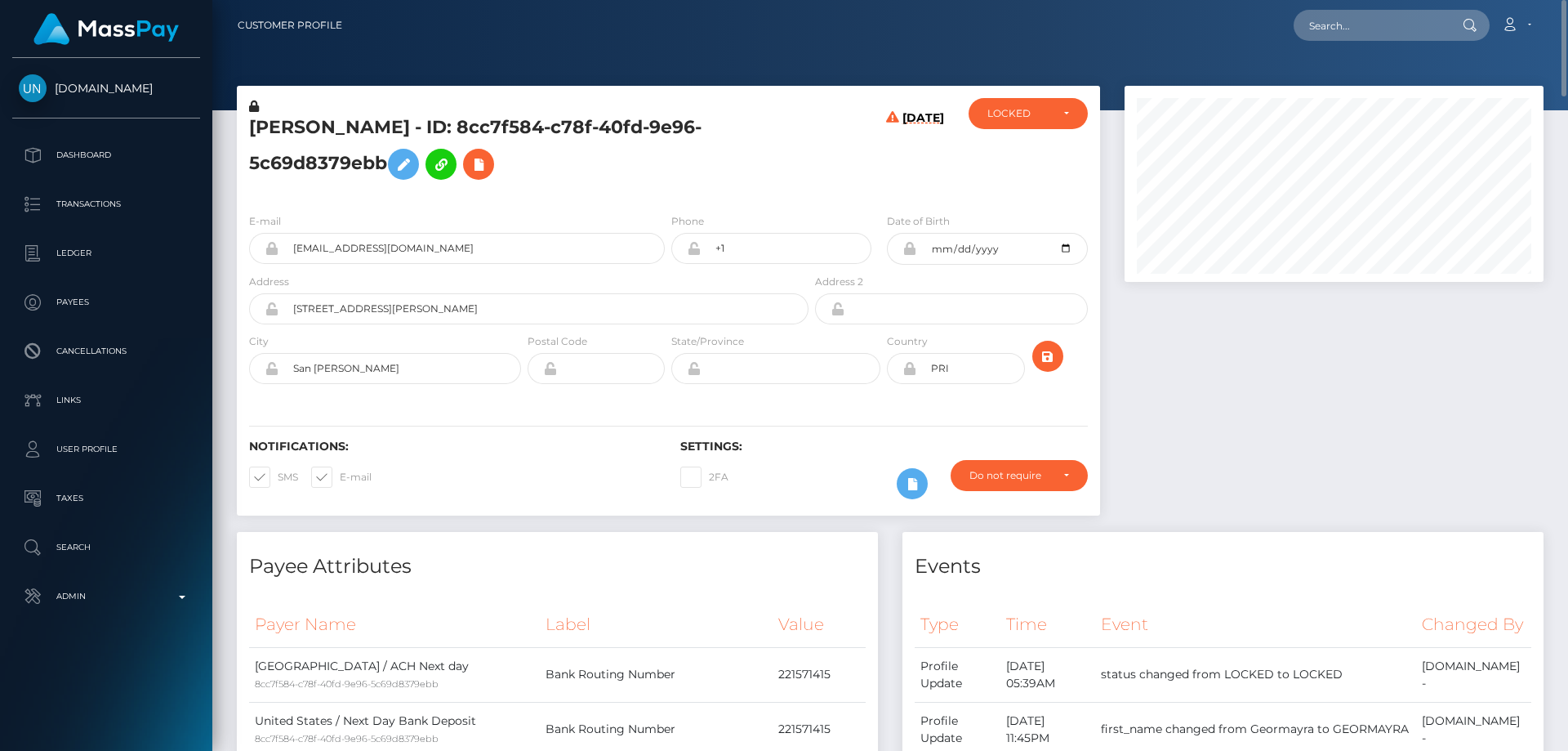
scroll to position [196, 419]
drag, startPoint x: 571, startPoint y: 131, endPoint x: 241, endPoint y: 125, distance: 330.1
click at [241, 125] on div "[PERSON_NAME] - ID: 8cc7f584-c78f-40fd-9e96-5c69d8379ebb" at bounding box center [524, 149] width 575 height 102
copy h5 "GEORMAYRA RODRIGUEZ TORRES"
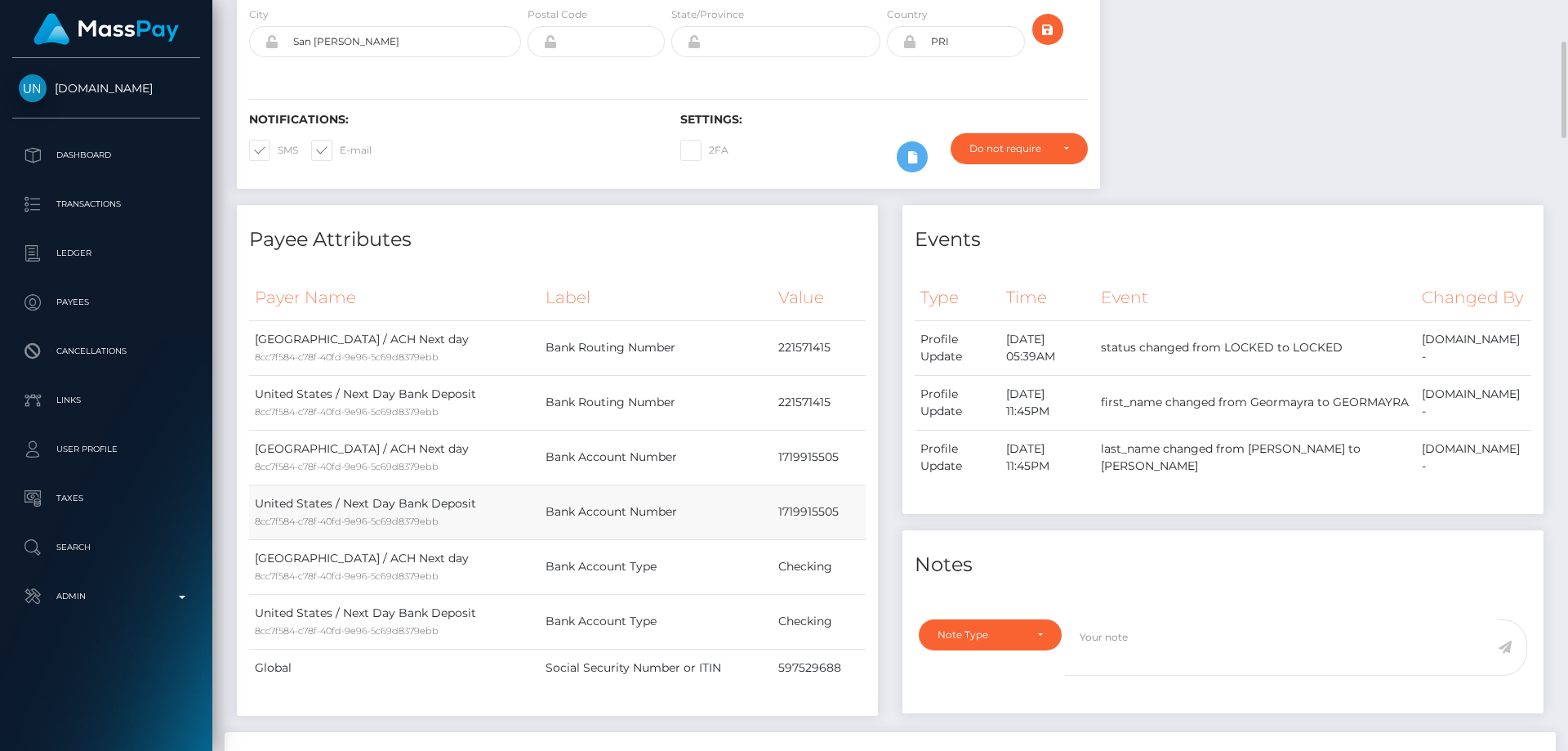
scroll to position [572, 0]
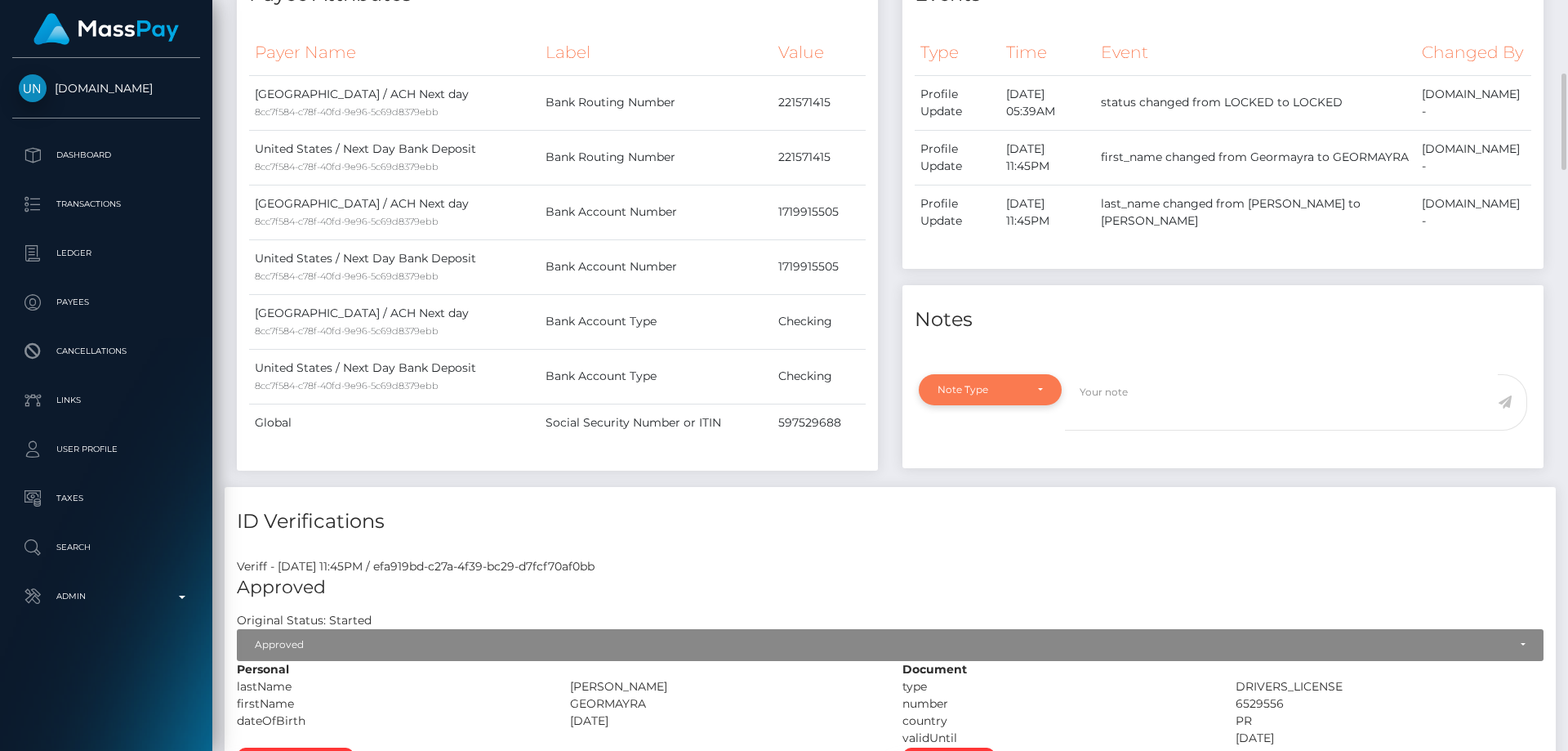
click at [1010, 405] on div "Note Type" at bounding box center [990, 390] width 143 height 31
click at [1010, 509] on span "Clear Compliance" at bounding box center [982, 503] width 87 height 15
select select "CLEAR_COMPLIANCE"
click at [1108, 420] on textarea at bounding box center [1282, 403] width 432 height 56
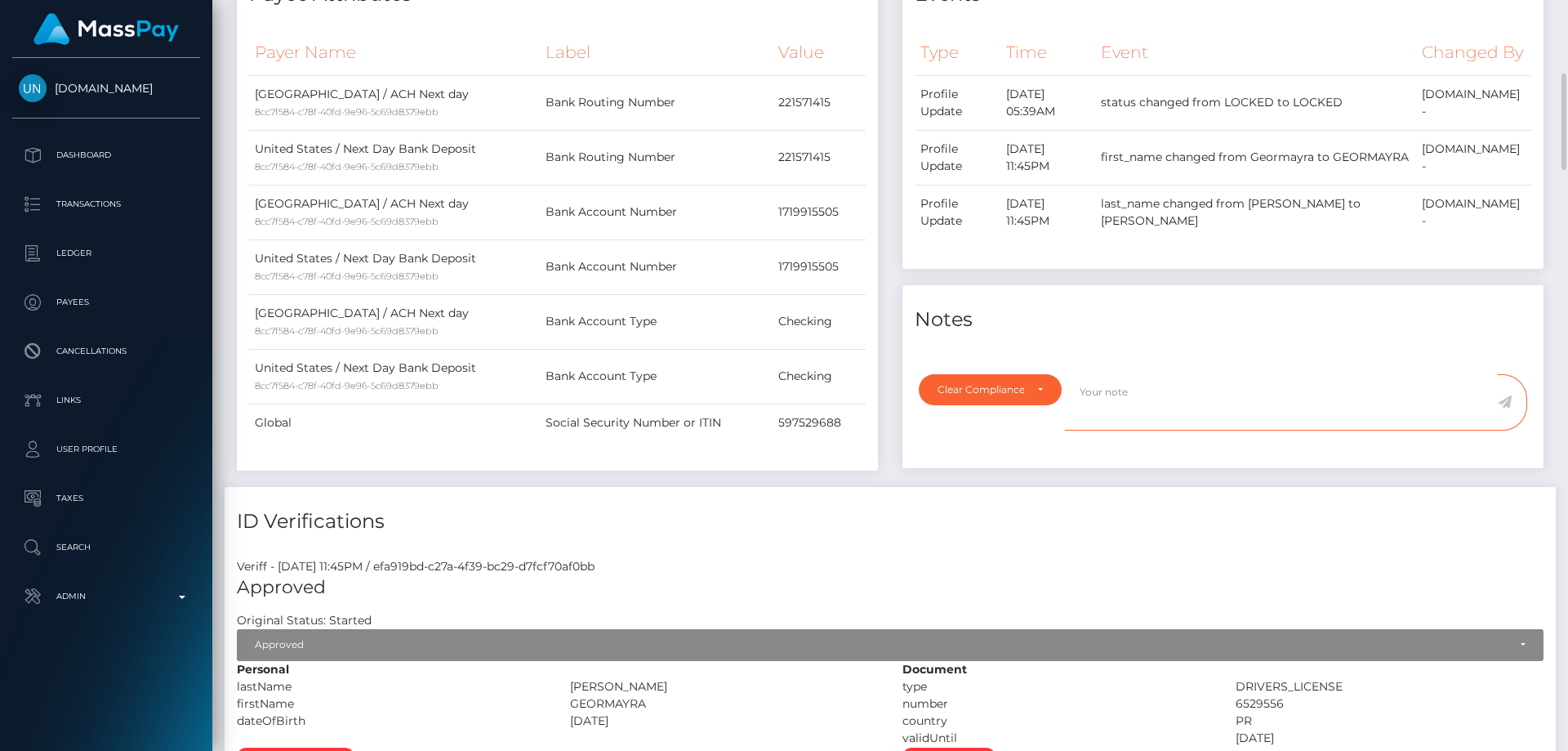
paste textarea "Transaction made according with the area of residence. NBCOU flag cleared."
type textarea "Transaction made according with the area of residence. NBCOU flag cleared."
click at [1355, 520] on div "ID Verifications" at bounding box center [890, 511] width 1331 height 49
click at [1505, 408] on icon at bounding box center [1504, 402] width 14 height 13
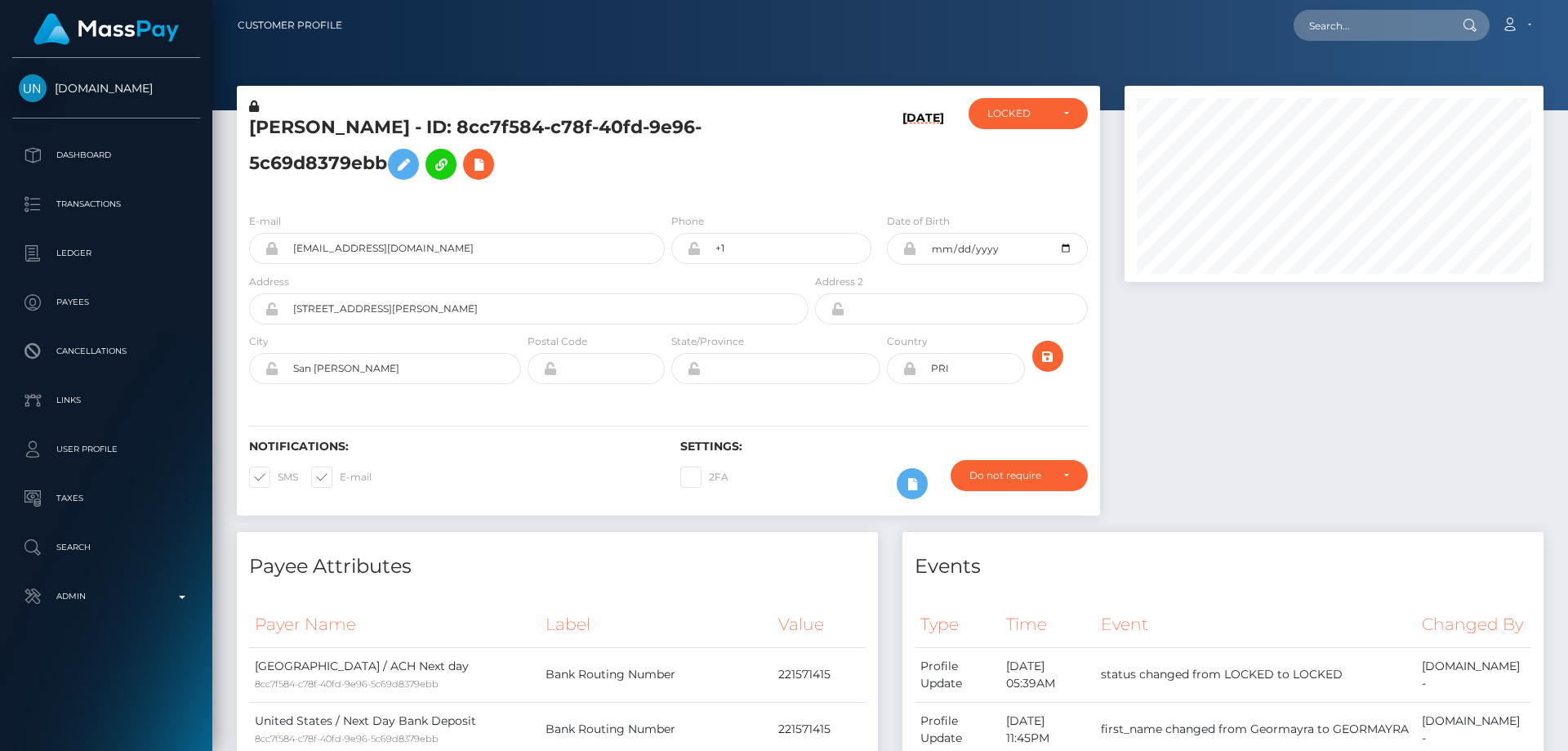
scroll to position [196, 419]
click at [1284, 375] on div at bounding box center [1334, 309] width 444 height 446
click at [1016, 114] on div "LOCKED" at bounding box center [1018, 113] width 63 height 13
click at [1009, 161] on span "ACTIVE" at bounding box center [1006, 158] width 37 height 15
select select "ACTIVE"
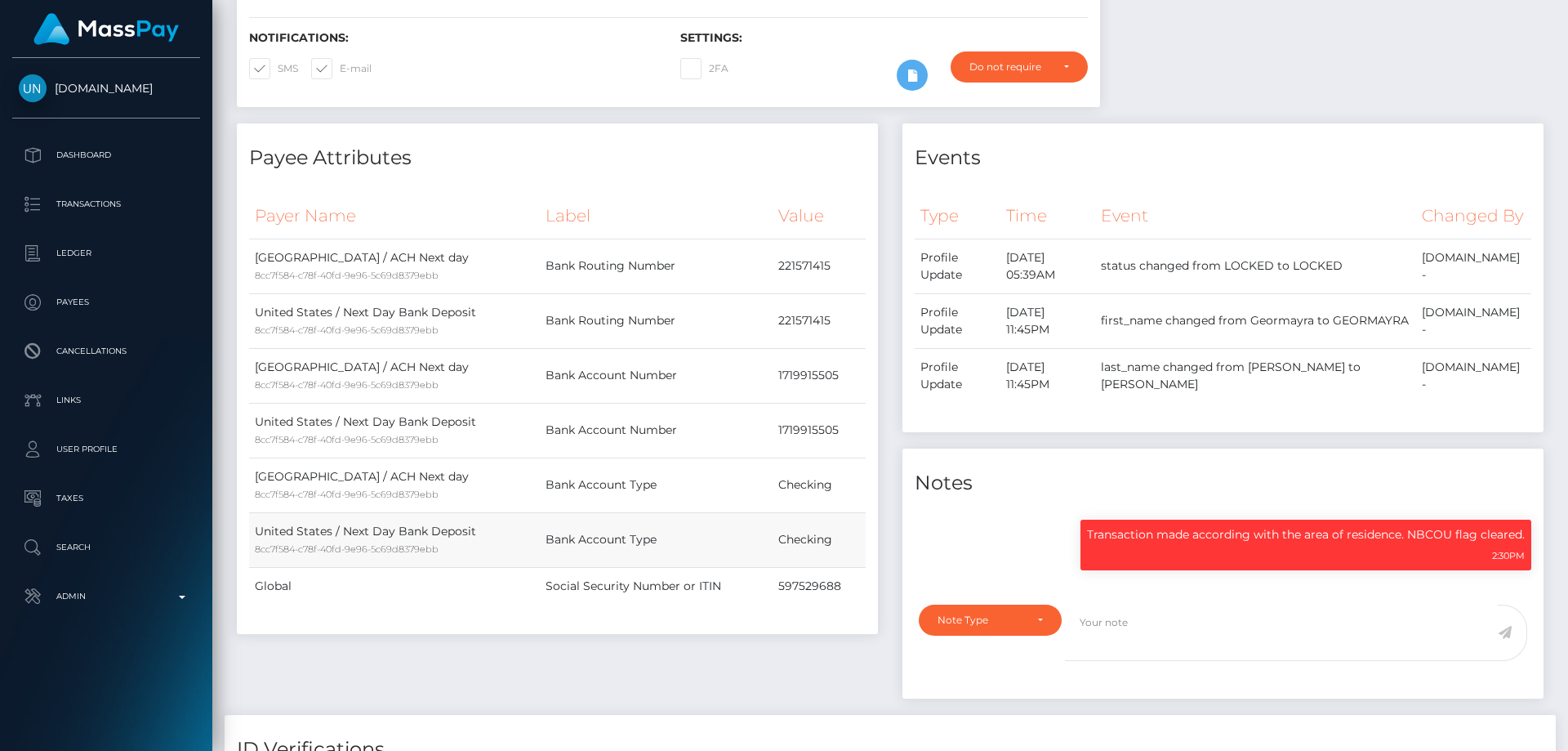
scroll to position [0, 0]
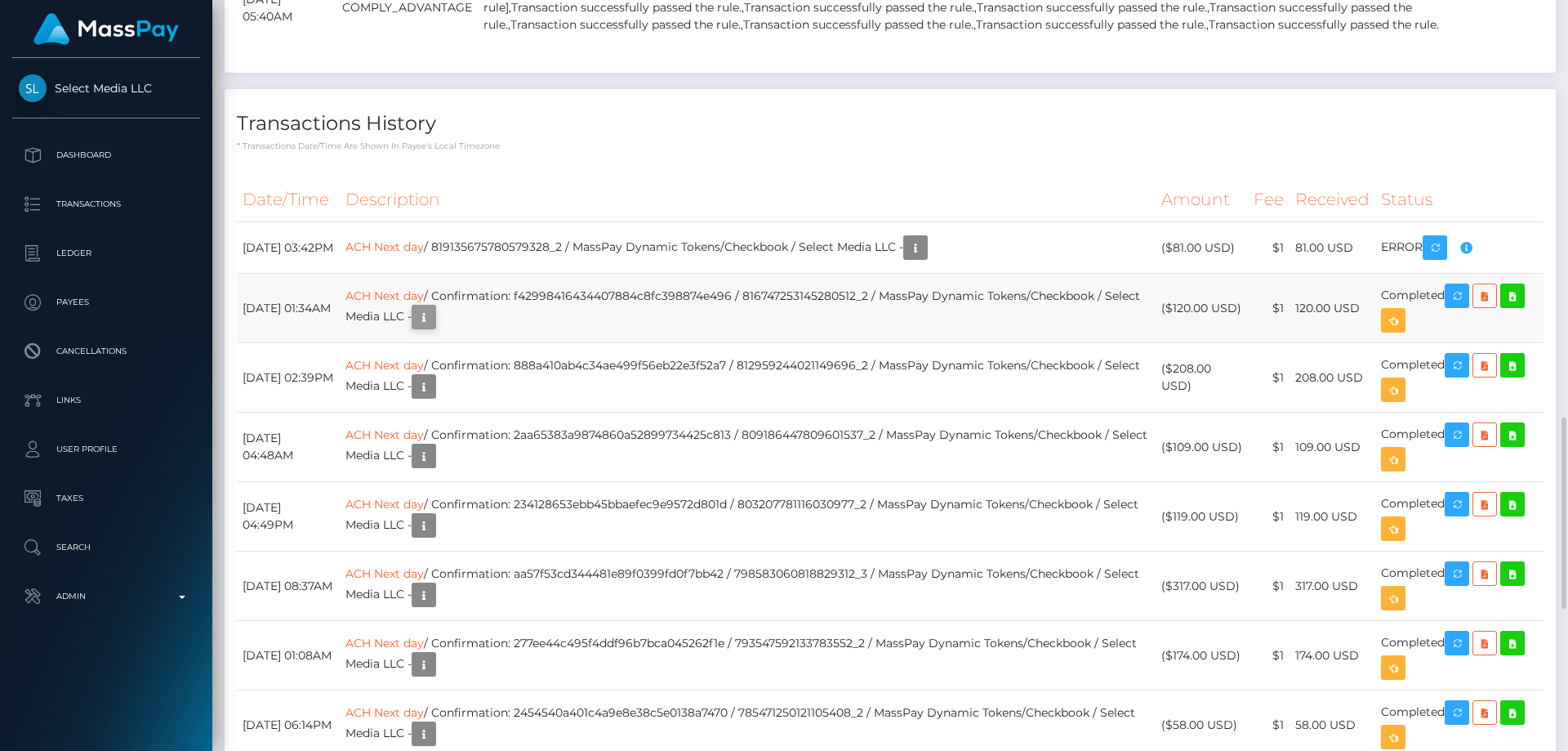
scroll to position [196, 419]
click at [433, 315] on icon "button" at bounding box center [423, 317] width 20 height 21
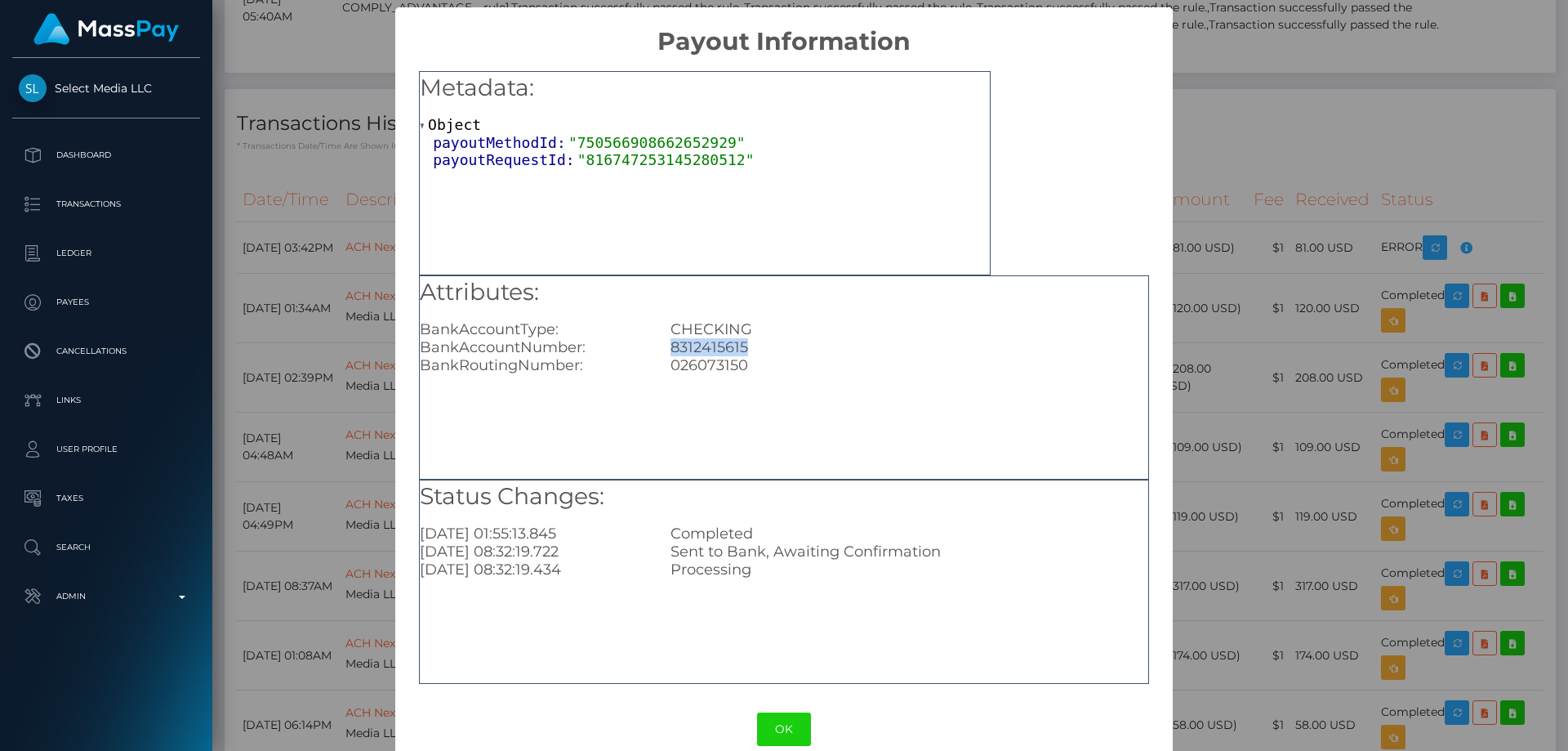
drag, startPoint x: 745, startPoint y: 347, endPoint x: 664, endPoint y: 340, distance: 81.3
click at [664, 340] on div "8312415615" at bounding box center [909, 346] width 502 height 18
copy div "8312415615"
click at [1368, 310] on div "× Payout Information Metadata: Object payoutMethodId: "750566908662652929" payo…" at bounding box center [784, 376] width 1568 height 751
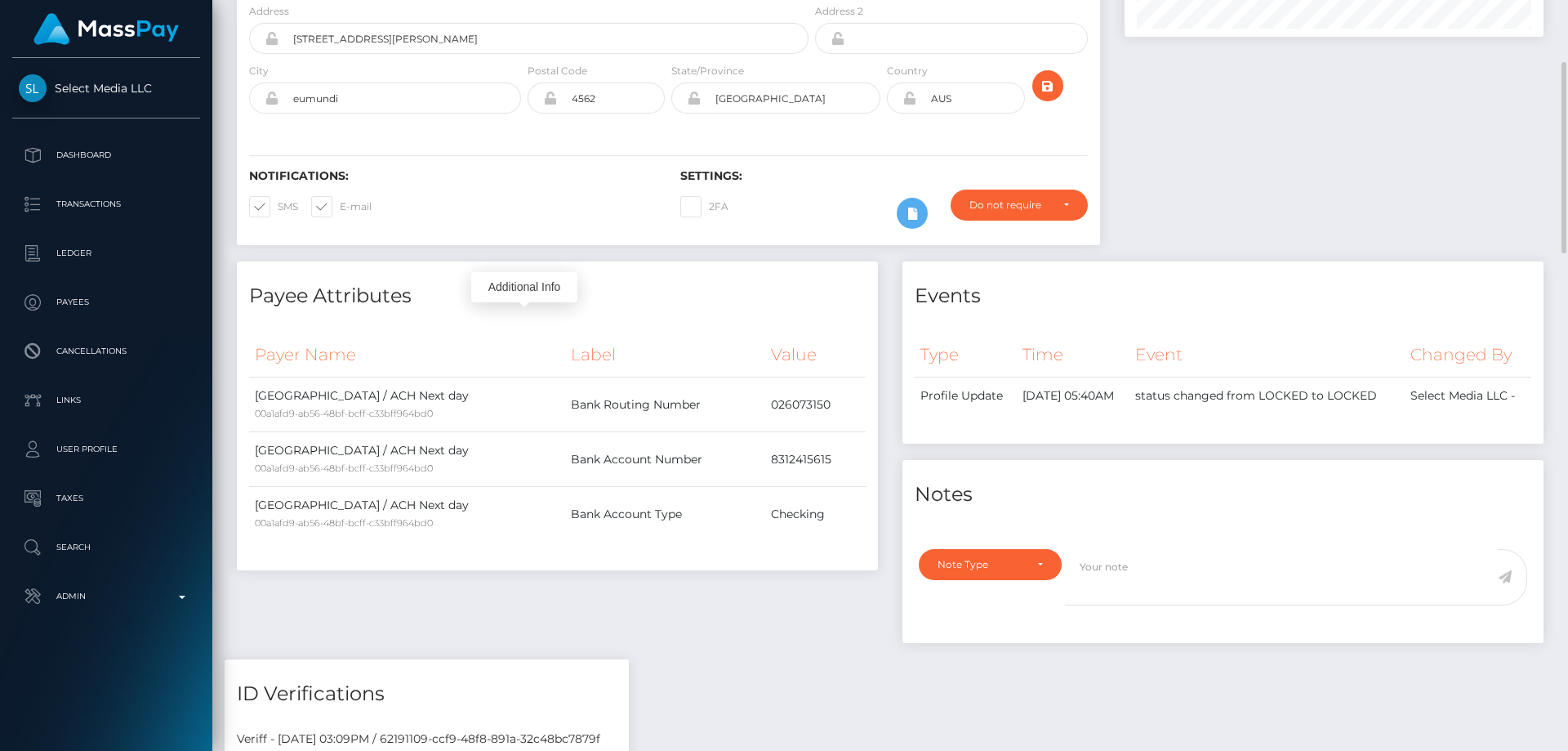
scroll to position [408, 0]
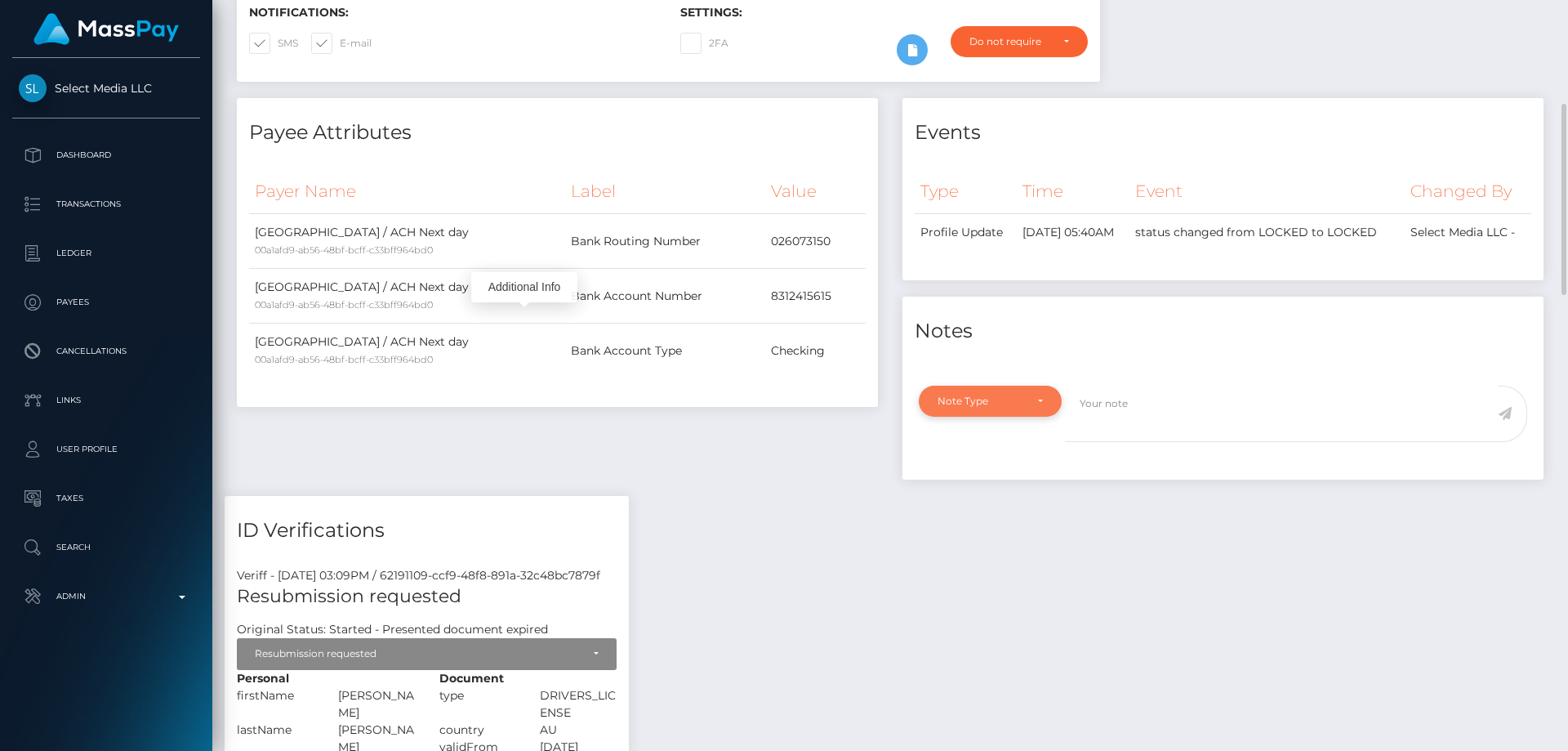
click at [1024, 407] on div "Note Type" at bounding box center [990, 401] width 106 height 13
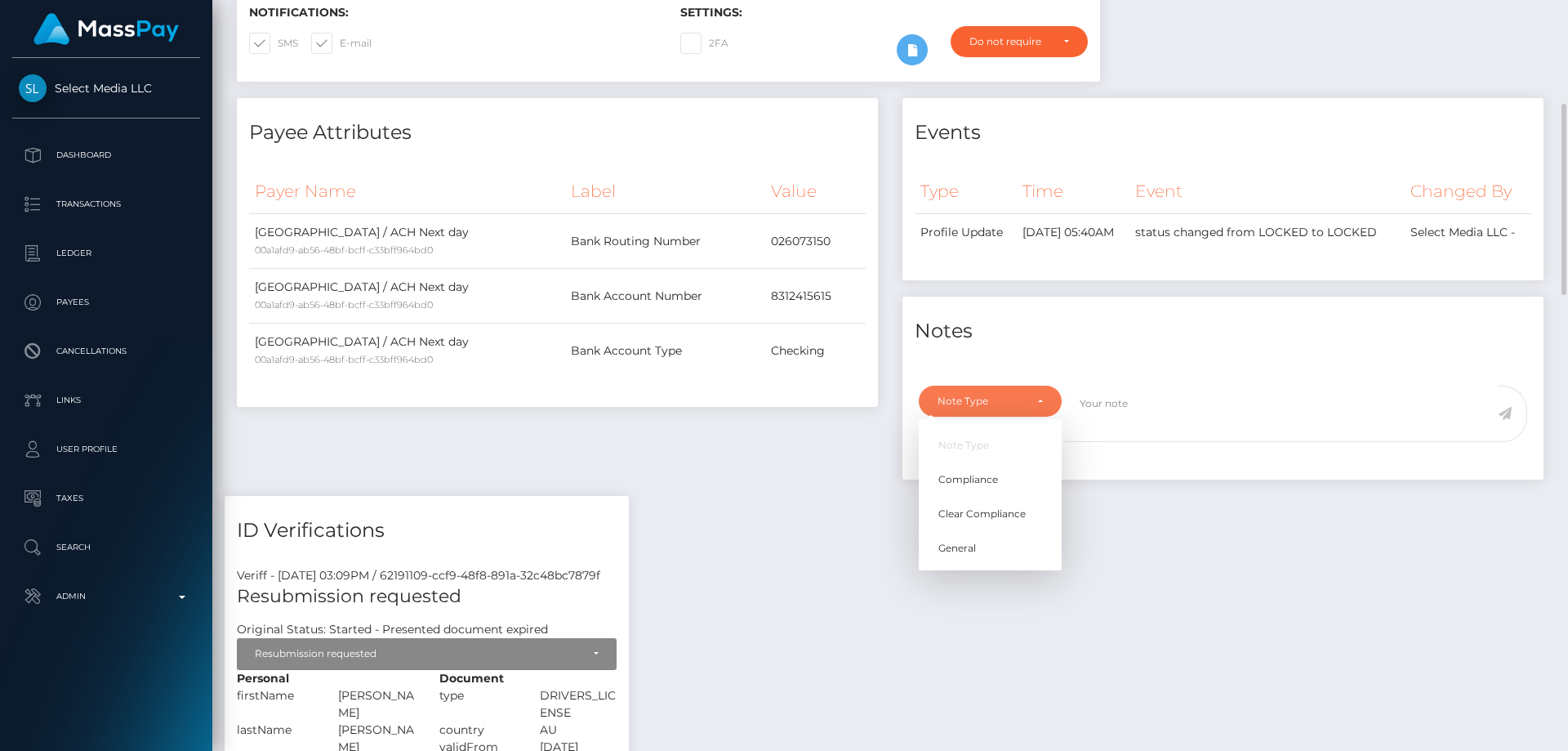
scroll to position [196, 419]
click at [1004, 491] on link "Compliance" at bounding box center [990, 479] width 143 height 30
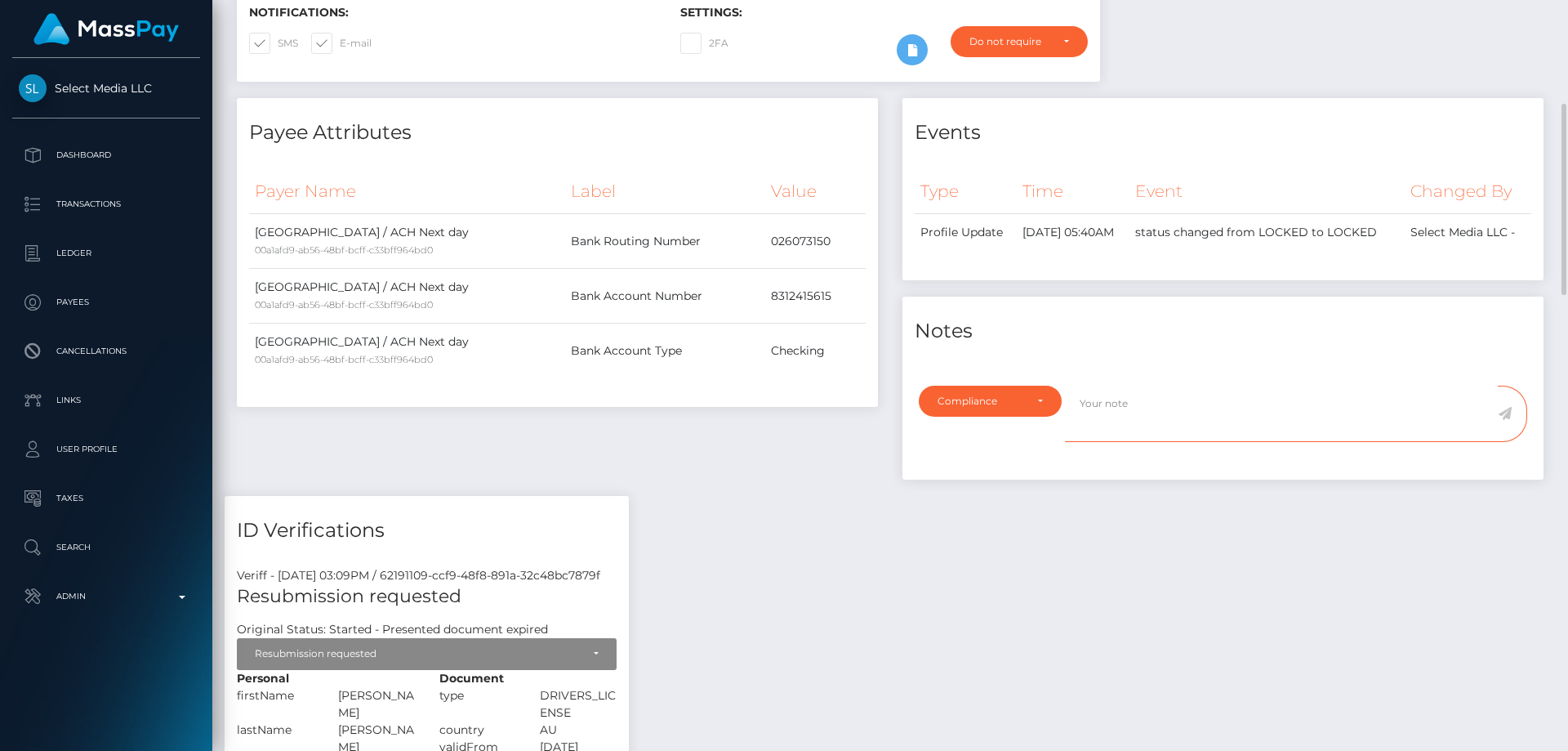
click at [1121, 431] on textarea at bounding box center [1282, 414] width 432 height 56
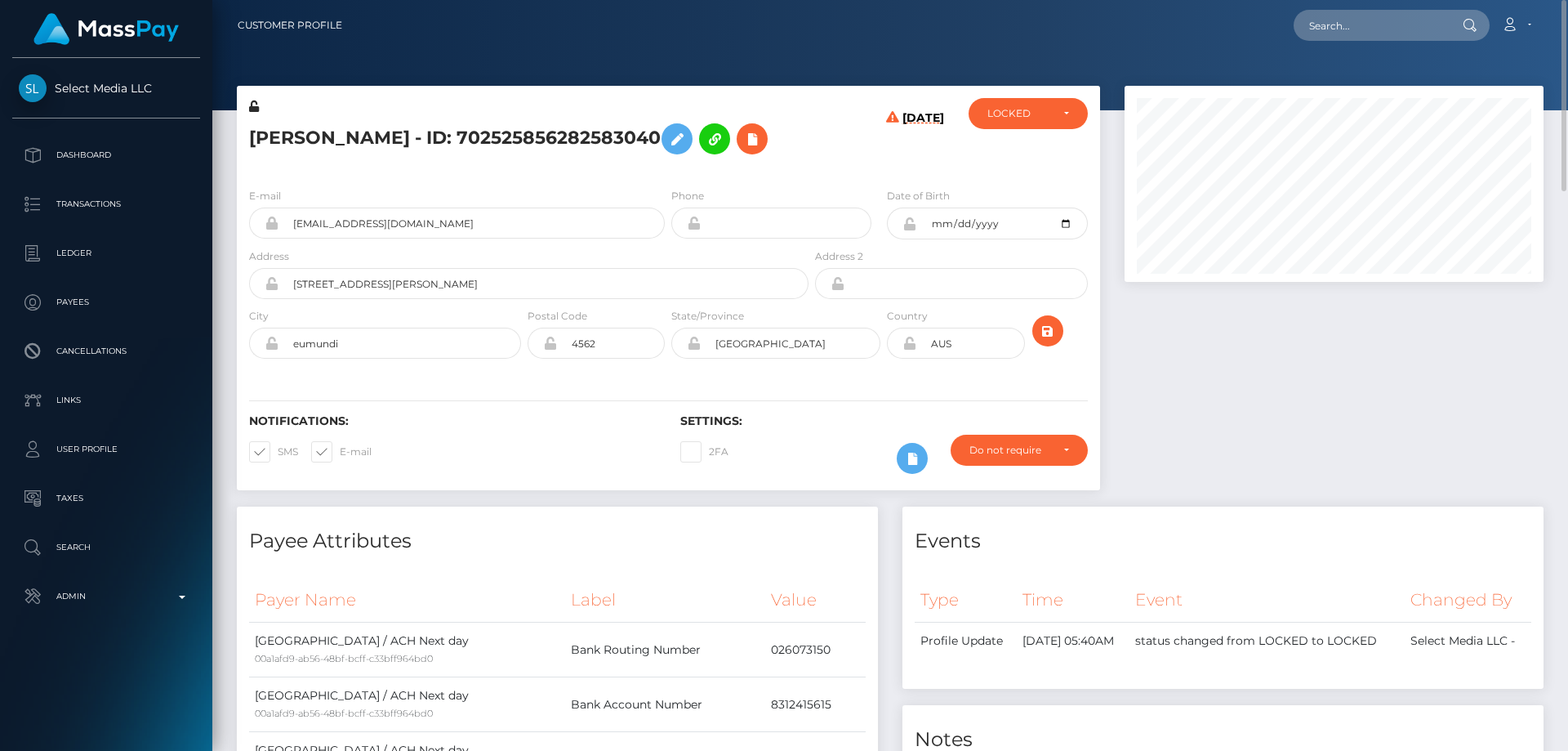
scroll to position [327, 0]
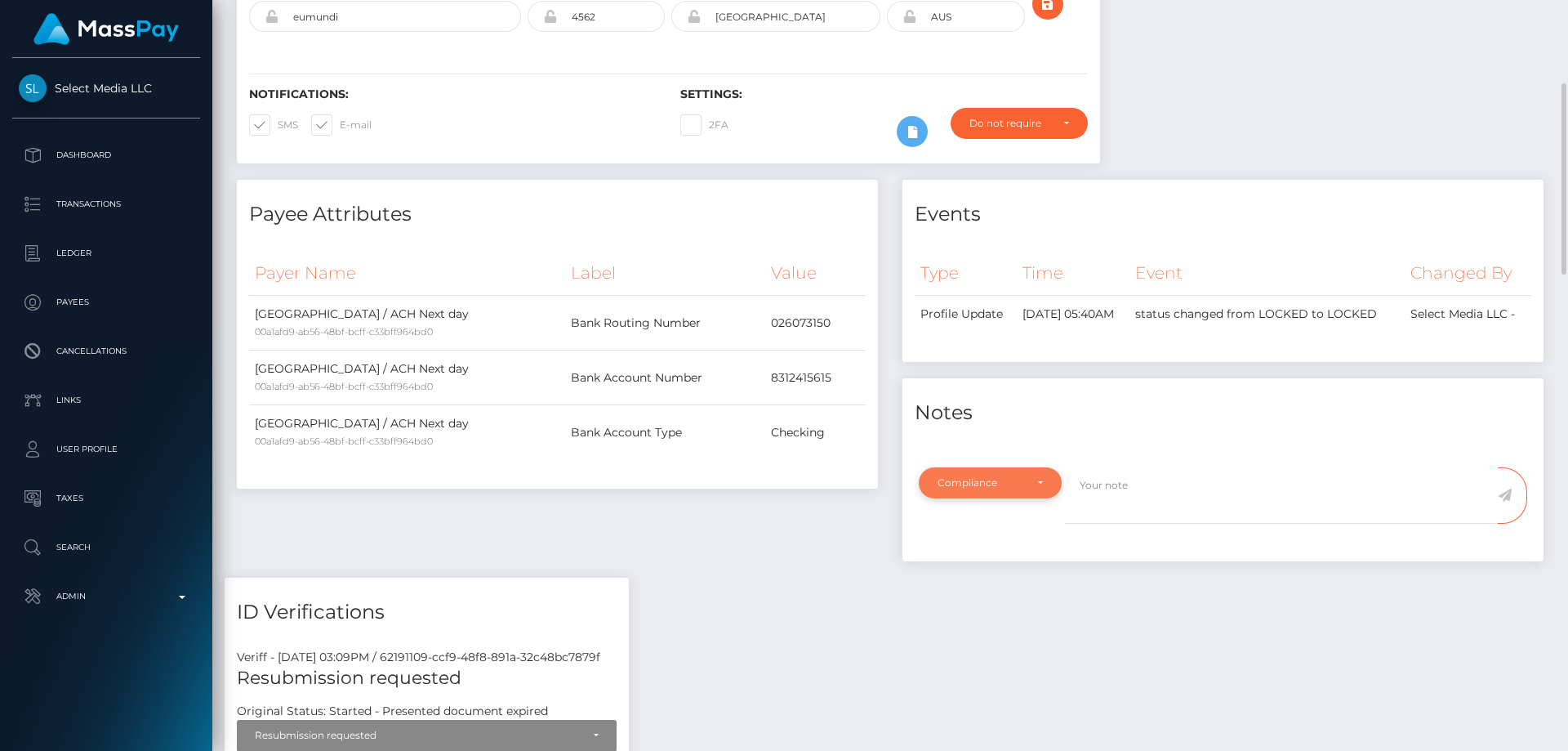
click at [983, 498] on div "Compliance" at bounding box center [990, 482] width 143 height 31
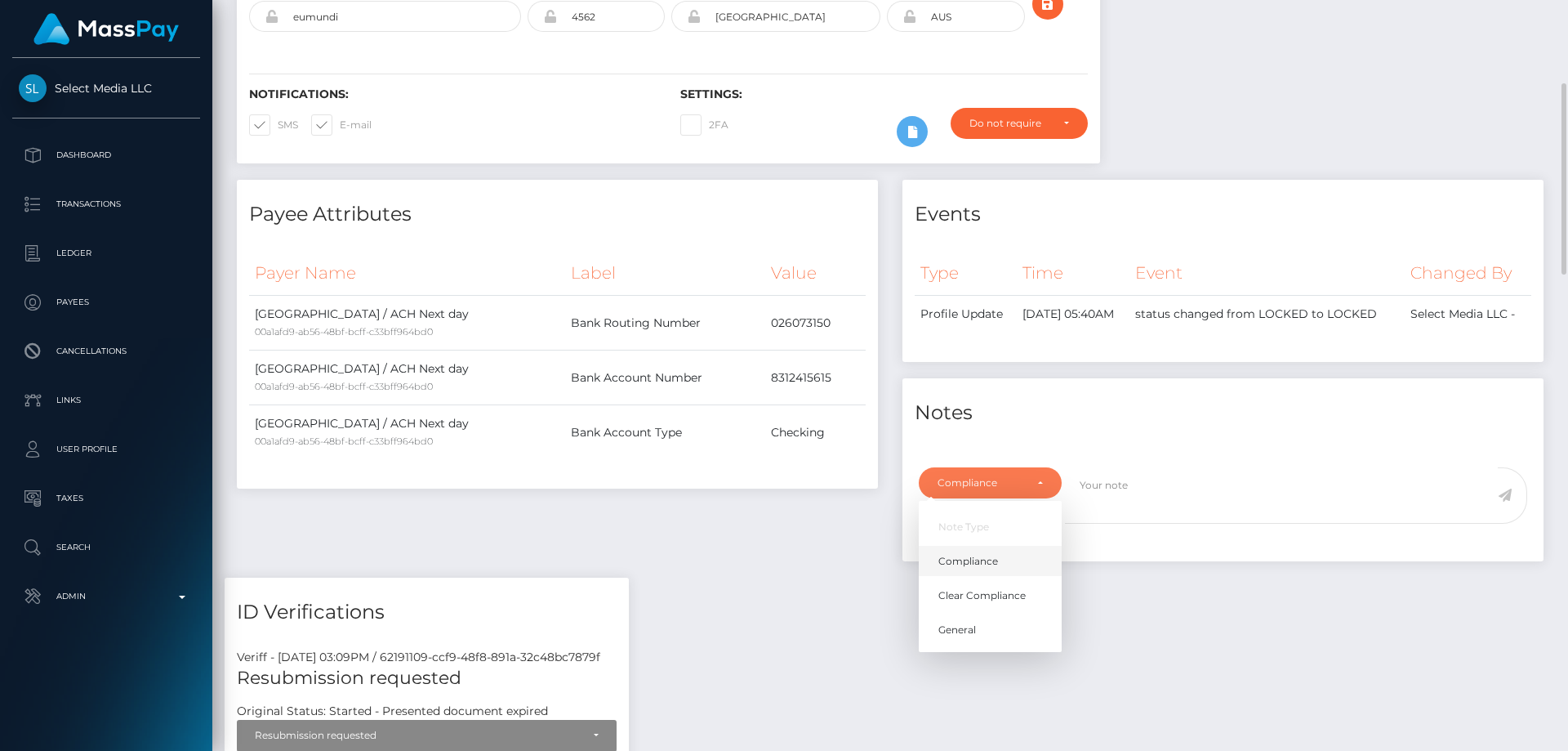
click at [992, 568] on span "Compliance" at bounding box center [969, 562] width 60 height 15
select select "COMPLIANCE"
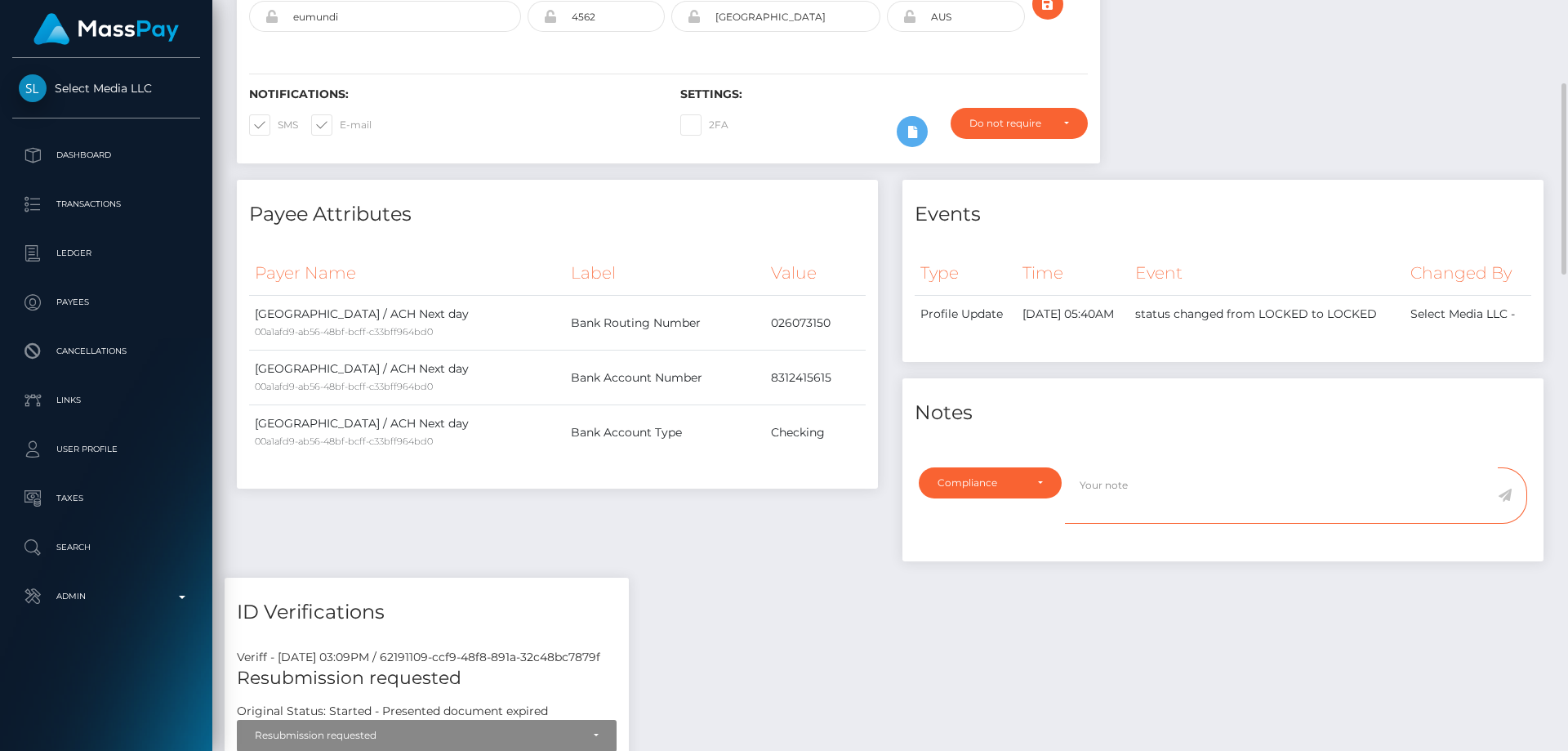
click at [1125, 504] on textarea at bounding box center [1282, 495] width 432 height 56
drag, startPoint x: 763, startPoint y: 381, endPoint x: 829, endPoint y: 388, distance: 66.4
click at [829, 388] on td "8312415615" at bounding box center [815, 377] width 100 height 54
copy td "8312415615"
click at [1122, 516] on textarea at bounding box center [1282, 495] width 432 height 56
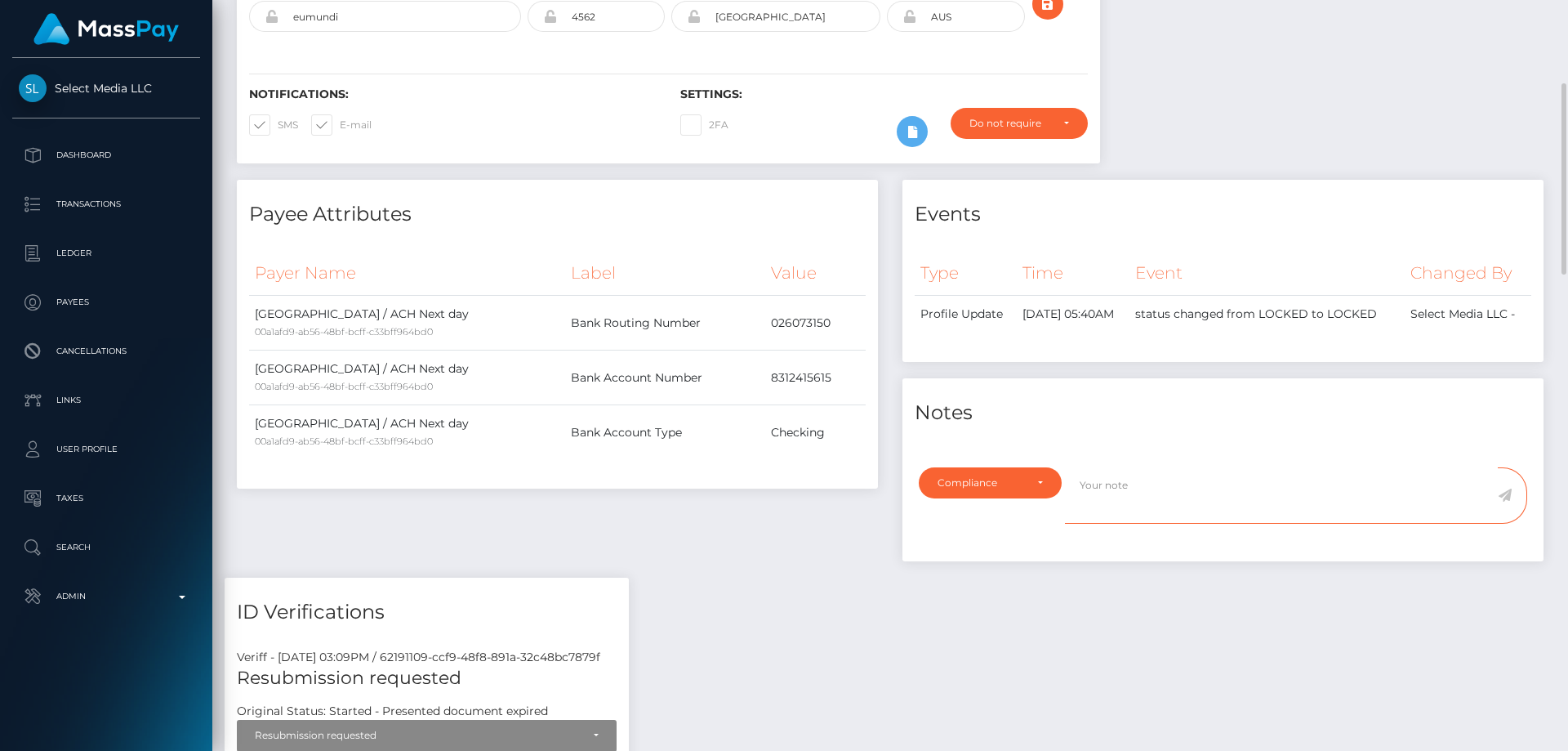
scroll to position [0, 0]
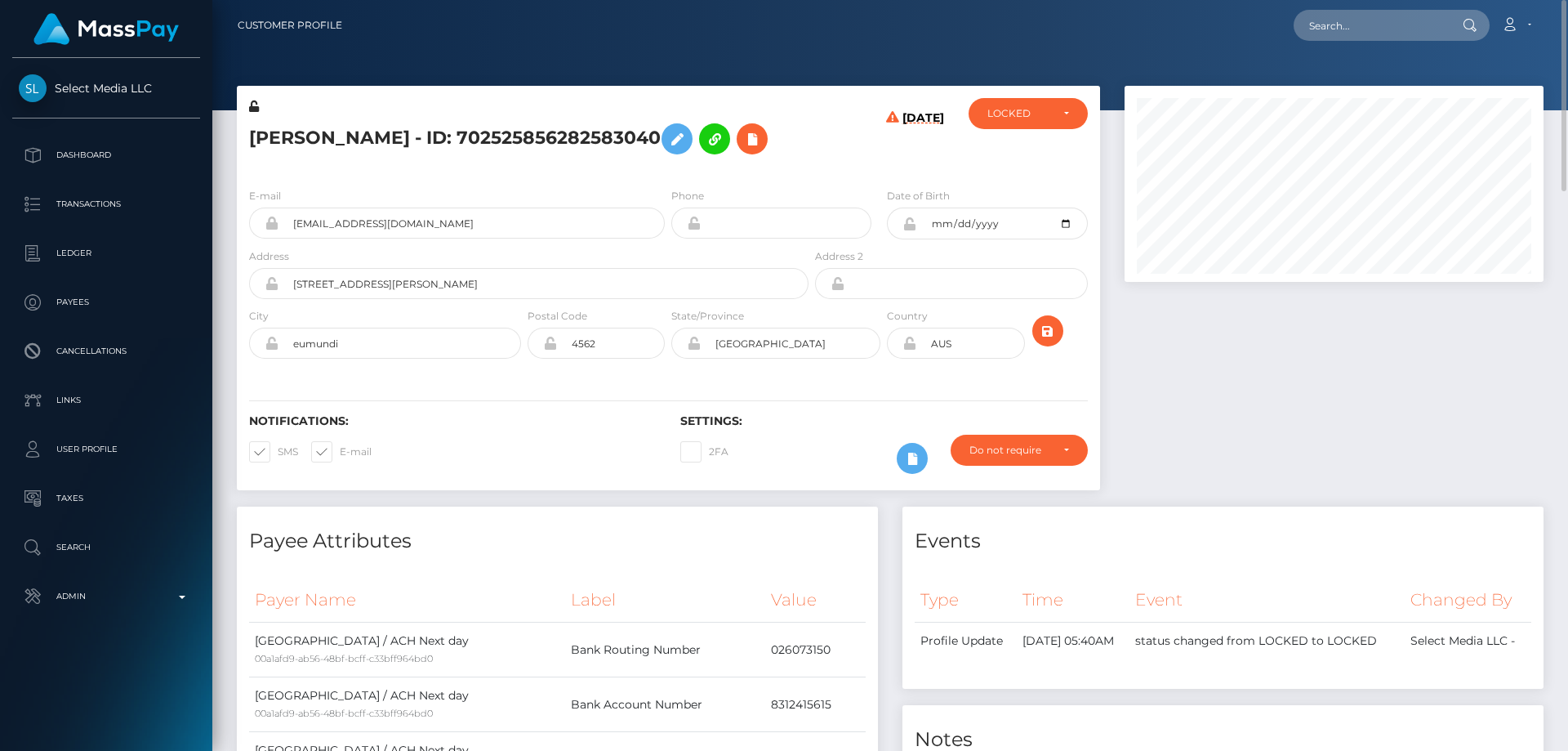
click at [457, 134] on h5 "Angela Gallo - ID: 702525856282583040" at bounding box center [524, 139] width 550 height 48
copy h5 "Angela Gallo - ID: 702525856282583040"
click at [1066, 108] on div "LOCKED" at bounding box center [1028, 113] width 81 height 13
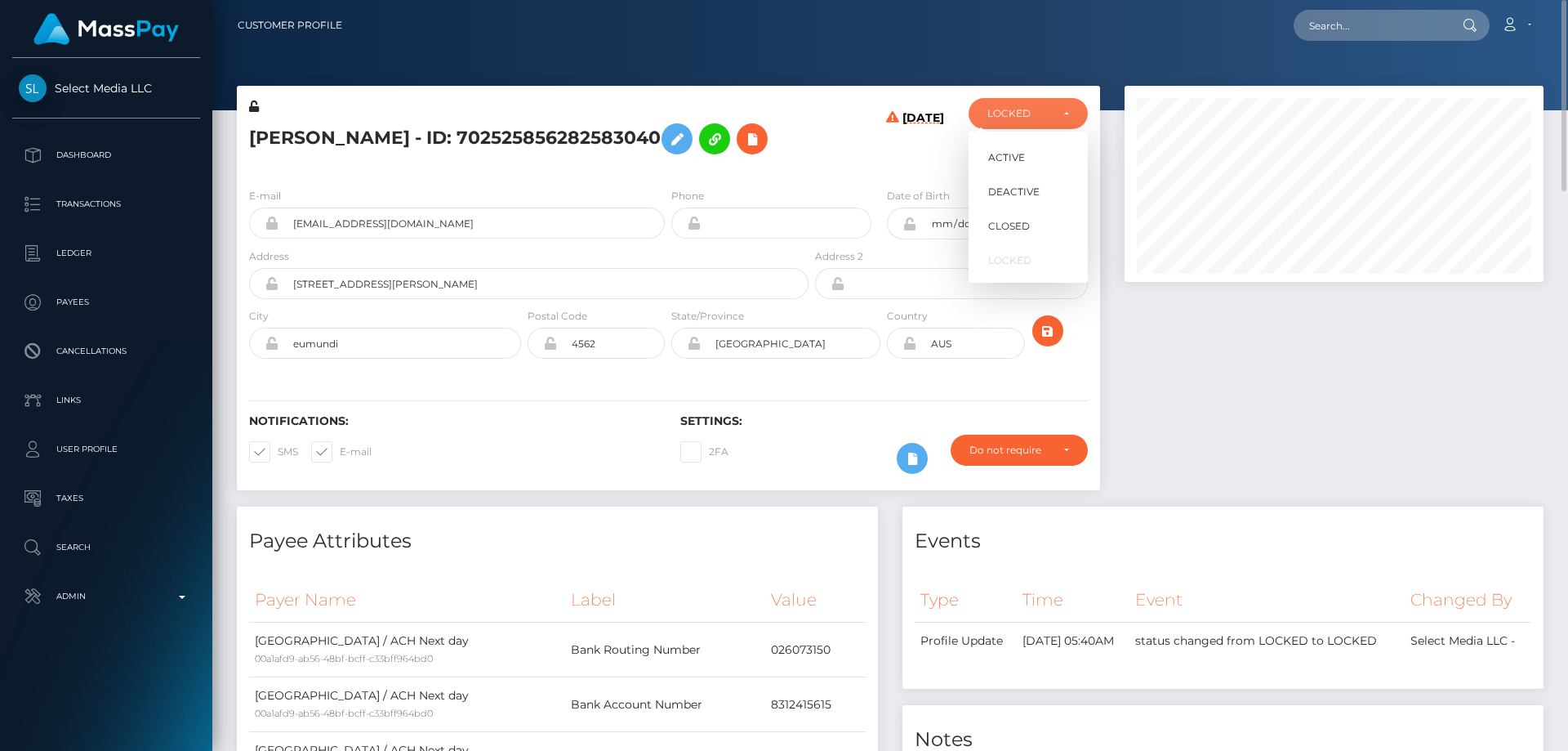
scroll to position [196, 419]
click at [1047, 189] on link "DEACTIVE" at bounding box center [1028, 191] width 119 height 30
select select "DEACTIVE"
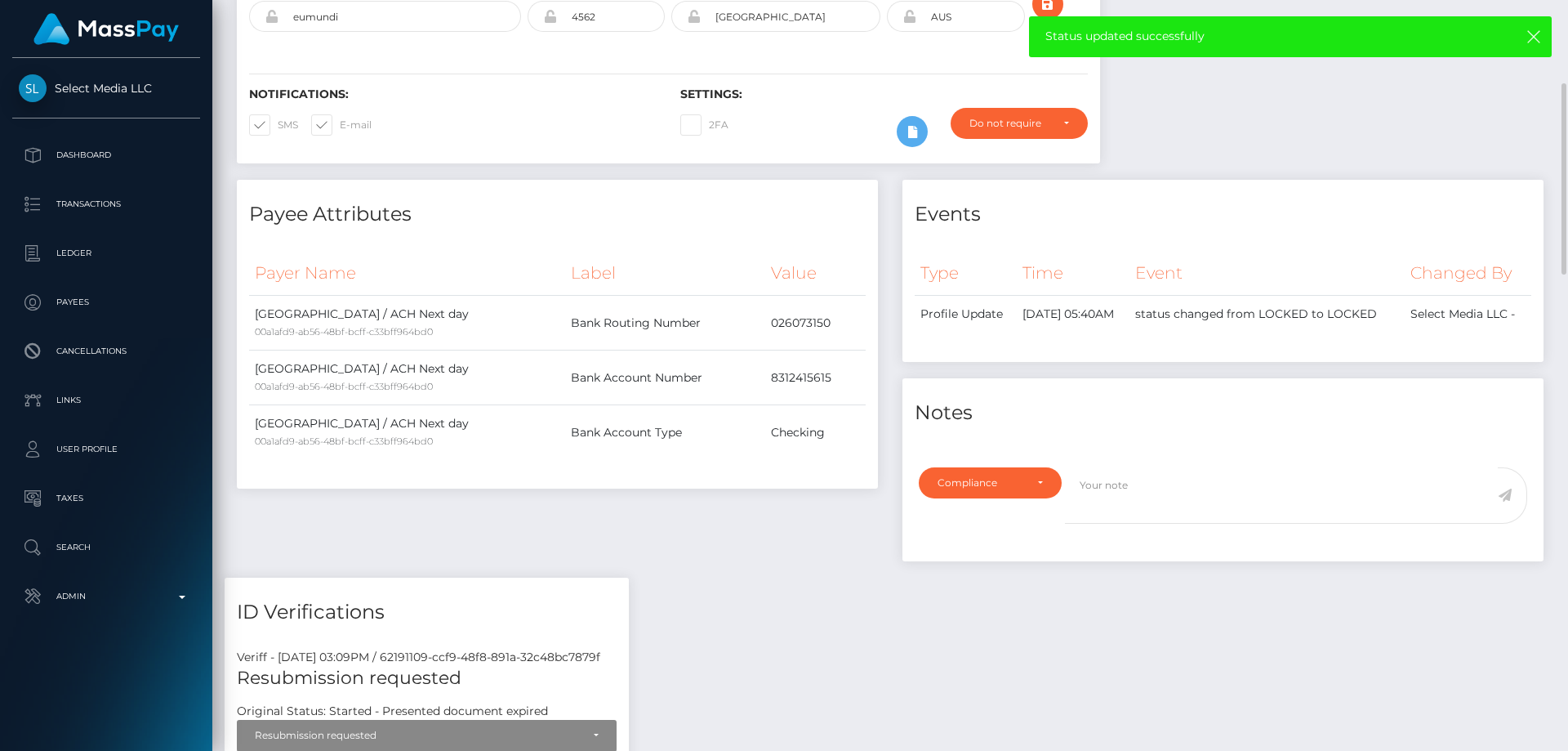
scroll to position [408, 0]
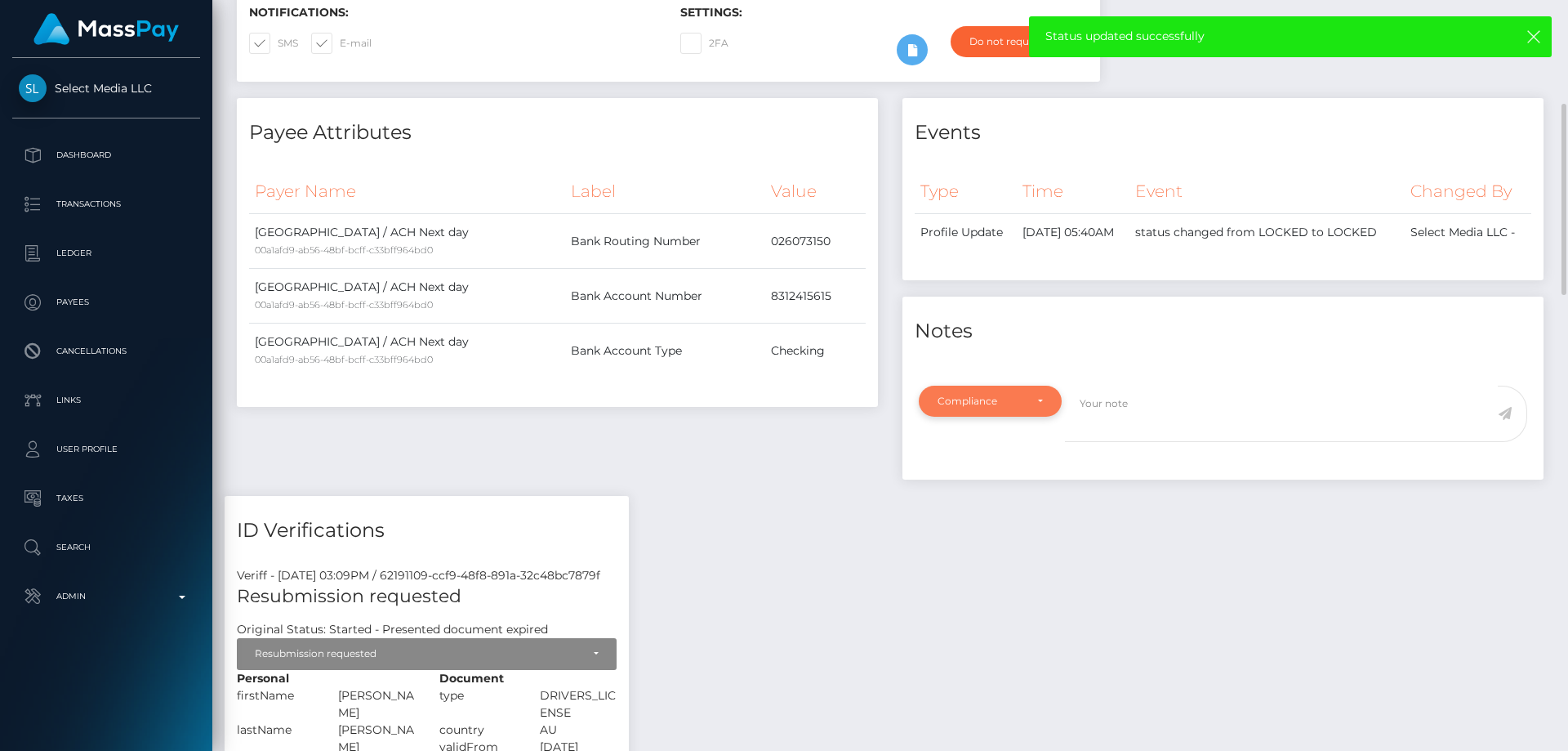
click at [1038, 417] on div "Compliance" at bounding box center [990, 401] width 143 height 31
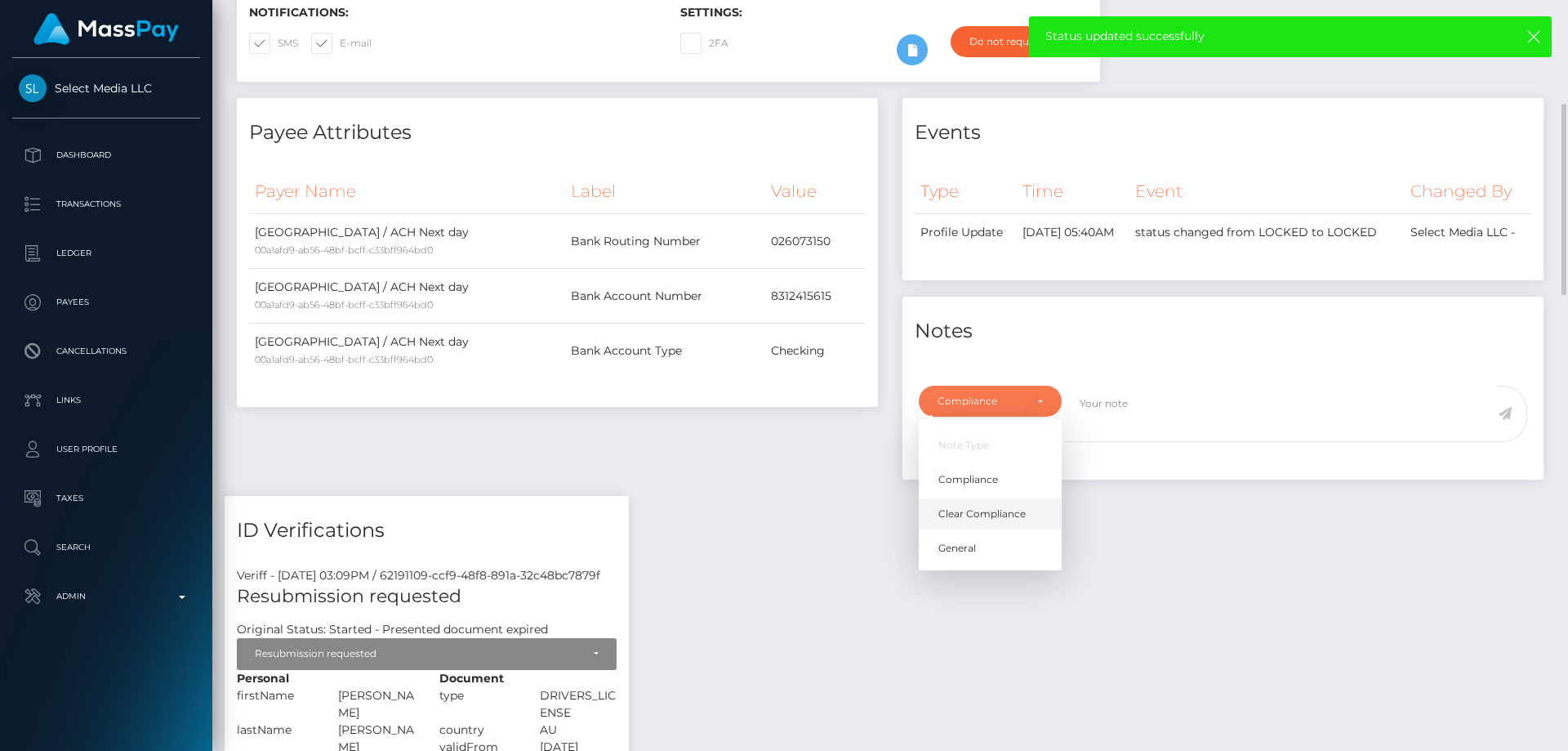
click at [1014, 522] on span "Clear Compliance" at bounding box center [982, 514] width 87 height 15
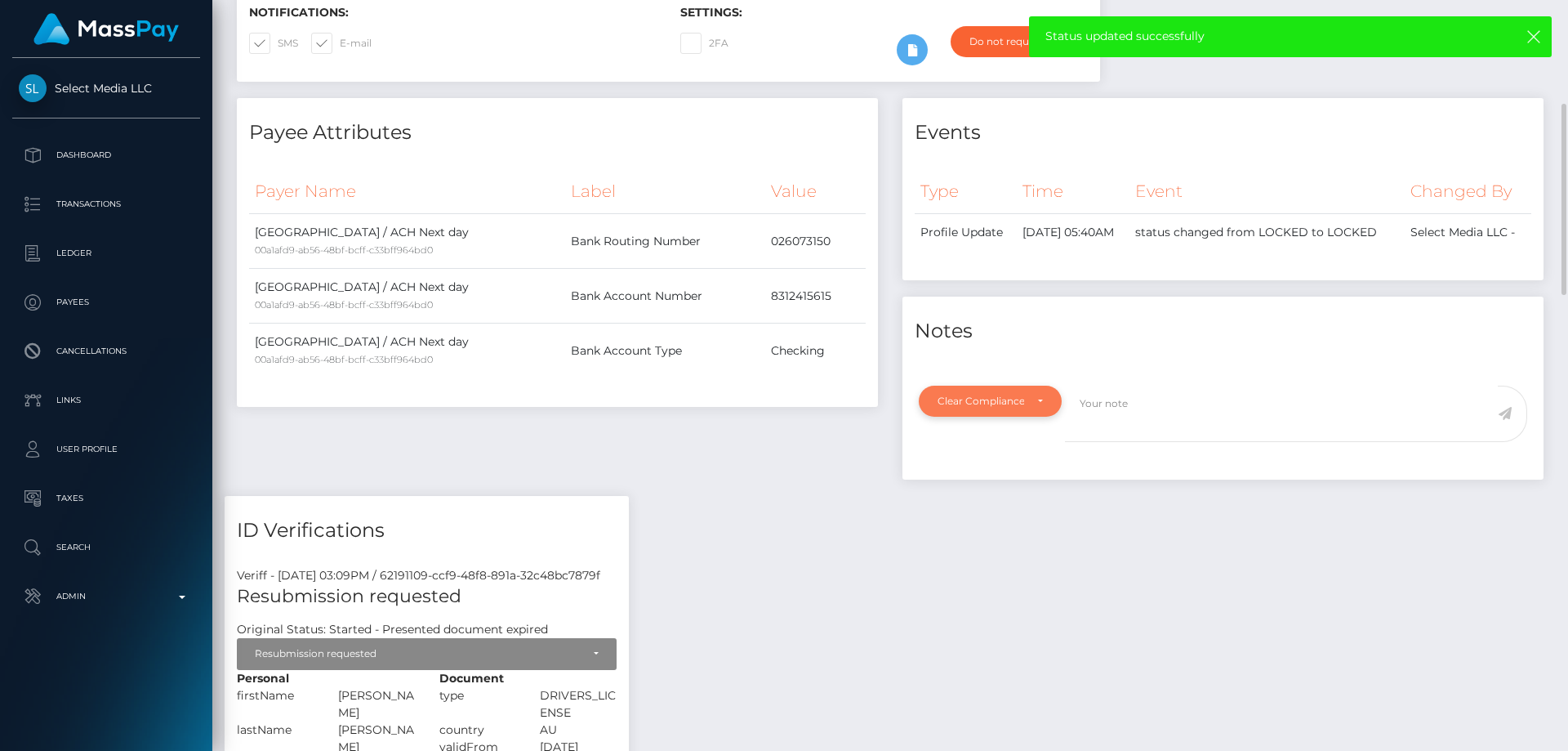
click at [1016, 407] on div "Clear Compliance" at bounding box center [981, 401] width 86 height 13
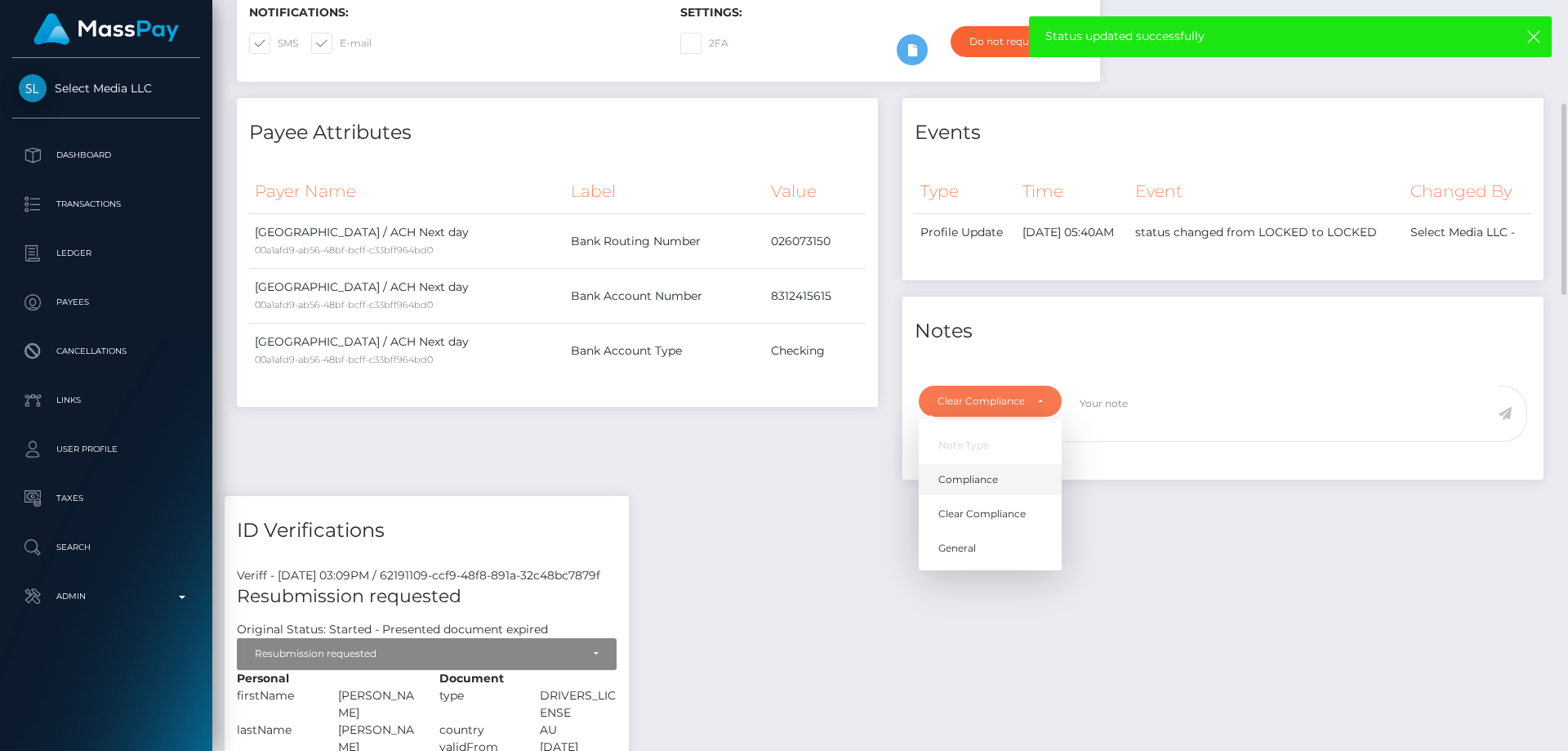
click at [996, 487] on span "Compliance" at bounding box center [969, 479] width 60 height 15
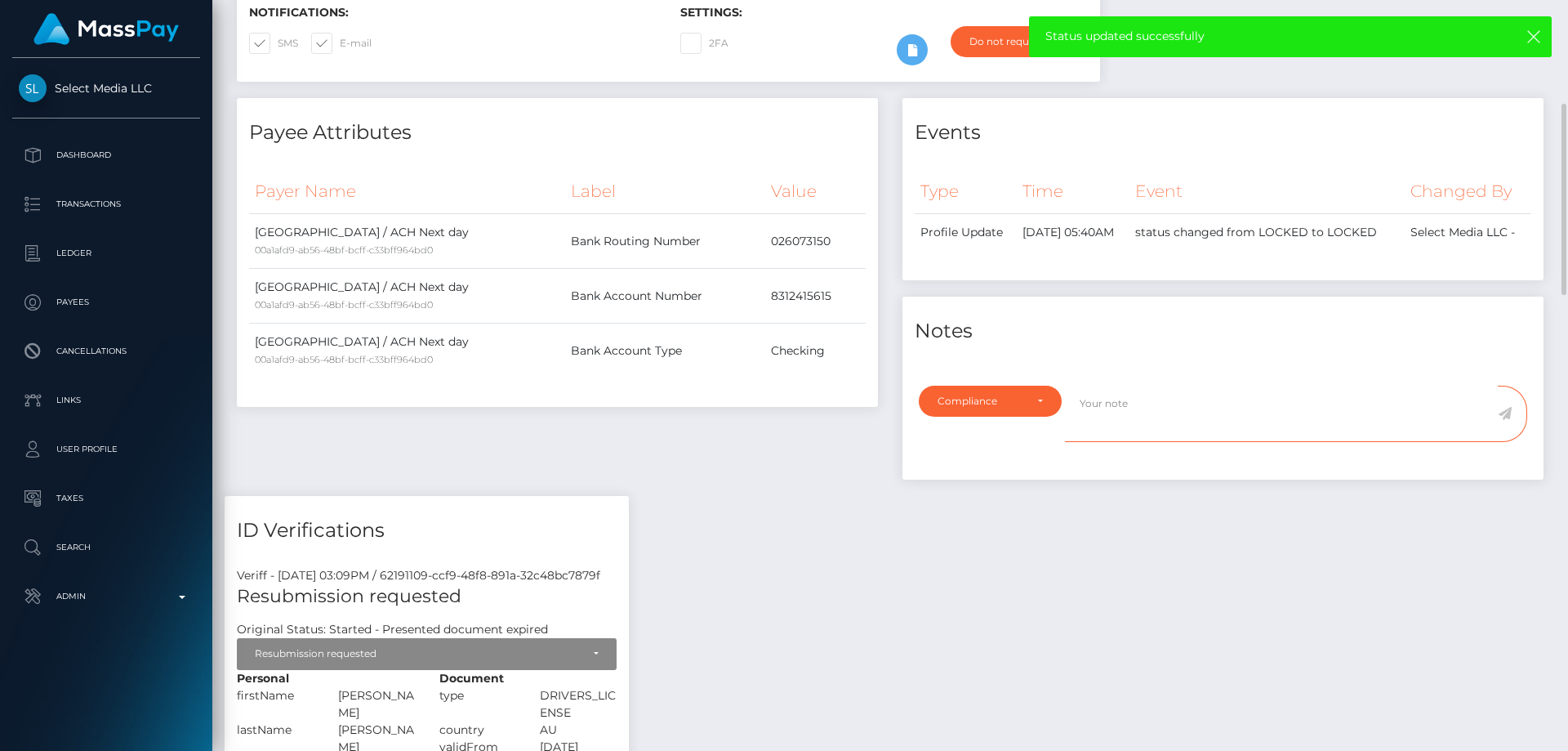
click at [1130, 426] on textarea at bounding box center [1282, 414] width 432 height 56
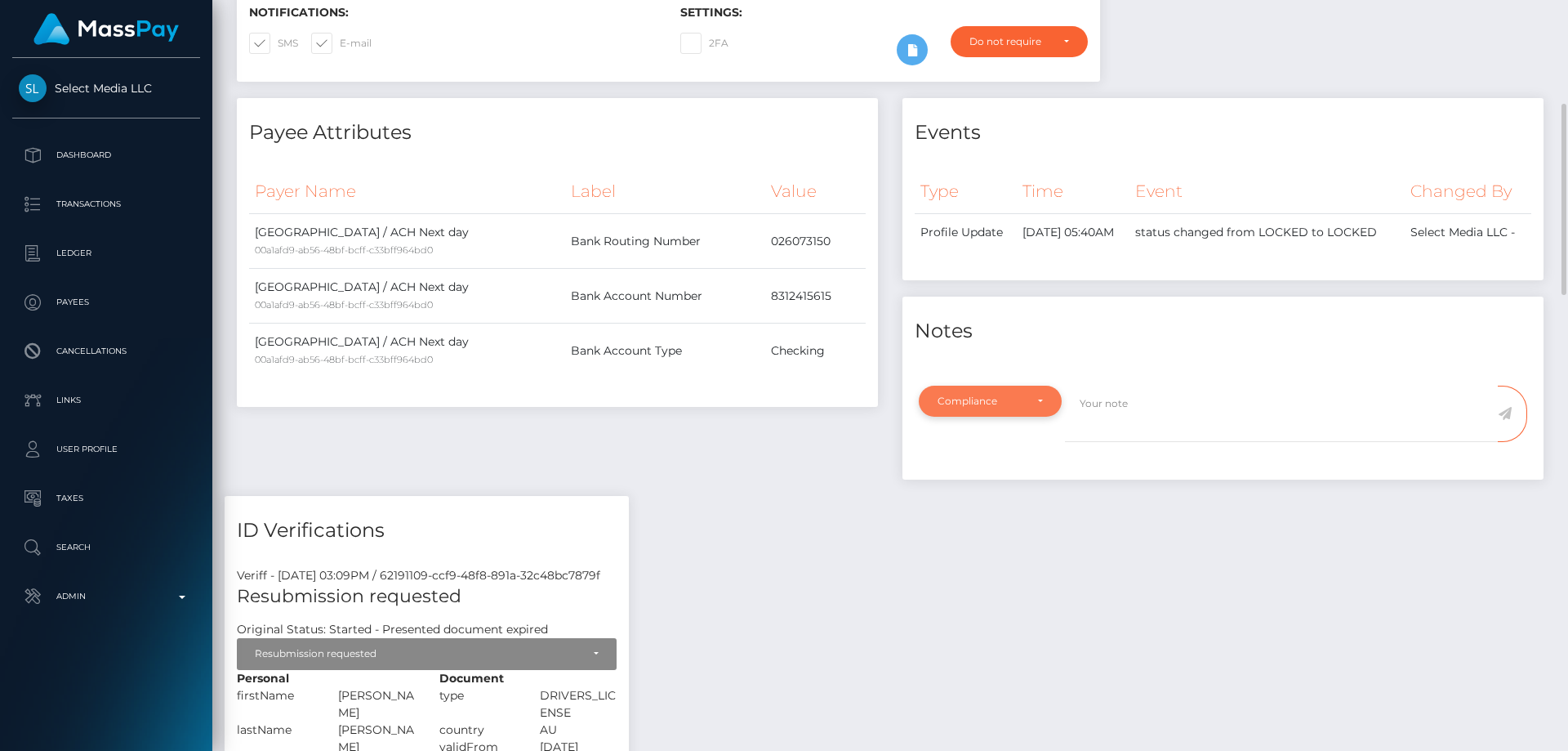
click at [1018, 407] on div "Compliance" at bounding box center [981, 401] width 86 height 13
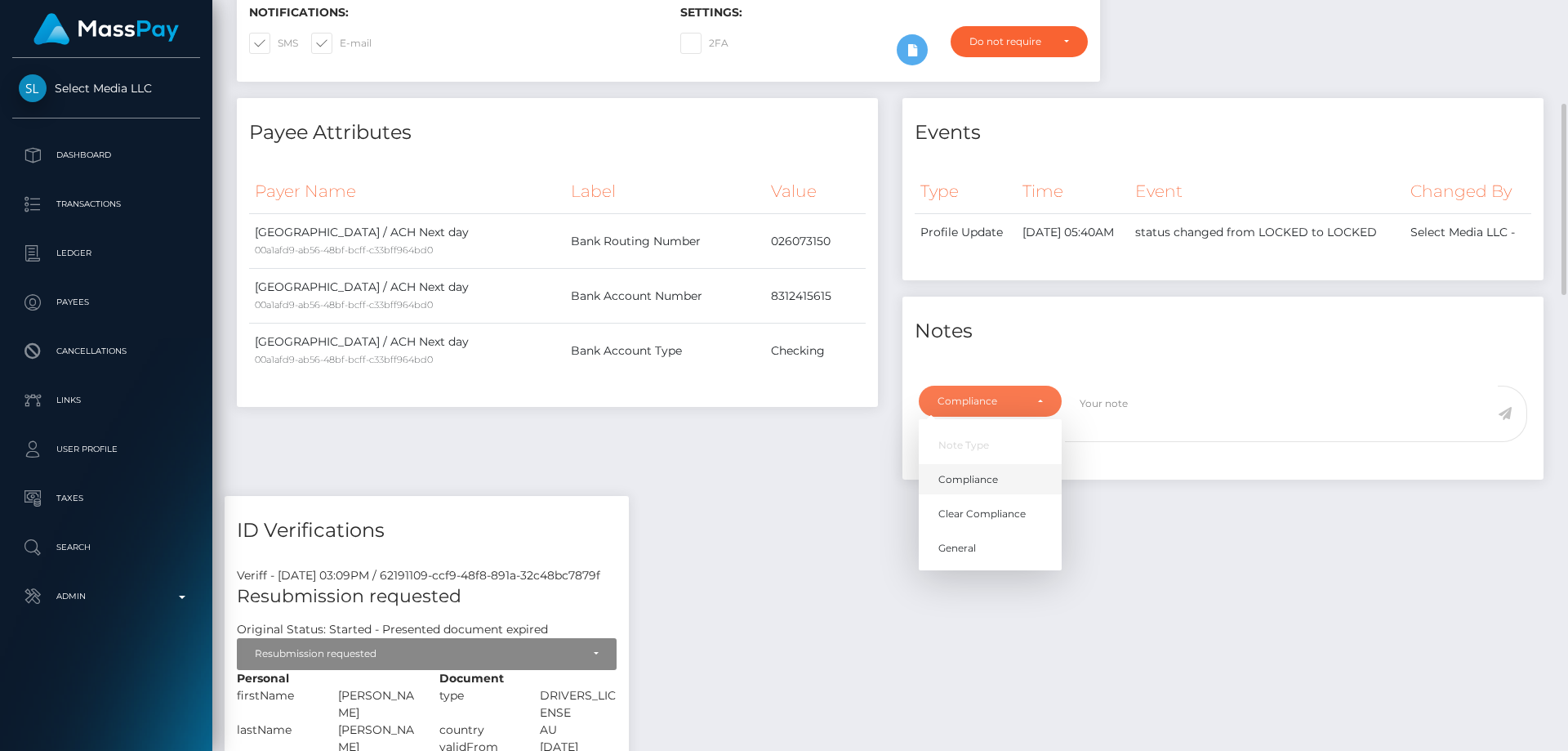
click at [1004, 494] on link "Compliance" at bounding box center [990, 479] width 143 height 30
select select "COMPLIANCE"
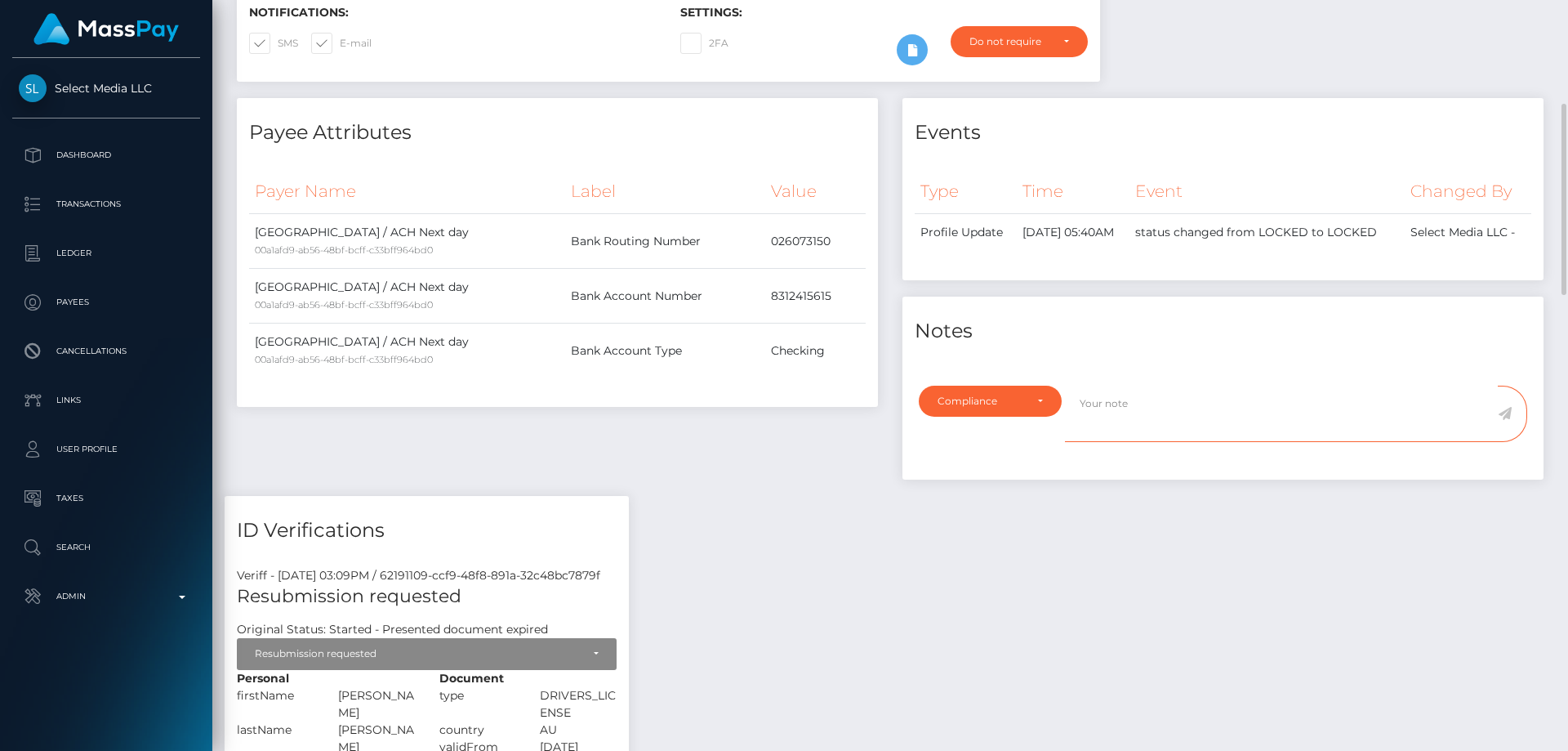
click at [1149, 439] on textarea at bounding box center [1282, 414] width 432 height 56
drag, startPoint x: 760, startPoint y: 291, endPoint x: 857, endPoint y: 298, distance: 97.3
click at [857, 298] on td "8312415615" at bounding box center [815, 296] width 100 height 54
copy td "8312415615"
click at [1310, 411] on textarea "Bank statement for the account:" at bounding box center [1282, 414] width 432 height 56
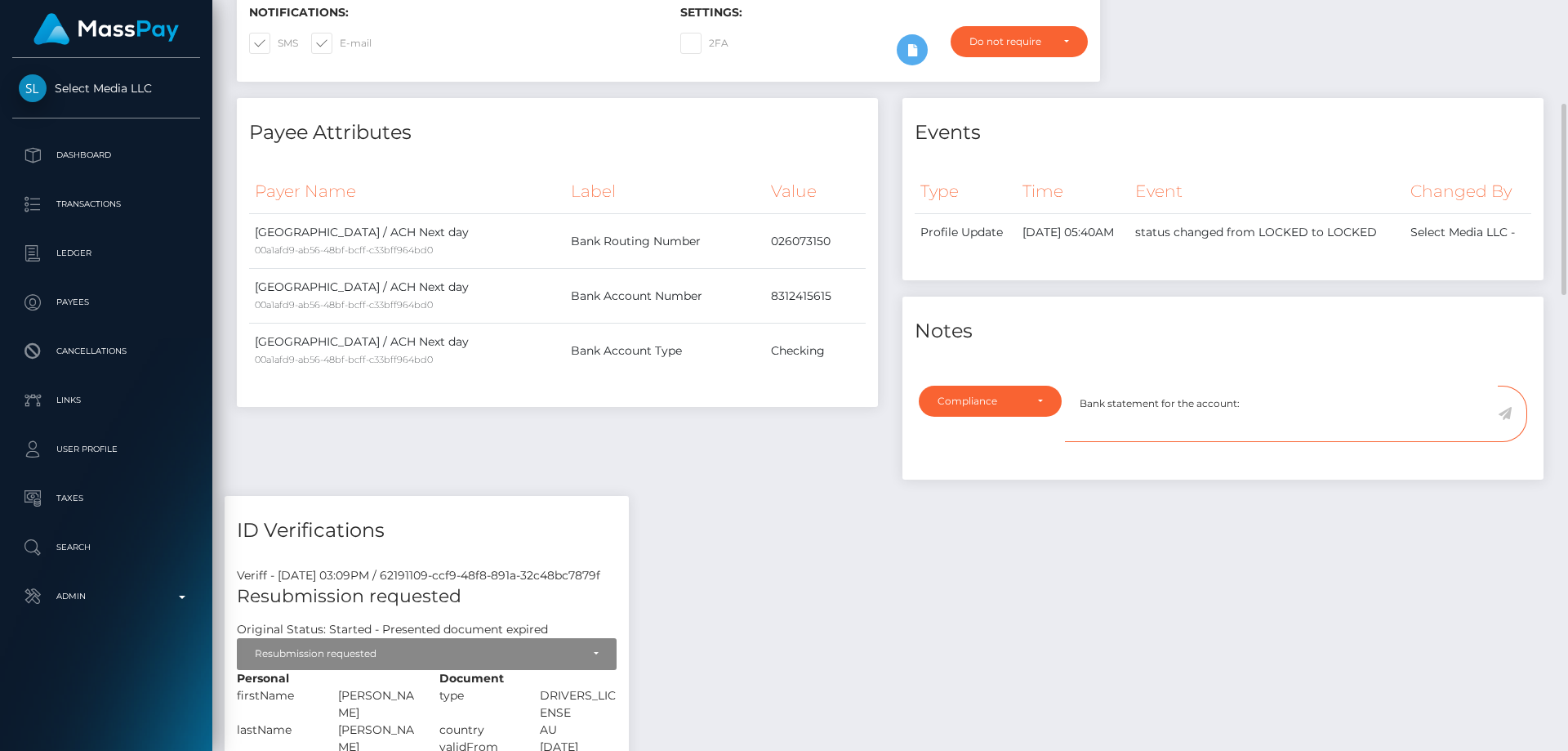
paste textarea "8312415615"
type textarea "Bank statement for the account: 8312415615 required."
click at [1505, 420] on icon at bounding box center [1504, 414] width 14 height 13
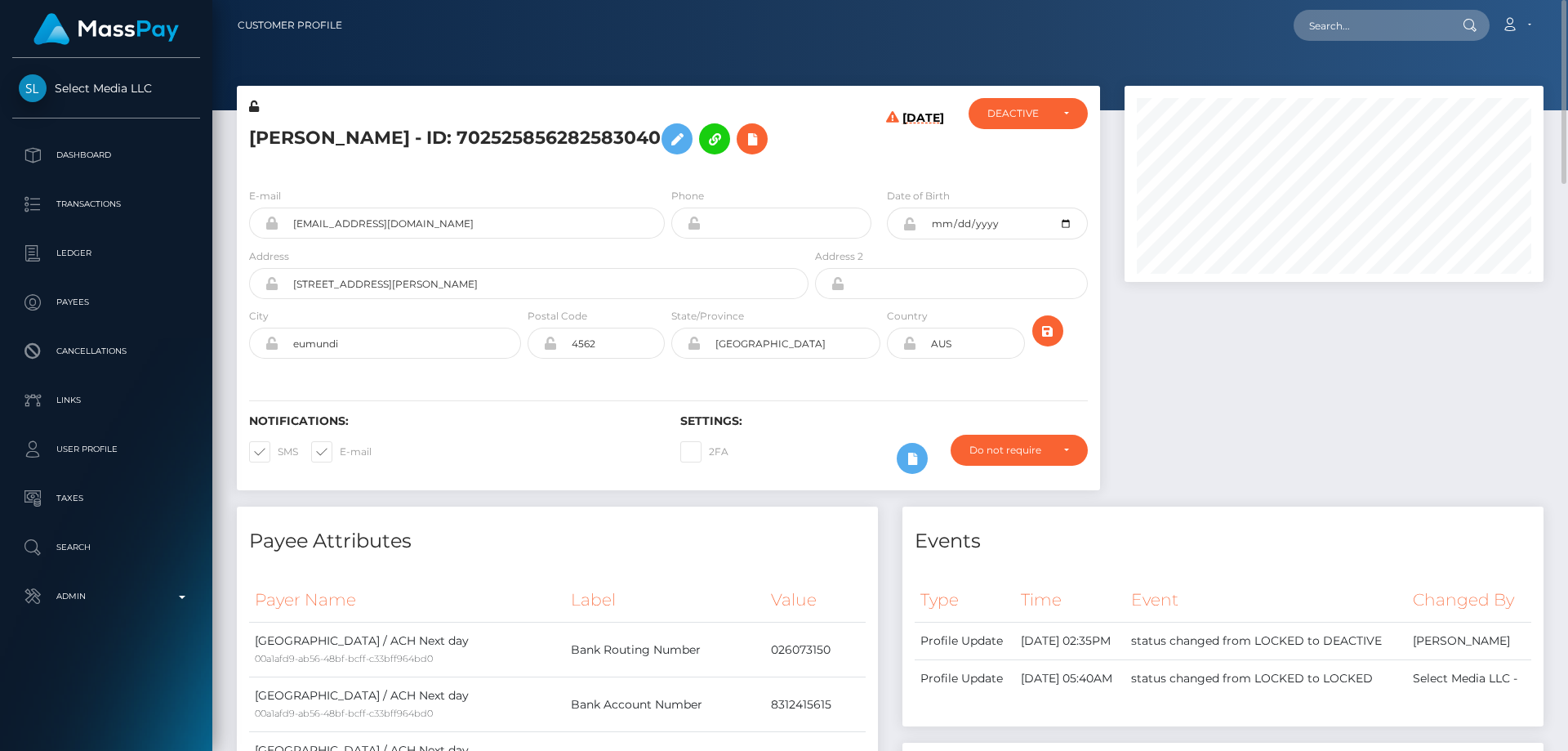
click at [467, 138] on h5 "[PERSON_NAME] - ID: 702525856282583040" at bounding box center [524, 139] width 550 height 48
copy h5 "[PERSON_NAME] - ID: 702525856282583040"
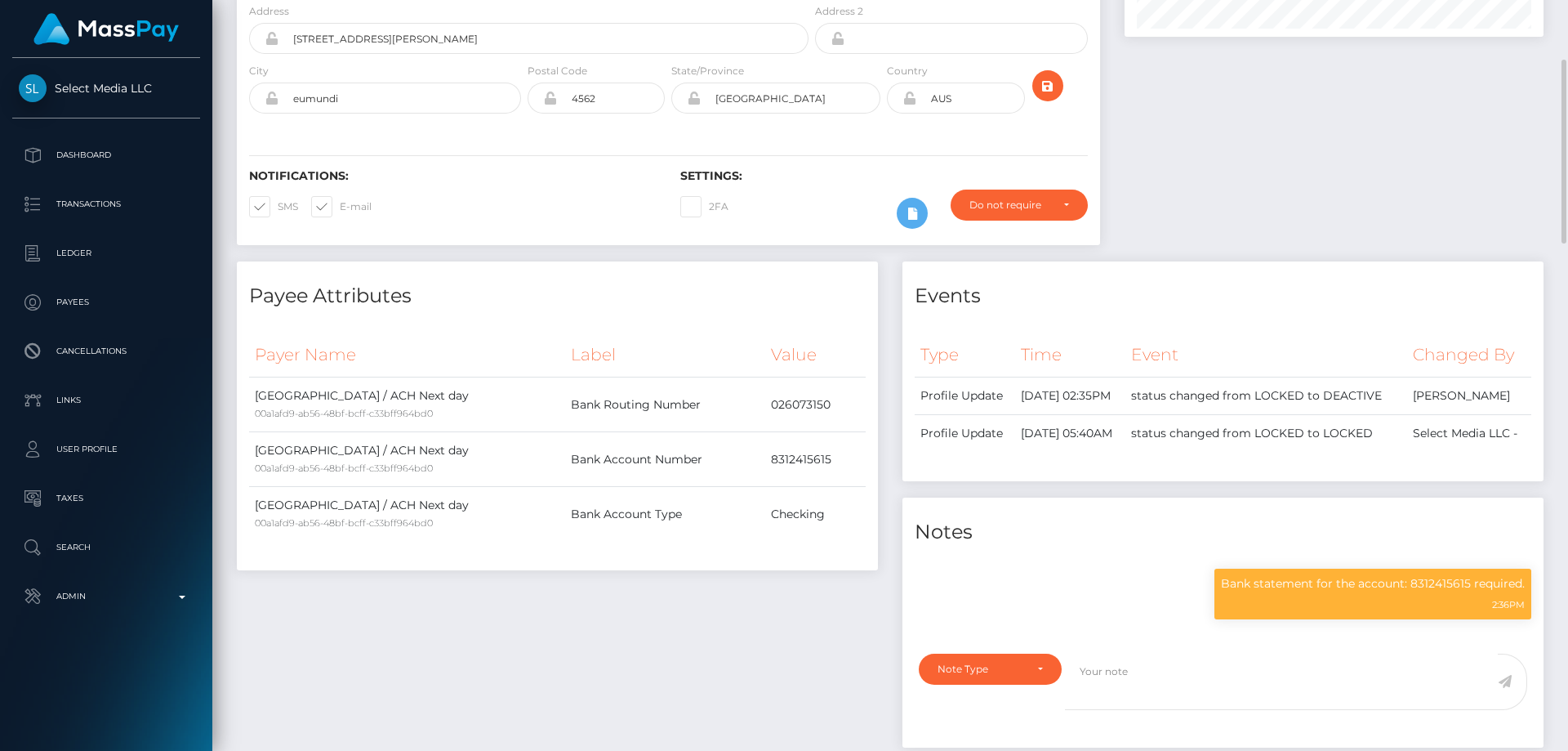
scroll to position [196, 419]
click at [1275, 593] on p "Bank statement for the account: 8312415615 required." at bounding box center [1372, 583] width 304 height 17
copy div "Bank statement for the account: 8312415615 required."
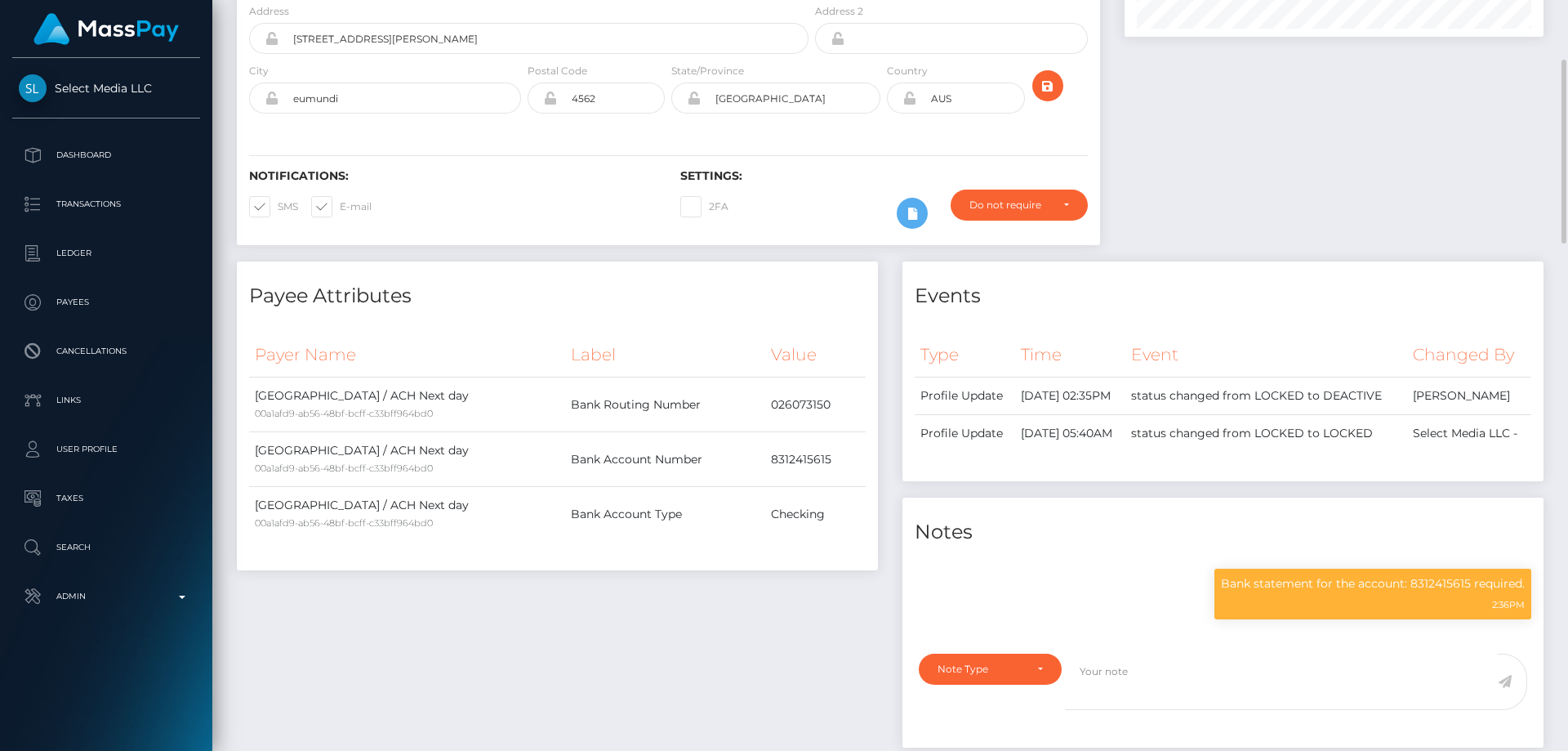
click at [655, 643] on div "Payee Attributes Payer Name Label Value United States / ACH Next day 00a1afd9-a…" at bounding box center [557, 512] width 666 height 503
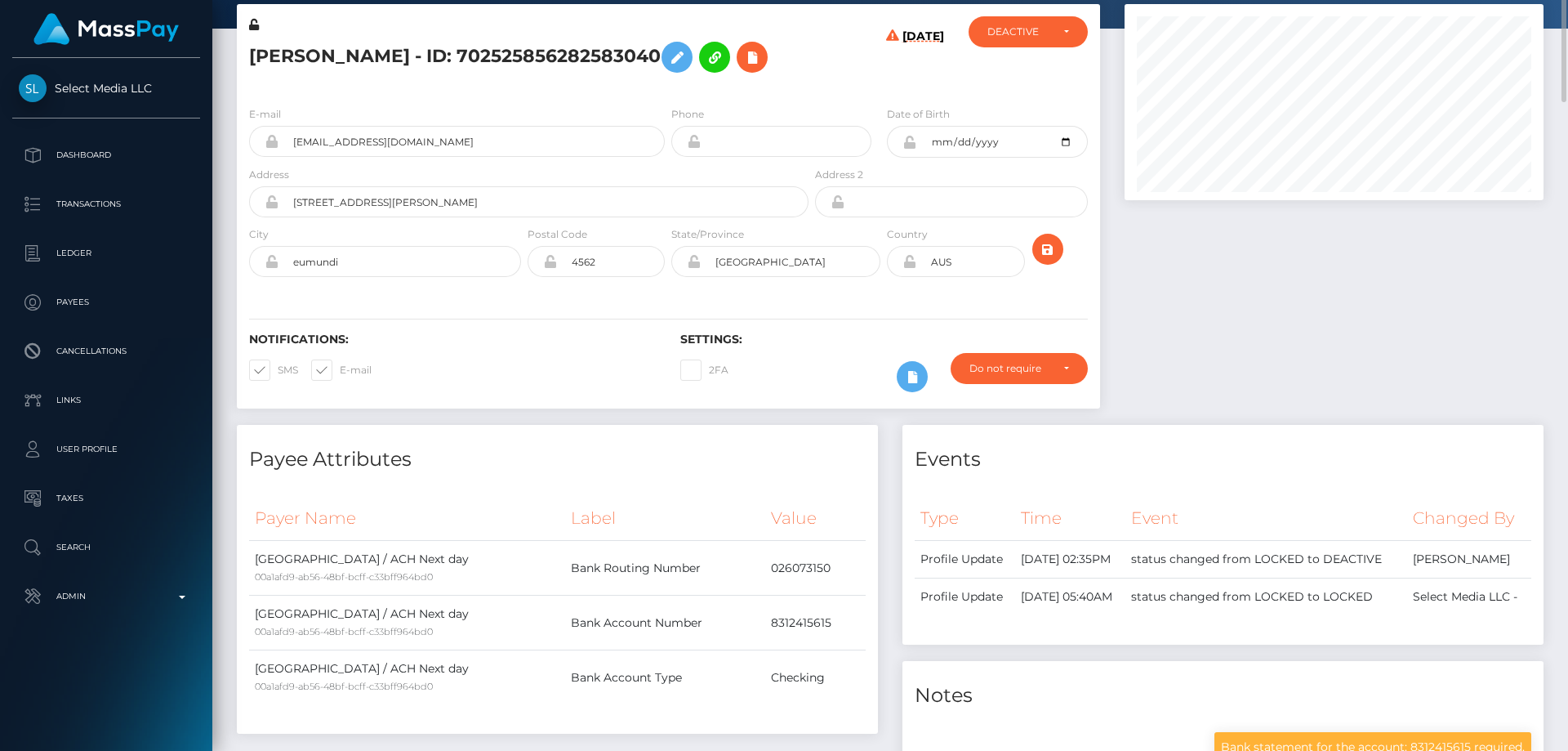
scroll to position [0, 0]
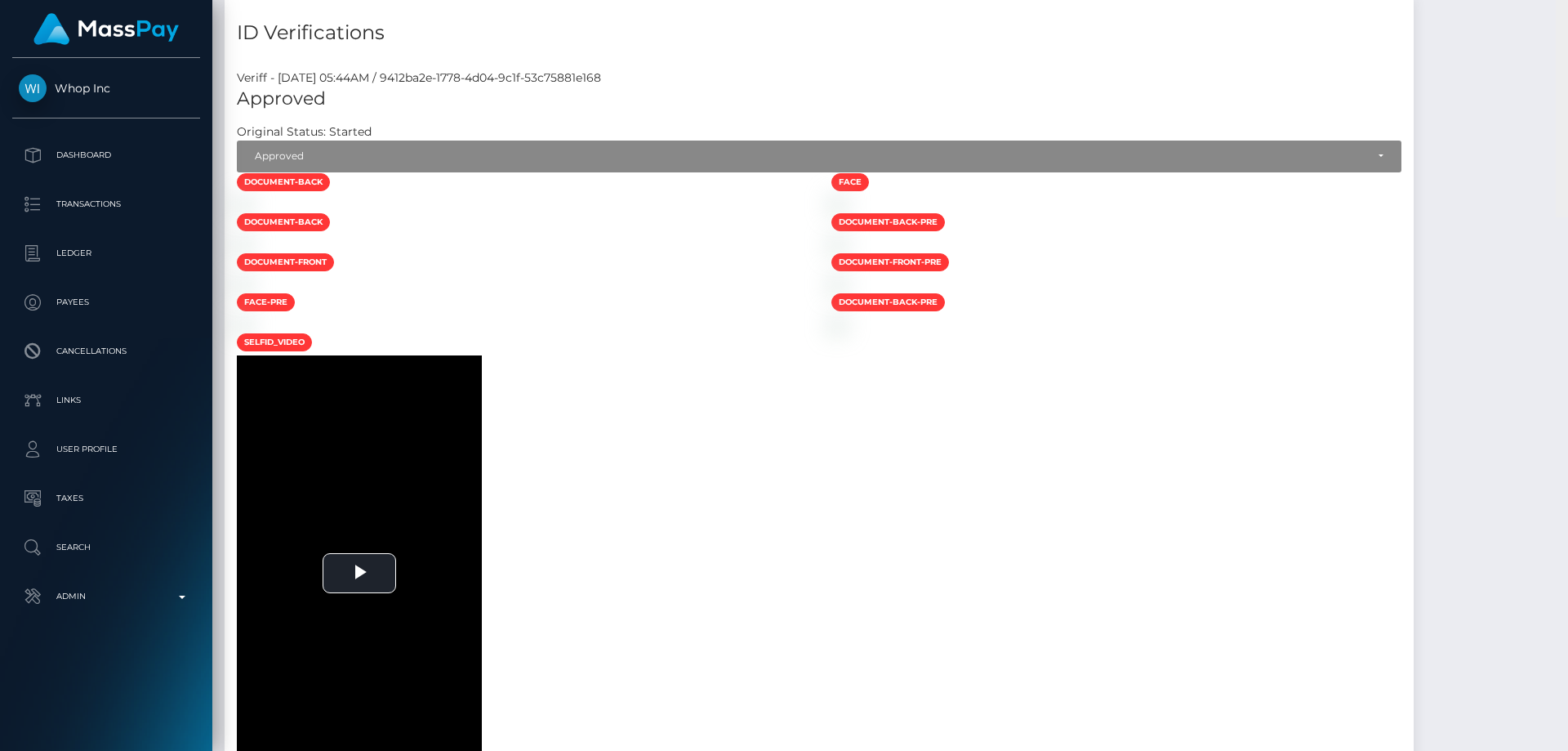
scroll to position [1674, 0]
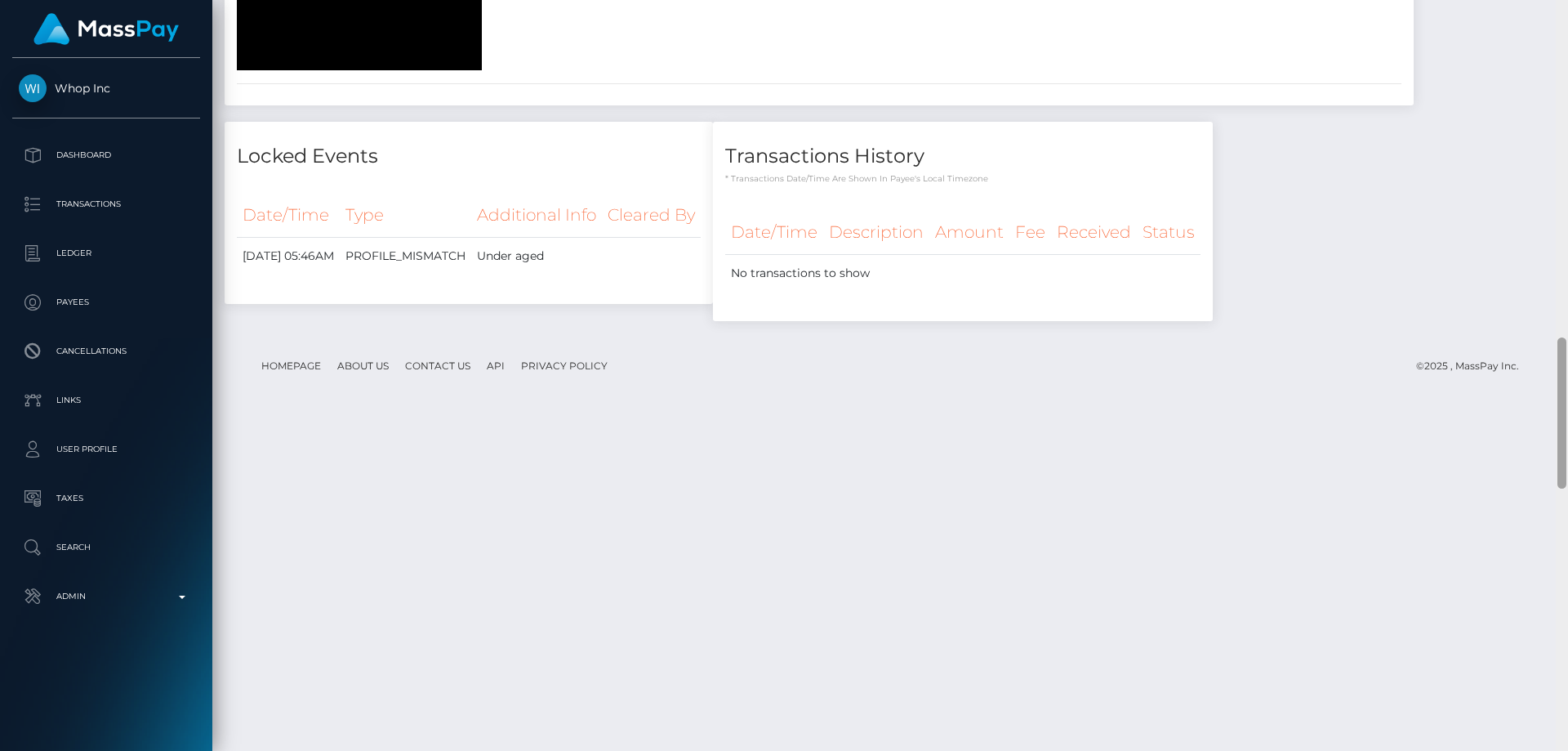
drag, startPoint x: 1559, startPoint y: 211, endPoint x: 1564, endPoint y: 400, distance: 189.1
click at [1564, 400] on div at bounding box center [1562, 412] width 9 height 151
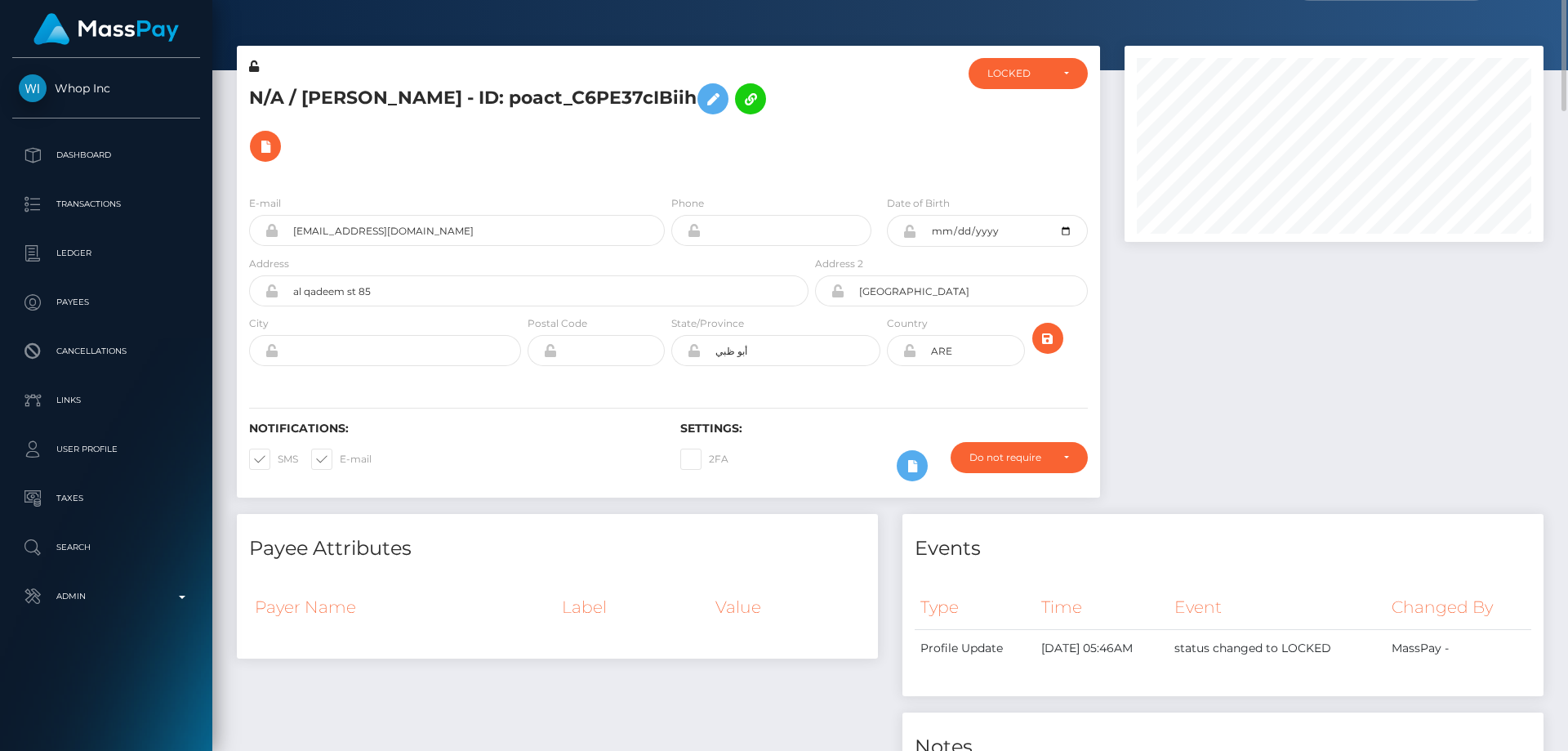
scroll to position [0, 0]
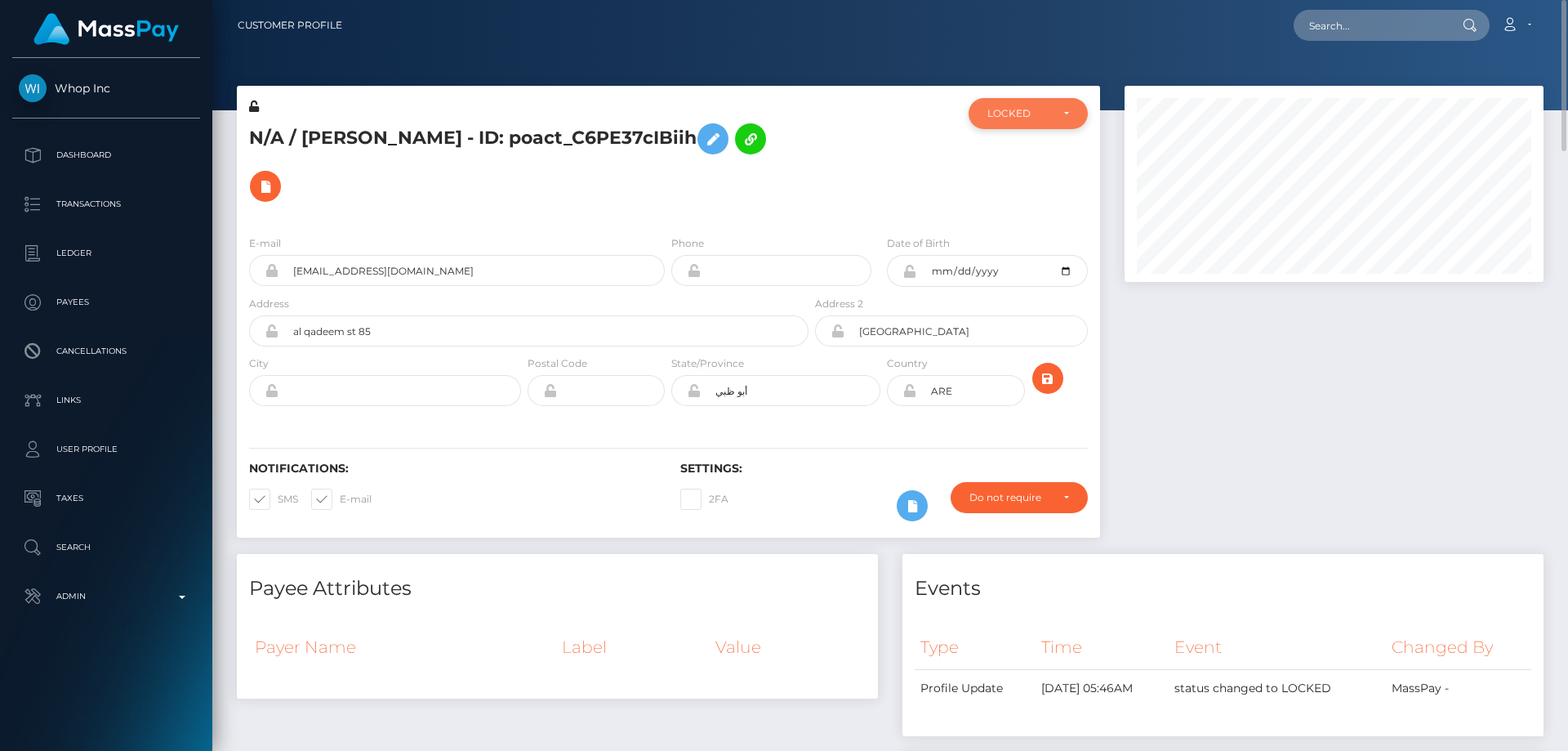
click at [1004, 106] on div "LOCKED" at bounding box center [1028, 113] width 119 height 31
click at [1041, 202] on link "DEACTIVE" at bounding box center [1028, 191] width 119 height 30
select select "DEACTIVE"
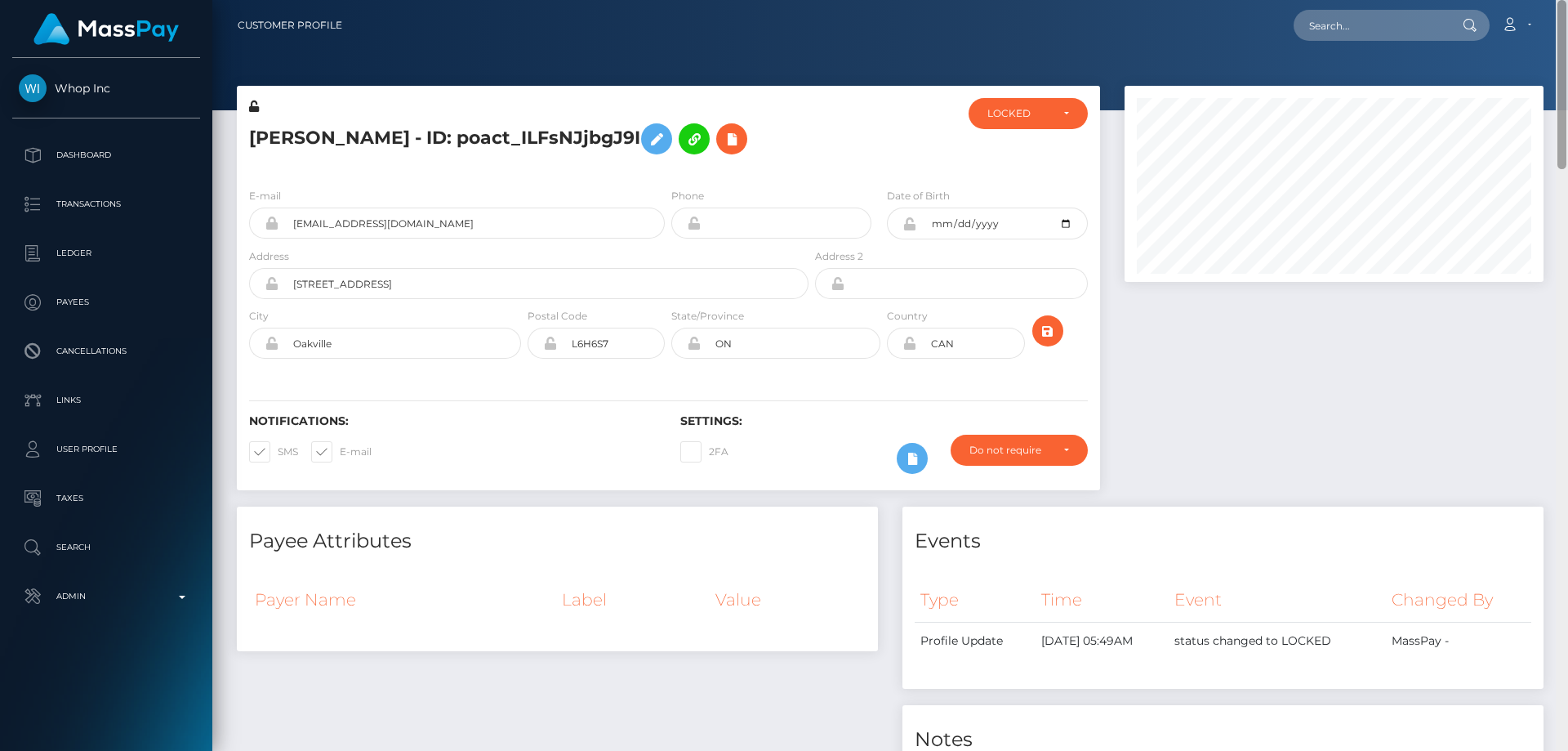
drag, startPoint x: 1565, startPoint y: 683, endPoint x: 1567, endPoint y: 61, distance: 622.0
click at [1567, 61] on div at bounding box center [1561, 376] width 12 height 751
click at [1013, 116] on div "LOCKED" at bounding box center [1018, 113] width 63 height 13
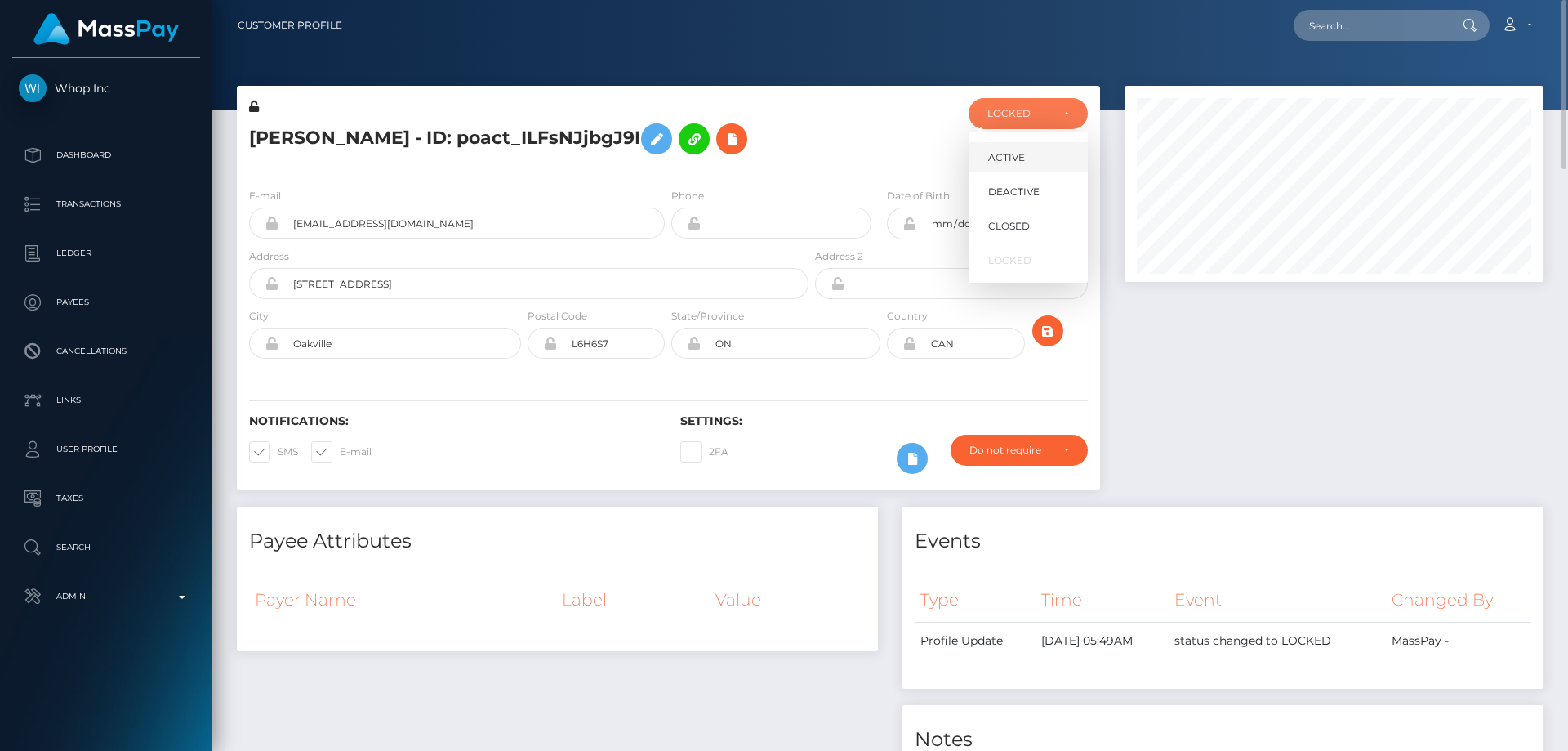
scroll to position [196, 419]
click at [1038, 188] on span "DEACTIVE" at bounding box center [1014, 192] width 51 height 15
select select "DEACTIVE"
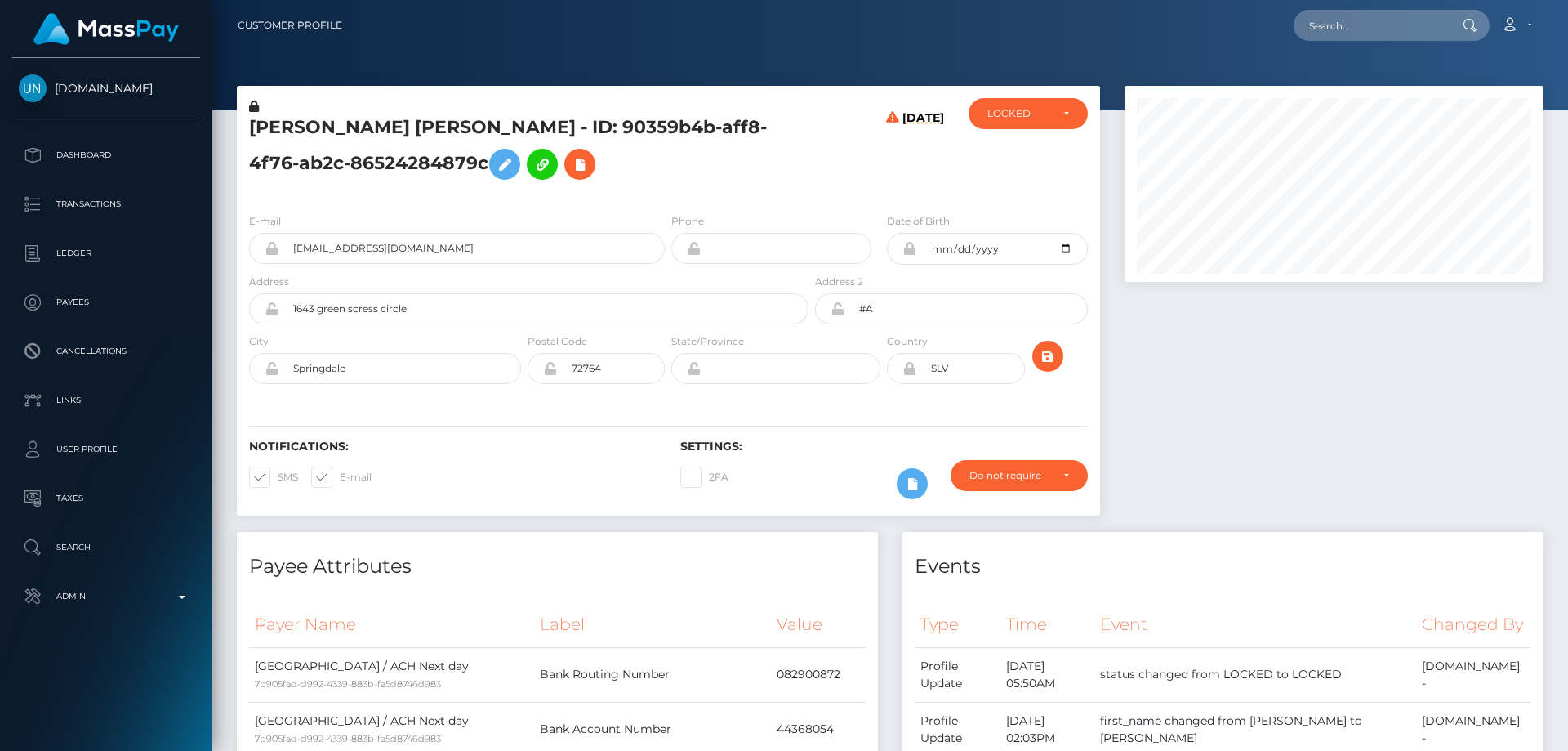
scroll to position [196, 419]
click at [908, 371] on icon at bounding box center [909, 369] width 14 height 13
drag, startPoint x: 958, startPoint y: 373, endPoint x: 914, endPoint y: 381, distance: 44.7
click at [914, 381] on div "SLV" at bounding box center [956, 368] width 138 height 31
type input "[GEOGRAPHIC_DATA]"
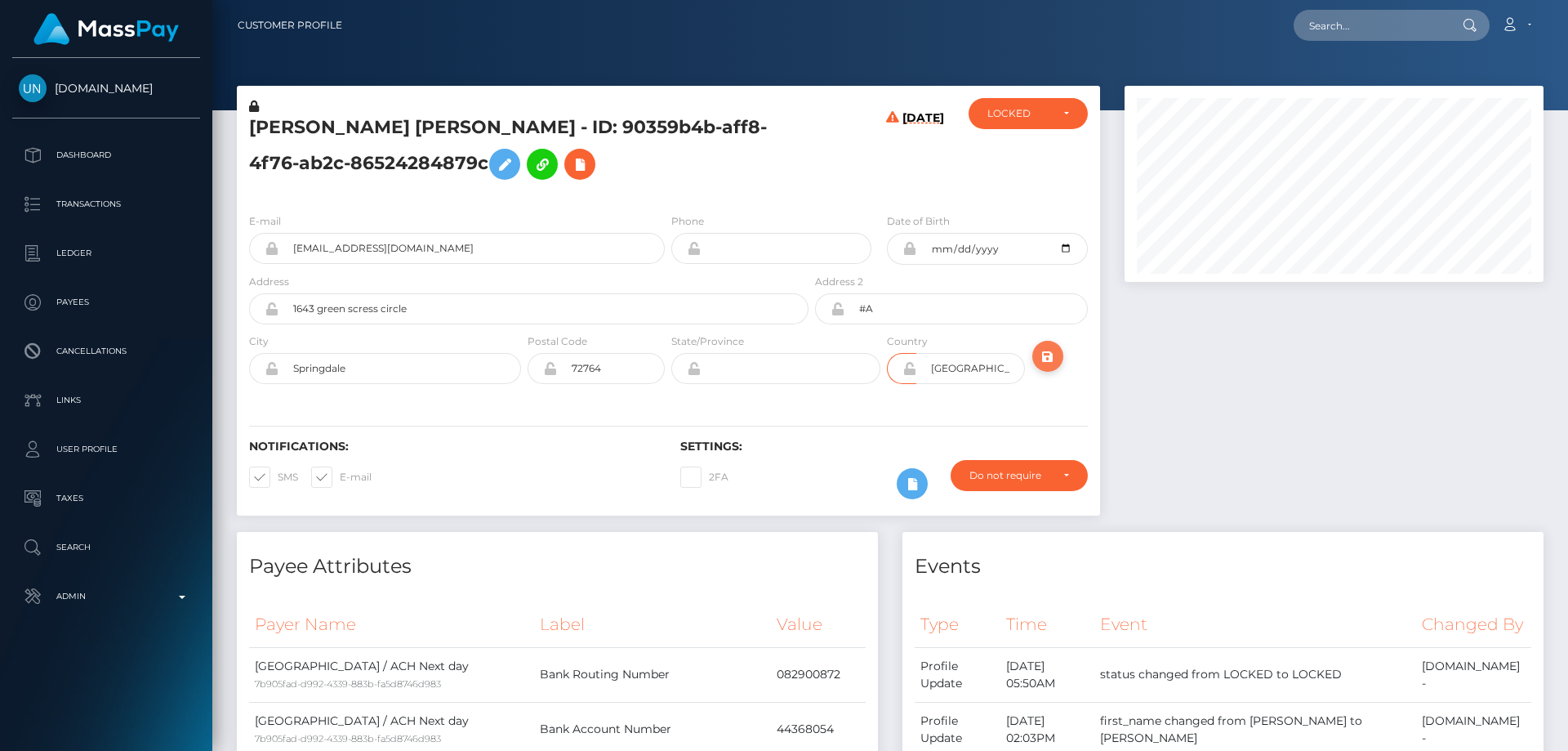
click at [1051, 357] on icon "submit" at bounding box center [1048, 357] width 20 height 21
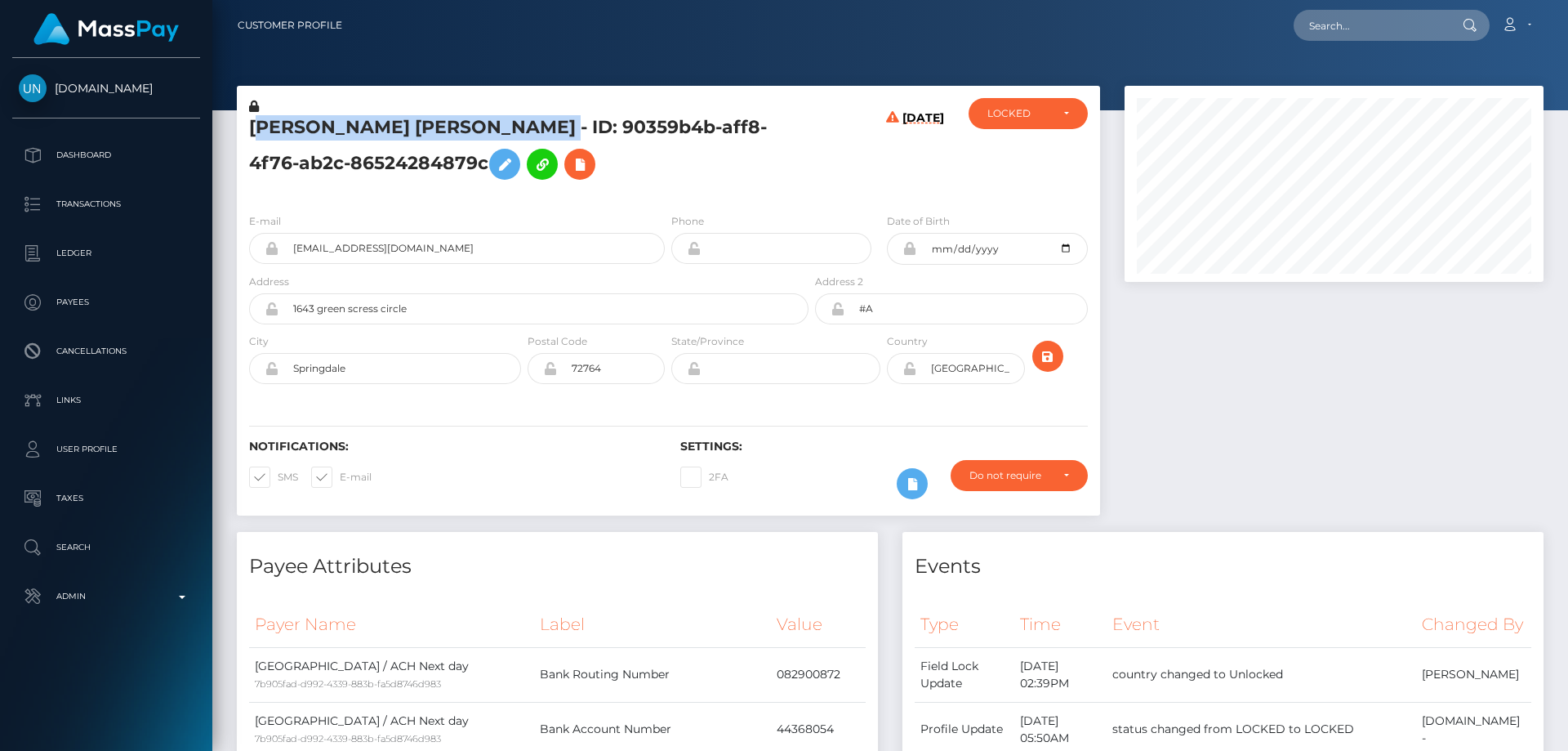
scroll to position [196, 419]
click at [253, 131] on h5 "[PERSON_NAME] [PERSON_NAME] - ID: 90359b4b-aff8-4f76-ab2c-86524284879c" at bounding box center [524, 152] width 550 height 73
click at [908, 372] on icon at bounding box center [909, 369] width 14 height 13
click at [1271, 457] on div at bounding box center [1334, 309] width 444 height 446
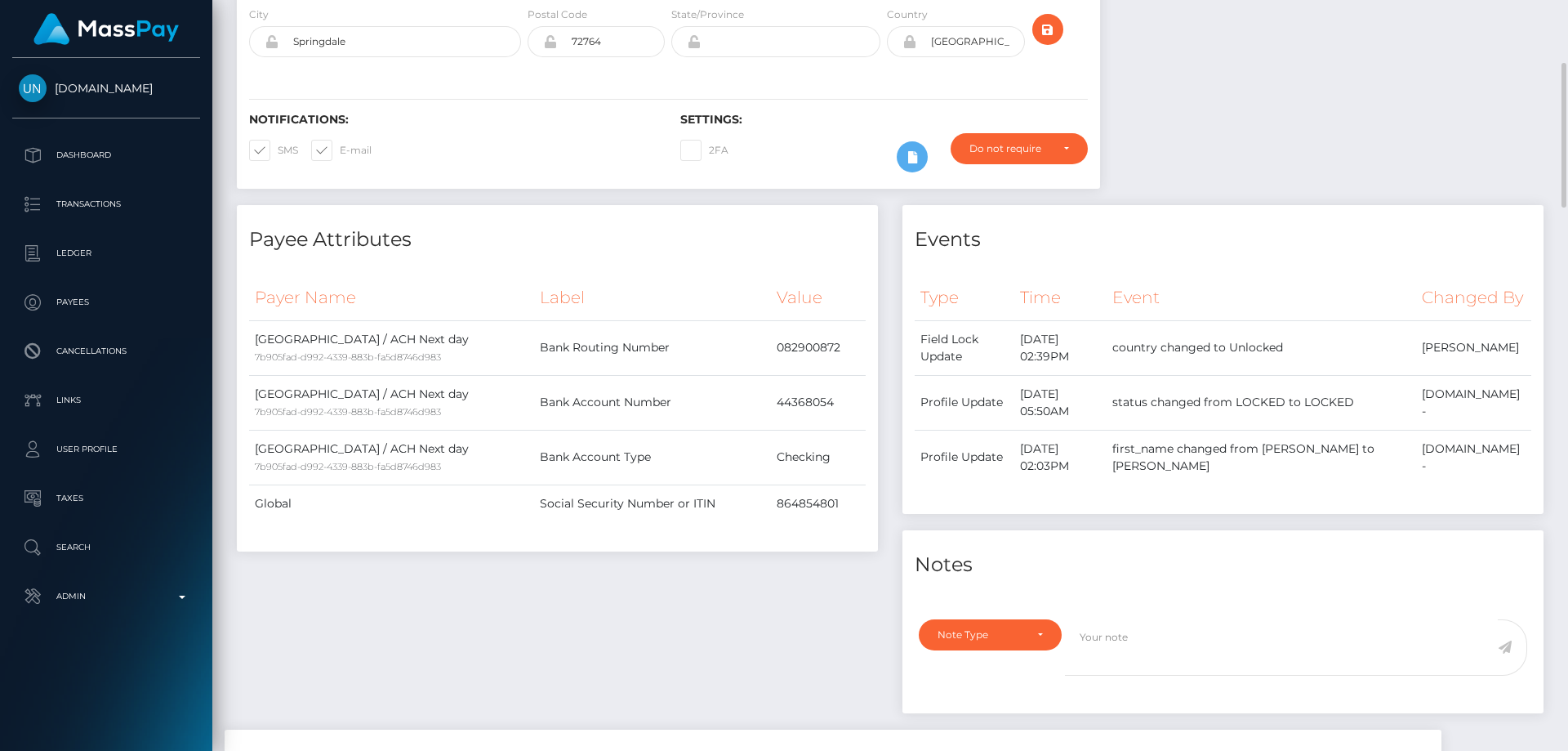
scroll to position [572, 0]
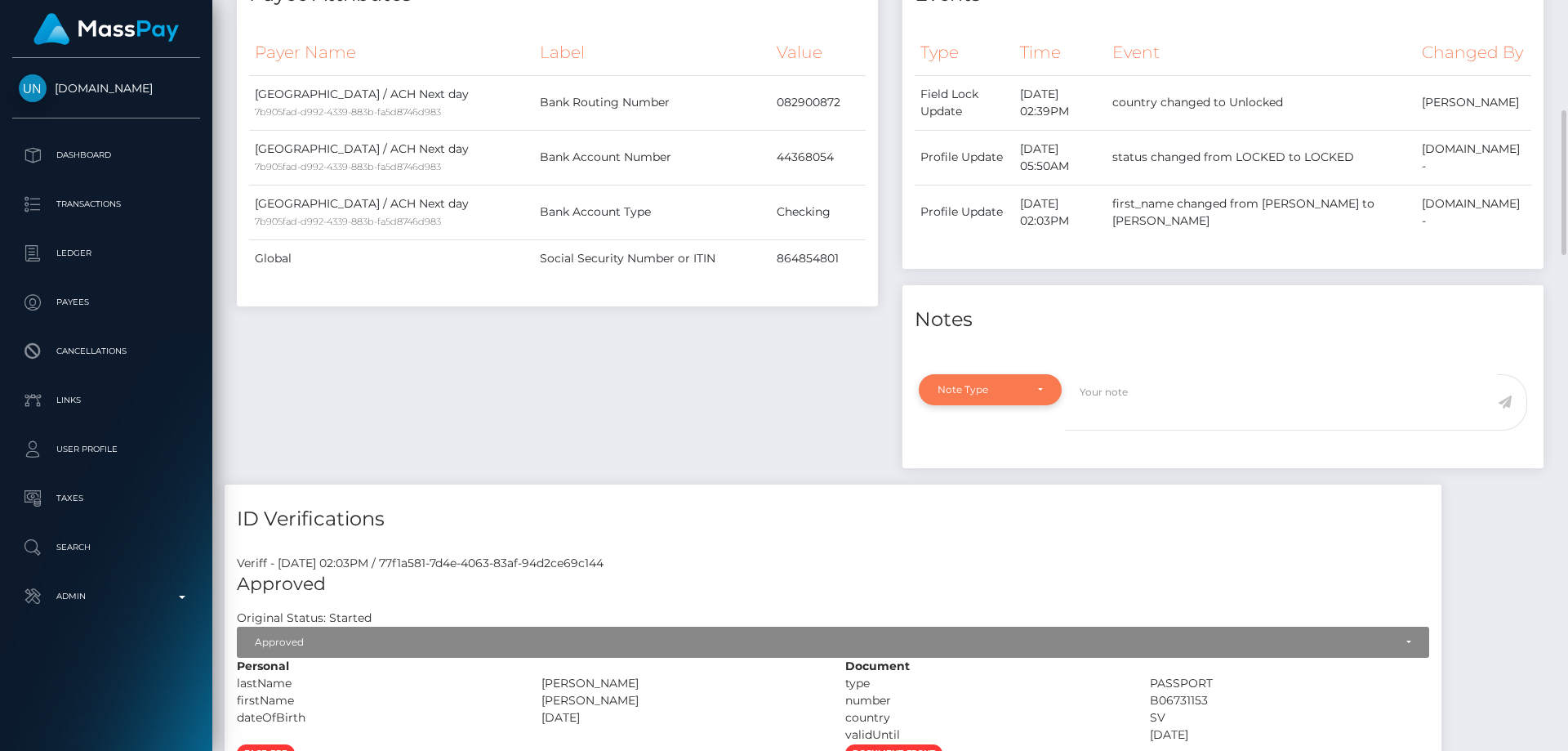
click at [1036, 396] on div "Note Type" at bounding box center [990, 390] width 106 height 13
click at [1018, 509] on span "Clear Compliance" at bounding box center [982, 503] width 87 height 15
select select "CLEAR_COMPLIANCE"
paste textarea "Country code changed as per address."
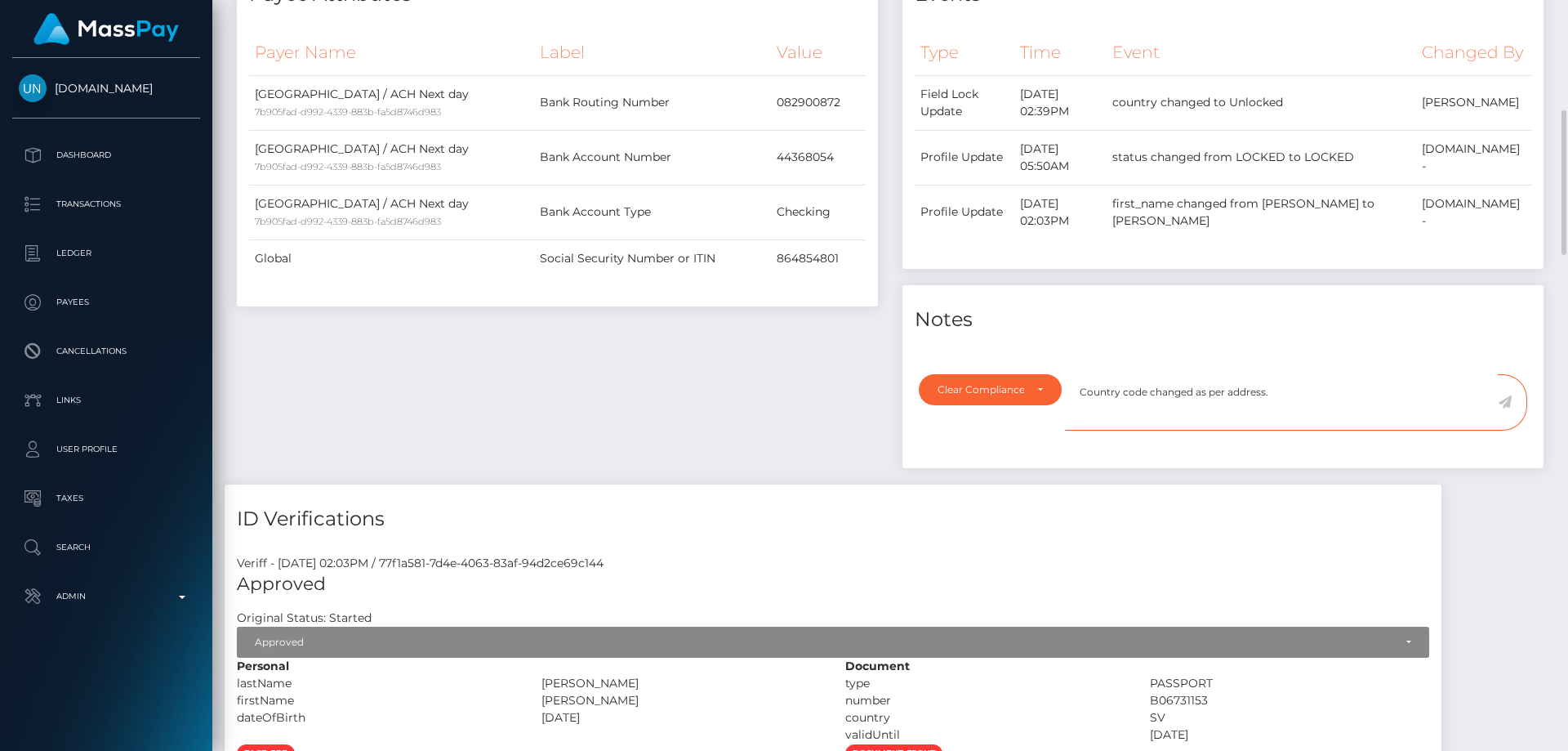
click at [1296, 414] on textarea "Country code changed as per address." at bounding box center [1282, 403] width 432 height 56
type textarea "Country code changed as per address. NBCOU flag cleared."
click at [1508, 408] on icon at bounding box center [1504, 402] width 14 height 13
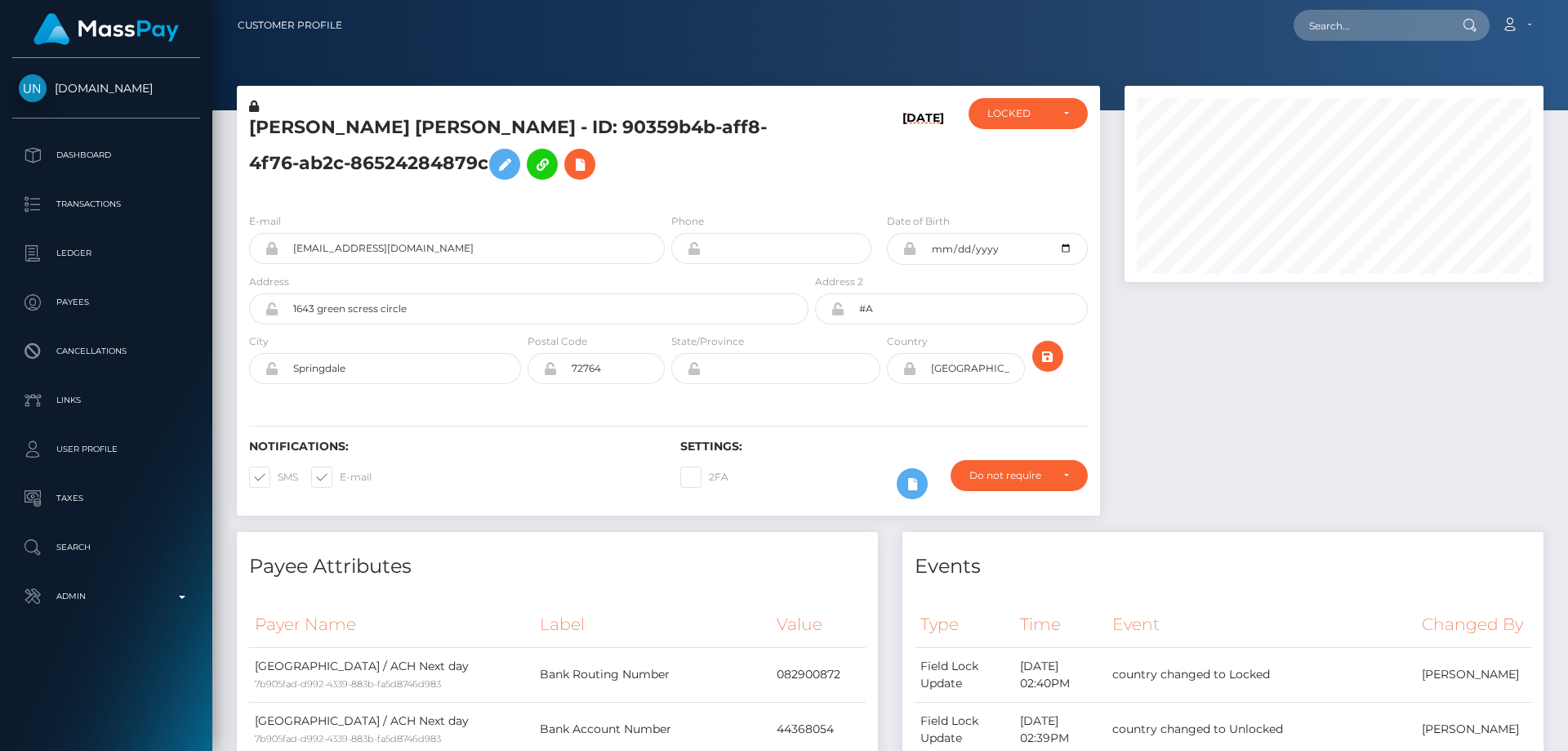
scroll to position [196, 419]
click at [1014, 122] on div "LOCKED" at bounding box center [1028, 113] width 119 height 31
click at [1015, 152] on span "ACTIVE" at bounding box center [1006, 158] width 37 height 15
select select "ACTIVE"
click at [1192, 356] on div at bounding box center [1334, 309] width 444 height 446
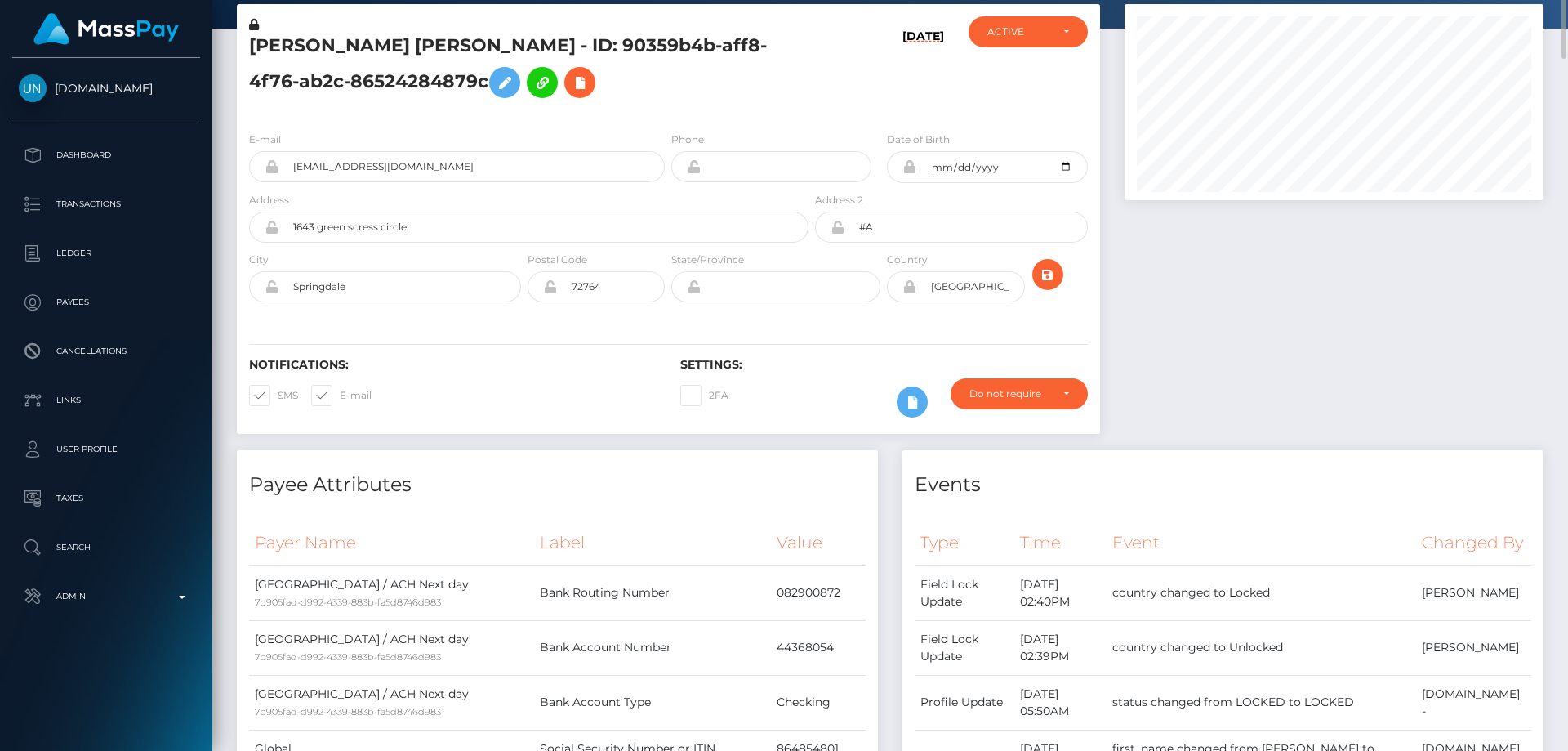
scroll to position [0, 0]
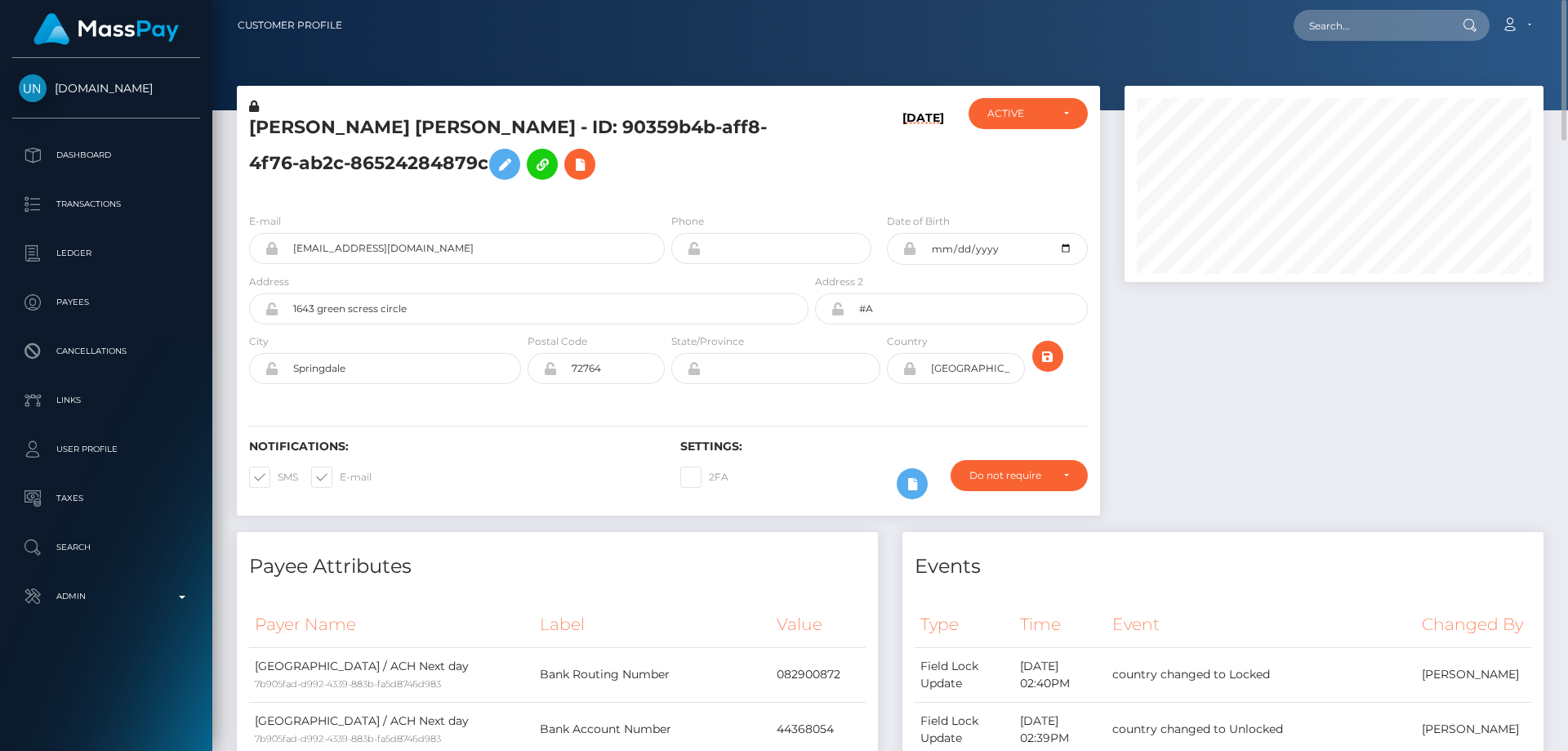
click at [812, 131] on div "09/01/25" at bounding box center [884, 149] width 144 height 102
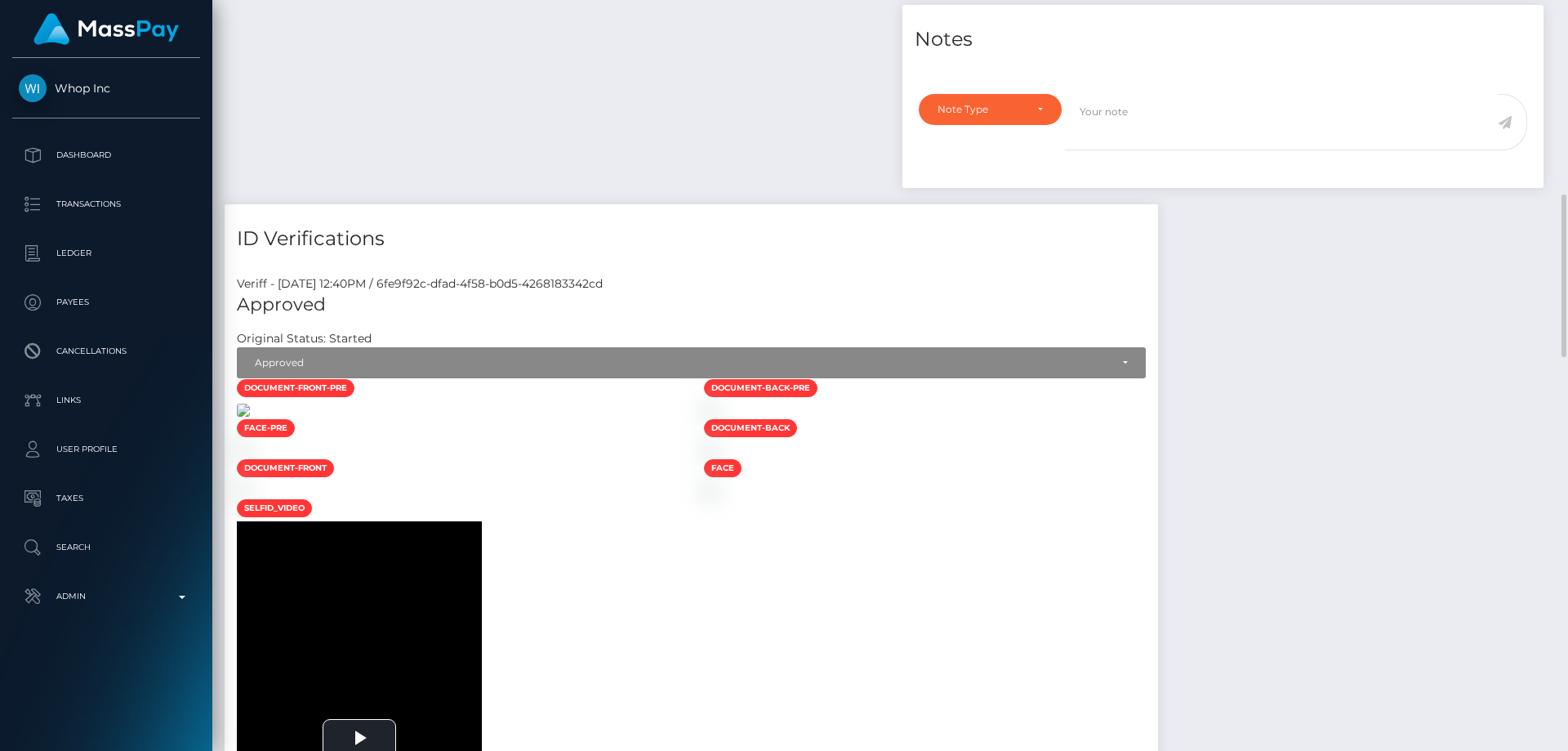
scroll to position [1144, 0]
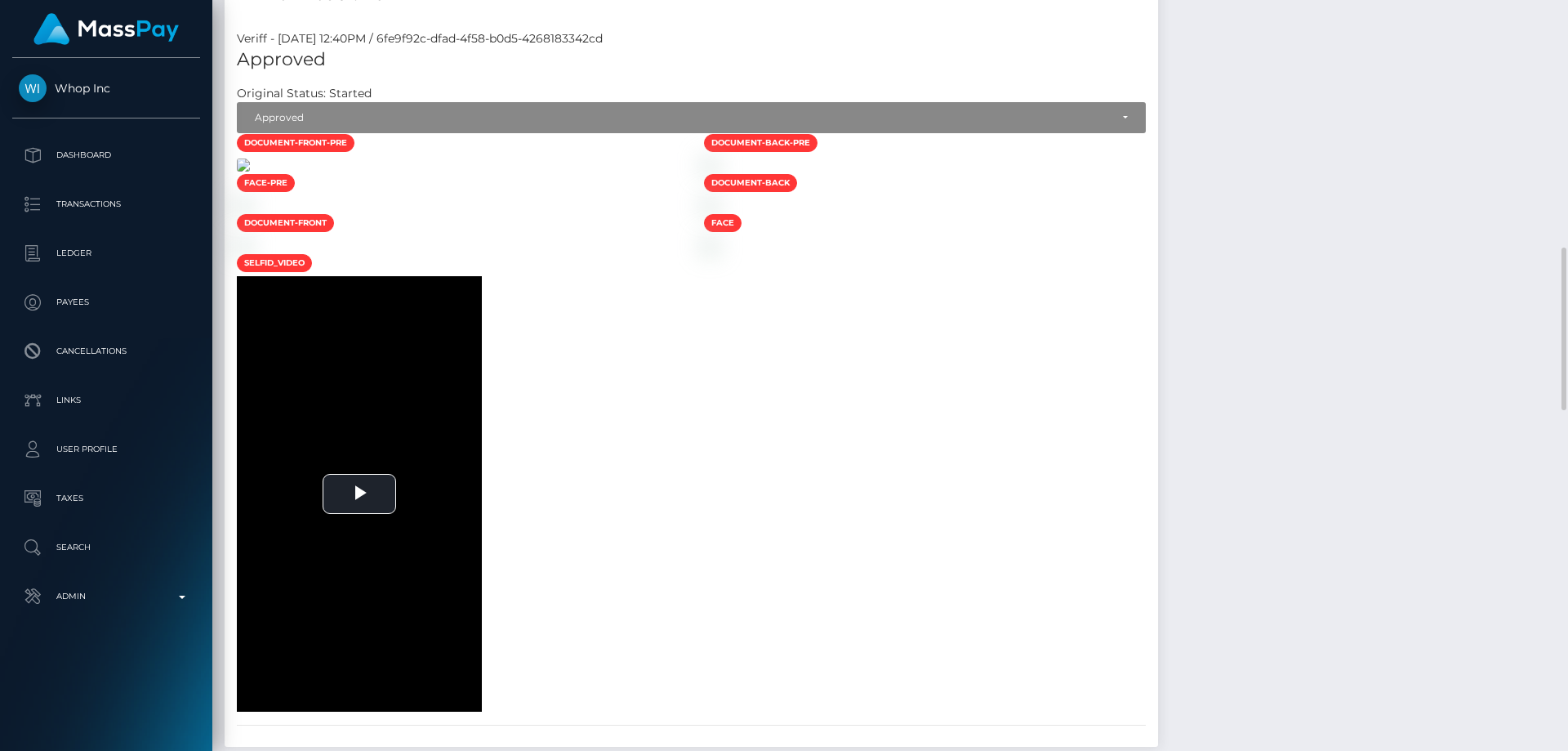
click at [250, 171] on img at bounding box center [243, 165] width 13 height 13
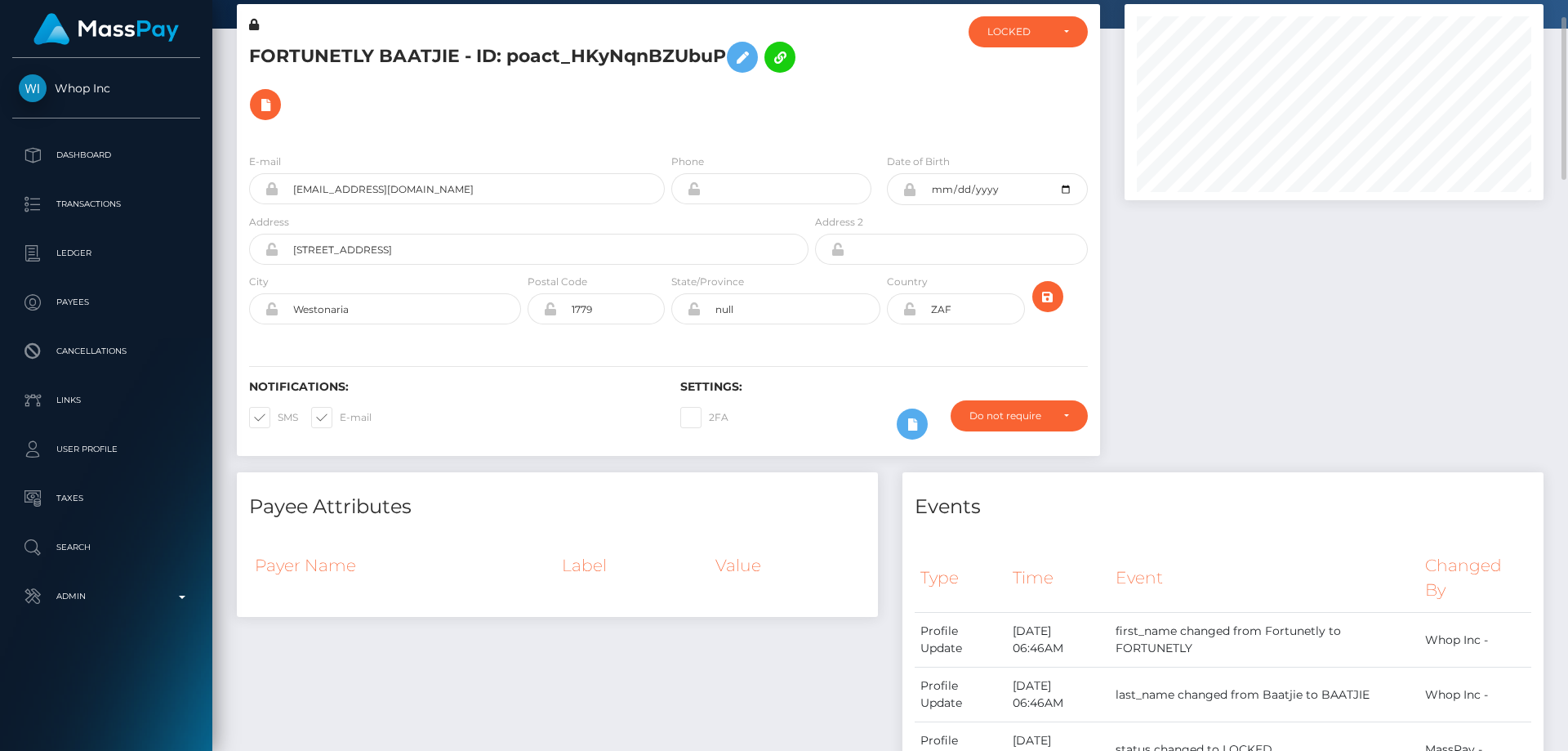
scroll to position [0, 0]
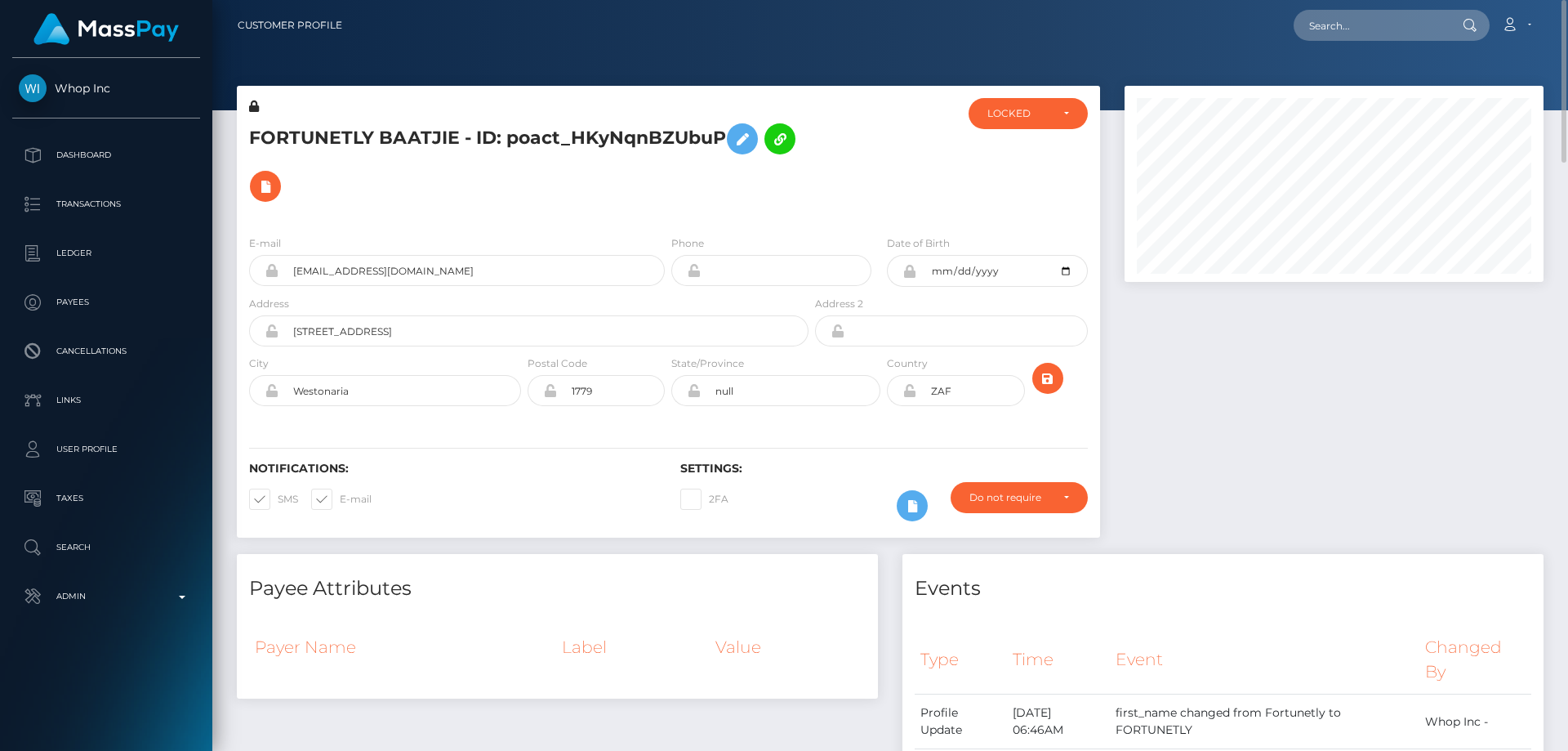
click at [796, 191] on h5 "FORTUNETLY BAATJIE - ID: poact_HKyNqnBZUbuP" at bounding box center [524, 162] width 550 height 95
click at [911, 394] on icon at bounding box center [909, 390] width 14 height 13
click at [1006, 112] on div "LOCKED" at bounding box center [1018, 113] width 63 height 13
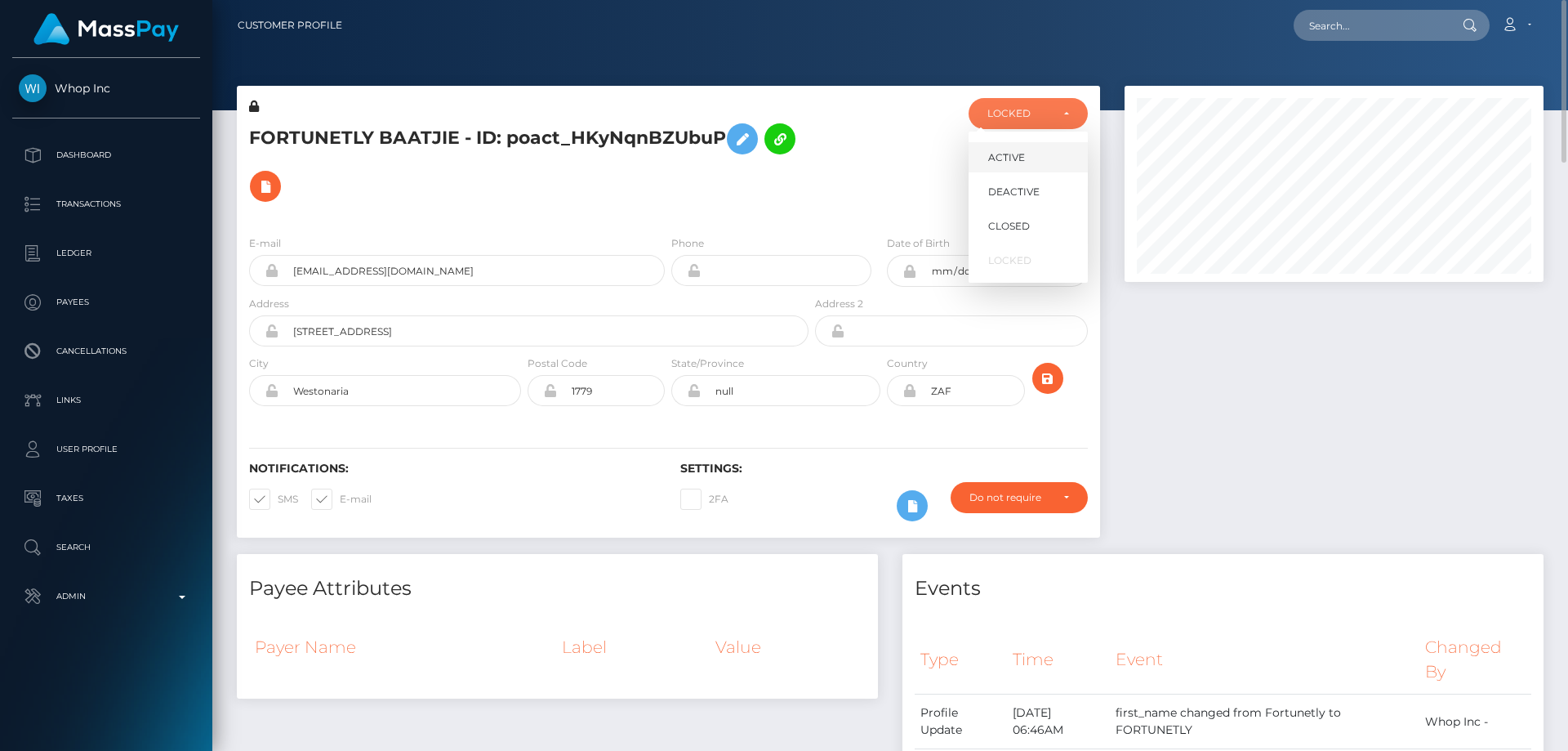
click at [1020, 162] on span "ACTIVE" at bounding box center [1006, 158] width 37 height 15
select select "ACTIVE"
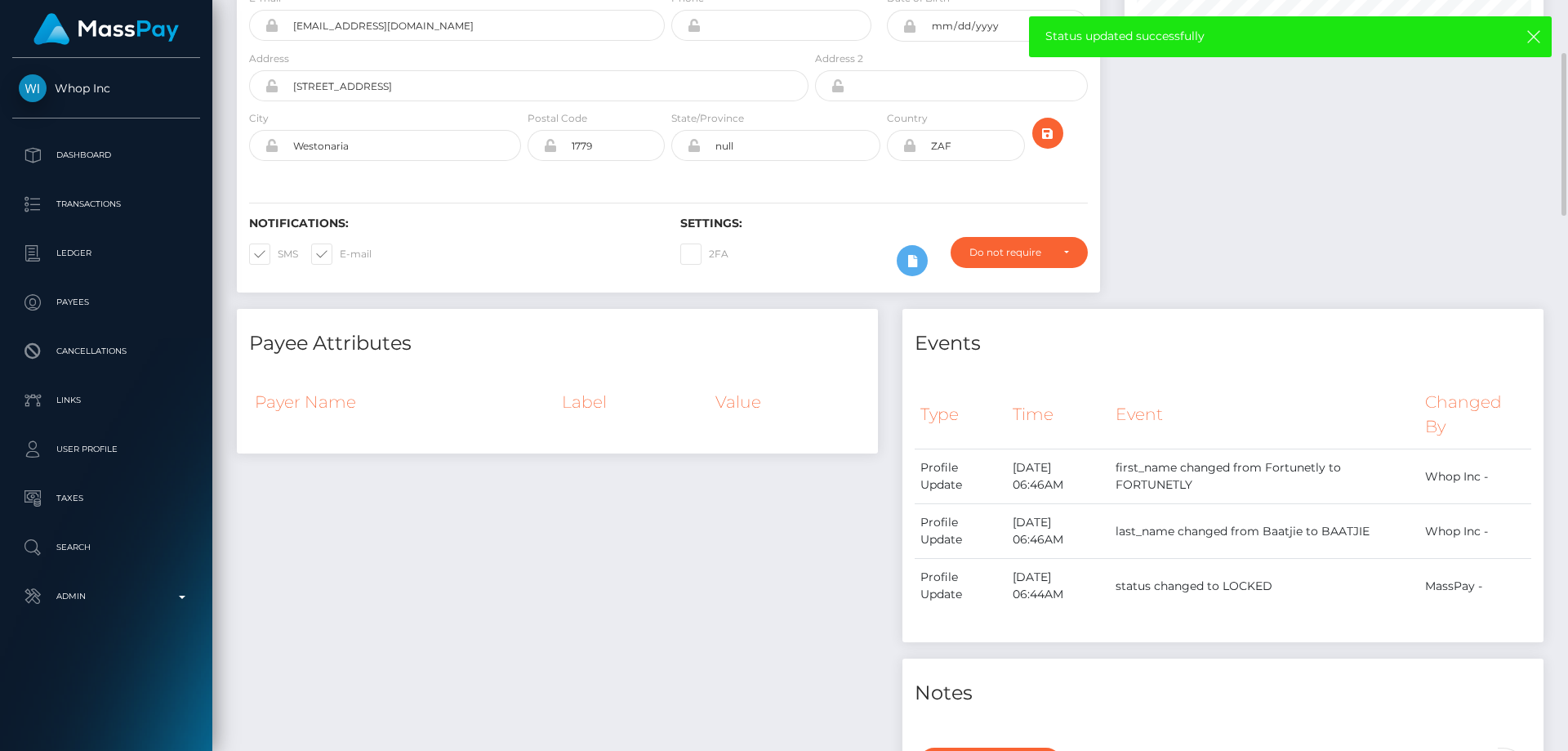
scroll to position [0, 0]
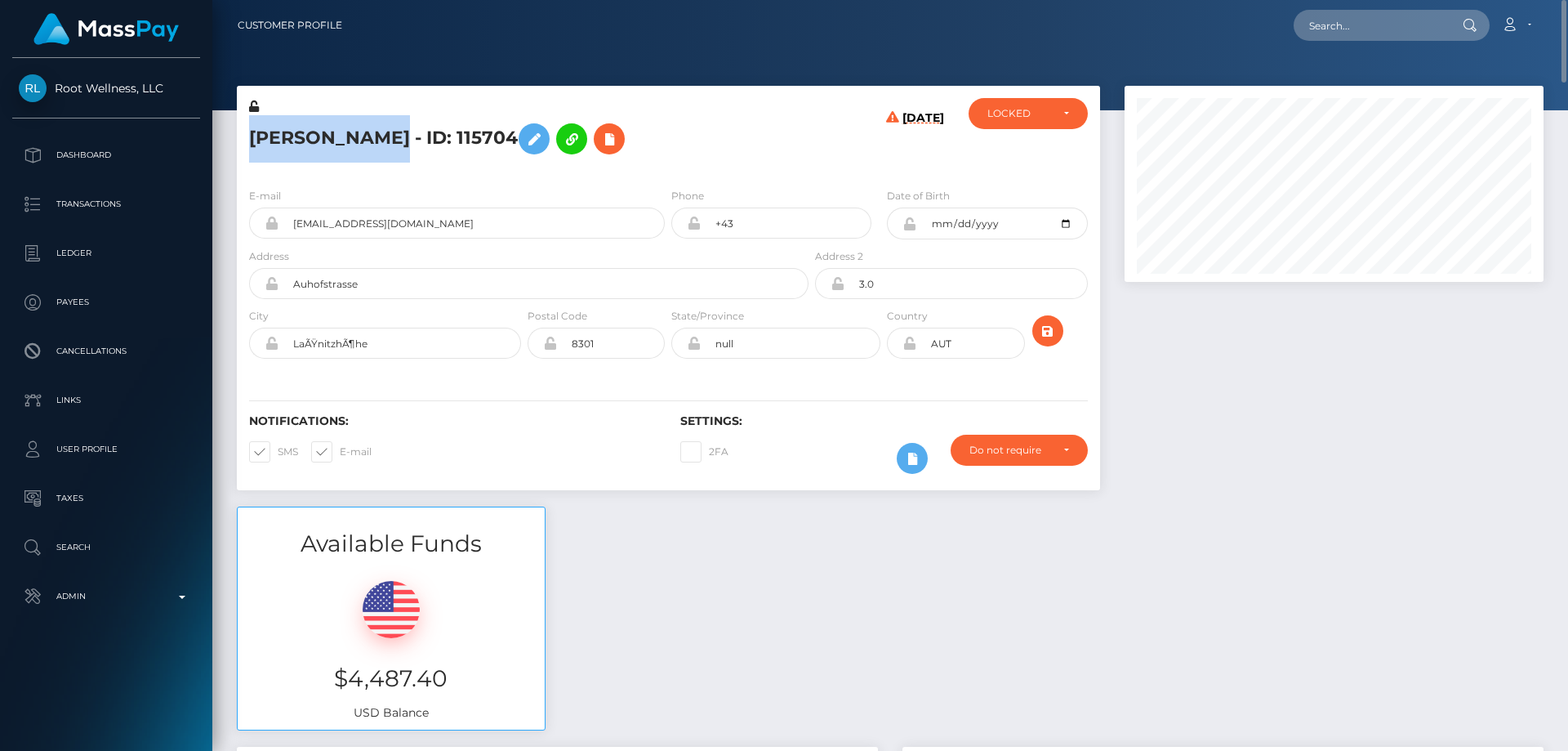
drag, startPoint x: 375, startPoint y: 139, endPoint x: 256, endPoint y: 137, distance: 119.0
click at [256, 137] on h5 "[PERSON_NAME] - ID: 115704" at bounding box center [524, 139] width 550 height 48
copy h5 "[PERSON_NAME]"
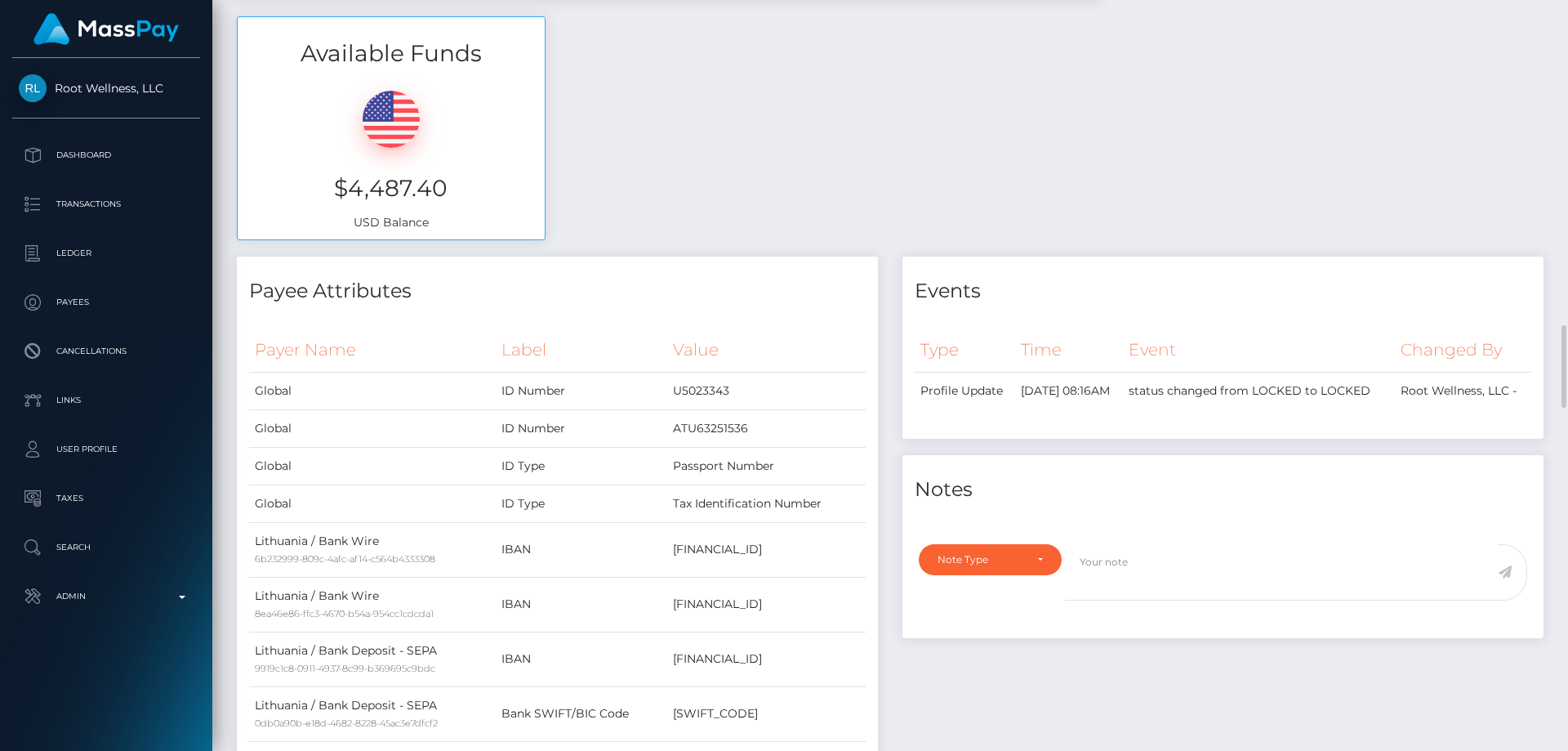
scroll to position [817, 0]
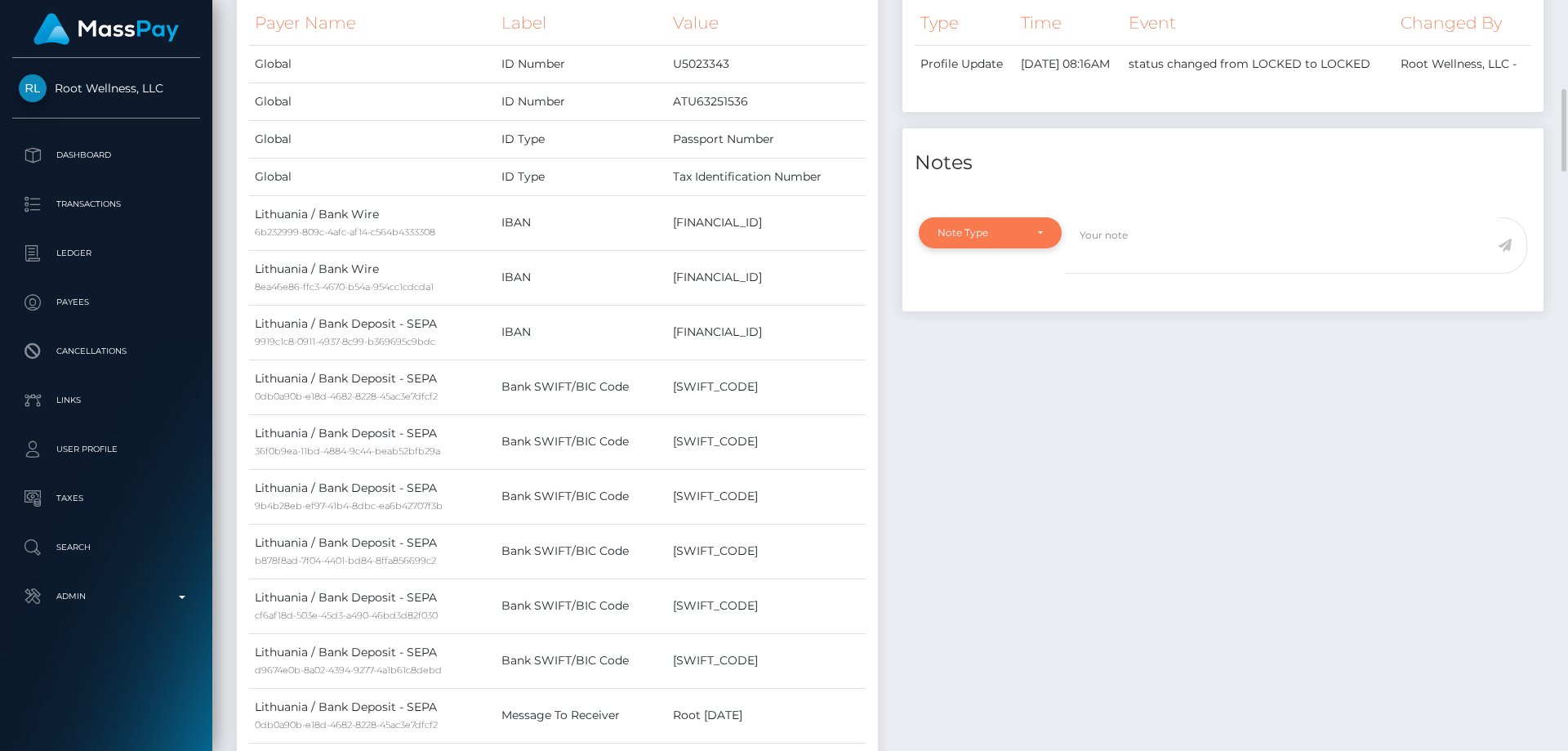
click at [996, 248] on div "Note Type" at bounding box center [990, 232] width 143 height 31
click at [993, 353] on span "Clear Compliance" at bounding box center [982, 346] width 87 height 15
select select "CLEAR_COMPLIANCE"
paste textarea "Transaction made according with the area of residence. NBCOU flag cleared."
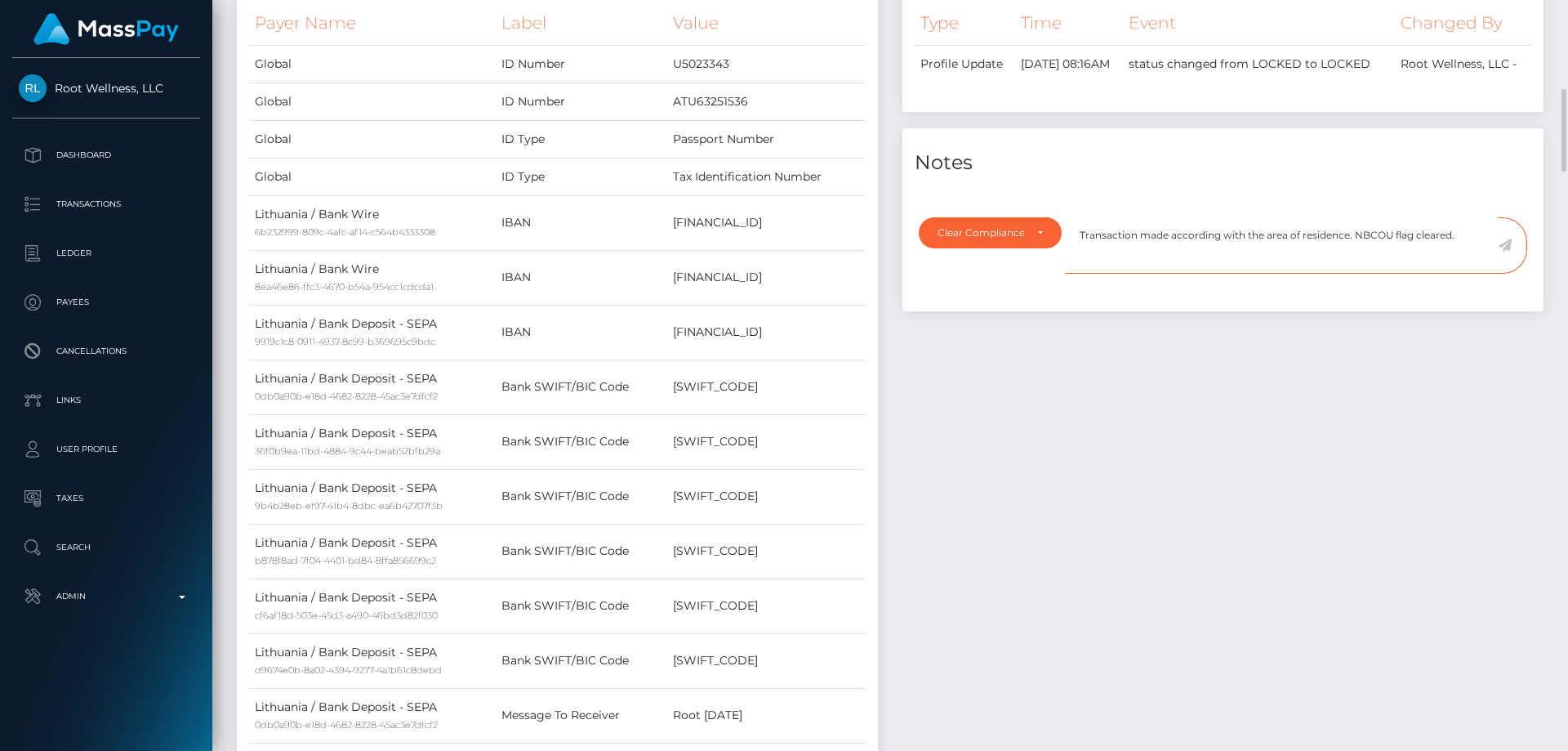
type textarea "Transaction made according with the area of residence. NBCOU flag cleared."
click at [1507, 252] on icon at bounding box center [1504, 245] width 14 height 13
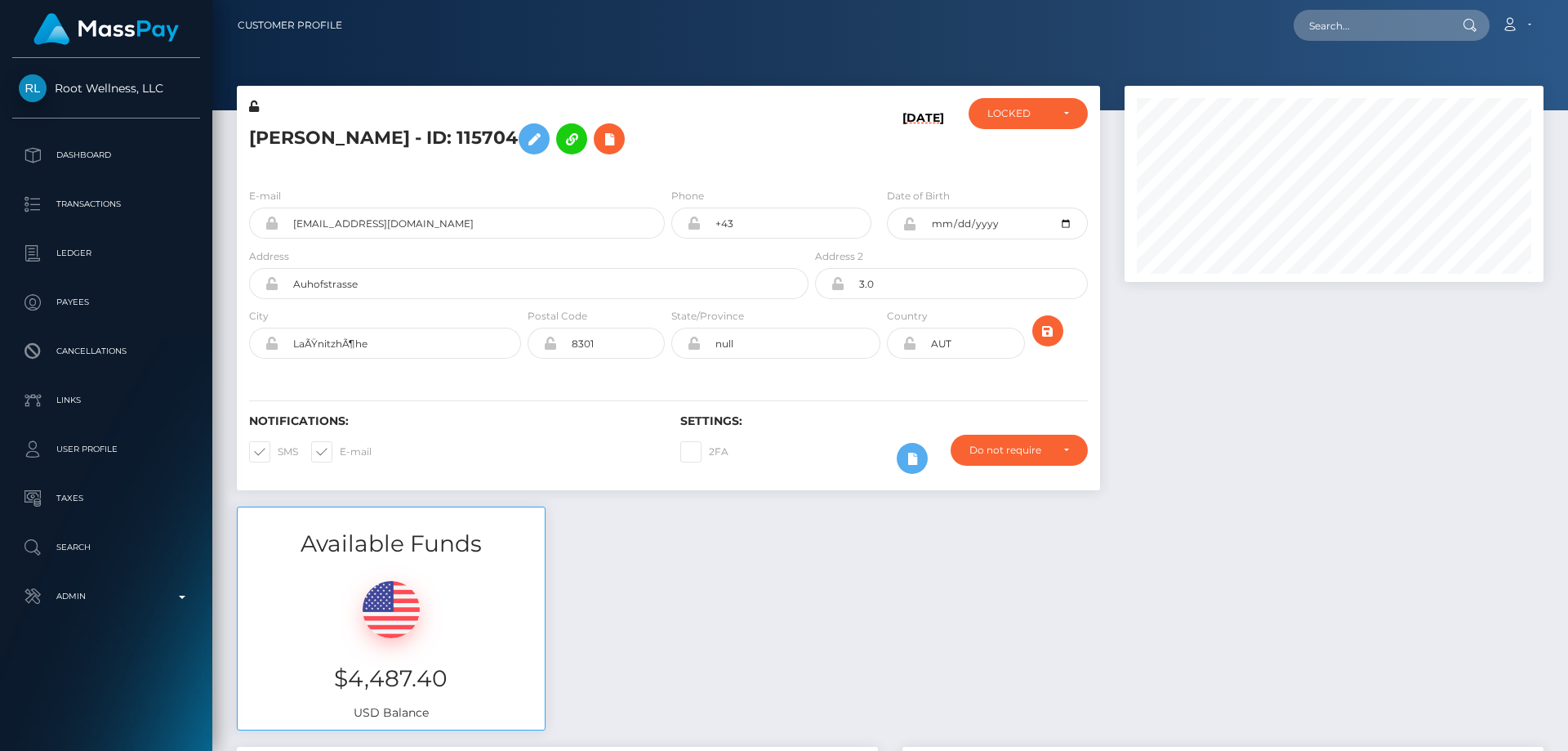
scroll to position [196, 419]
click at [1041, 121] on div "LOCKED" at bounding box center [1028, 113] width 119 height 31
click at [1022, 151] on span "ACTIVE" at bounding box center [1006, 158] width 37 height 15
select select "ACTIVE"
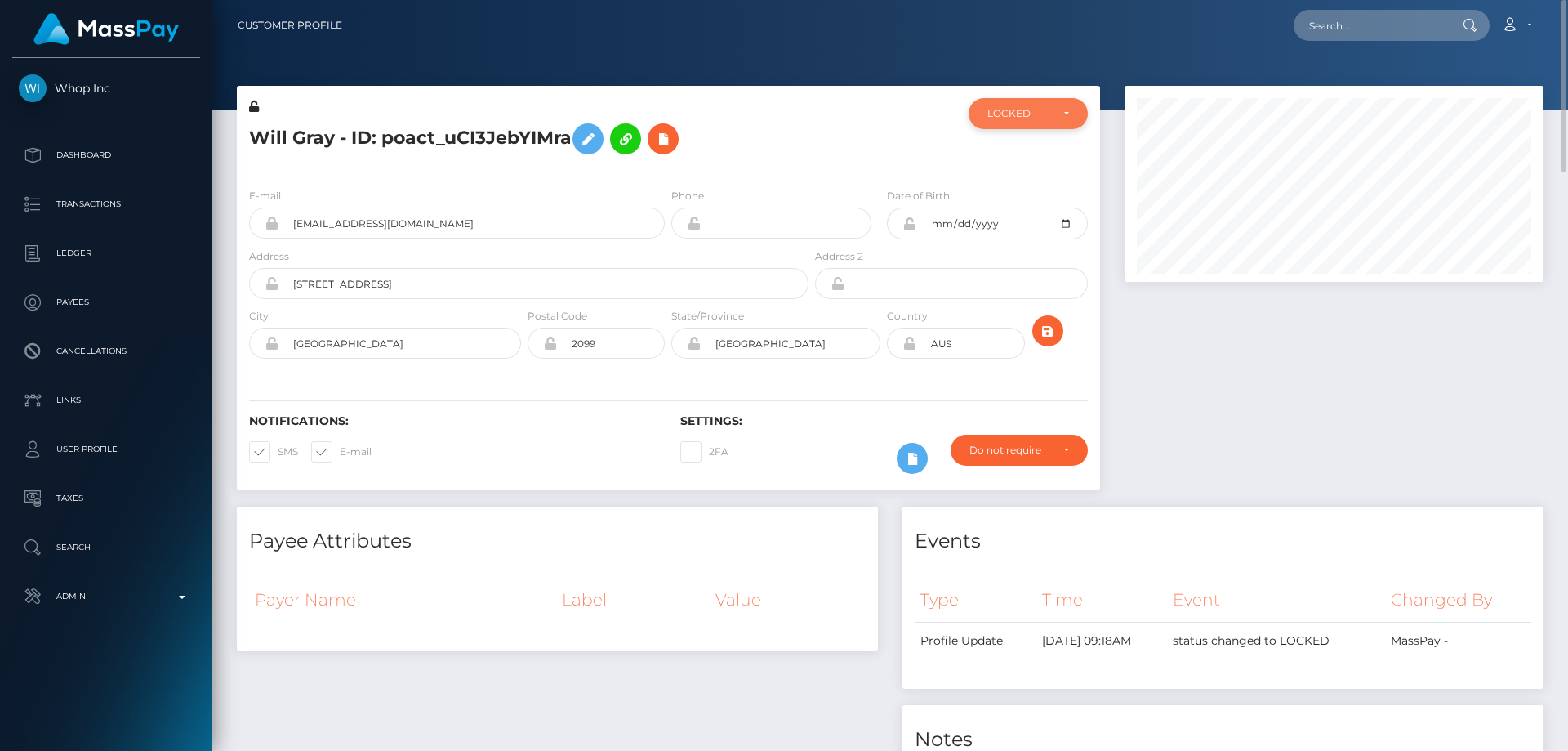
click at [1034, 111] on div "LOCKED" at bounding box center [1018, 113] width 63 height 13
click at [1048, 189] on link "DEACTIVE" at bounding box center [1028, 191] width 119 height 30
select select "DEACTIVE"
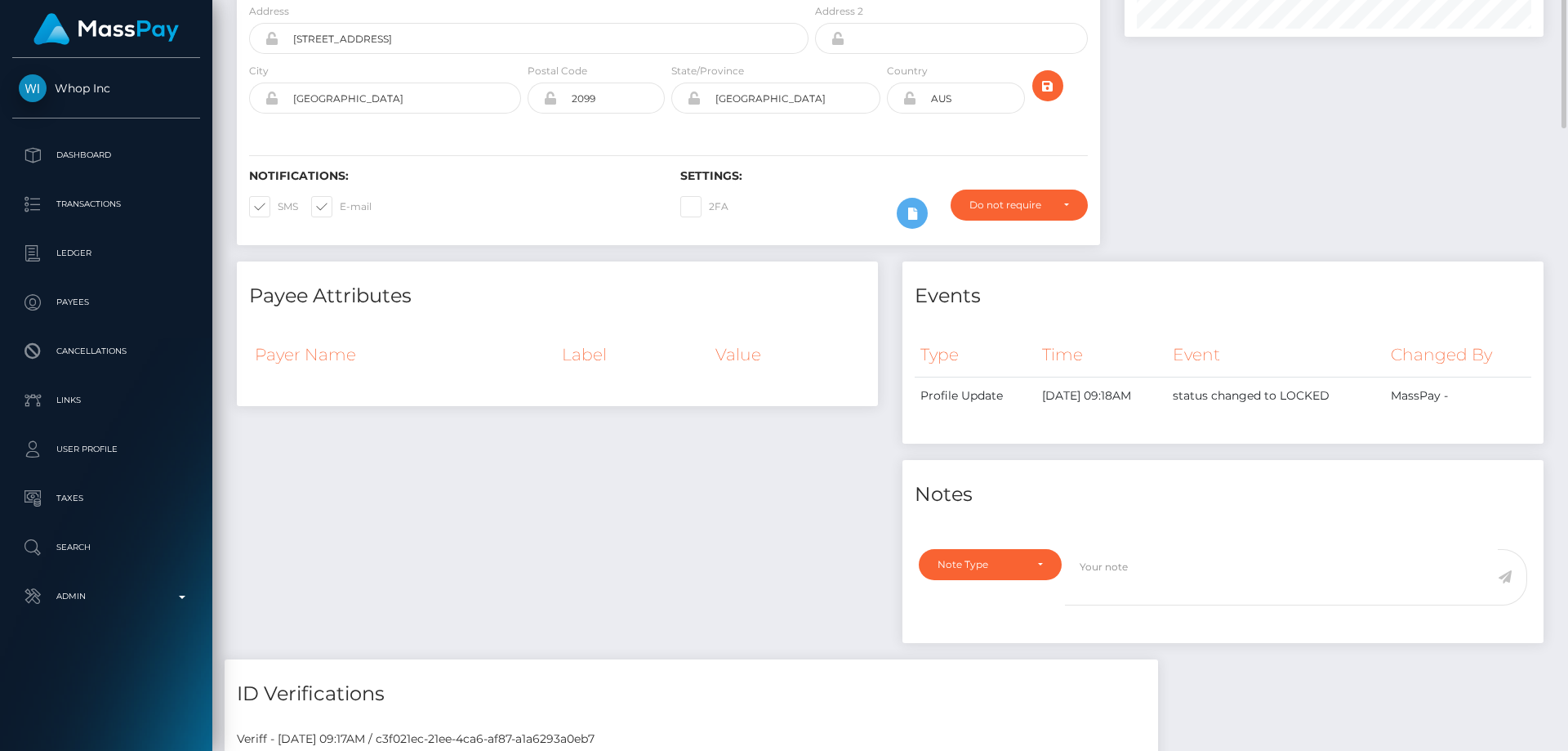
scroll to position [0, 0]
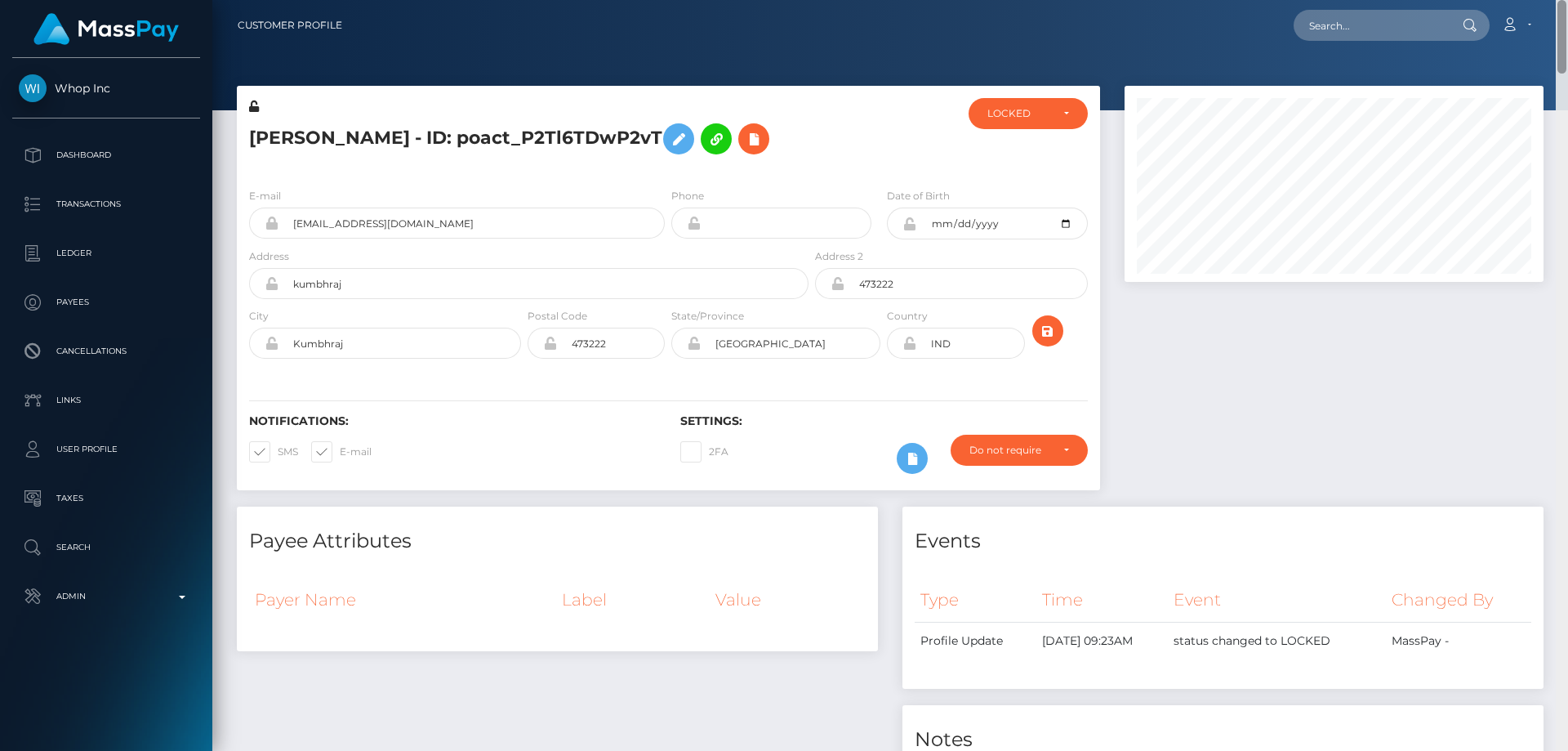
drag, startPoint x: 1562, startPoint y: 538, endPoint x: 1567, endPoint y: -24, distance: 562.0
click at [1567, 0] on html "Whop Inc Dashboard Transactions Ledger Payees Cancellations Links" at bounding box center [784, 376] width 1568 height 751
click at [1021, 117] on div "LOCKED" at bounding box center [1018, 113] width 63 height 13
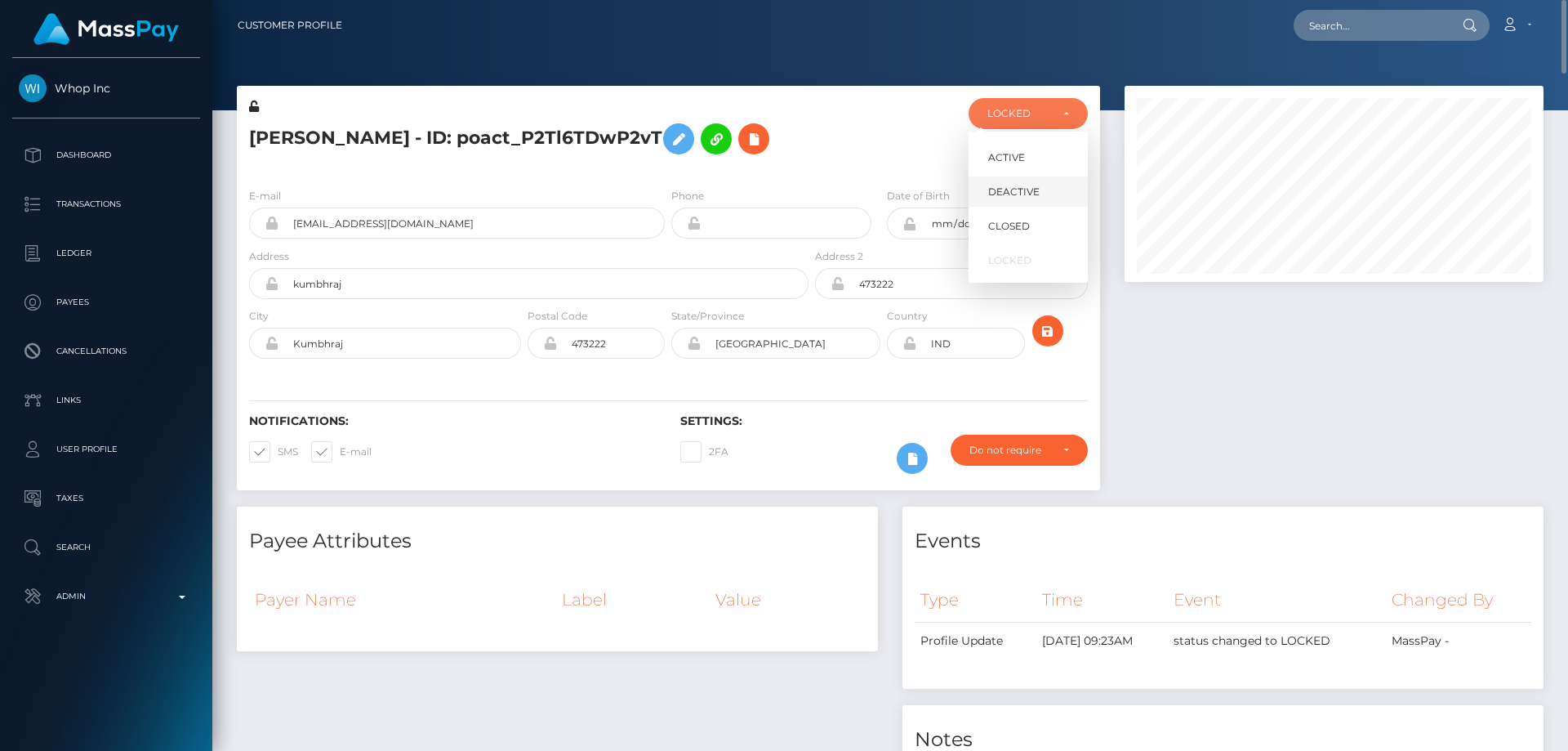
click at [1036, 189] on span "DEACTIVE" at bounding box center [1014, 192] width 51 height 15
select select "DEACTIVE"
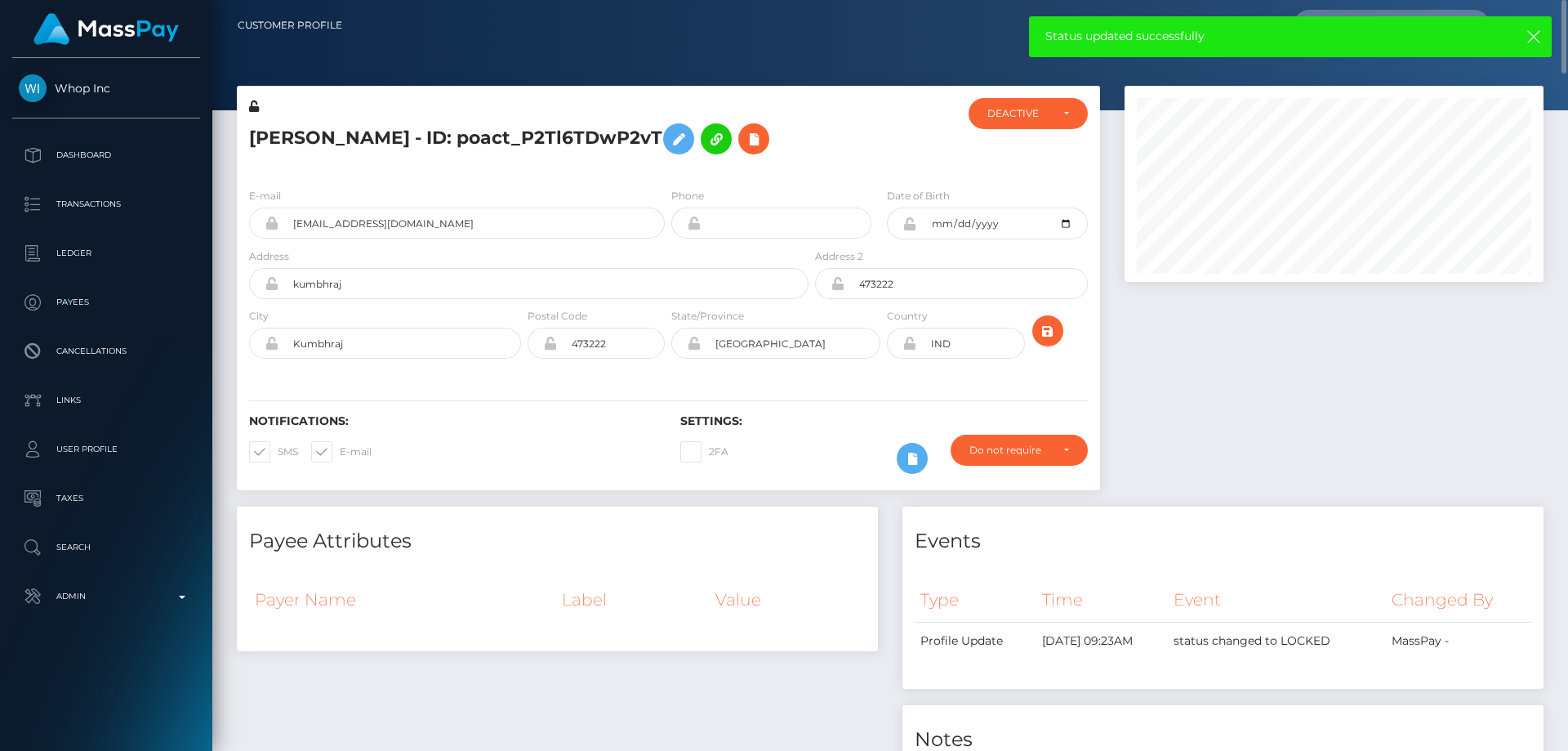
drag, startPoint x: 1312, startPoint y: 416, endPoint x: 1304, endPoint y: 414, distance: 8.2
click at [1312, 416] on div at bounding box center [1334, 296] width 444 height 420
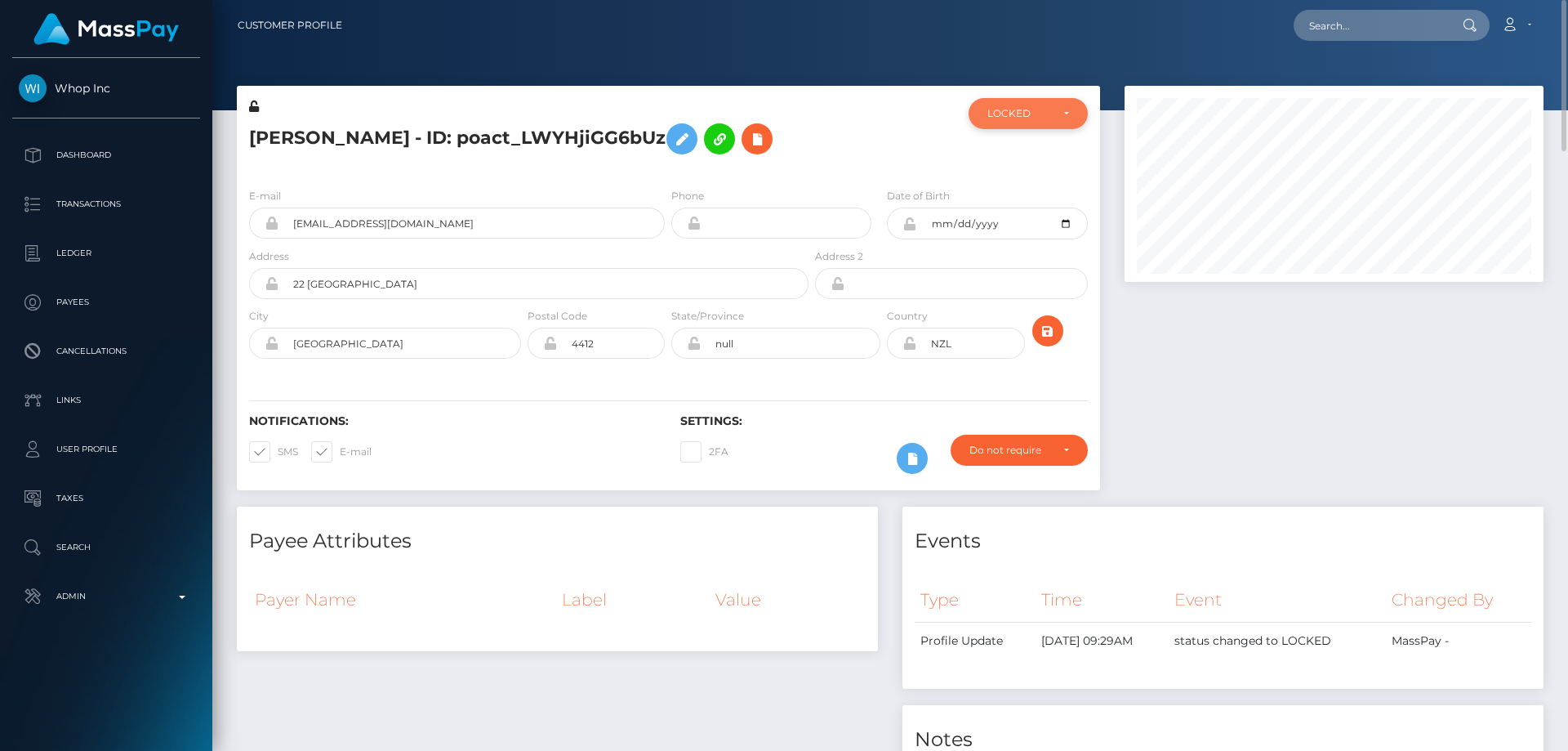
click at [1016, 125] on div "LOCKED" at bounding box center [1028, 113] width 119 height 31
click at [1039, 189] on link "DEACTIVE" at bounding box center [1028, 191] width 119 height 30
select select "DEACTIVE"
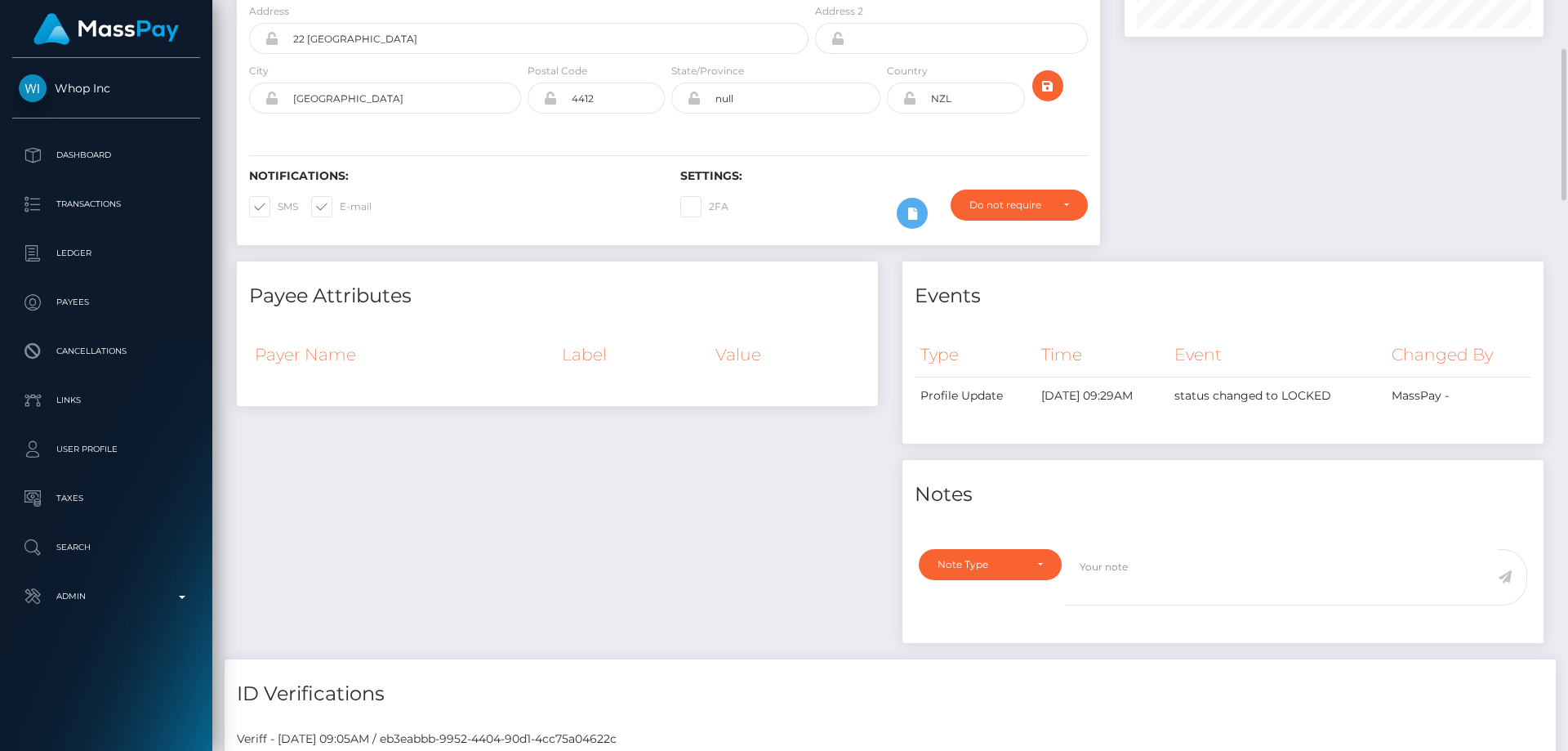
scroll to position [0, 0]
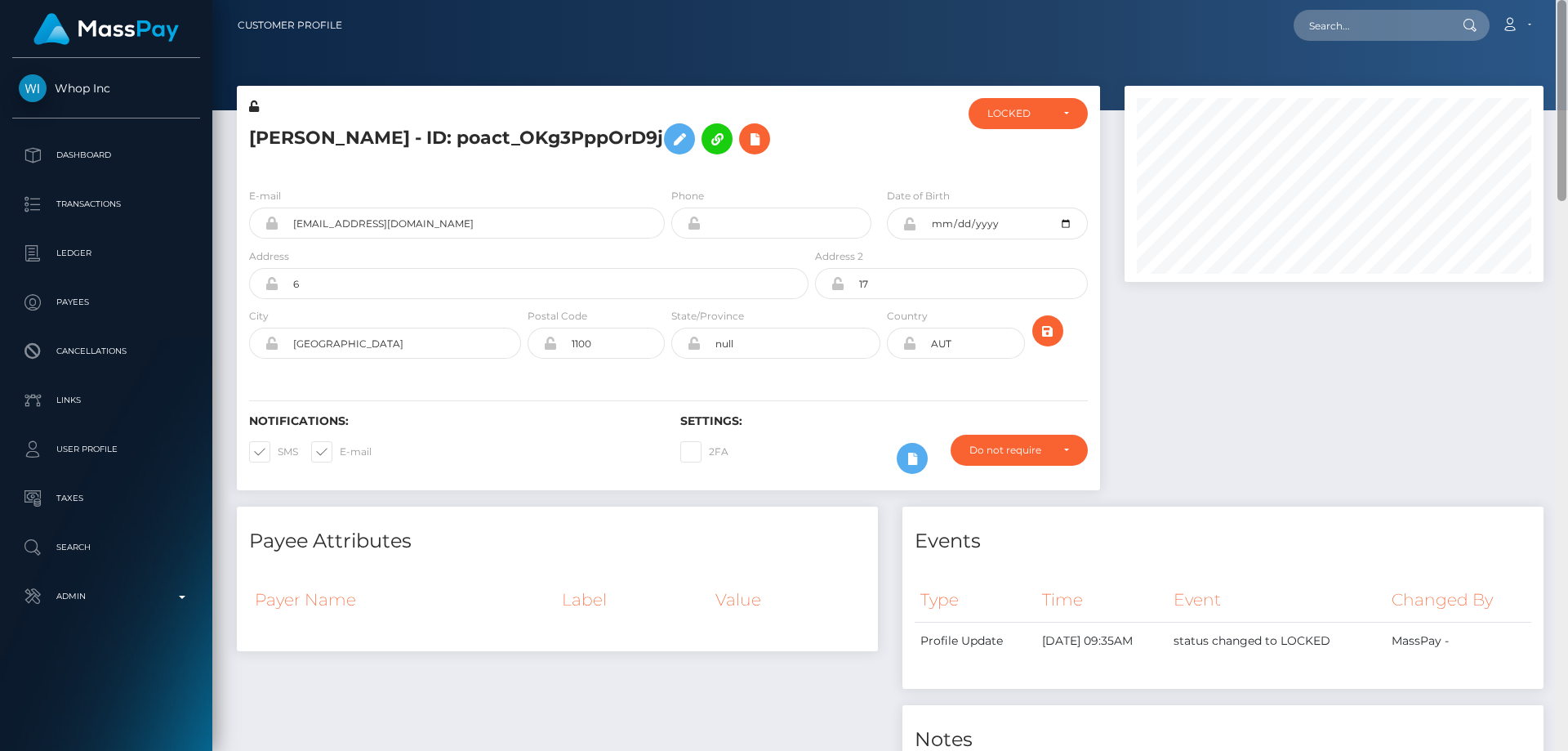
drag, startPoint x: 1560, startPoint y: 301, endPoint x: 1567, endPoint y: -4, distance: 305.1
click at [1567, 0] on html "Whop Inc Dashboard Transactions Ledger Payees Cancellations Links" at bounding box center [784, 376] width 1568 height 751
click at [1044, 120] on div "LOCKED" at bounding box center [1018, 113] width 63 height 13
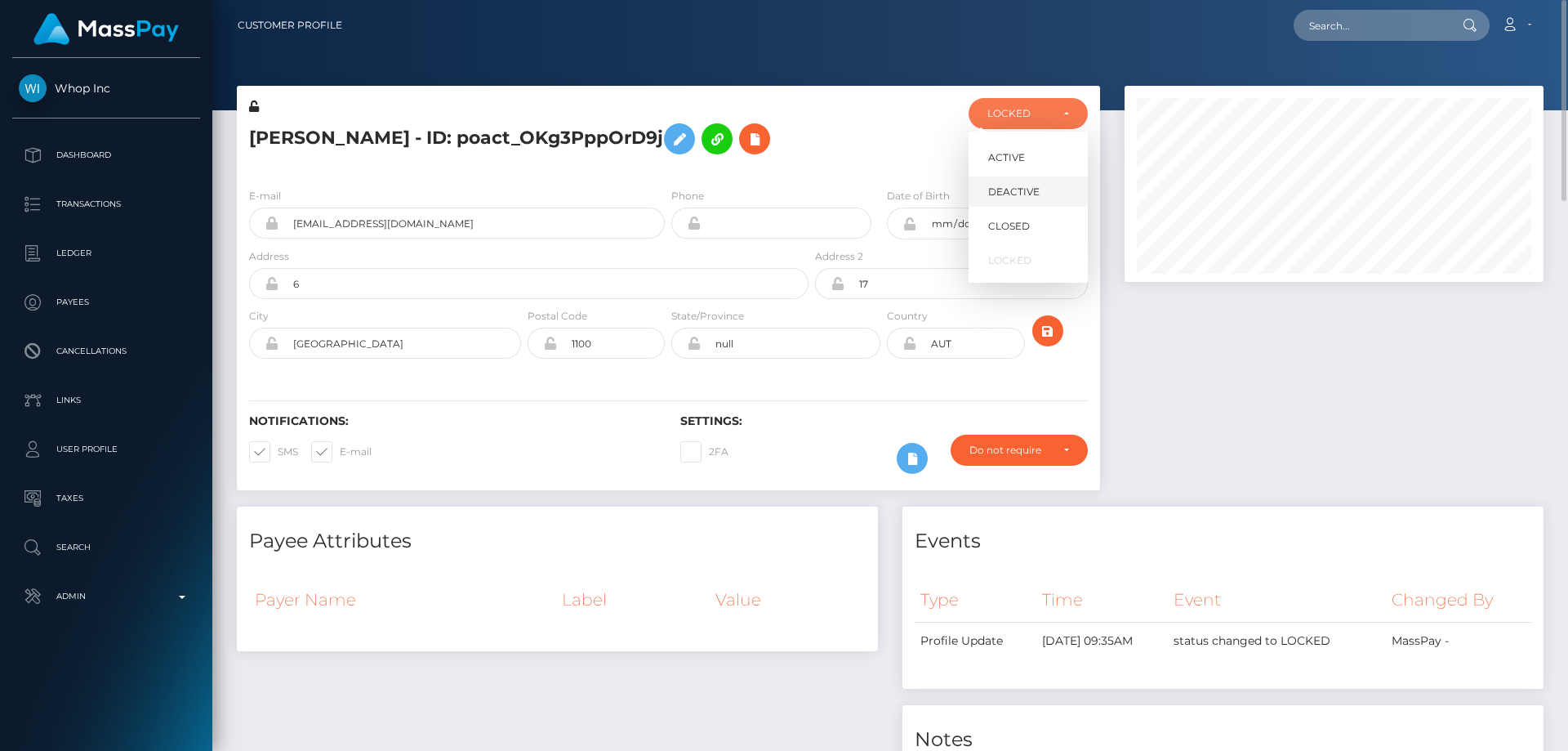
click at [1037, 186] on span "DEACTIVE" at bounding box center [1014, 192] width 51 height 15
select select "DEACTIVE"
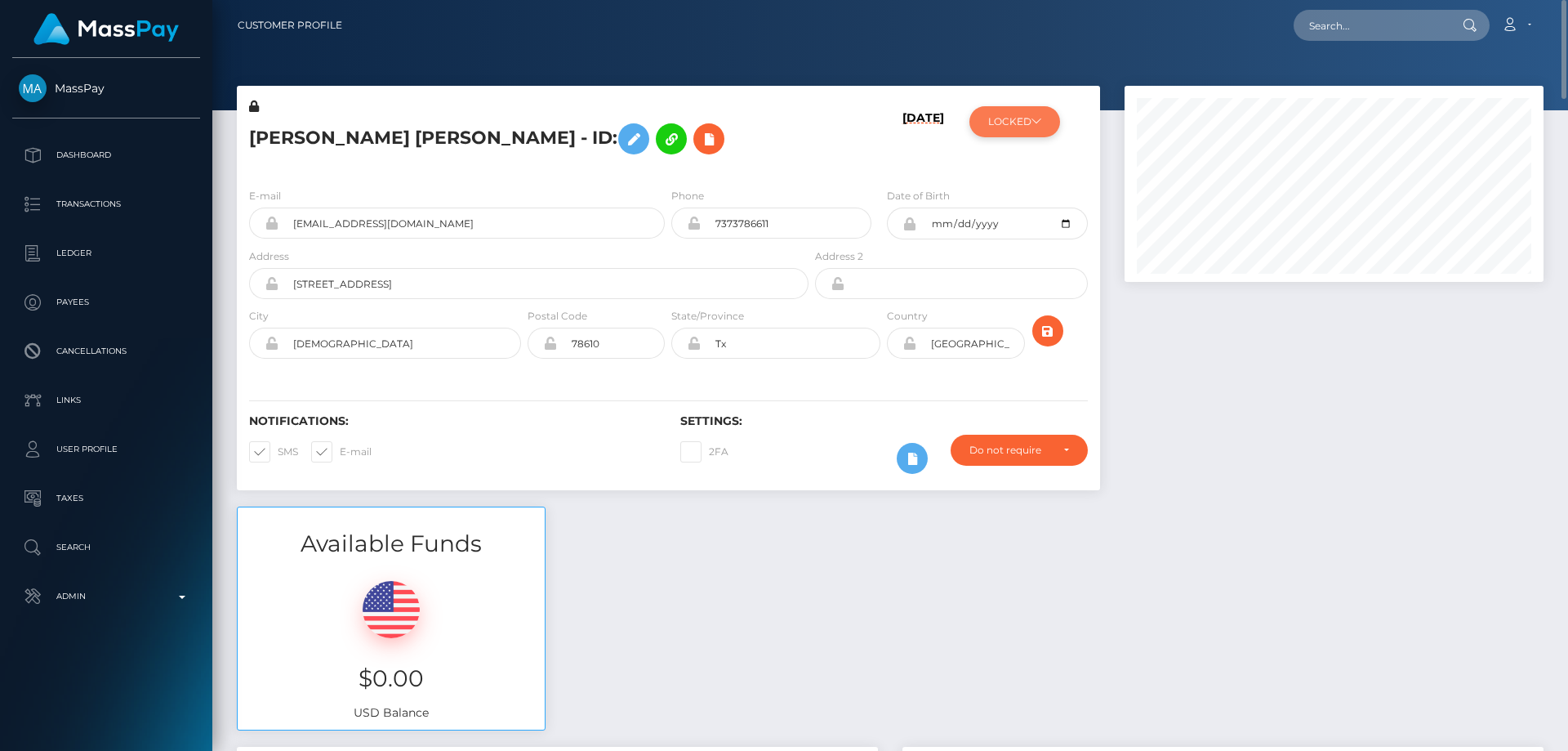
click at [1046, 122] on button "LOCKED" at bounding box center [1015, 121] width 91 height 31
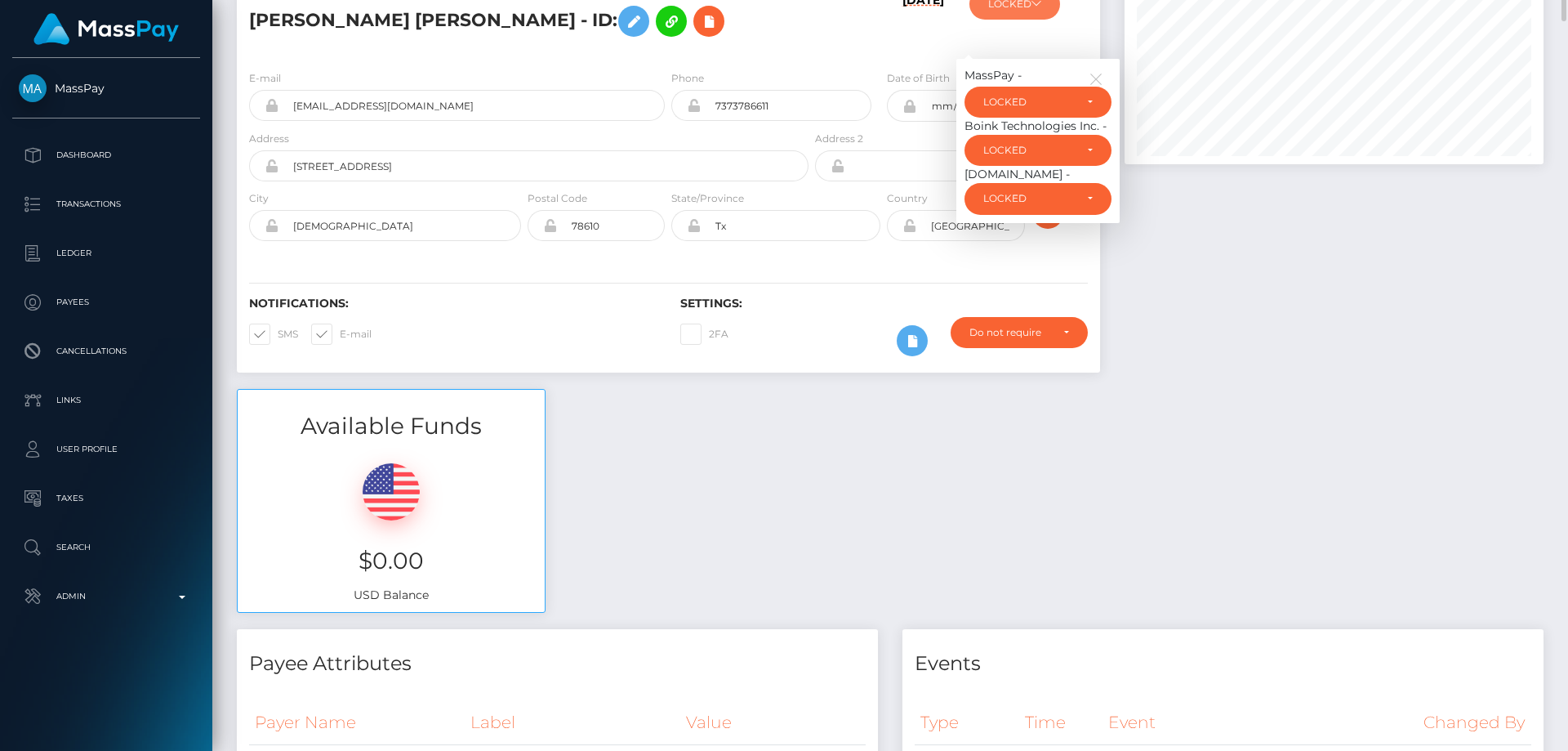
scroll to position [36, 0]
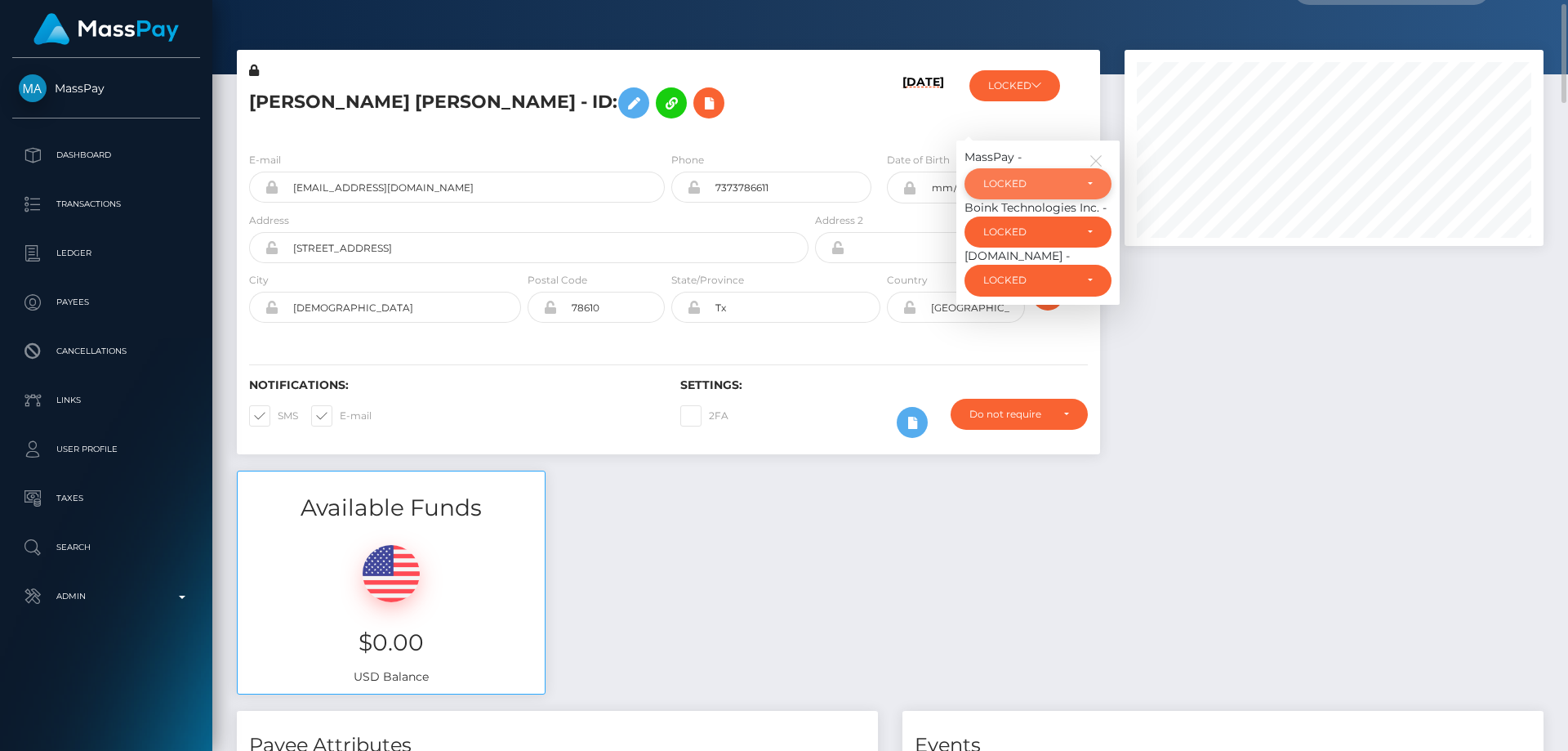
click at [1043, 184] on div "LOCKED" at bounding box center [1028, 184] width 91 height 13
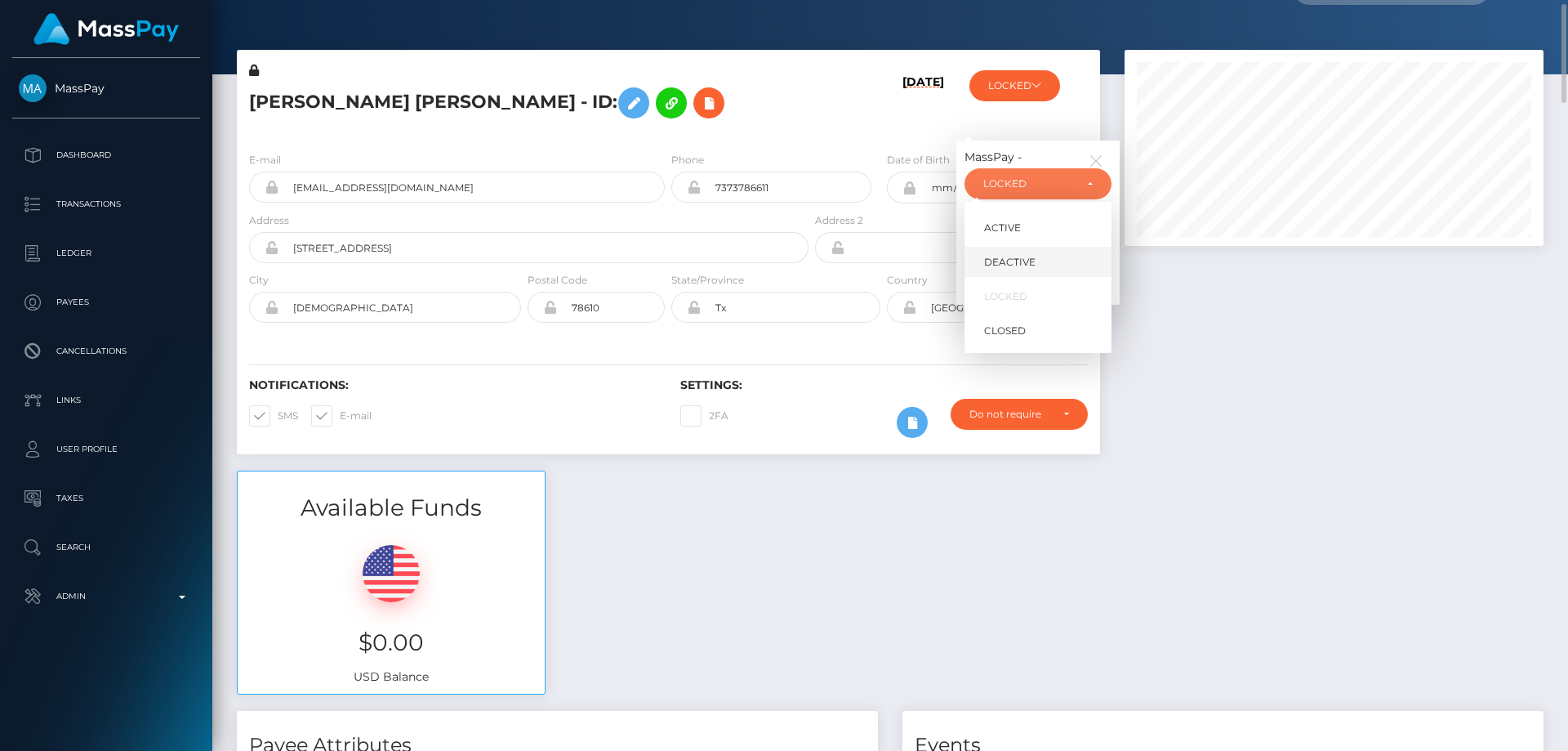
click at [1023, 264] on span "DEACTIVE" at bounding box center [1009, 262] width 51 height 15
select select "DEACTIVE"
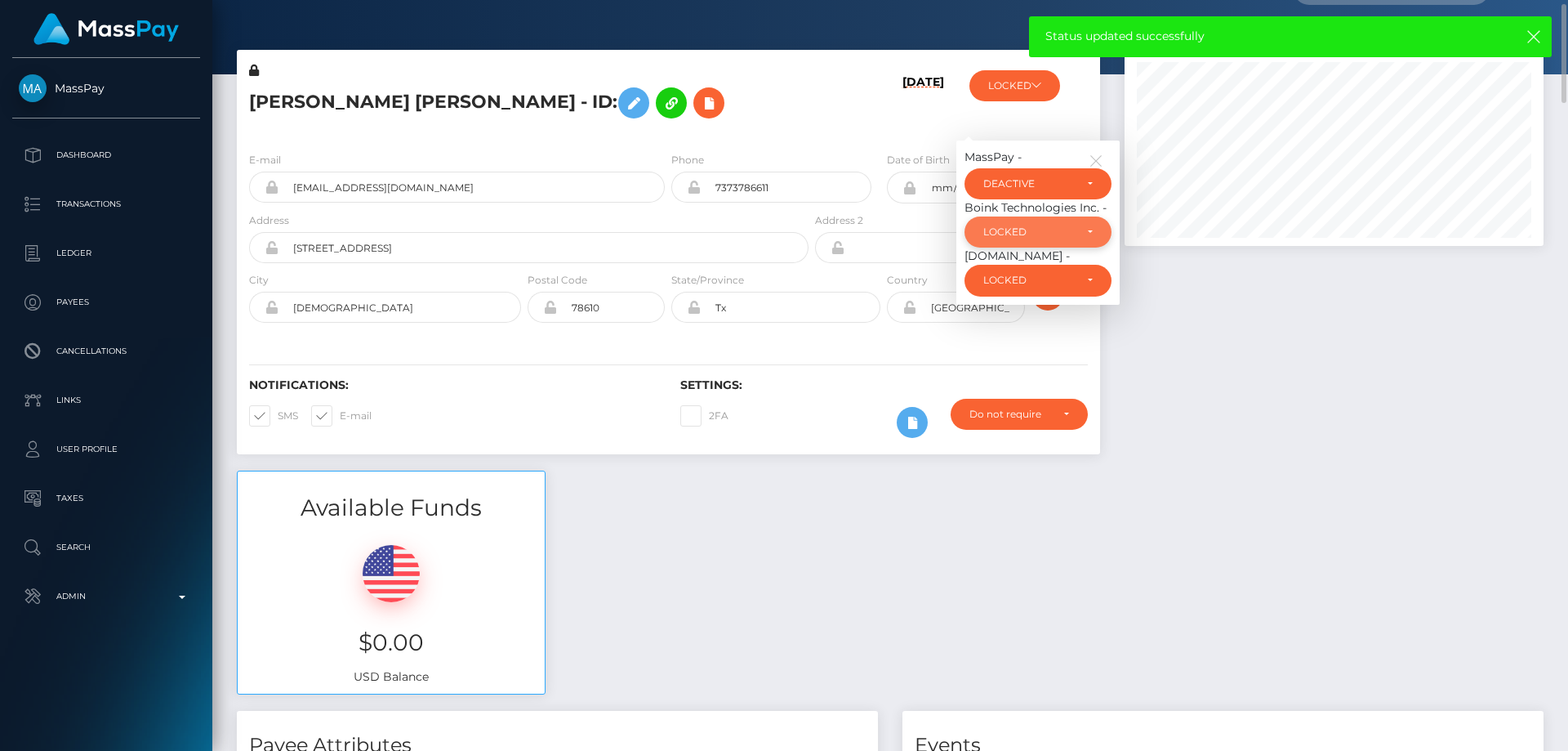
click at [1039, 233] on div "LOCKED" at bounding box center [1028, 232] width 91 height 13
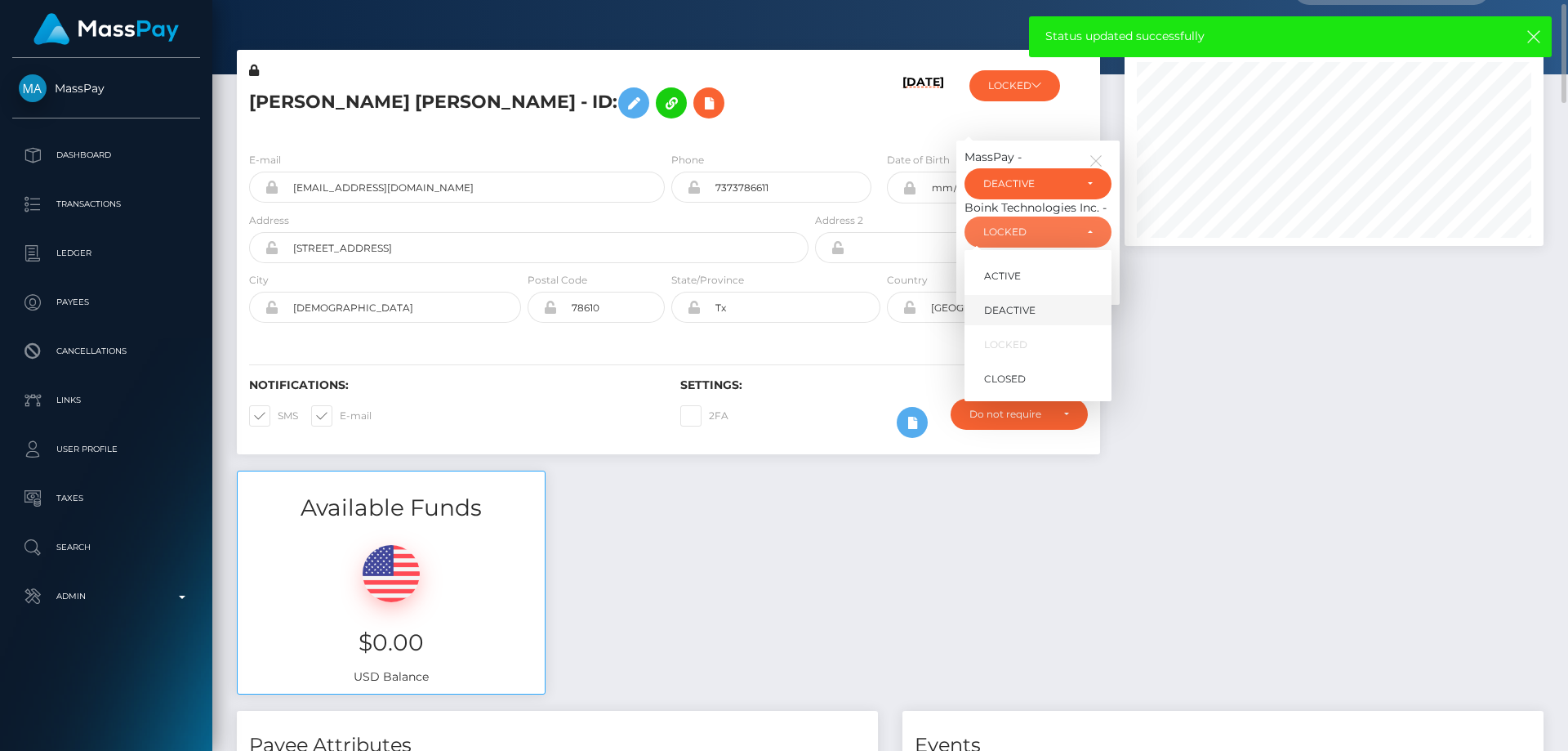
click at [1029, 316] on span "DEACTIVE" at bounding box center [1009, 311] width 51 height 15
select select "DEACTIVE"
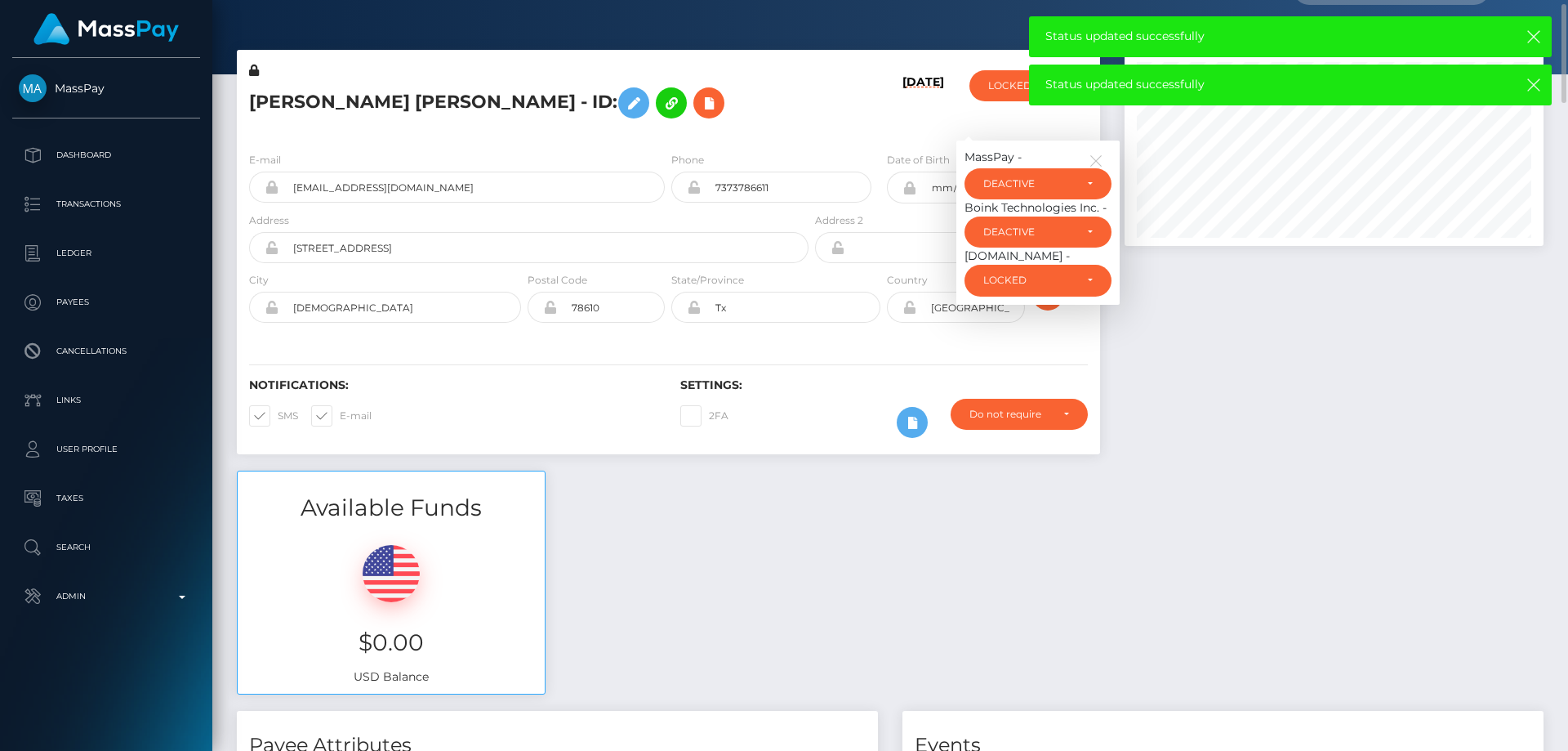
click at [990, 259] on div "Unlockt.me -" at bounding box center [1037, 256] width 147 height 17
click at [993, 268] on div "LOCKED" at bounding box center [1037, 280] width 147 height 31
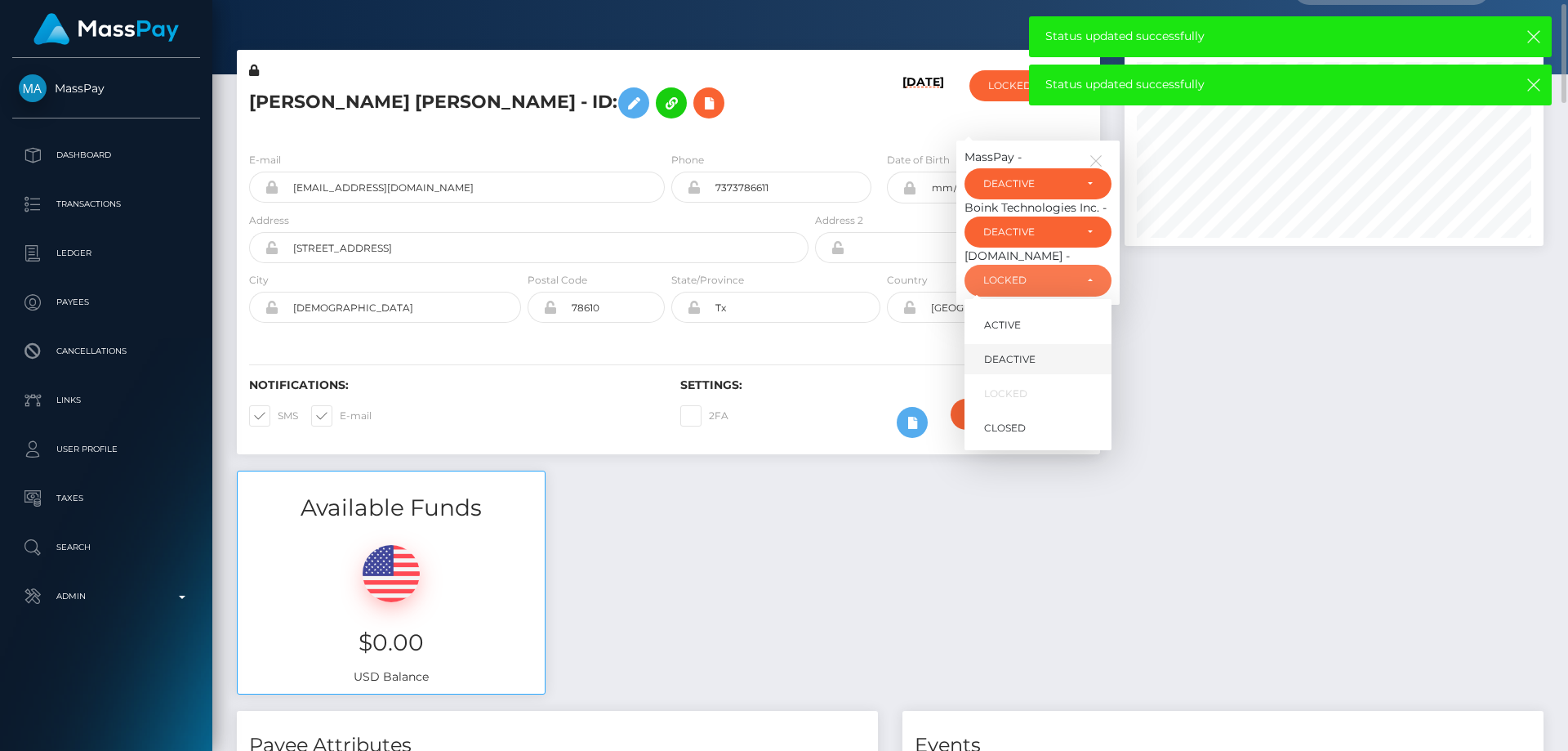
click at [1029, 367] on link "DEACTIVE" at bounding box center [1037, 359] width 147 height 30
select select "DEACTIVE"
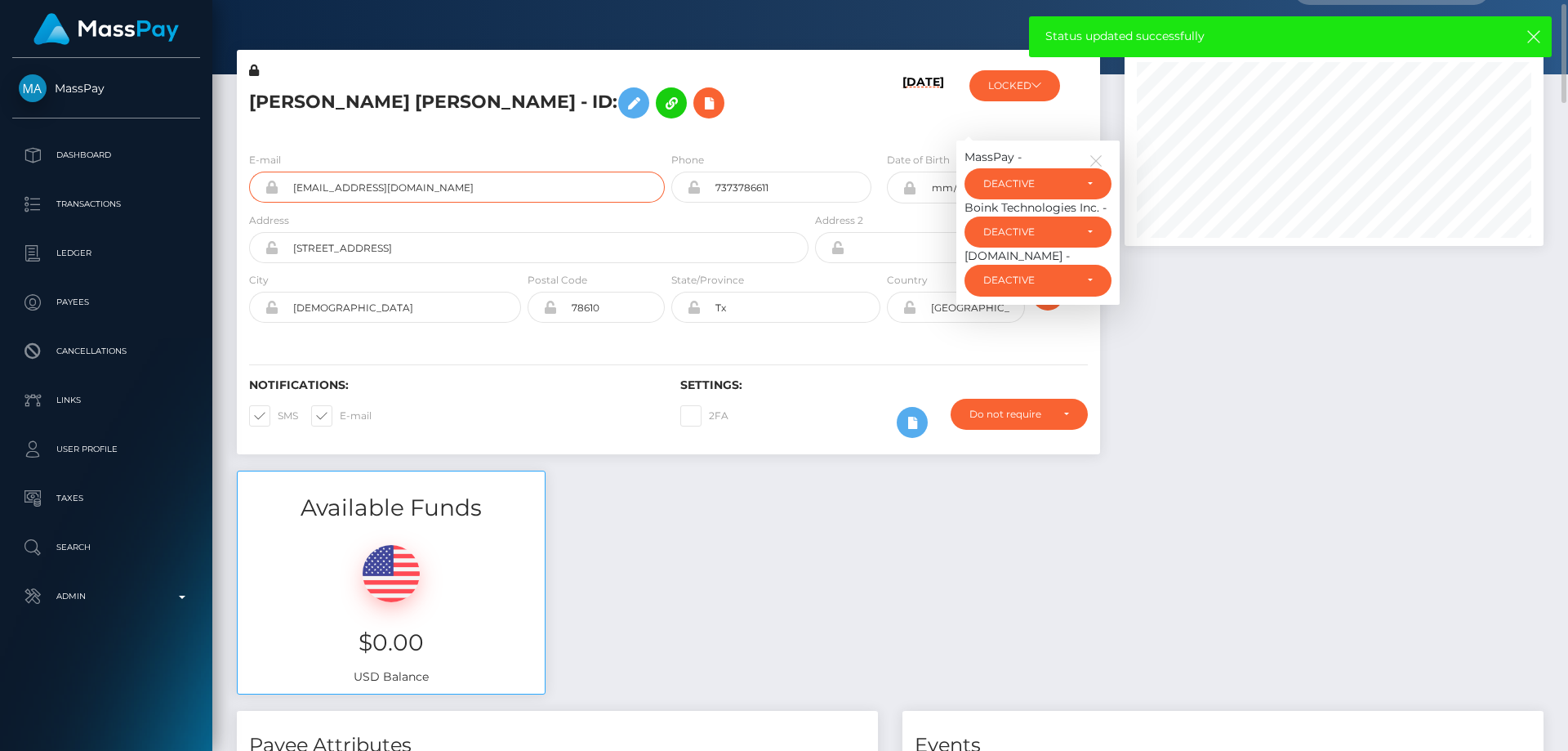
drag, startPoint x: 467, startPoint y: 190, endPoint x: 286, endPoint y: 191, distance: 181.0
click at [286, 191] on input "lauraaguirrezamora@gmail.com" at bounding box center [472, 186] width 387 height 31
click at [1325, 562] on div "Available Funds $0.00 USD Balance" at bounding box center [890, 591] width 1331 height 241
click at [1531, 45] on button "button" at bounding box center [1533, 37] width 21 height 21
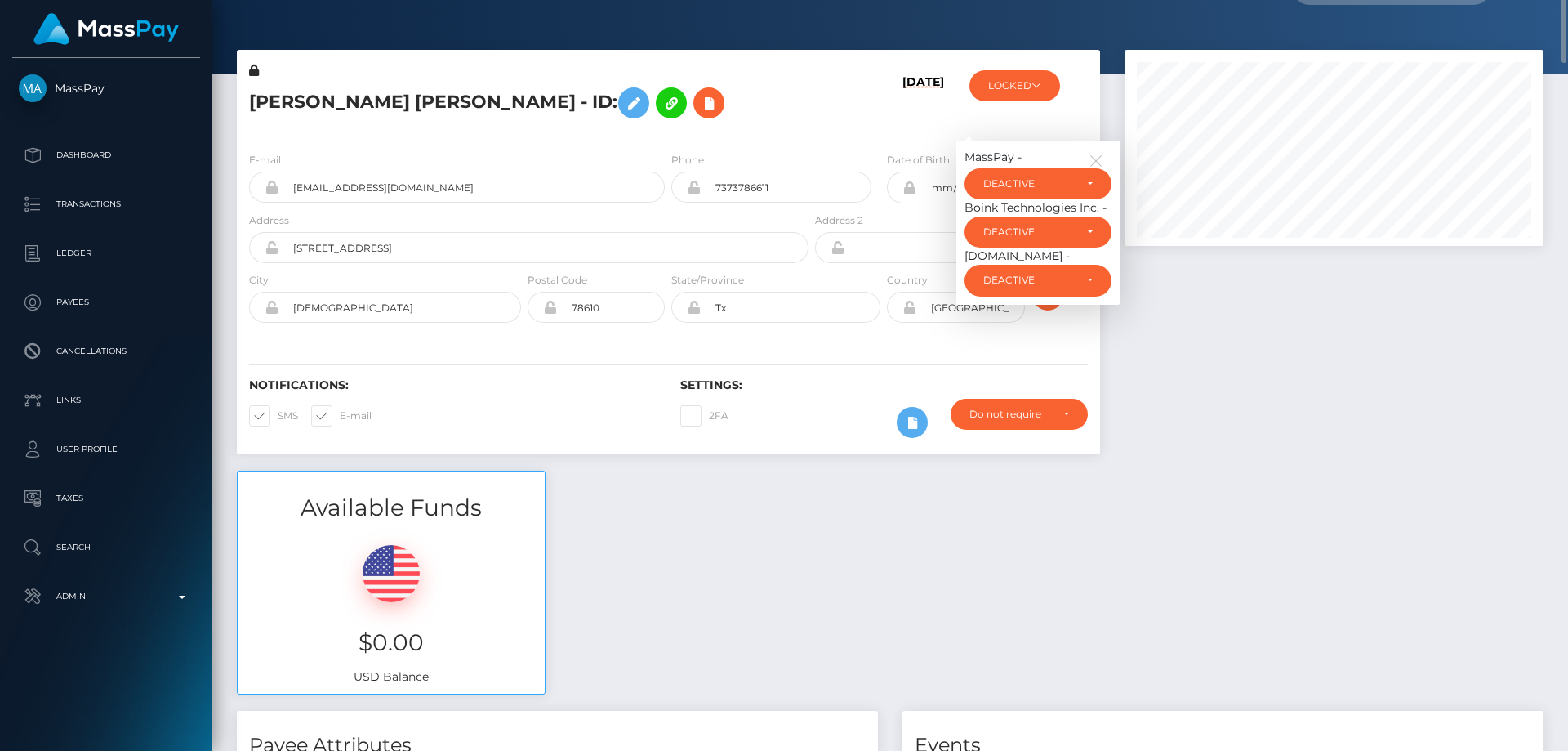
scroll to position [0, 0]
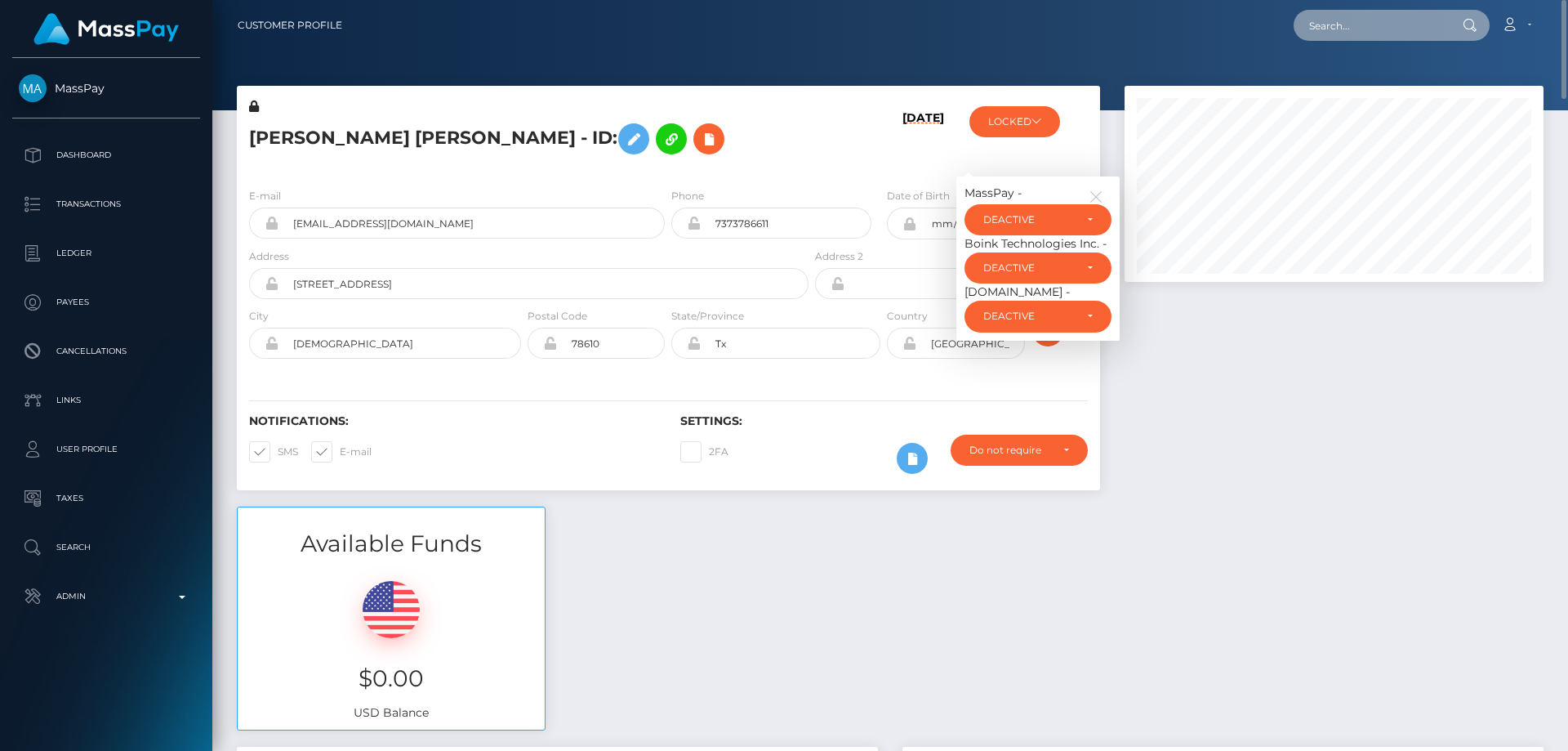
paste input "lauraaguirrezamora@gmail.com"
type input "lauraaguirrezamora@gmail.com"
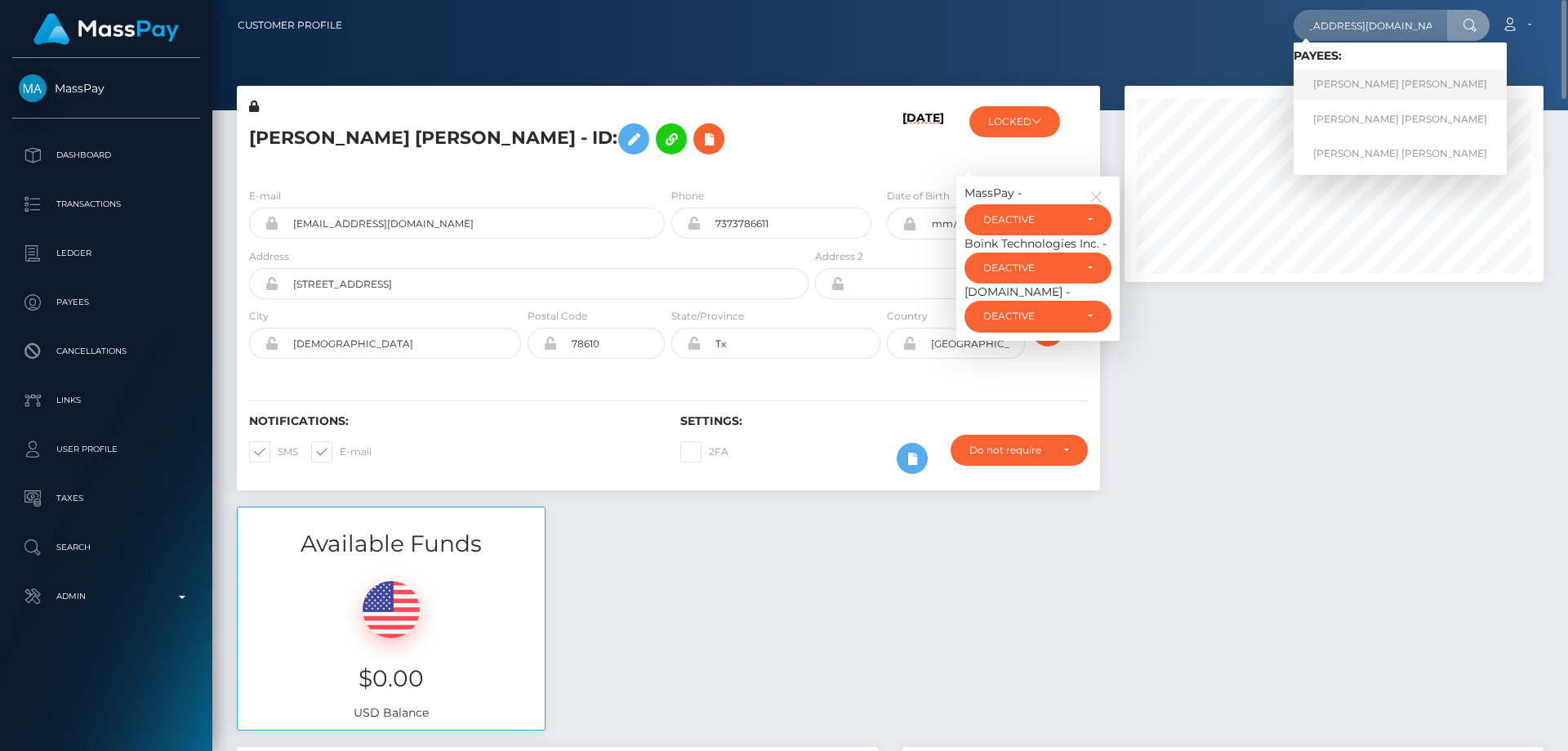
click at [1425, 76] on link "LAURA ROSALVA AGUIRRE ZAMORA" at bounding box center [1400, 84] width 213 height 30
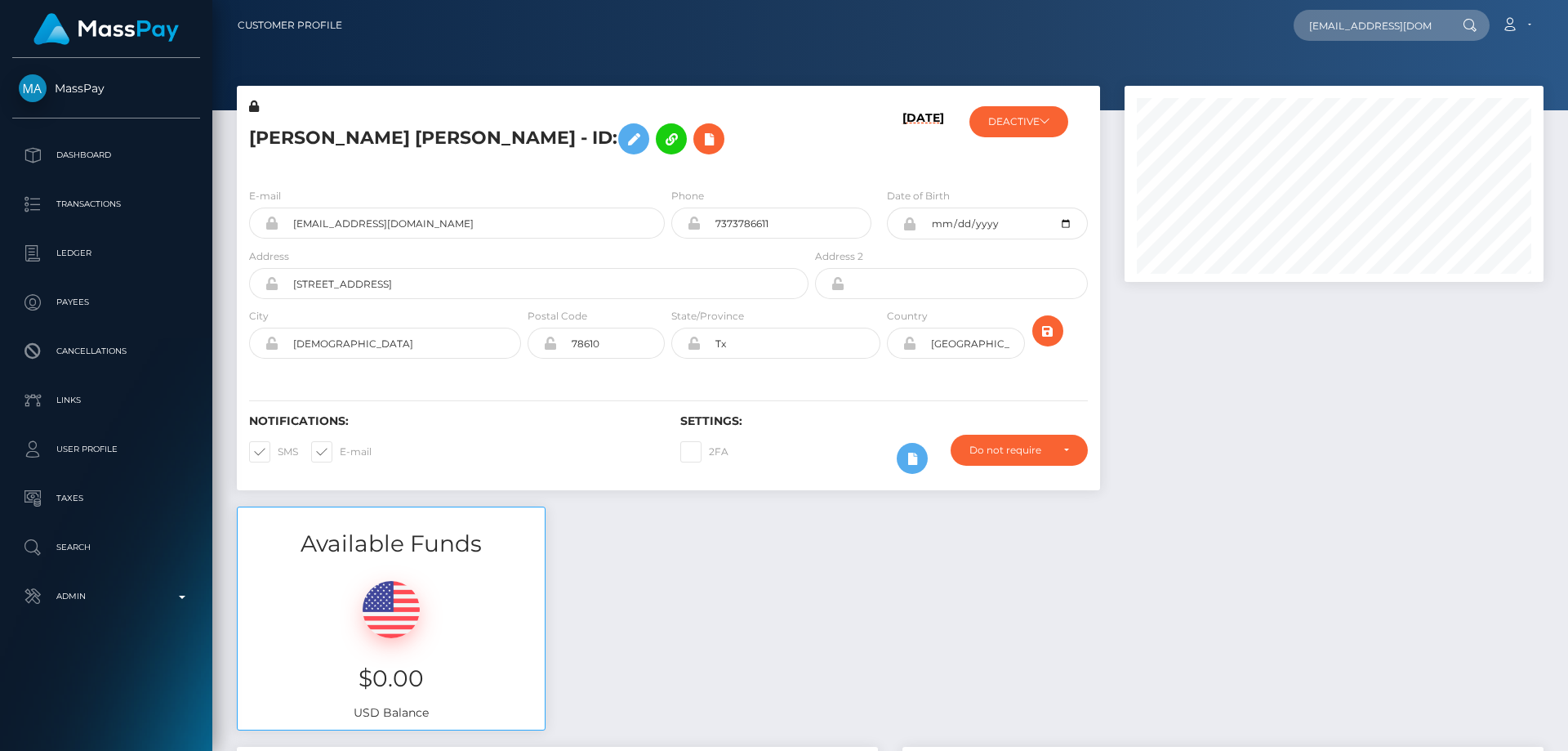
scroll to position [0, 37]
type input "[EMAIL_ADDRESS][DOMAIN_NAME]"
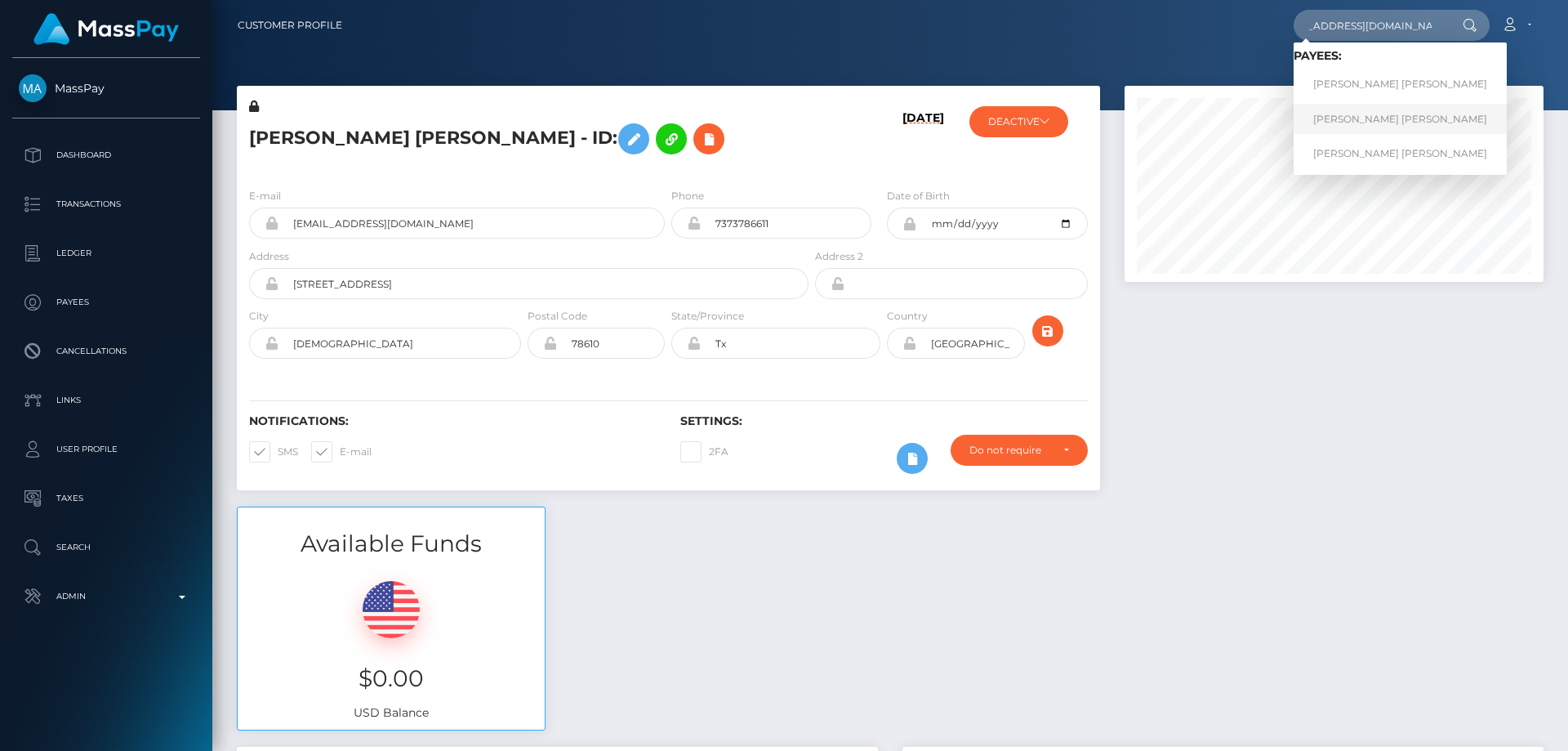
click at [1398, 119] on link "[PERSON_NAME] [PERSON_NAME]" at bounding box center [1400, 119] width 213 height 30
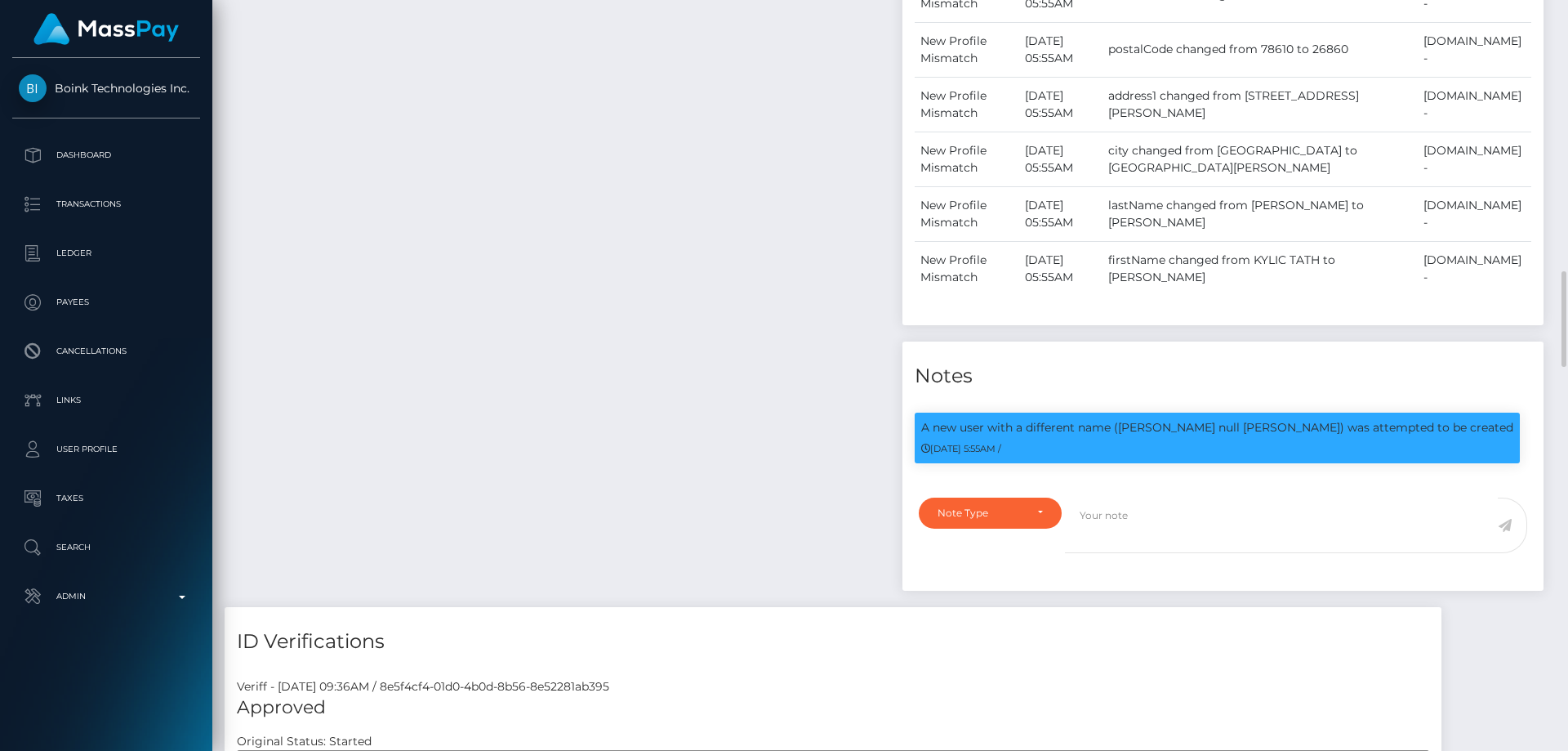
scroll to position [2452, 0]
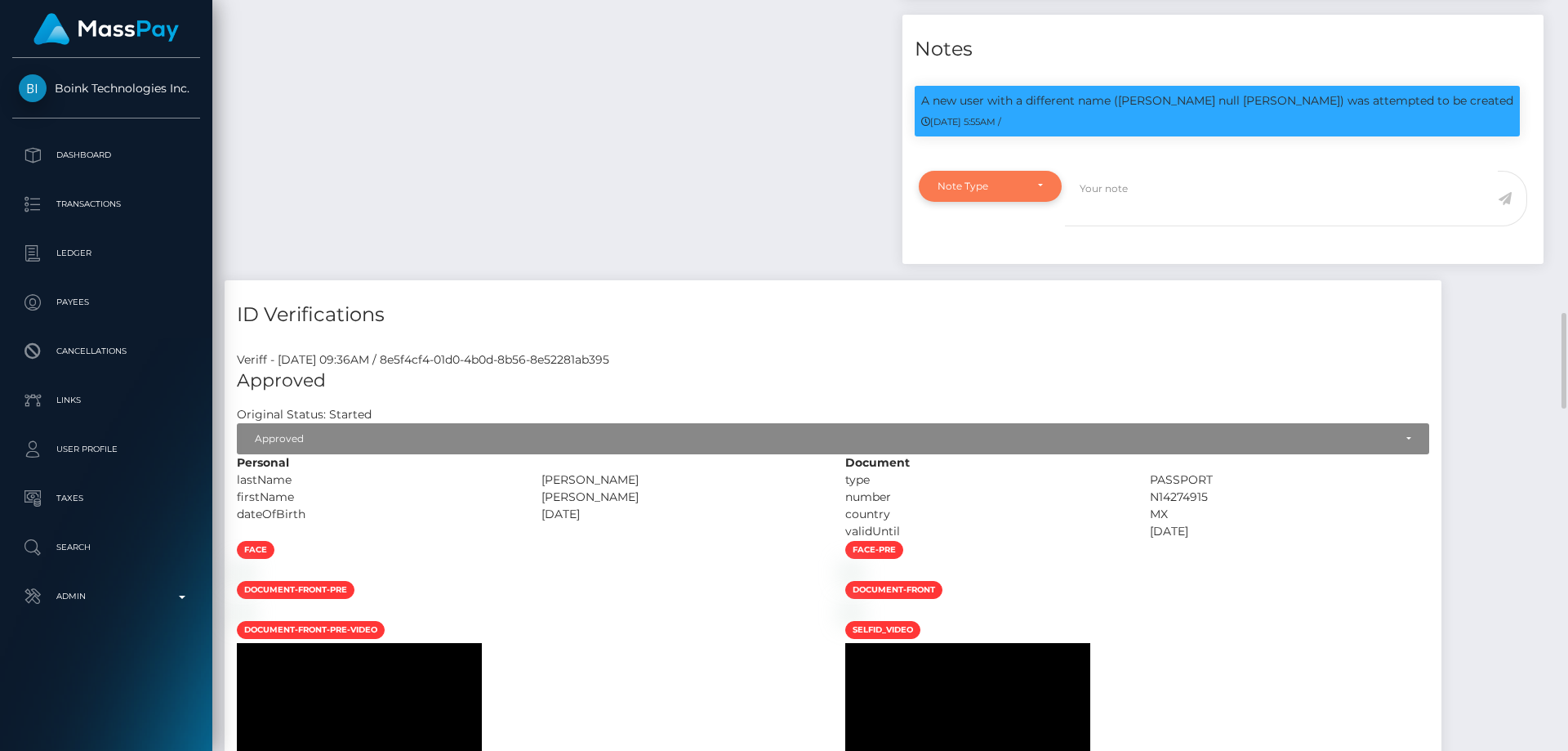
click at [981, 202] on div "Note Type" at bounding box center [990, 185] width 143 height 31
click at [985, 272] on span "Compliance" at bounding box center [969, 264] width 60 height 15
select select "COMPLIANCE"
click at [1130, 228] on textarea at bounding box center [1282, 199] width 432 height 56
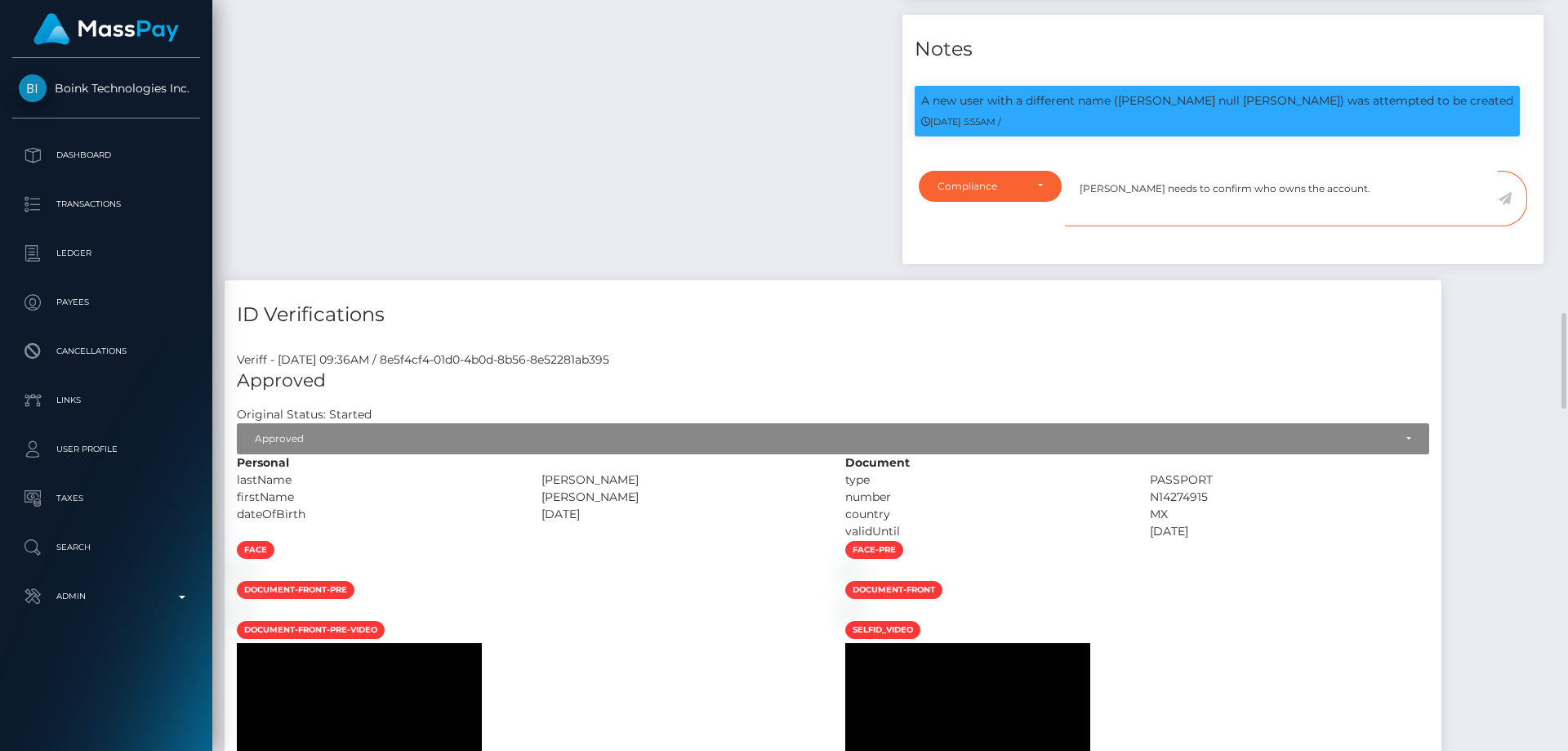
type textarea "[PERSON_NAME] needs to confirm who owns the account."
drag, startPoint x: 1507, startPoint y: 241, endPoint x: 1136, endPoint y: 298, distance: 375.4
click at [1506, 205] on icon at bounding box center [1504, 199] width 14 height 13
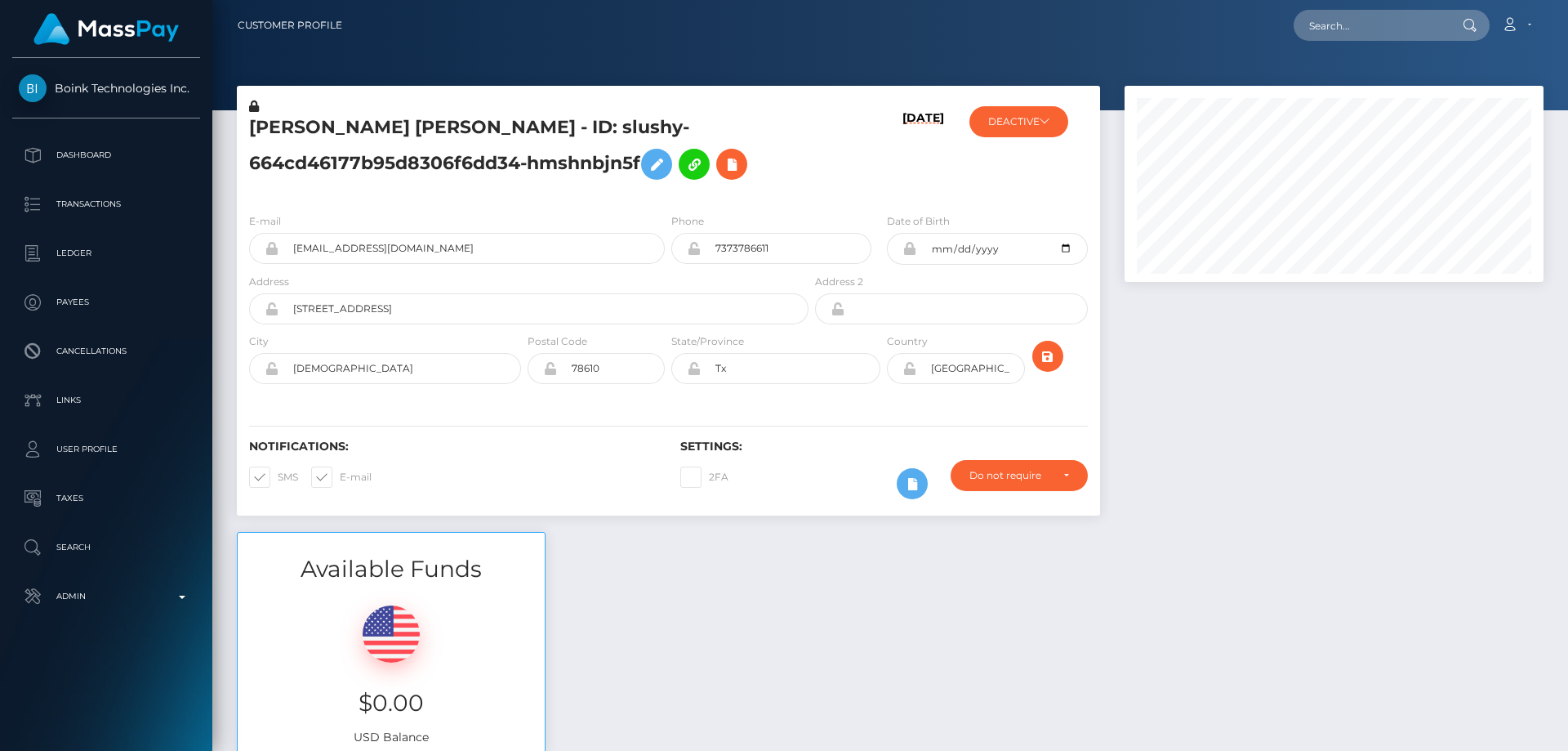
scroll to position [196, 419]
click at [1284, 498] on div at bounding box center [1334, 309] width 444 height 446
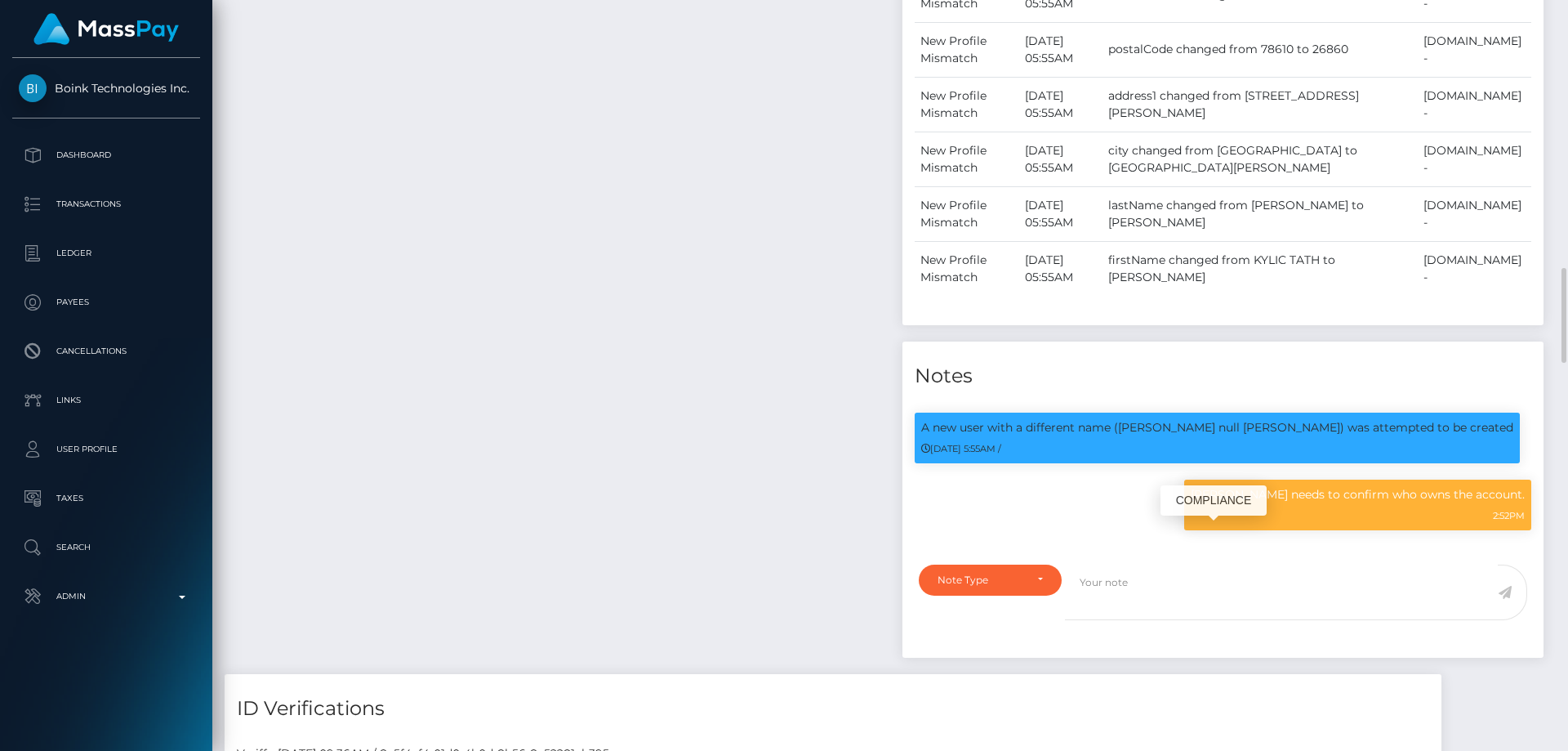
click at [1335, 503] on p "[PERSON_NAME] needs to confirm who owns the account." at bounding box center [1357, 494] width 334 height 17
copy div "[PERSON_NAME] needs to confirm who owns the account."
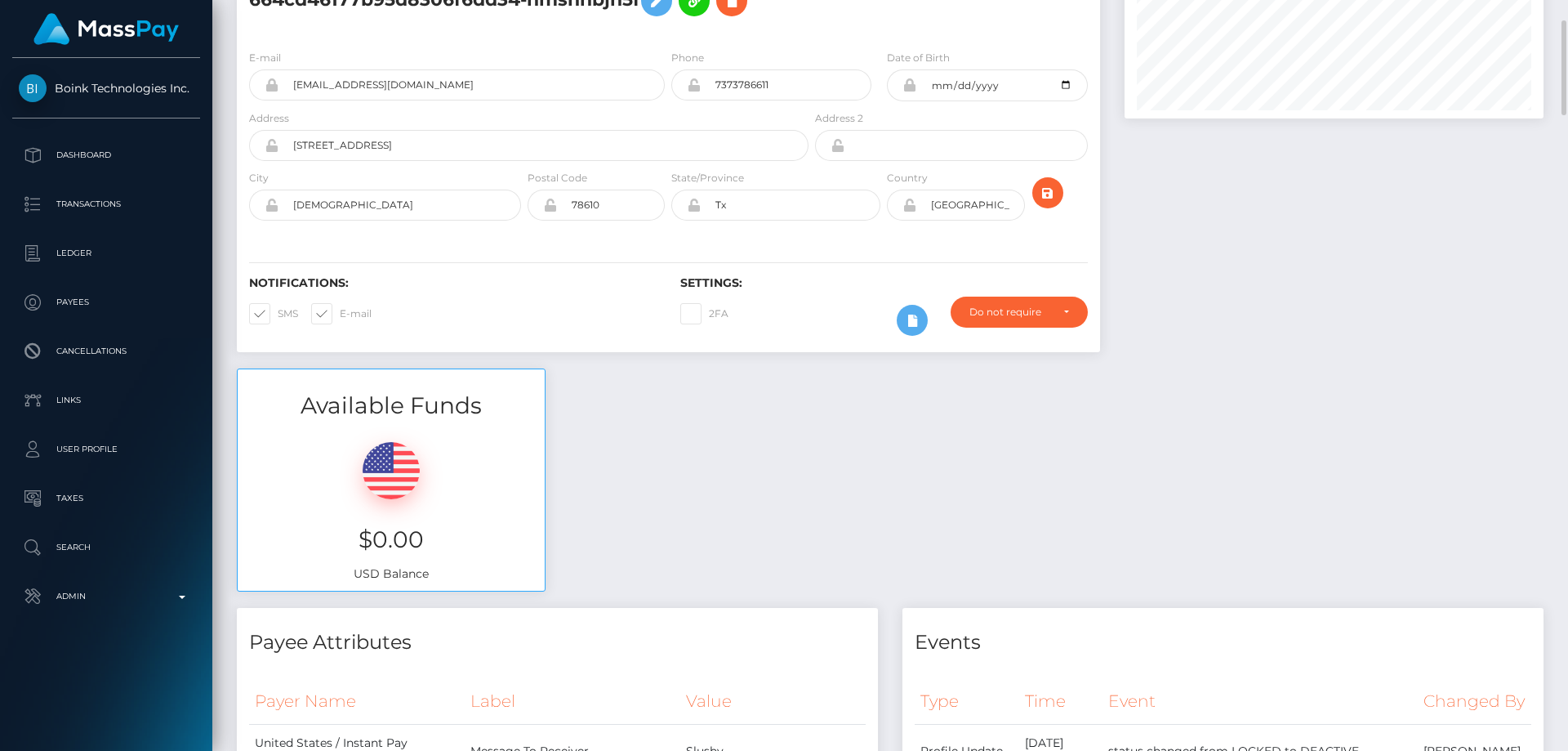
scroll to position [0, 0]
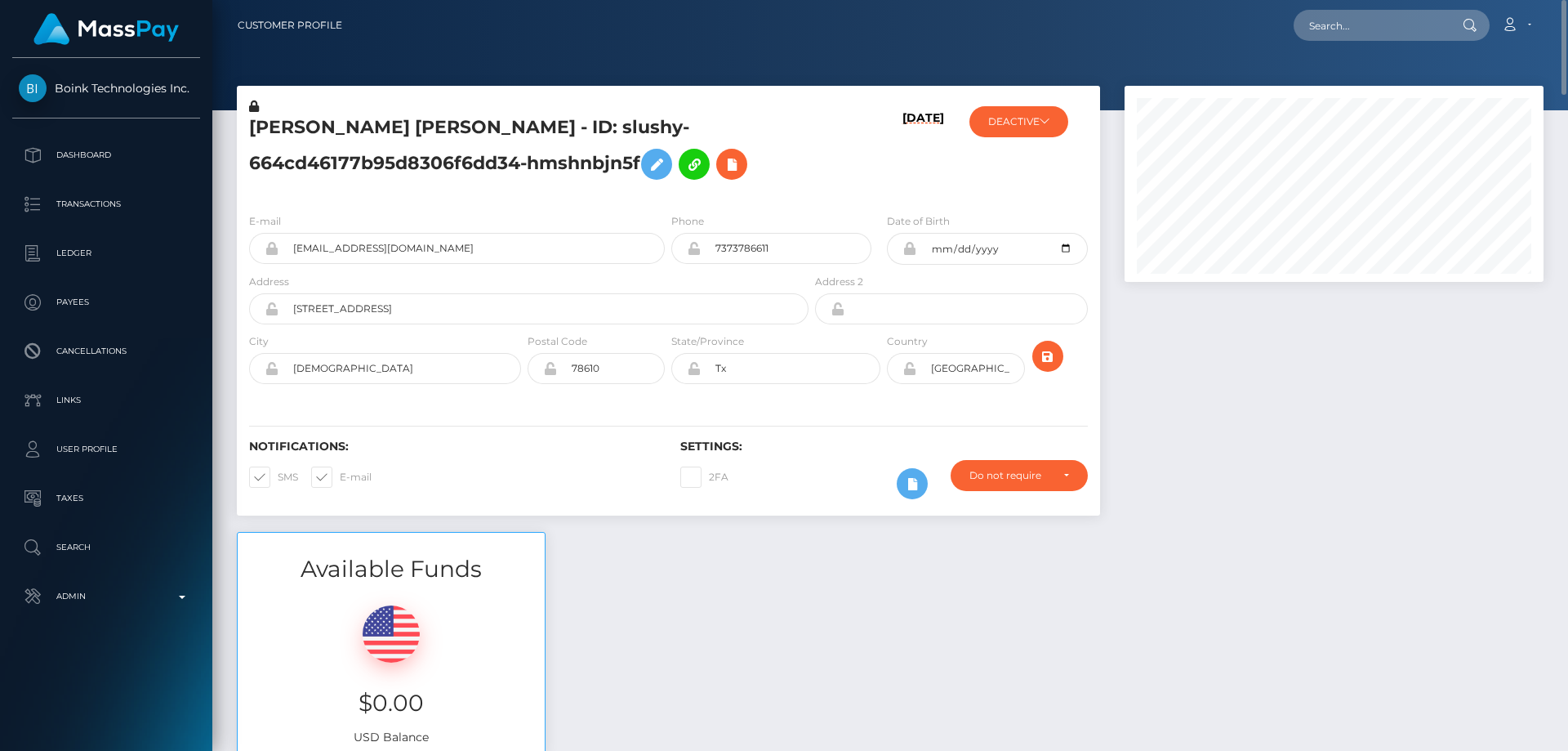
click at [841, 694] on div "Available Funds $0.00 USD Balance" at bounding box center [890, 652] width 1331 height 241
click at [907, 667] on div "Available Funds $0.00 USD Balance" at bounding box center [890, 652] width 1331 height 241
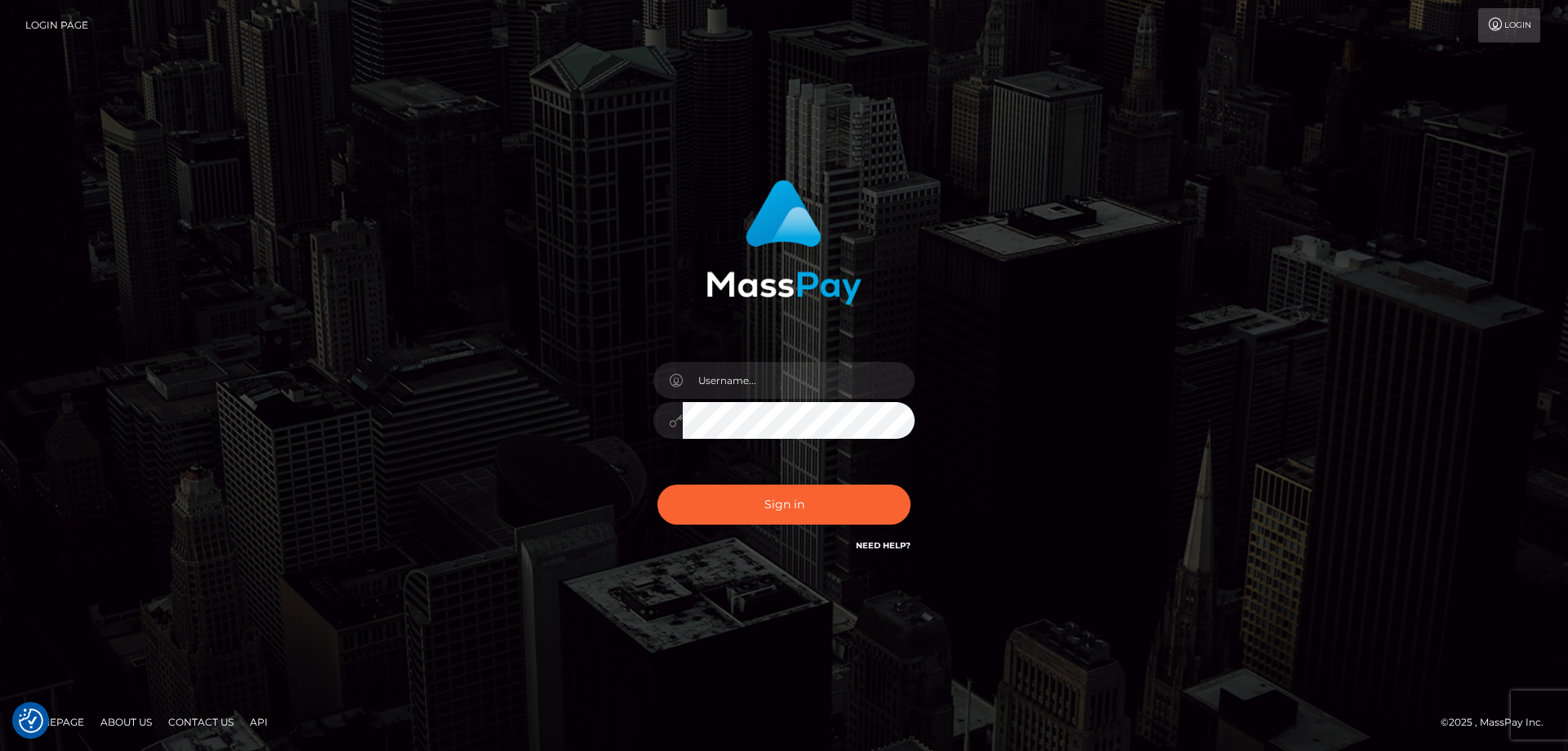
checkbox input "true"
